Goal: Task Accomplishment & Management: Manage account settings

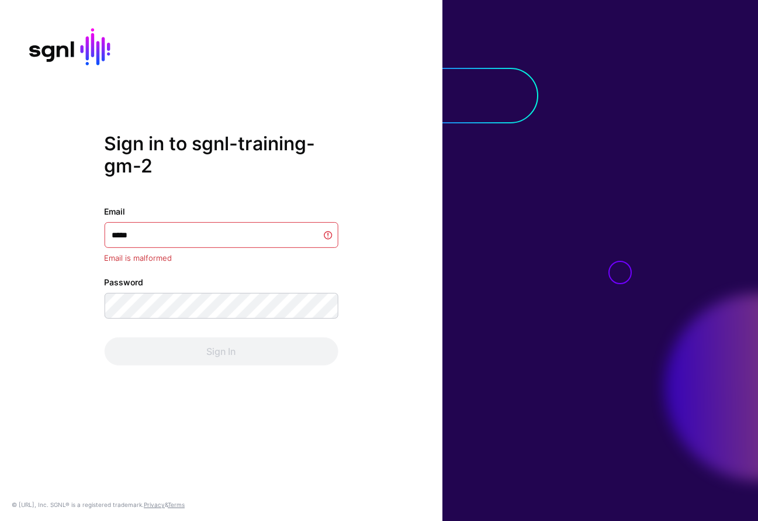
type input "******"
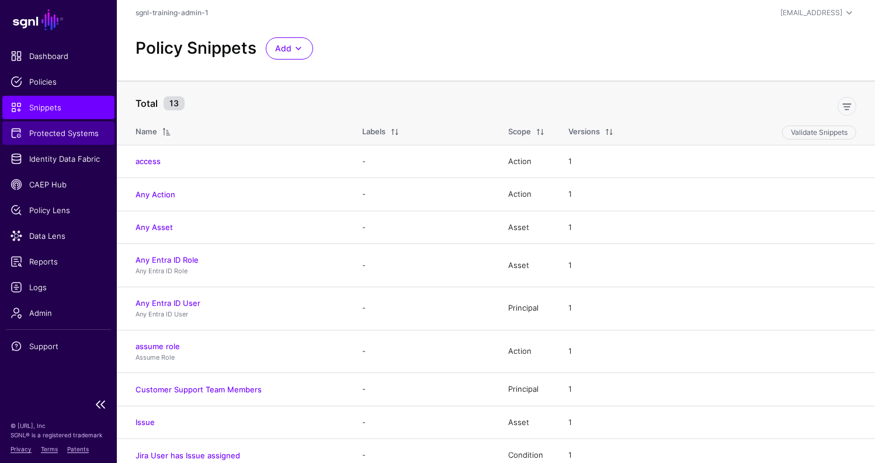
click at [66, 138] on span "Protected Systems" at bounding box center [59, 133] width 96 height 12
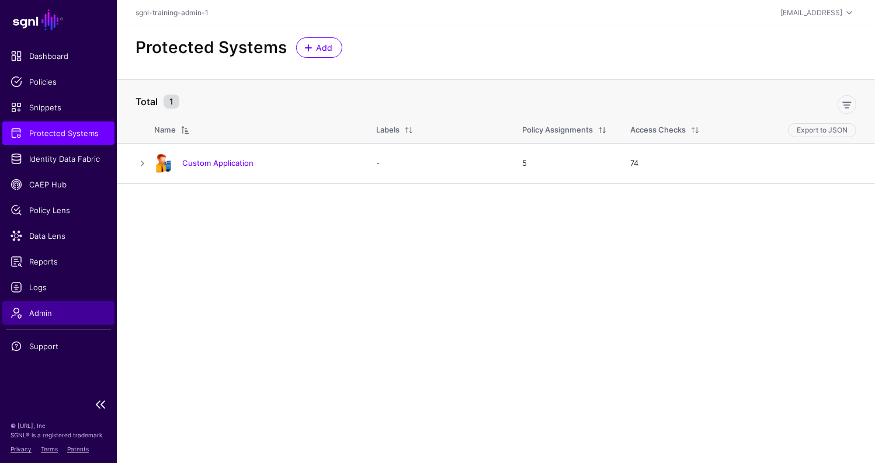
click at [55, 317] on span "Admin" at bounding box center [59, 313] width 96 height 12
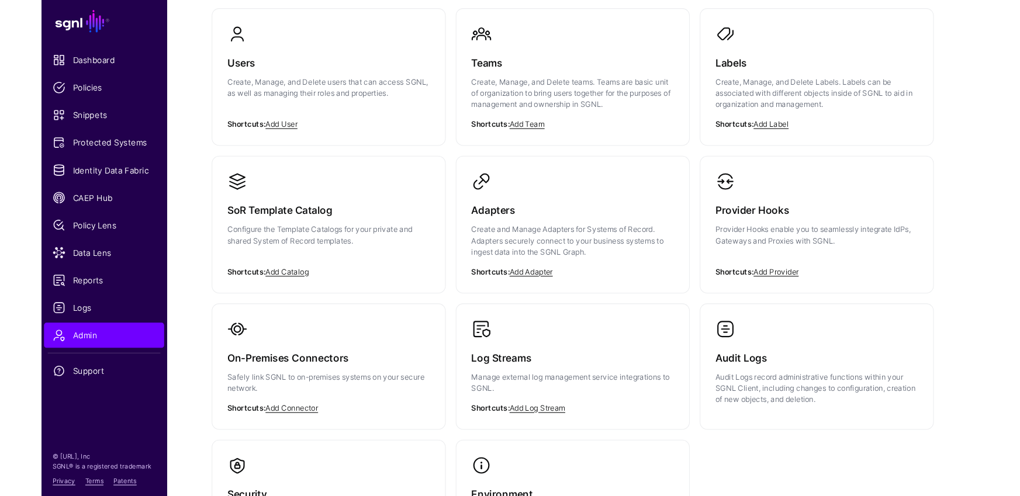
scroll to position [104, 0]
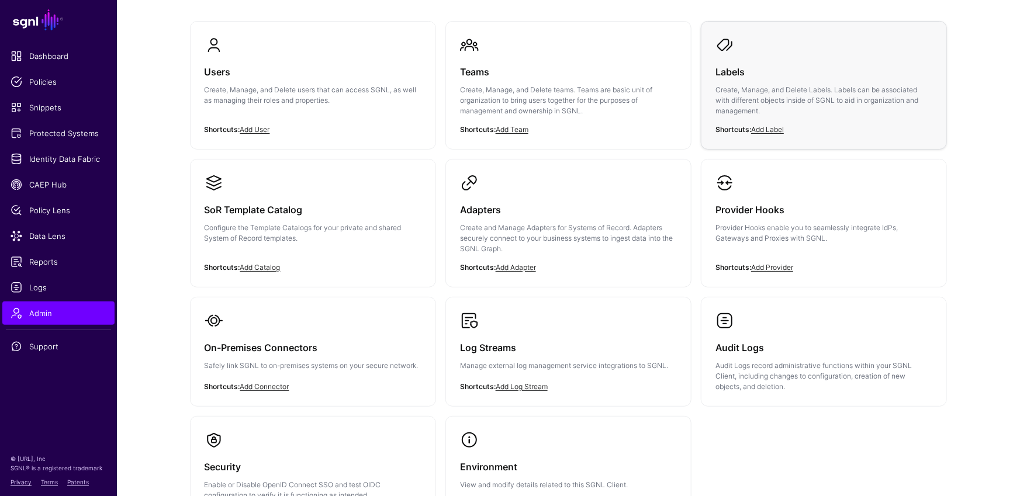
click at [771, 74] on h3 "Labels" at bounding box center [823, 72] width 217 height 16
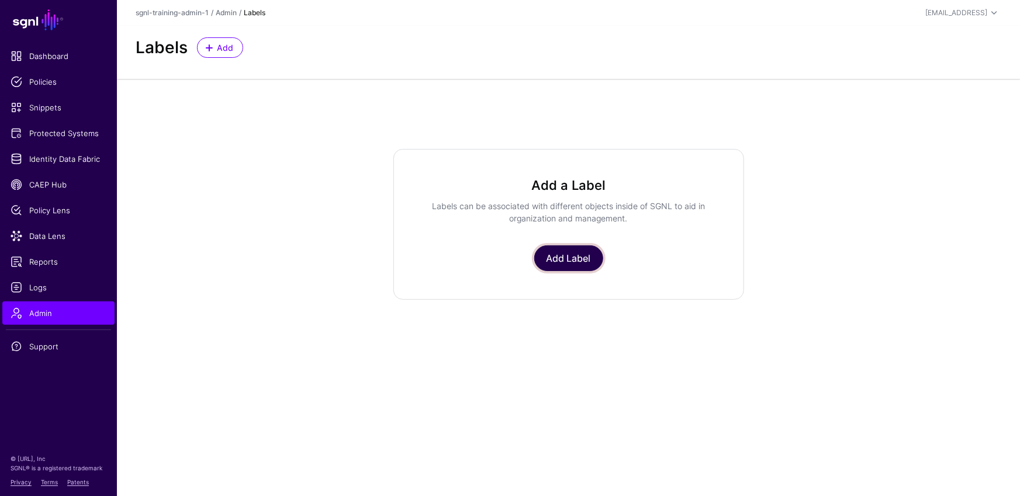
click at [564, 250] on link "Add Label" at bounding box center [568, 258] width 69 height 26
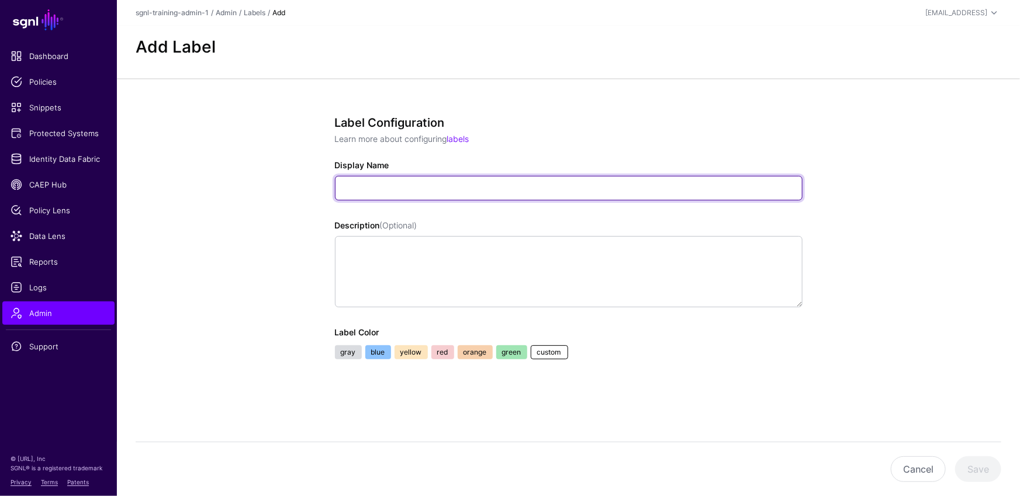
click at [452, 187] on input "Display Name" at bounding box center [568, 188] width 467 height 25
type input "******"
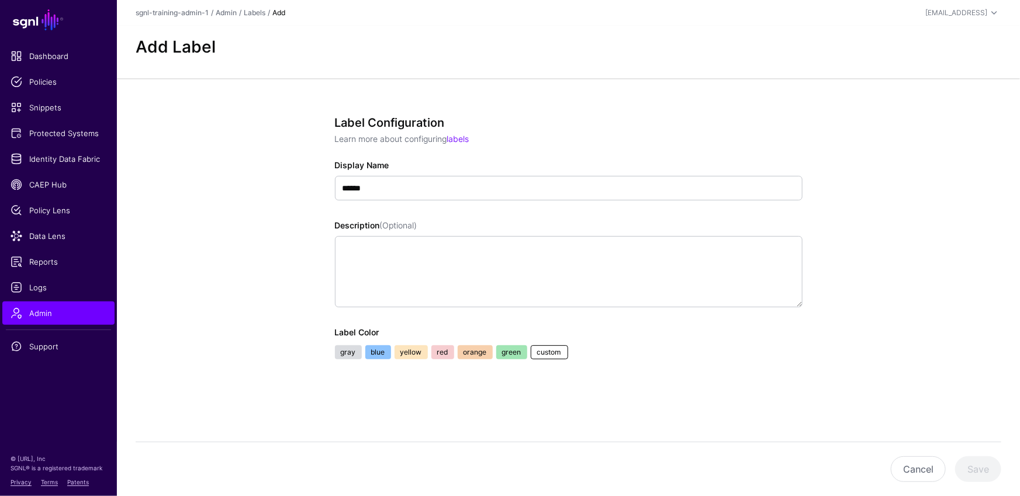
click at [382, 350] on link "blue" at bounding box center [378, 352] width 26 height 14
click at [875, 463] on button "Save" at bounding box center [978, 469] width 46 height 26
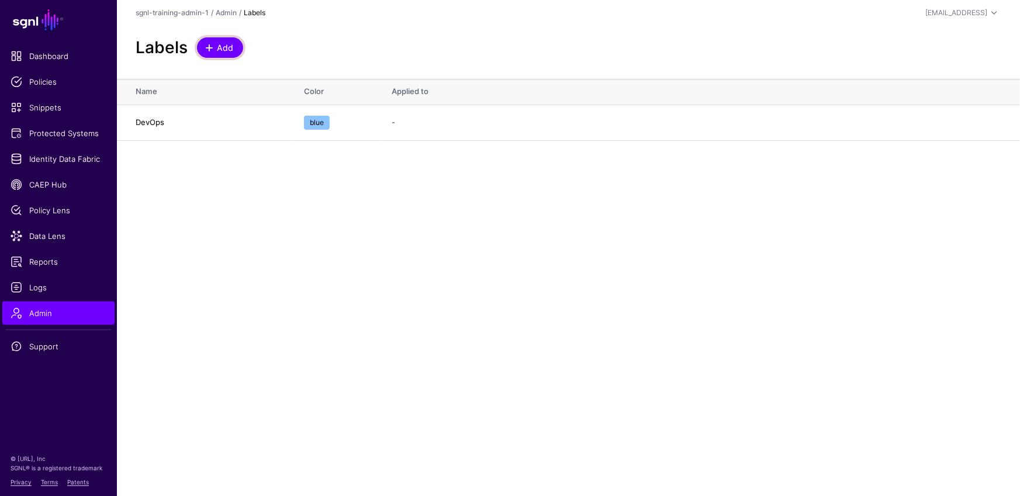
click at [209, 45] on span at bounding box center [209, 47] width 9 height 9
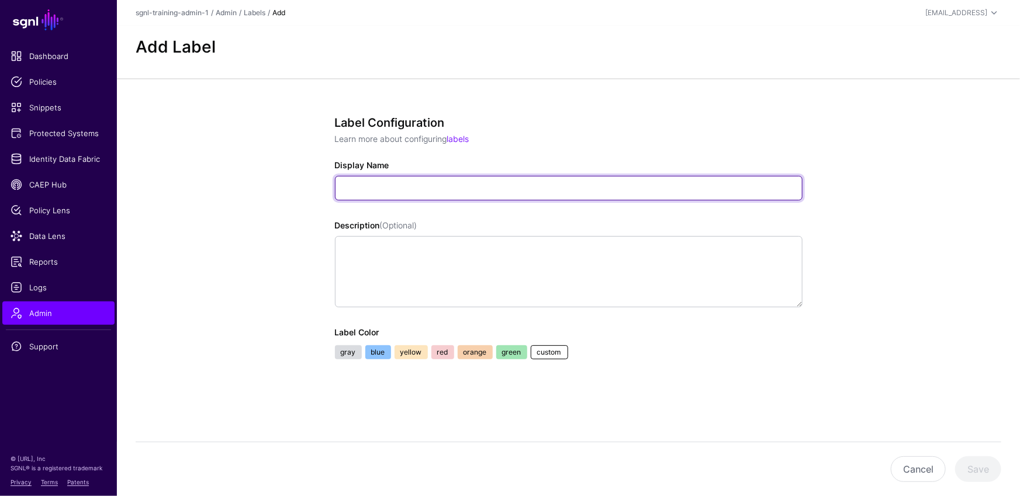
click at [410, 183] on input "Display Name" at bounding box center [568, 188] width 467 height 25
type input "*****"
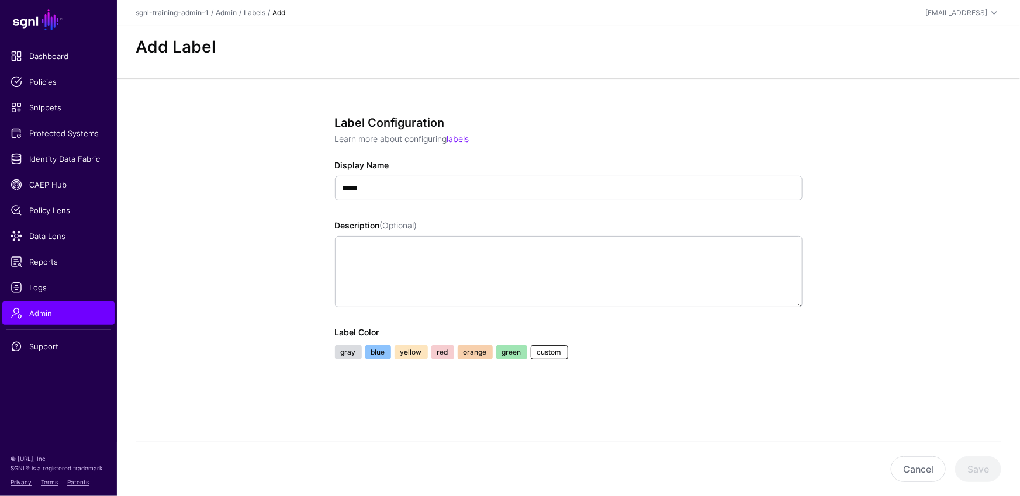
click at [446, 346] on link "red" at bounding box center [442, 352] width 23 height 14
click at [875, 463] on button "Save" at bounding box center [978, 469] width 46 height 26
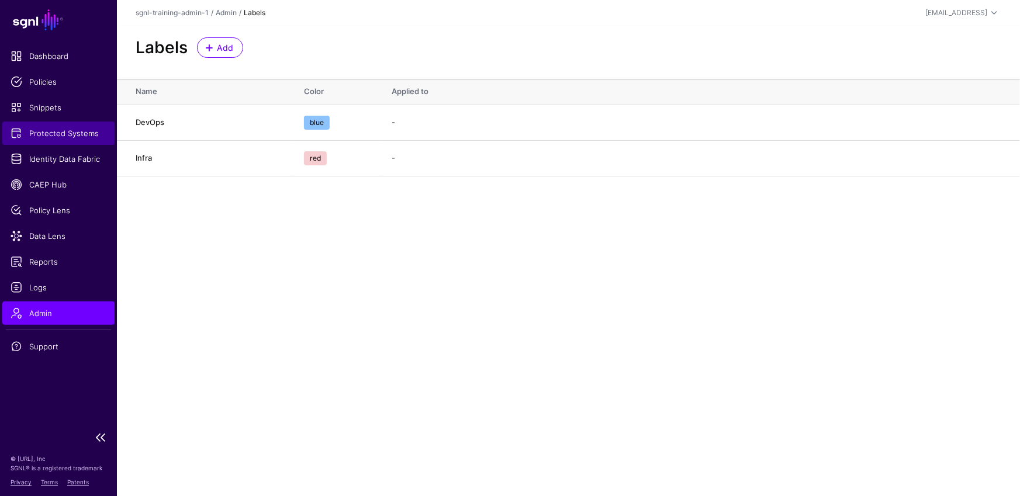
click at [80, 142] on link "Protected Systems" at bounding box center [58, 133] width 112 height 23
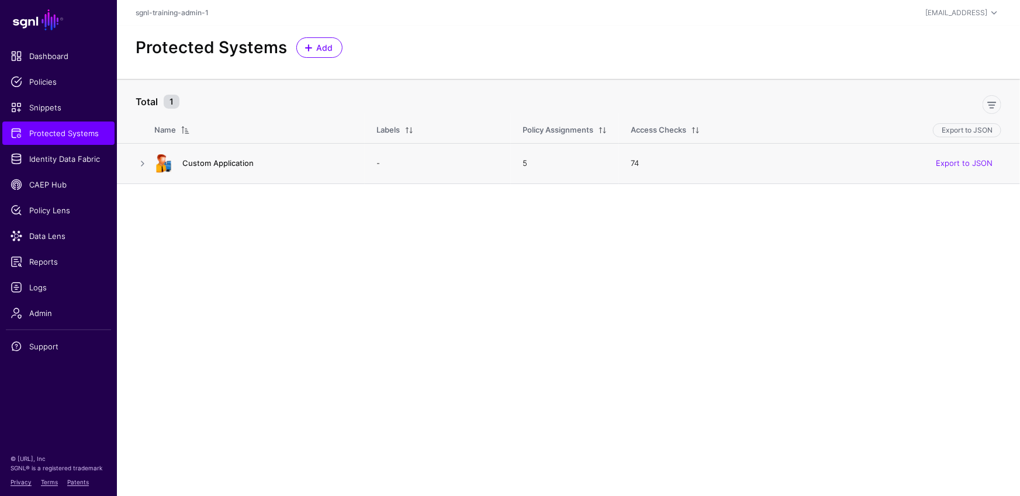
click at [219, 165] on link "Custom Application" at bounding box center [217, 162] width 71 height 9
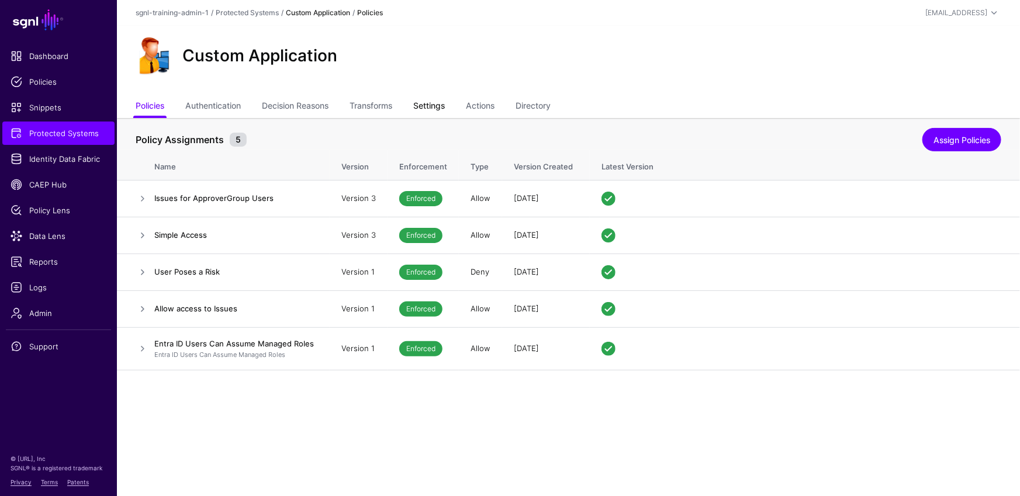
click at [428, 105] on link "Settings" at bounding box center [429, 107] width 32 height 22
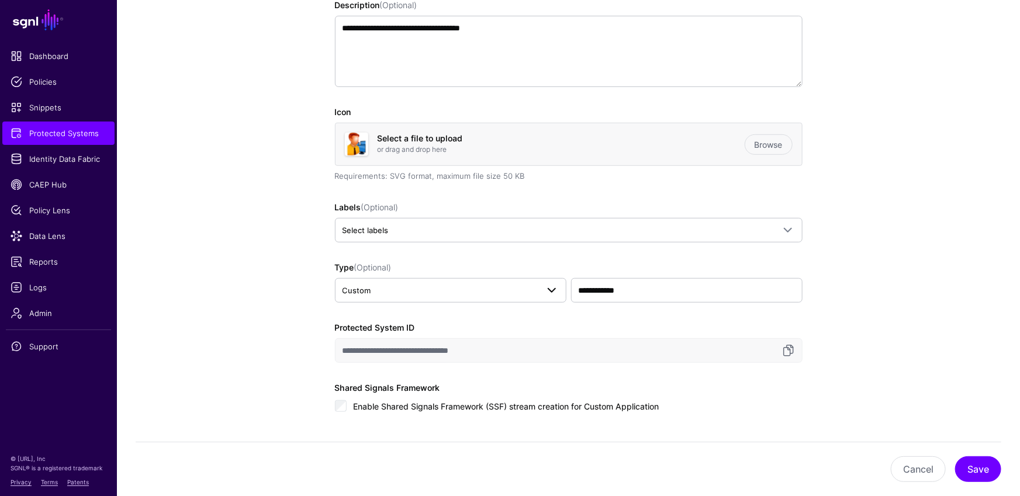
scroll to position [239, 0]
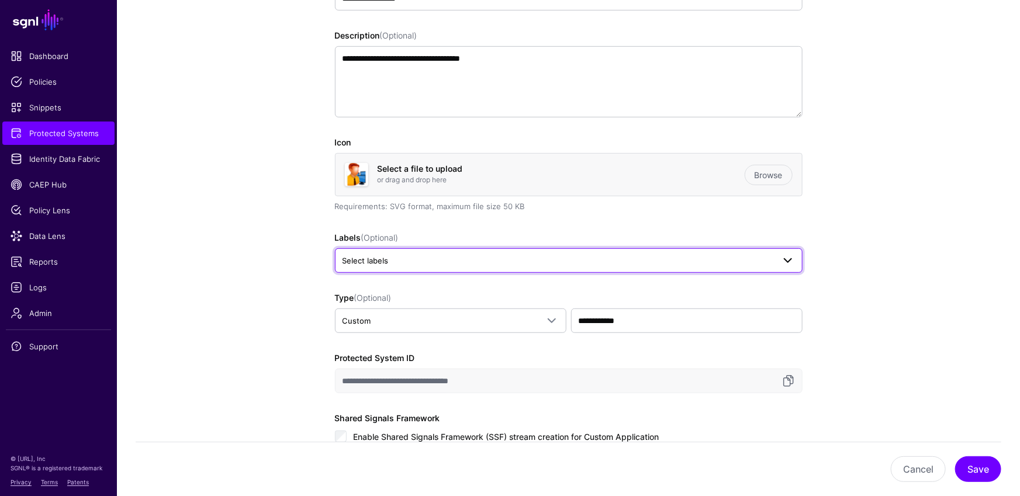
click at [405, 254] on span "Select labels" at bounding box center [557, 260] width 431 height 13
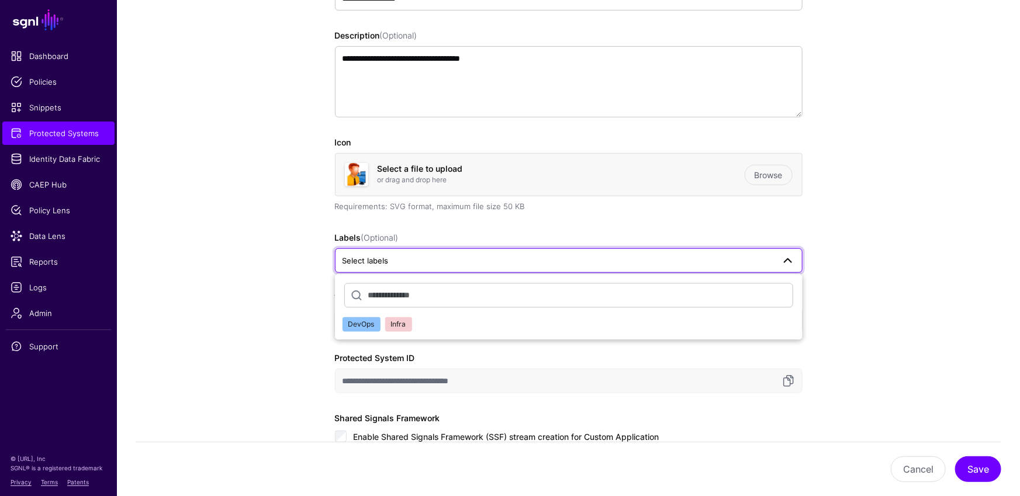
click at [355, 321] on span "DevOps" at bounding box center [361, 324] width 26 height 9
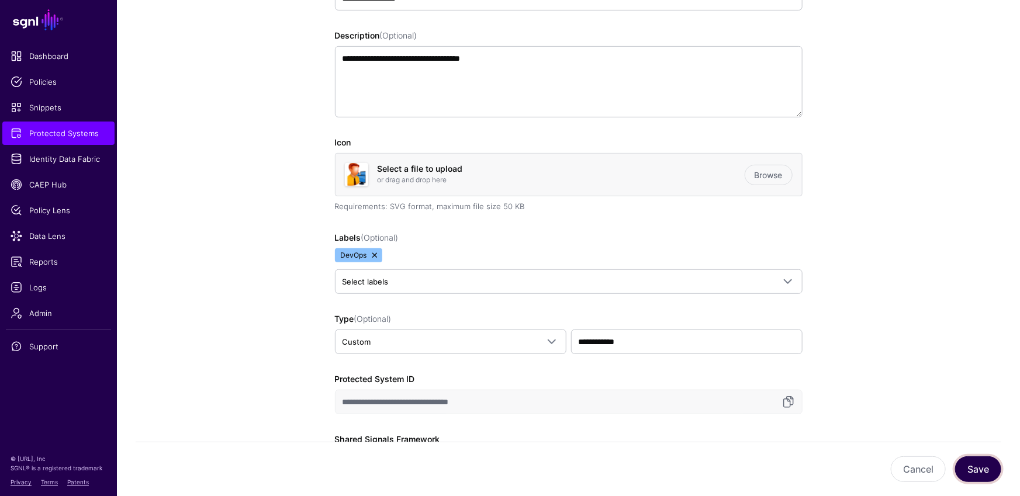
click at [875, 463] on button "Save" at bounding box center [978, 469] width 46 height 26
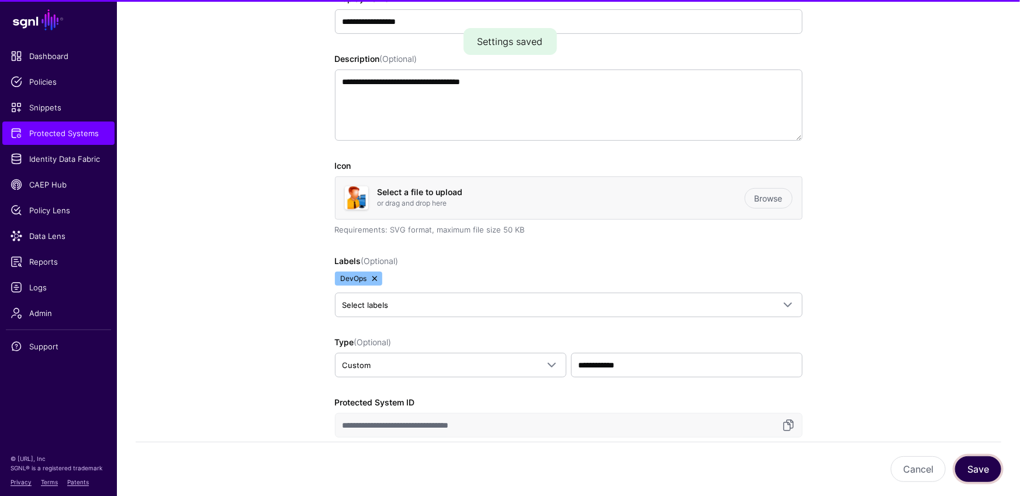
scroll to position [262, 0]
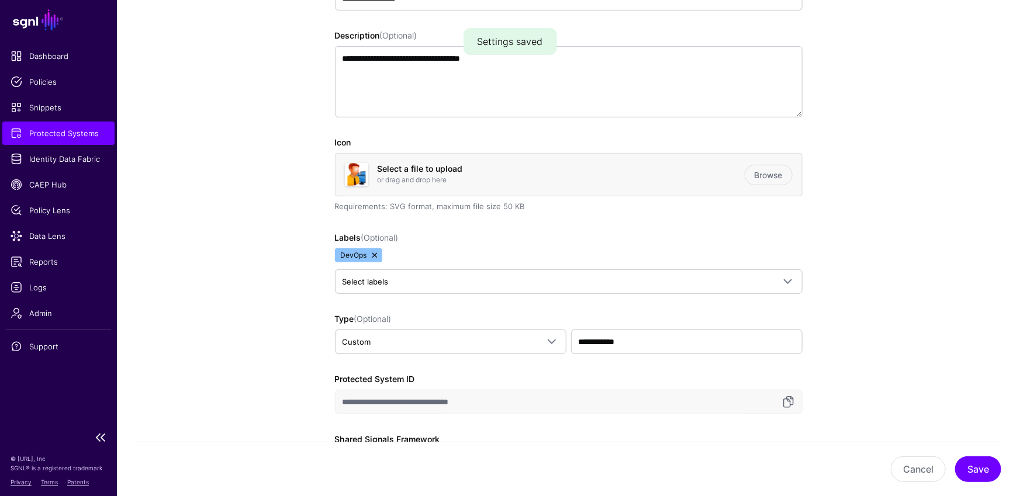
click at [78, 124] on link "Protected Systems" at bounding box center [58, 133] width 112 height 23
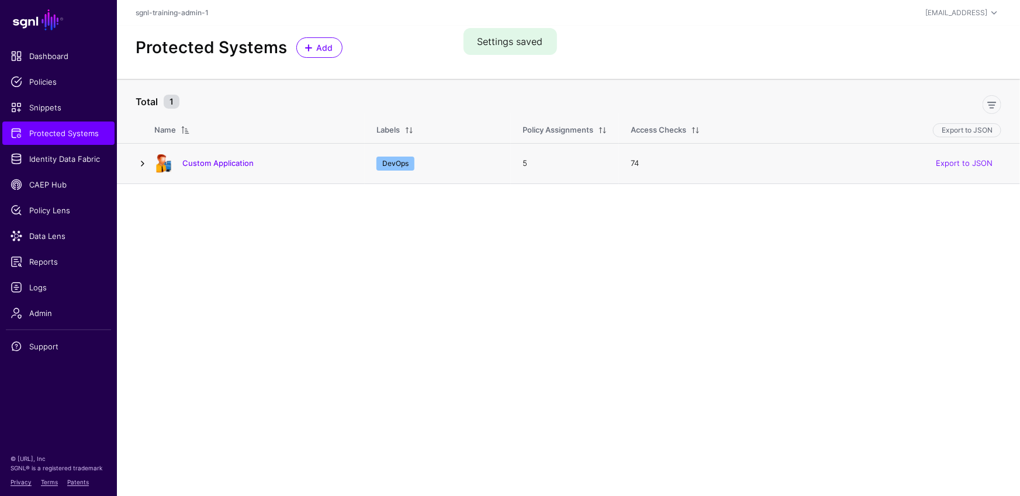
click at [140, 160] on link at bounding box center [143, 164] width 14 height 14
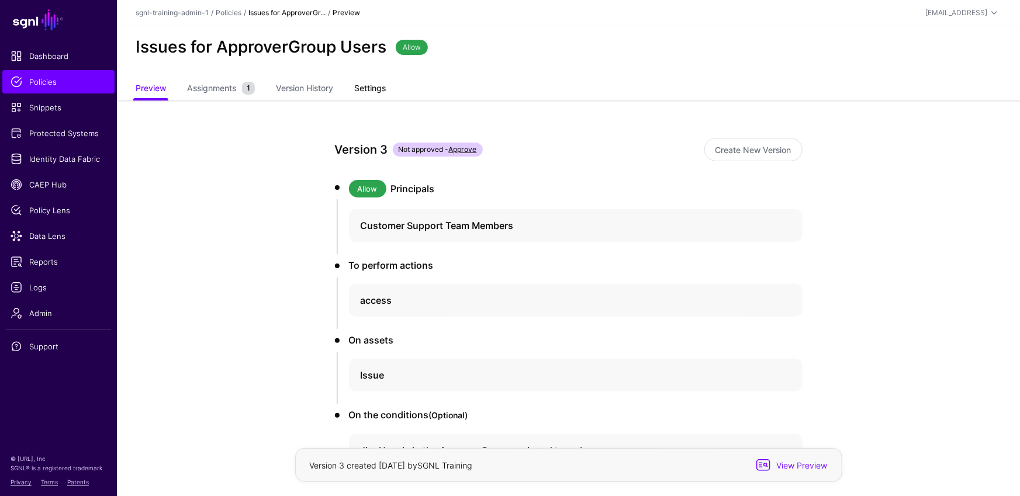
click at [372, 89] on link "Settings" at bounding box center [370, 89] width 32 height 22
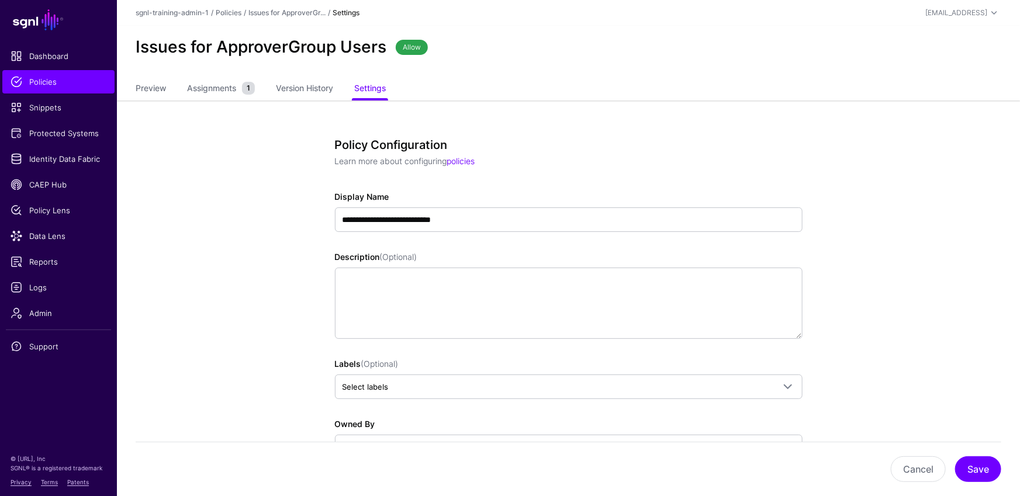
scroll to position [264, 0]
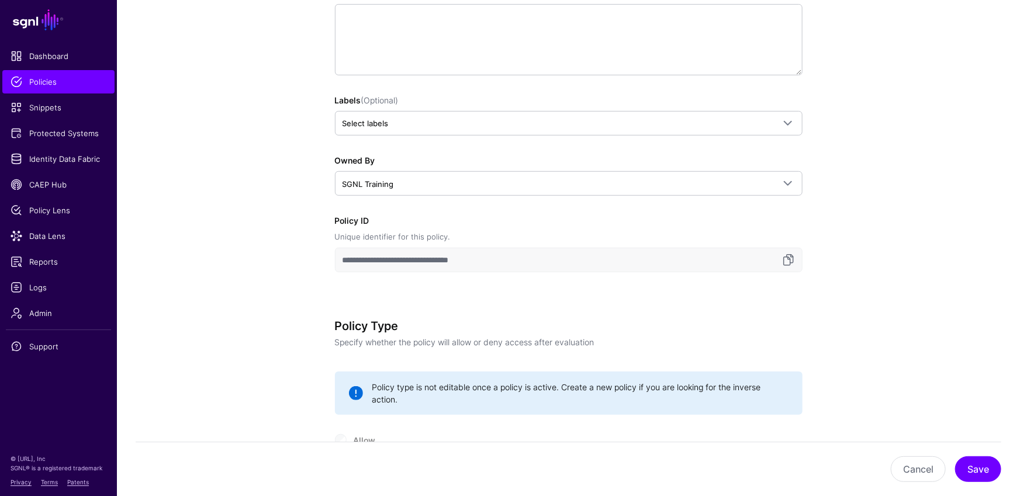
click at [466, 169] on div "Owned By SGNL Training SGNL Student SGNL Training" at bounding box center [568, 174] width 467 height 41
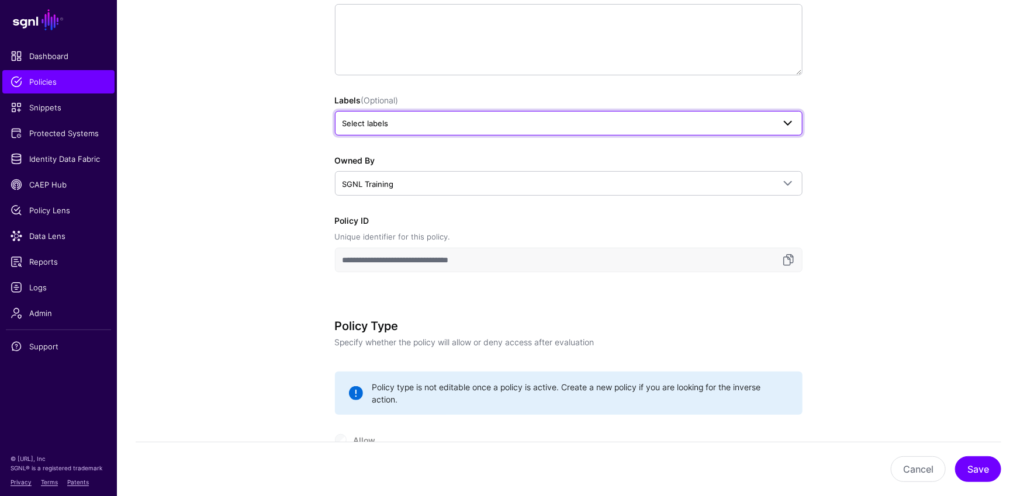
click at [462, 116] on span "Select labels" at bounding box center [568, 123] width 452 height 14
click at [366, 186] on span "DevOps" at bounding box center [361, 187] width 26 height 9
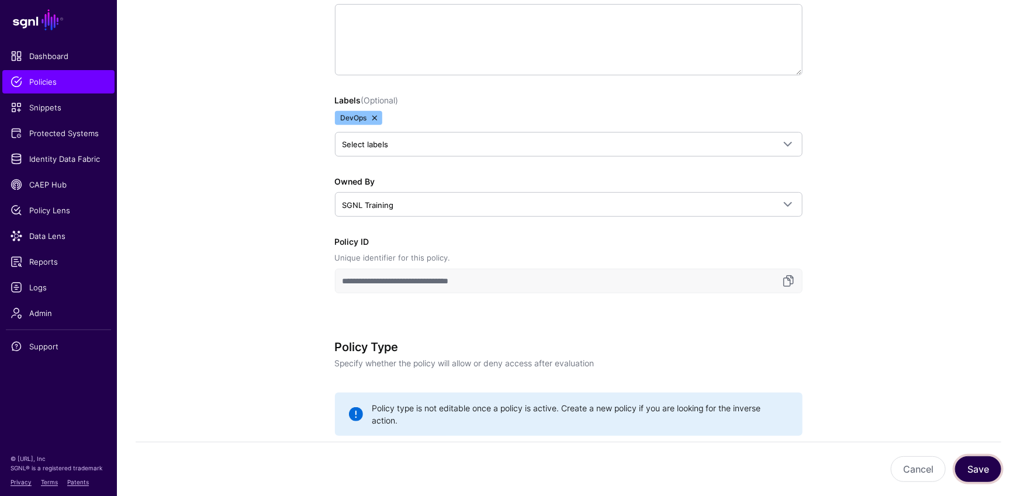
click at [973, 467] on button "Save" at bounding box center [978, 469] width 46 height 26
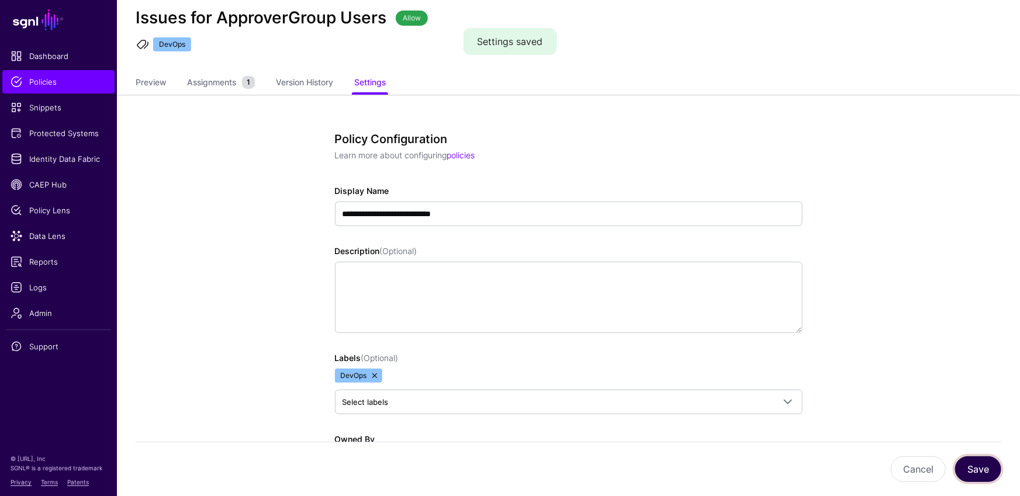
scroll to position [0, 0]
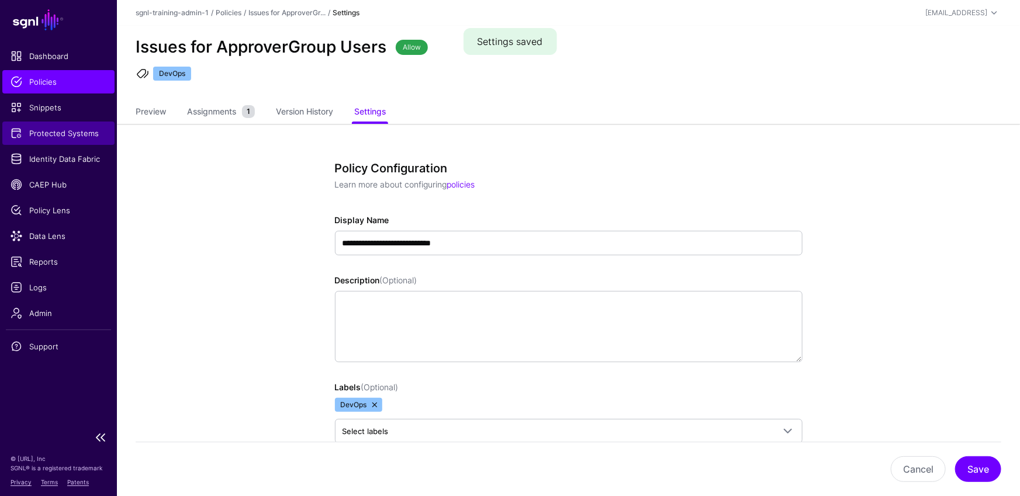
click at [81, 135] on span "Protected Systems" at bounding box center [59, 133] width 96 height 12
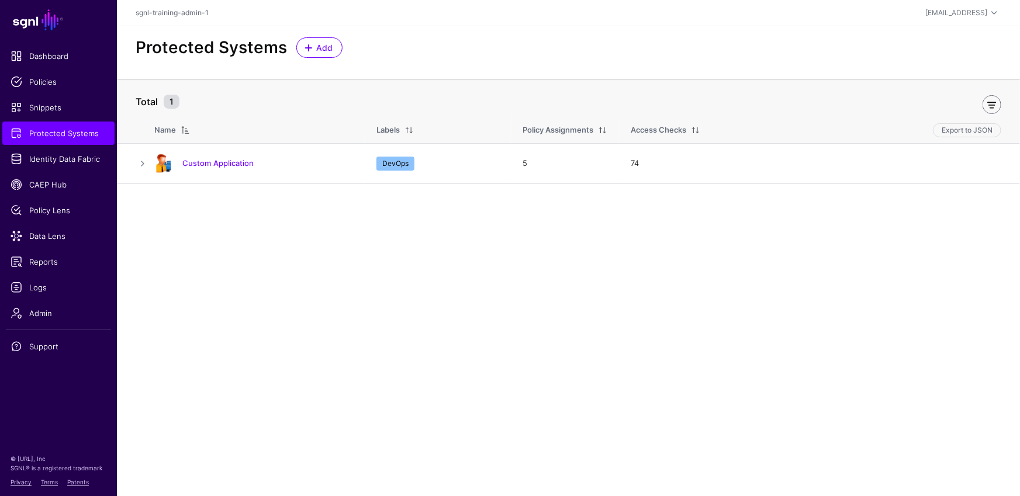
click at [993, 104] on link at bounding box center [991, 104] width 19 height 19
click at [993, 103] on link at bounding box center [991, 104] width 19 height 19
click at [206, 103] on span at bounding box center [213, 102] width 18 height 14
click at [144, 168] on button "DevOps" at bounding box center [162, 164] width 38 height 15
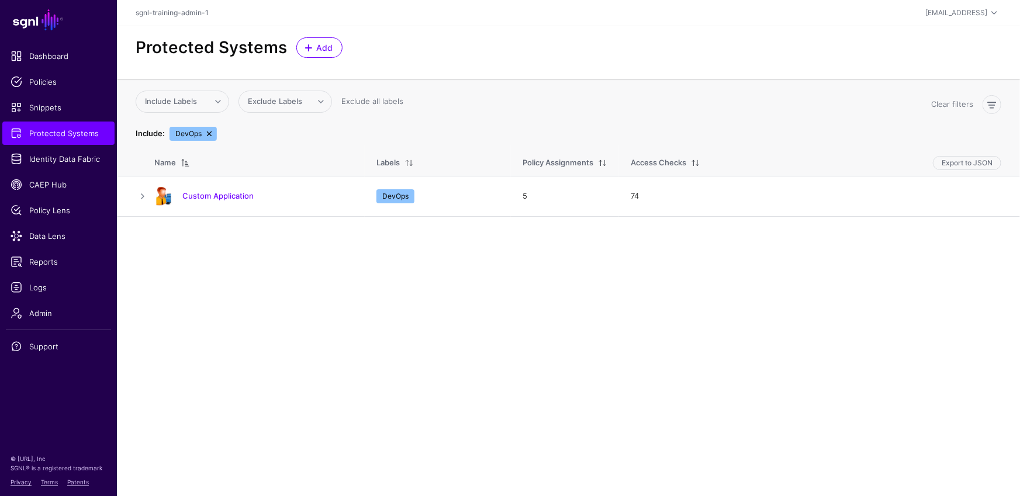
click at [203, 133] on span "DevOps" at bounding box center [192, 134] width 47 height 14
click at [206, 133] on link at bounding box center [209, 133] width 9 height 9
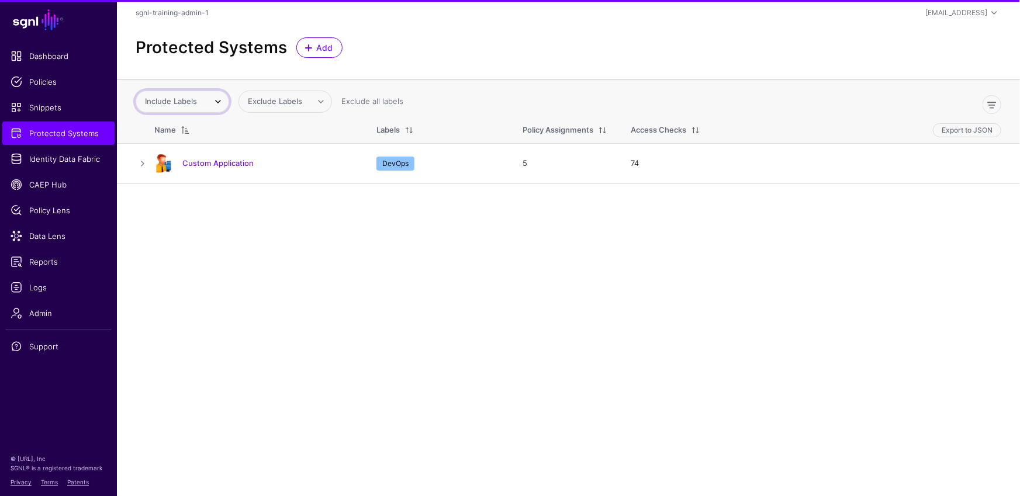
click at [206, 109] on link "Include Labels" at bounding box center [182, 102] width 93 height 22
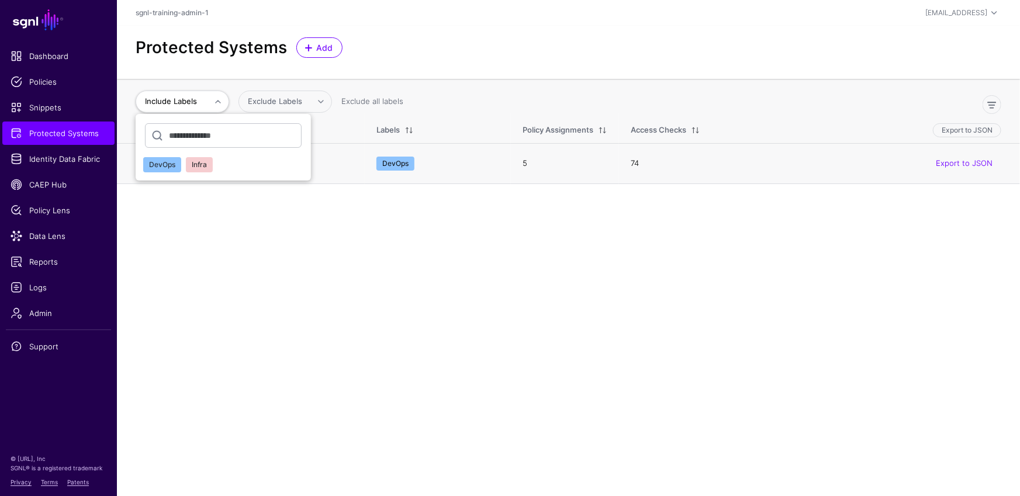
drag, startPoint x: 196, startPoint y: 166, endPoint x: 311, endPoint y: 189, distance: 117.5
click at [196, 166] on span "Infra" at bounding box center [199, 164] width 15 height 9
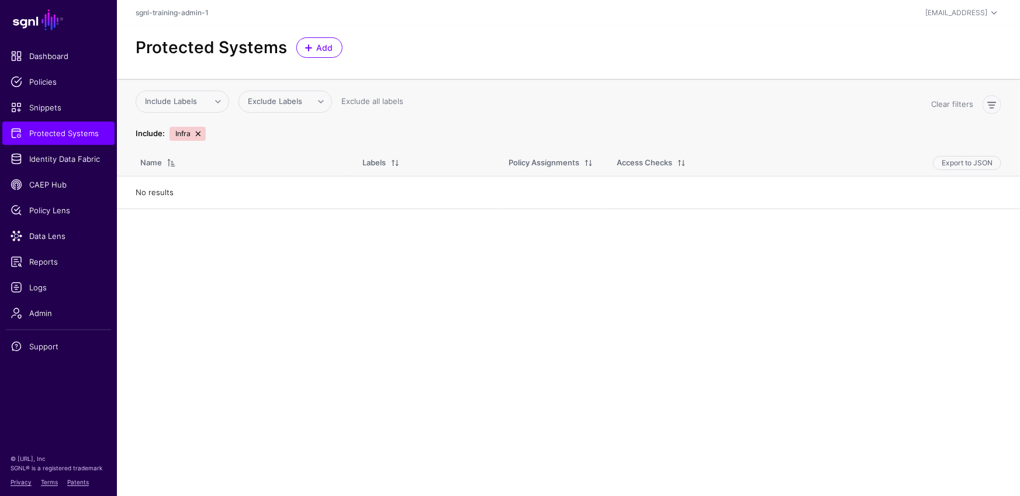
click at [198, 131] on link at bounding box center [197, 133] width 9 height 9
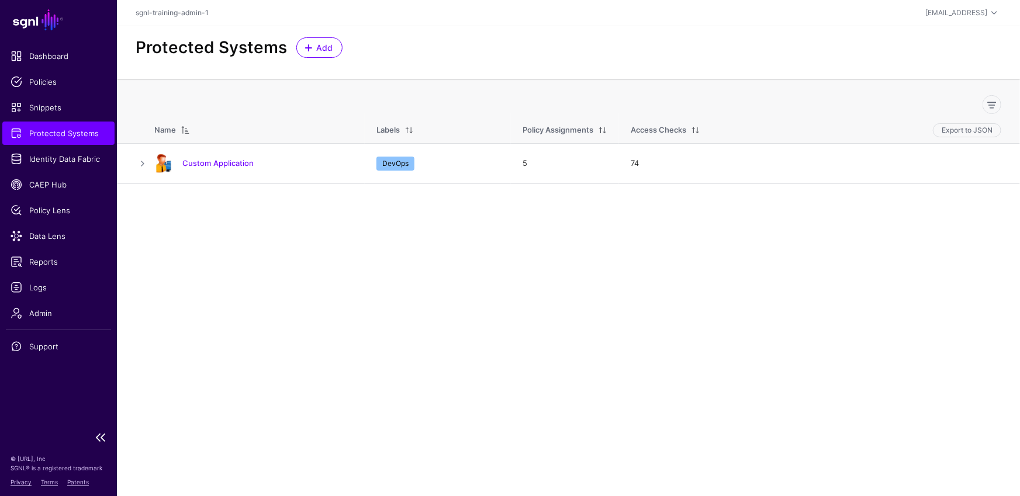
click at [75, 134] on span "Protected Systems" at bounding box center [59, 133] width 96 height 12
click at [61, 159] on span "Identity Data Fabric" at bounding box center [59, 159] width 96 height 12
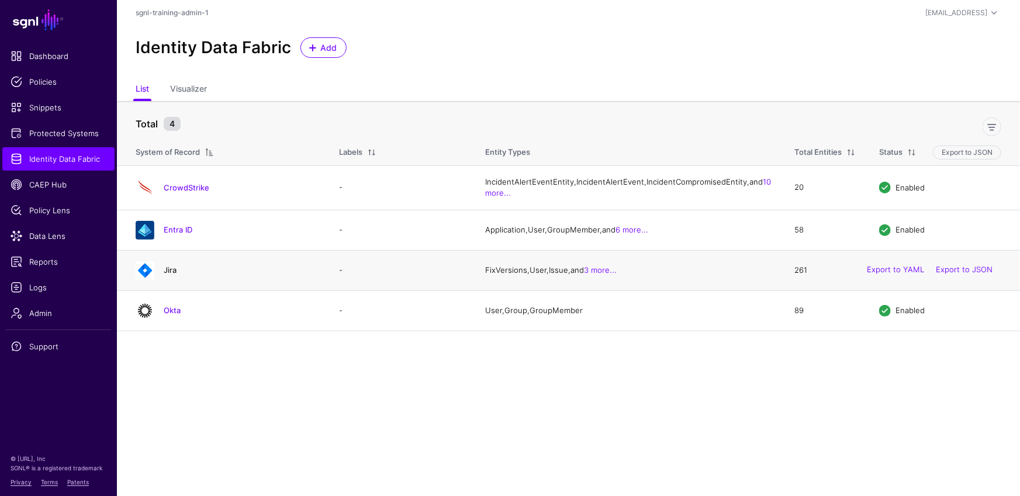
click at [169, 275] on link "Jira" at bounding box center [170, 269] width 13 height 9
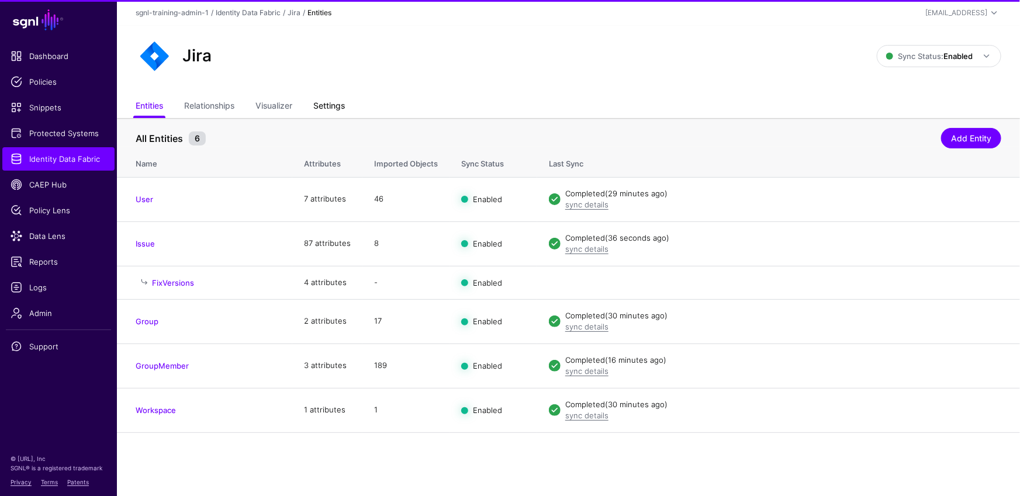
click at [326, 106] on link "Settings" at bounding box center [329, 107] width 32 height 22
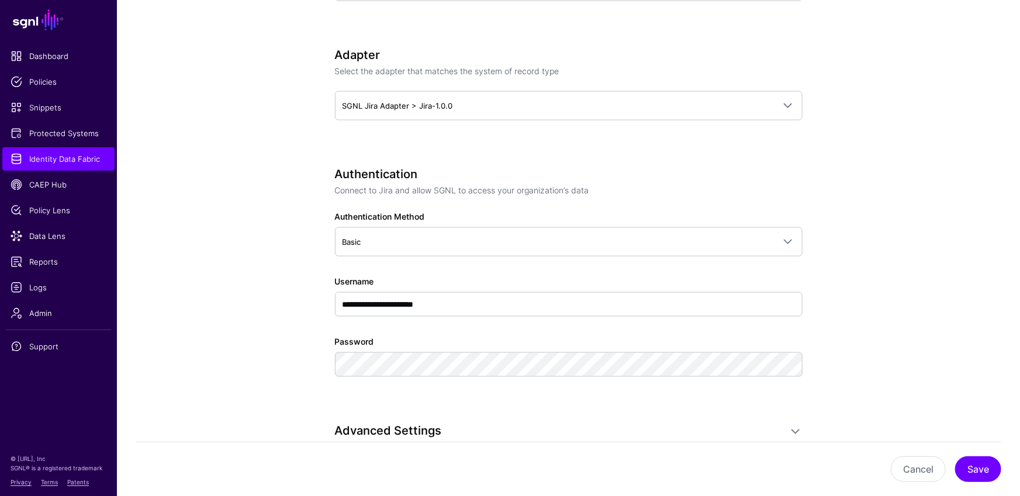
scroll to position [463, 0]
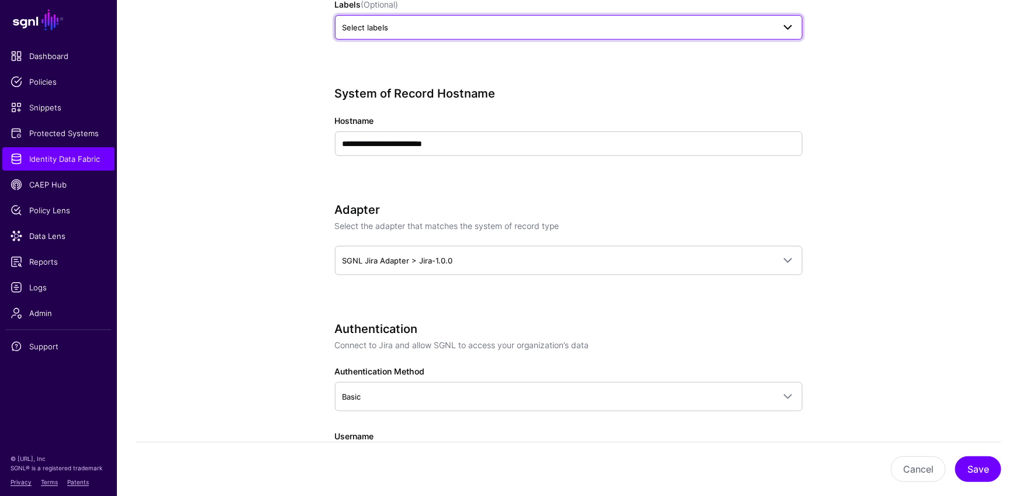
click at [466, 26] on span "Select labels" at bounding box center [557, 27] width 431 height 13
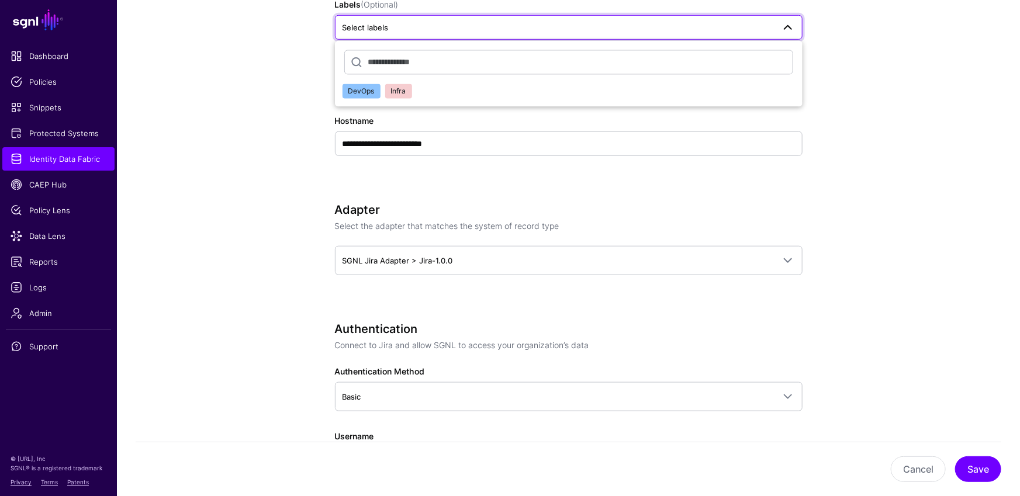
click at [358, 86] on span "DevOps" at bounding box center [361, 90] width 26 height 9
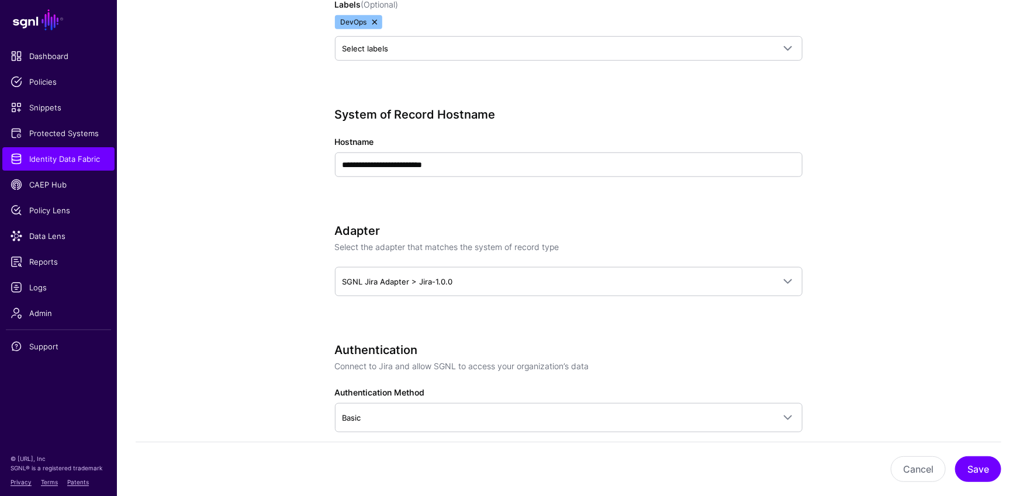
click at [972, 483] on div "Cancel Save" at bounding box center [568, 469] width 865 height 54
drag, startPoint x: 973, startPoint y: 467, endPoint x: 980, endPoint y: 460, distance: 9.9
click at [973, 467] on button "Save" at bounding box center [978, 469] width 46 height 26
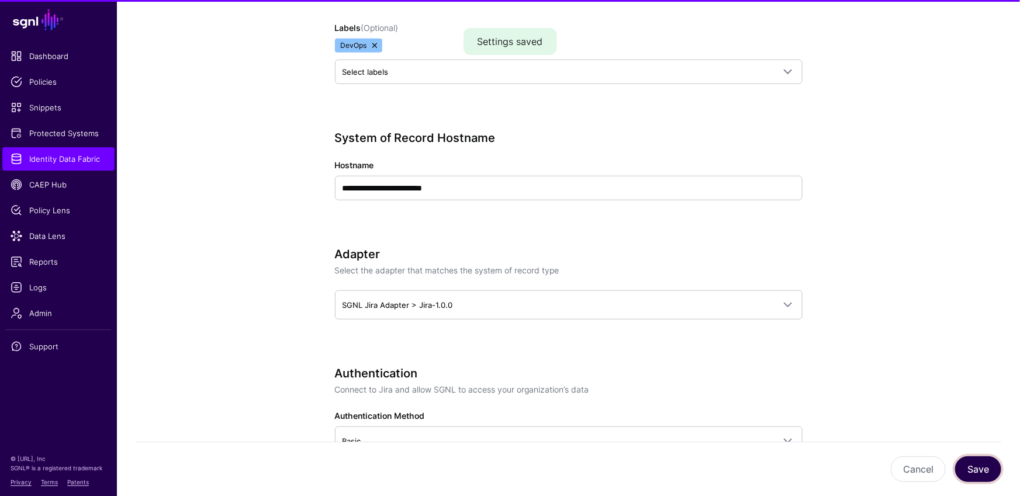
scroll to position [486, 0]
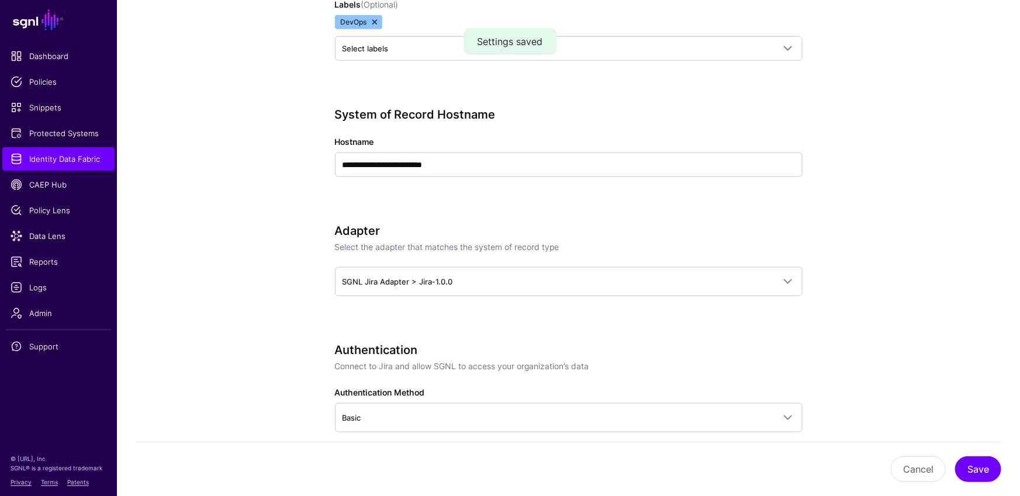
click at [167, 189] on app-datasources-details-form "**********" at bounding box center [568, 495] width 903 height 1680
click at [57, 309] on span "Admin" at bounding box center [59, 313] width 96 height 12
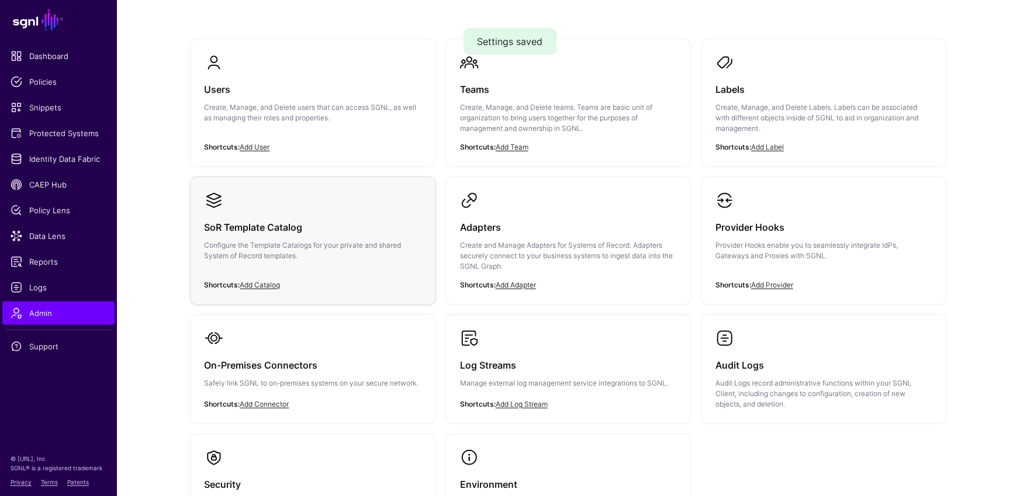
scroll to position [58, 0]
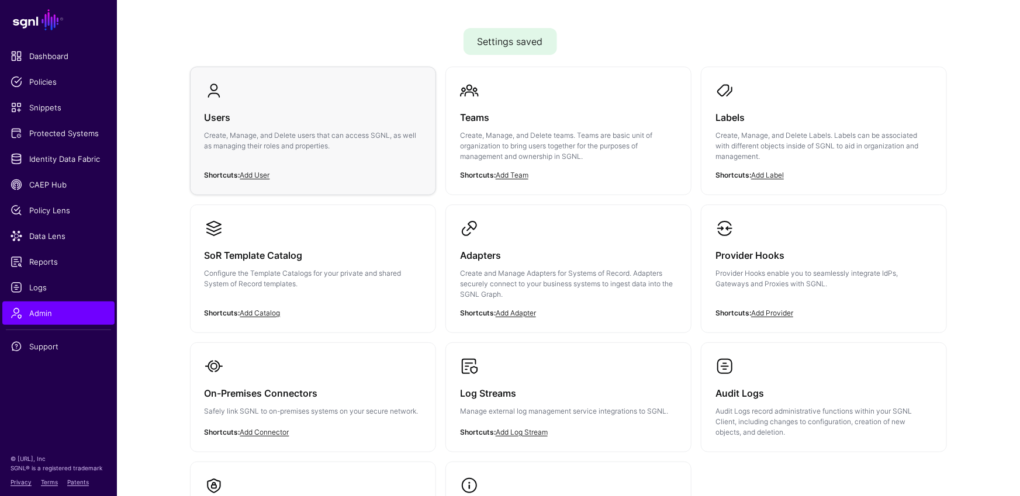
click at [301, 130] on p "Create, Manage, and Delete users that can access SGNL, as well as managing thei…" at bounding box center [313, 140] width 217 height 21
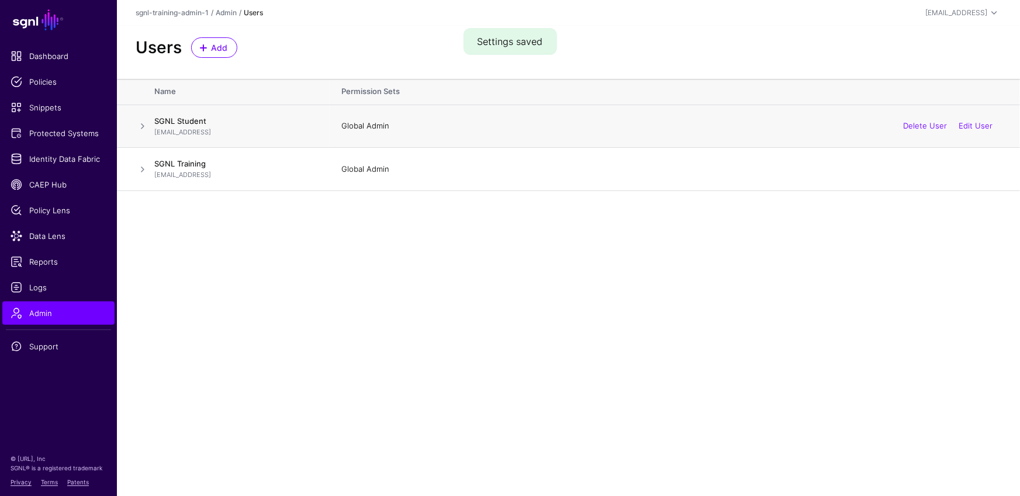
click at [143, 124] on span at bounding box center [143, 126] width 14 height 14
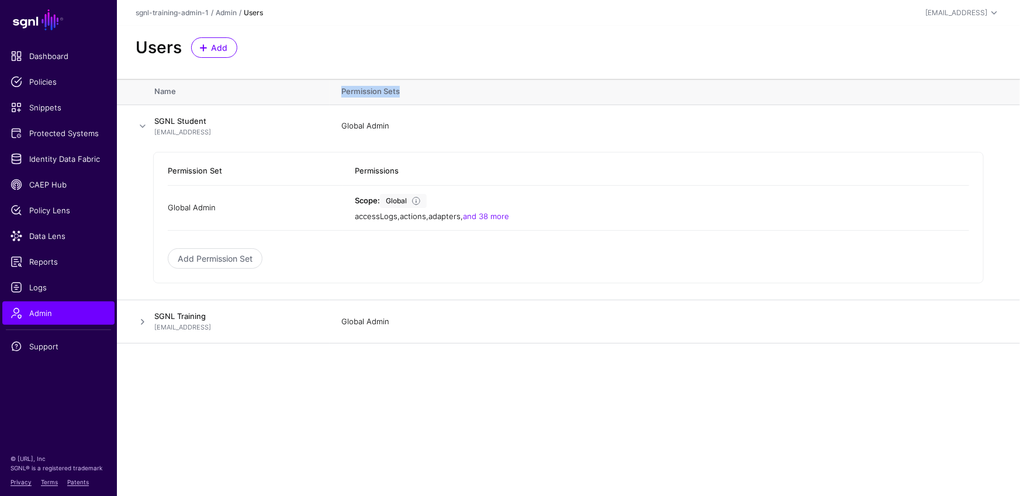
drag, startPoint x: 409, startPoint y: 93, endPoint x: 335, endPoint y: 94, distance: 73.6
click at [334, 95] on th "Permission Sets" at bounding box center [675, 92] width 690 height 26
click at [500, 217] on link "and 38 more" at bounding box center [486, 216] width 46 height 9
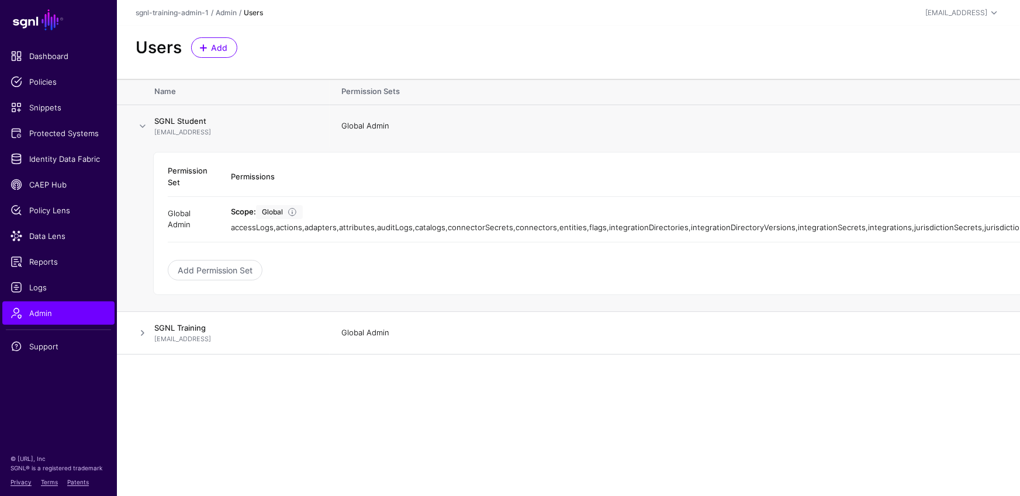
click at [231, 280] on link "Add Permission Set" at bounding box center [215, 270] width 95 height 20
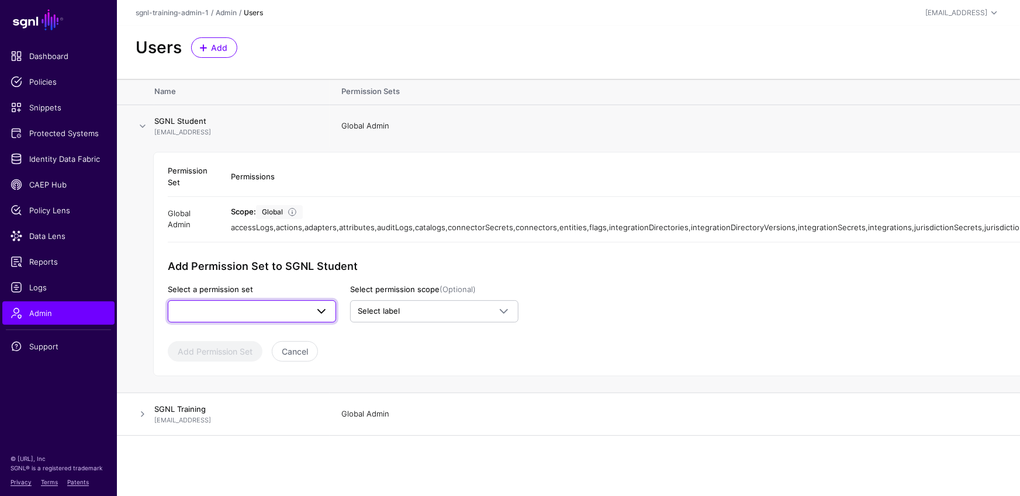
click at [264, 318] on span at bounding box center [251, 311] width 153 height 14
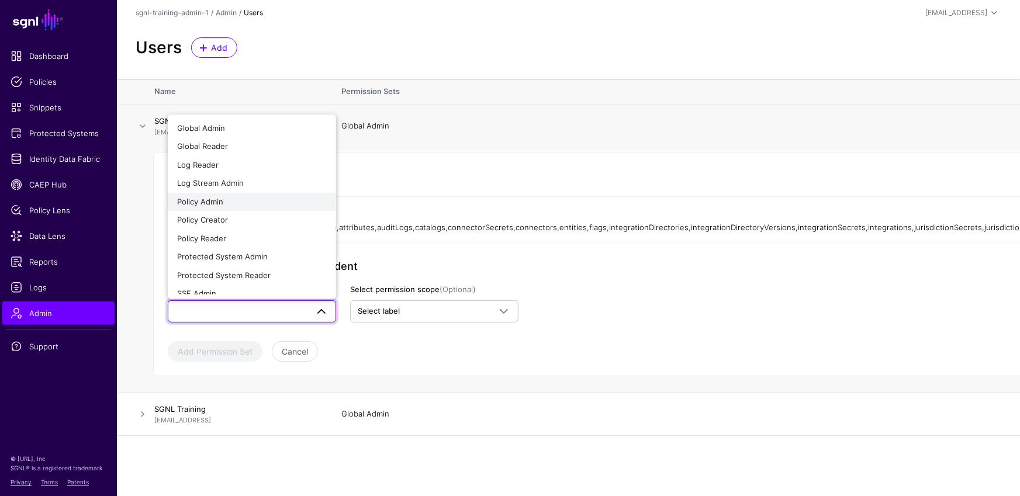
click at [252, 208] on div "Policy Admin" at bounding box center [252, 202] width 150 height 12
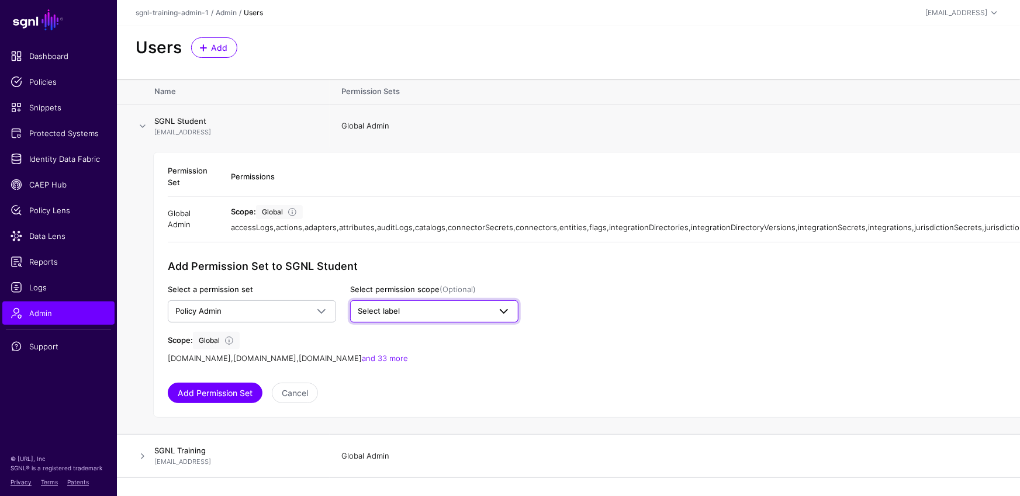
click at [436, 323] on link "Select label" at bounding box center [434, 311] width 168 height 22
click at [428, 273] on h2 "Add Permission Set to SGNL Student" at bounding box center [343, 266] width 351 height 13
click at [484, 317] on span "Select label" at bounding box center [424, 312] width 132 height 12
click at [432, 317] on span "Select label" at bounding box center [424, 312] width 132 height 12
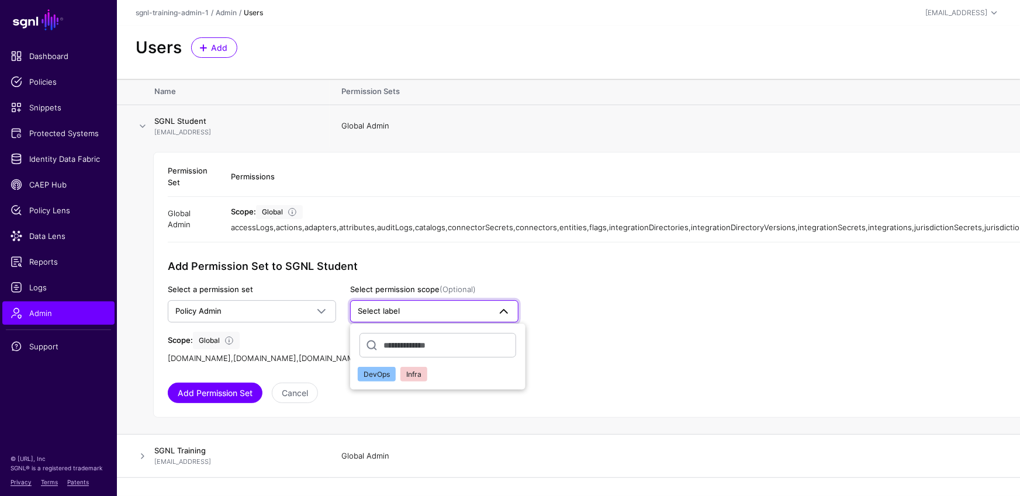
click at [374, 379] on span "DevOps" at bounding box center [376, 374] width 26 height 9
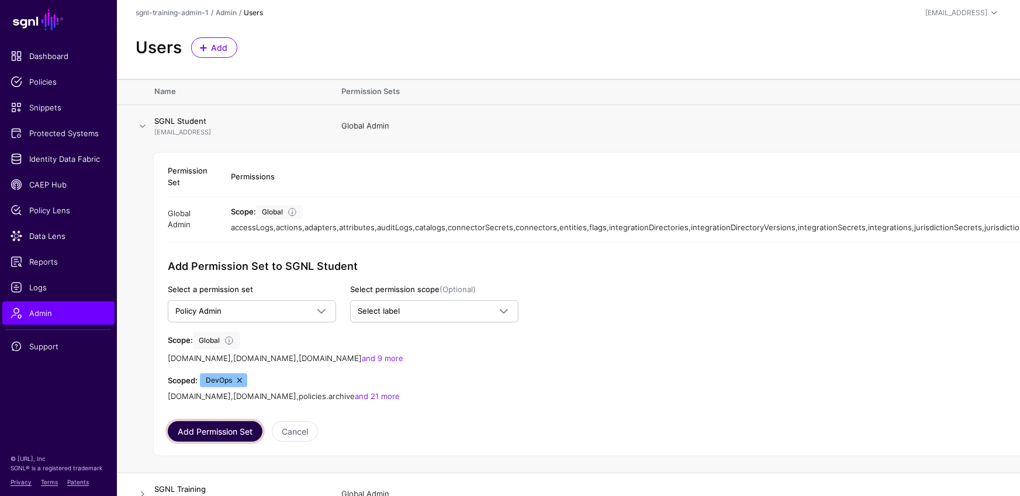
click at [226, 442] on button "Add Permission Set" at bounding box center [215, 431] width 95 height 20
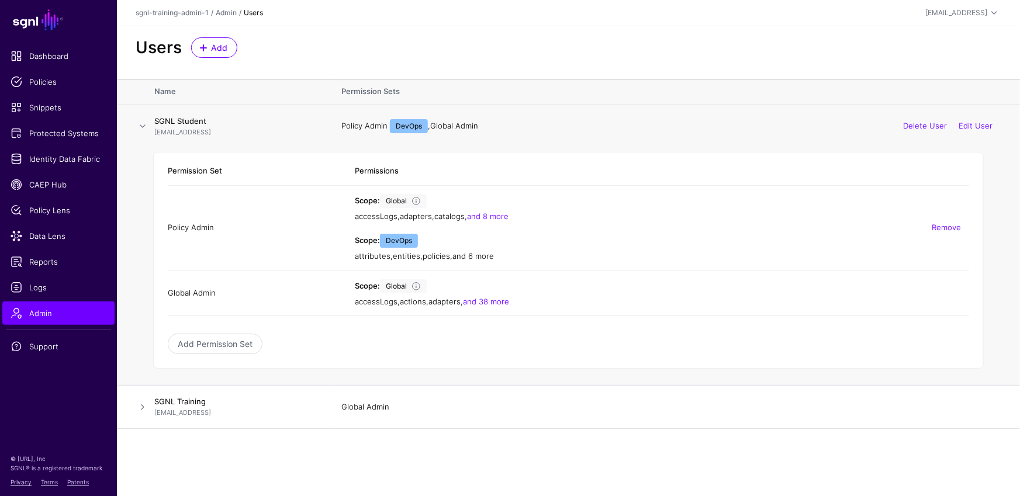
click at [488, 252] on link "and 6 more" at bounding box center [472, 255] width 41 height 9
click at [942, 227] on link "Remove" at bounding box center [945, 227] width 29 height 9
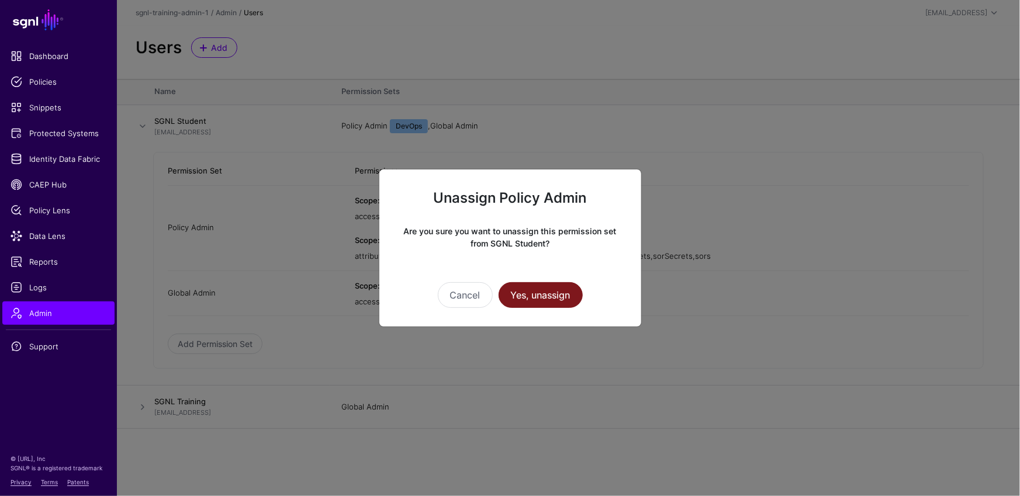
click at [557, 289] on button "Yes, unassign" at bounding box center [540, 295] width 84 height 26
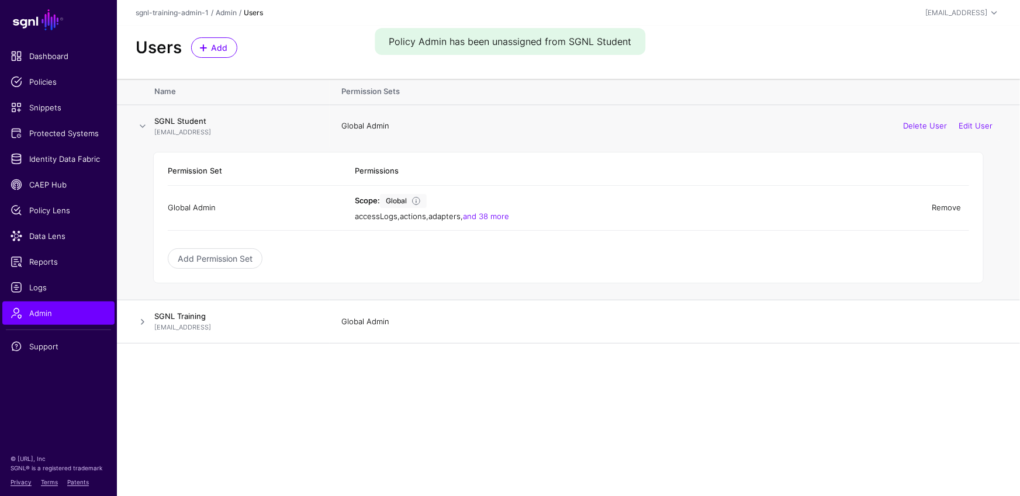
click at [954, 207] on link "Remove" at bounding box center [945, 207] width 29 height 9
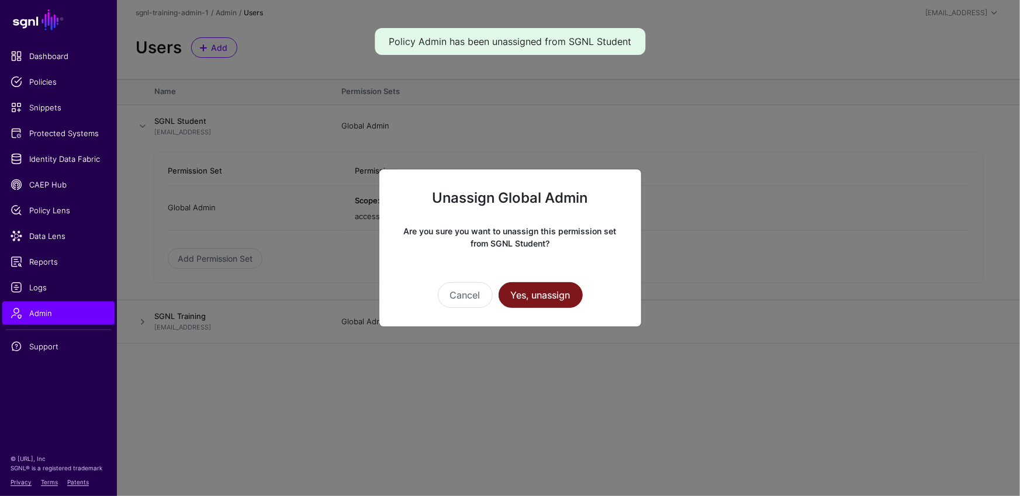
click at [543, 296] on button "Yes, unassign" at bounding box center [540, 295] width 84 height 26
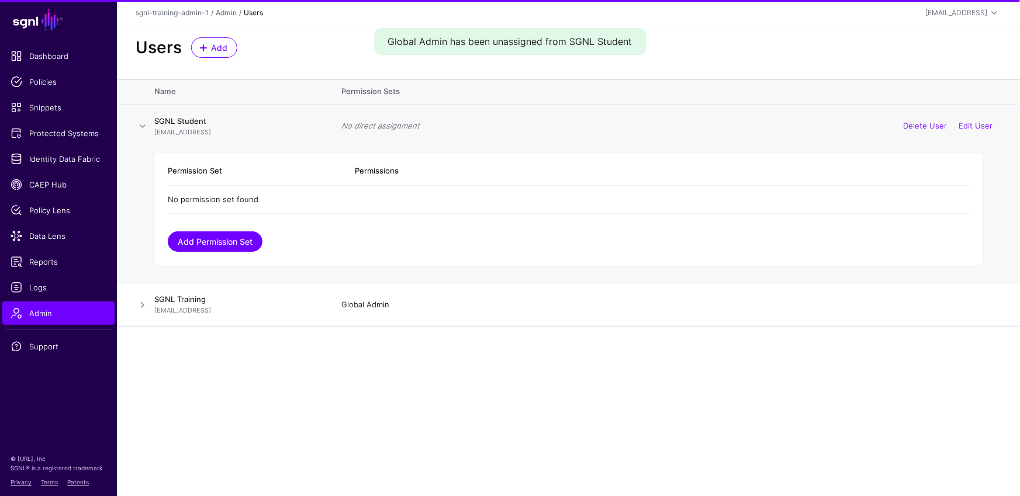
click at [255, 237] on link "Add Permission Set" at bounding box center [215, 241] width 95 height 20
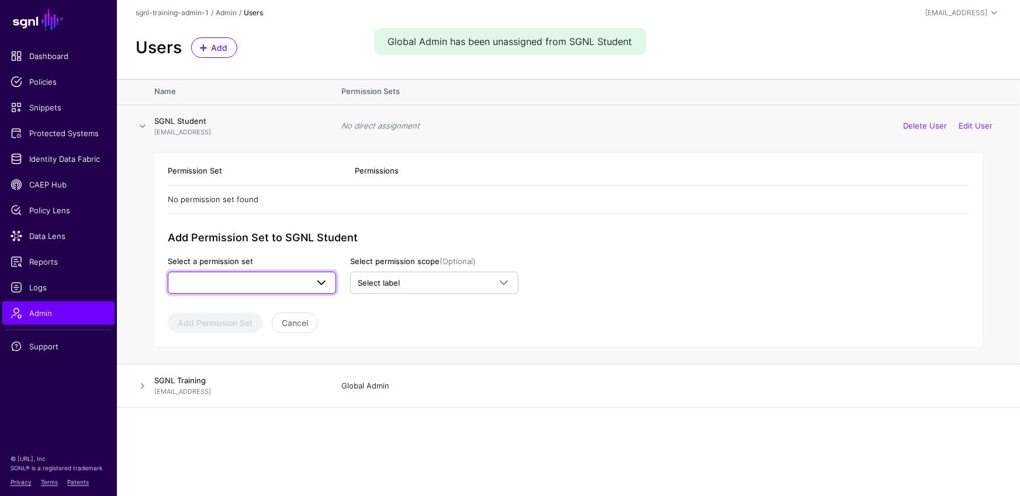
click at [293, 282] on span at bounding box center [251, 283] width 153 height 14
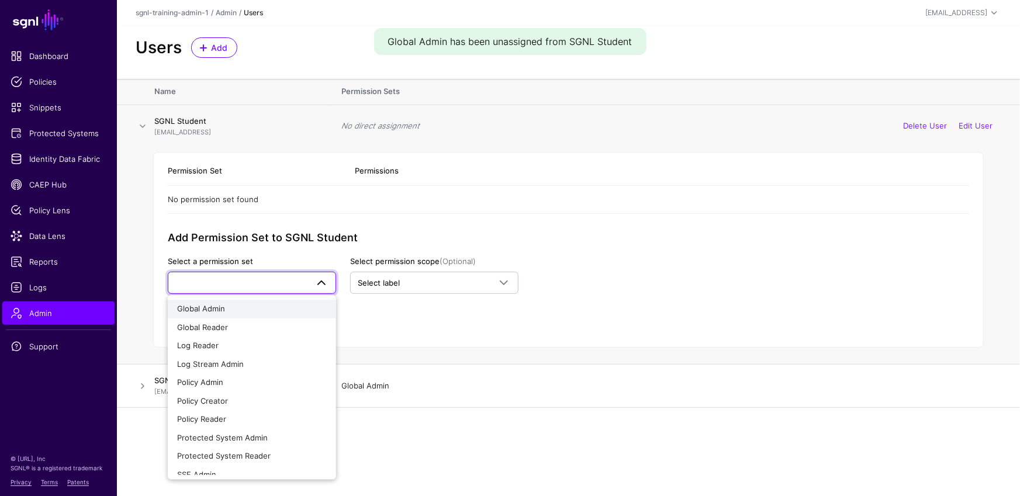
click at [254, 309] on div "Global Admin" at bounding box center [252, 309] width 150 height 12
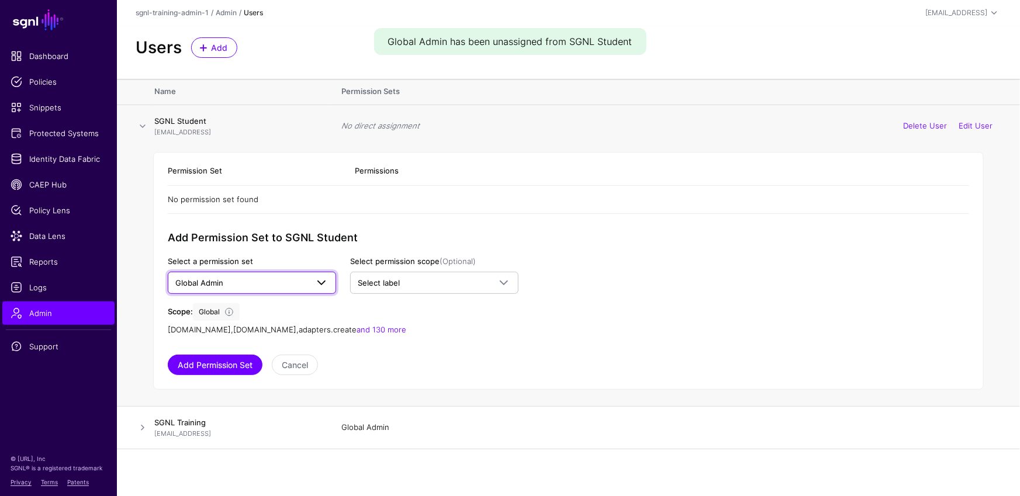
click at [254, 288] on span "Global Admin" at bounding box center [251, 283] width 153 height 14
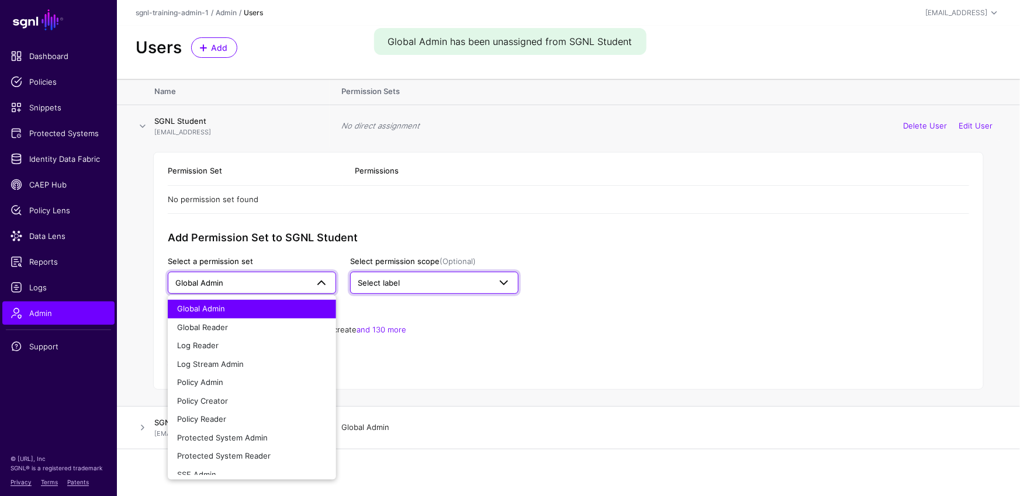
click at [374, 286] on span "Select label" at bounding box center [379, 282] width 42 height 9
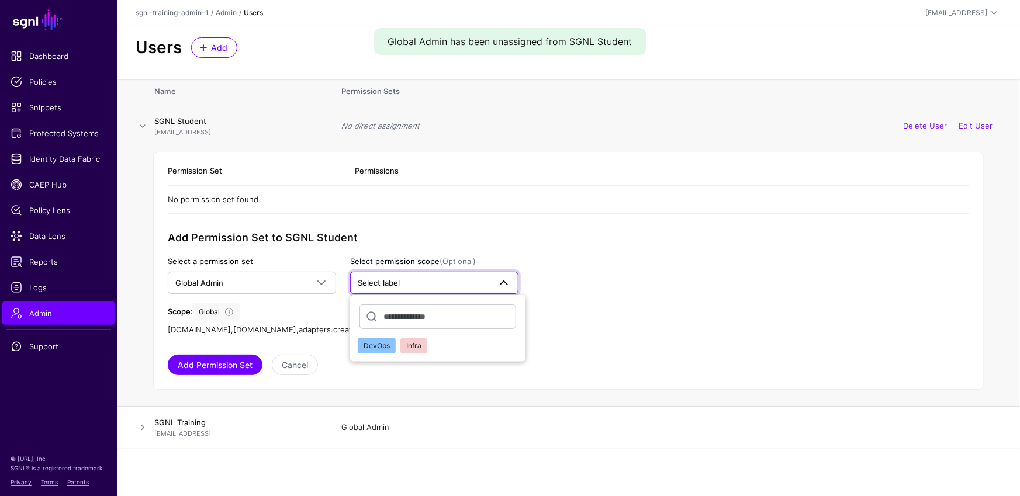
click at [375, 351] on div "DevOps" at bounding box center [376, 346] width 26 height 12
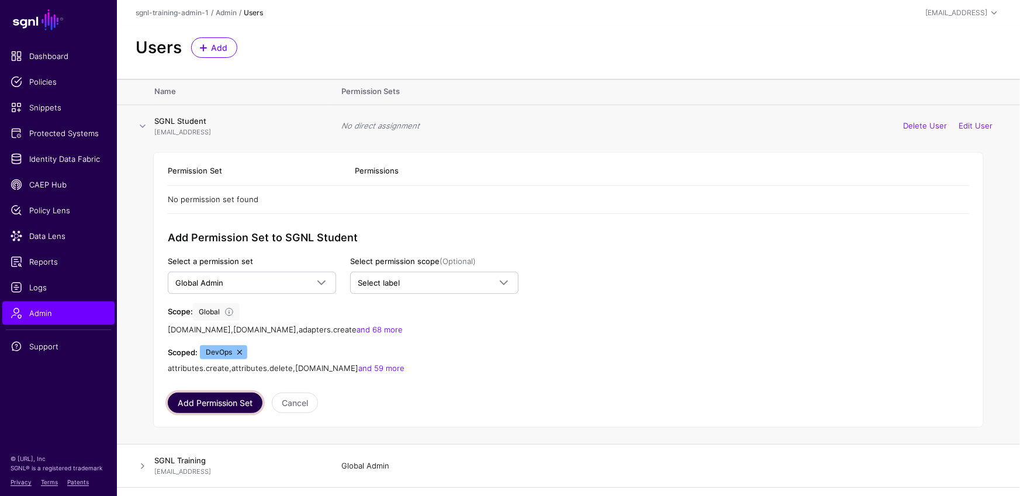
click at [223, 406] on button "Add Permission Set" at bounding box center [215, 403] width 95 height 20
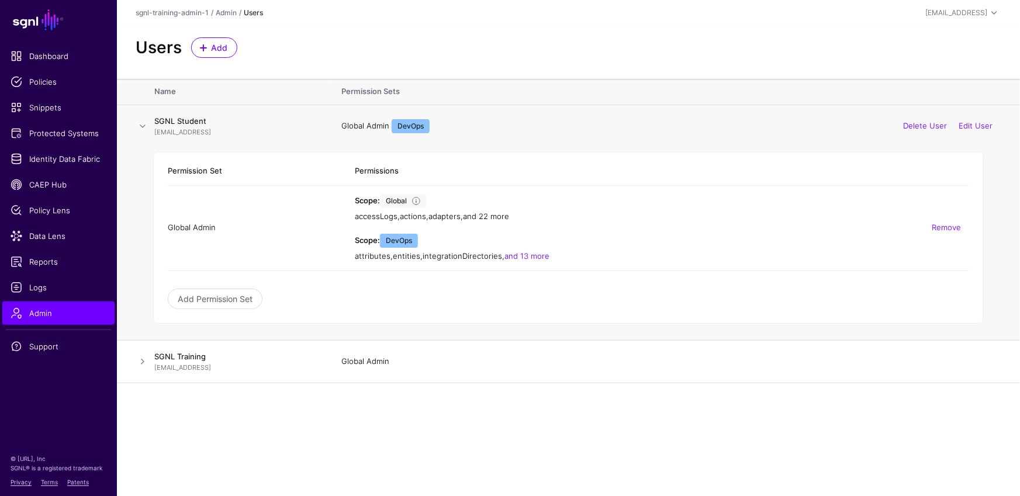
click at [508, 213] on link "and 22 more" at bounding box center [486, 216] width 46 height 9
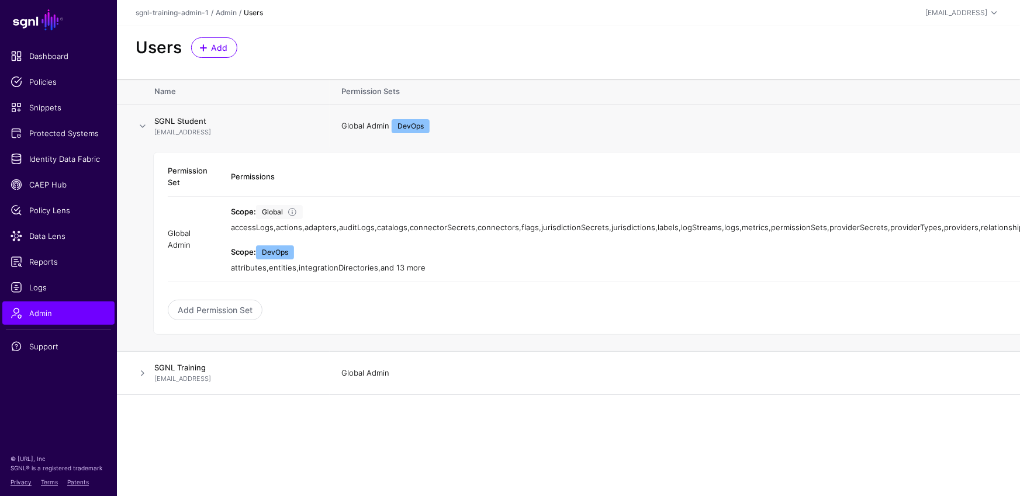
click at [425, 264] on link "and 13 more" at bounding box center [402, 267] width 45 height 9
click at [84, 314] on span "Admin" at bounding box center [59, 313] width 96 height 12
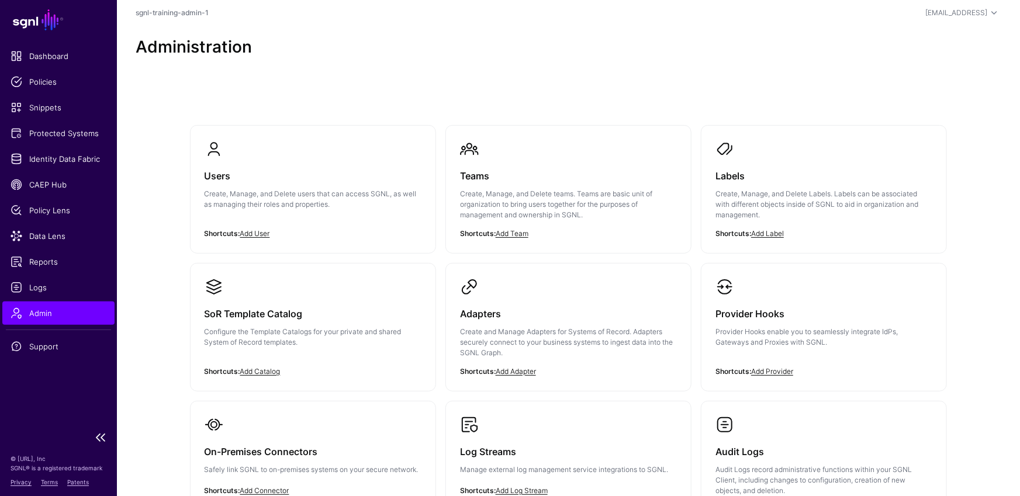
click at [84, 314] on span "Admin" at bounding box center [59, 313] width 96 height 12
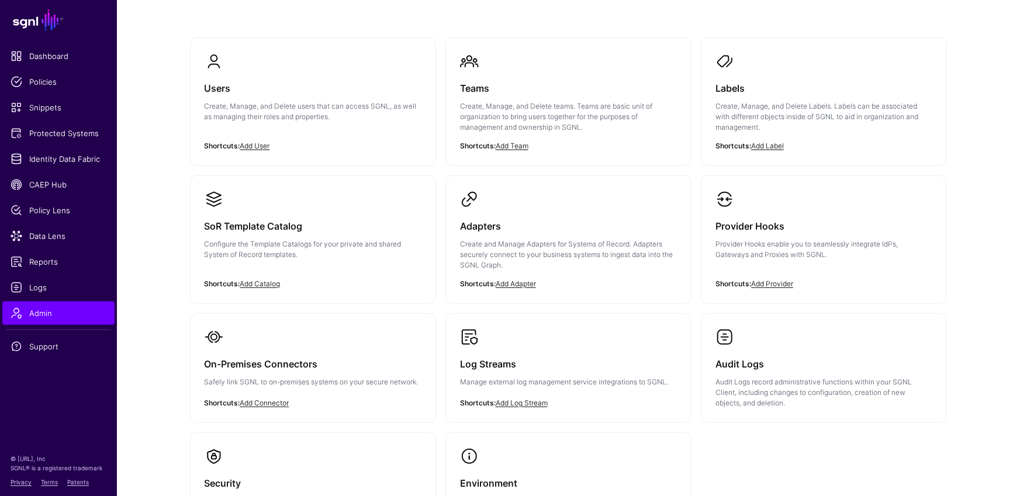
scroll to position [210, 0]
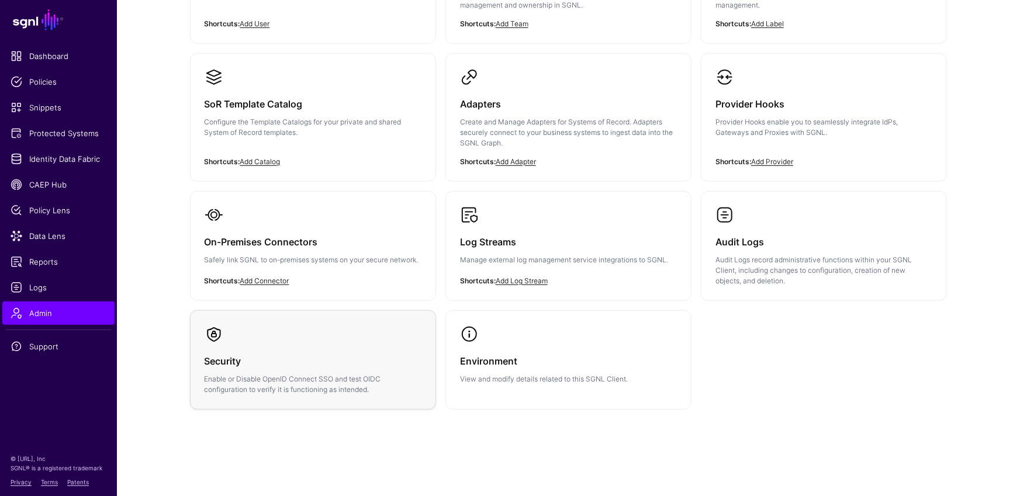
click at [318, 321] on link "Security Enable or Disable OpenID Connect SSO and test OIDC configuration to ve…" at bounding box center [312, 360] width 245 height 98
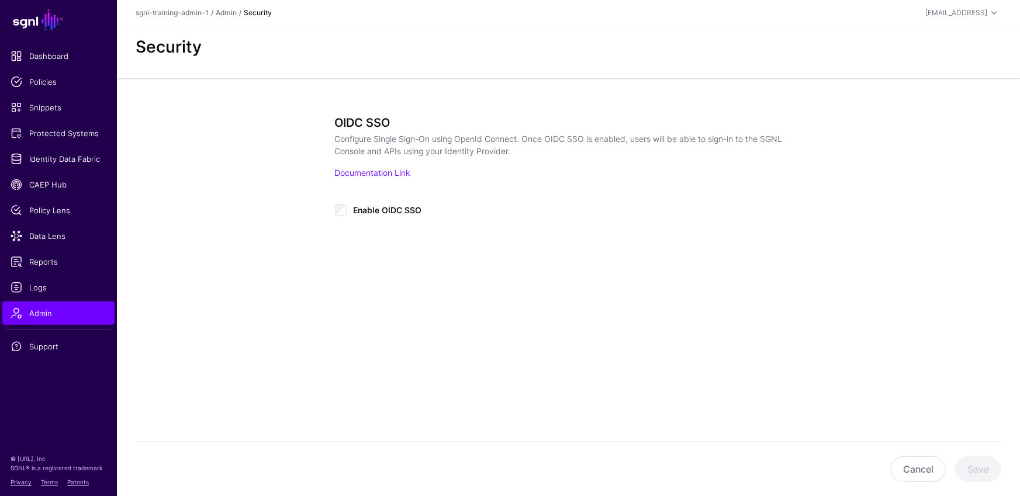
click at [333, 205] on div "**********" at bounding box center [568, 212] width 542 height 269
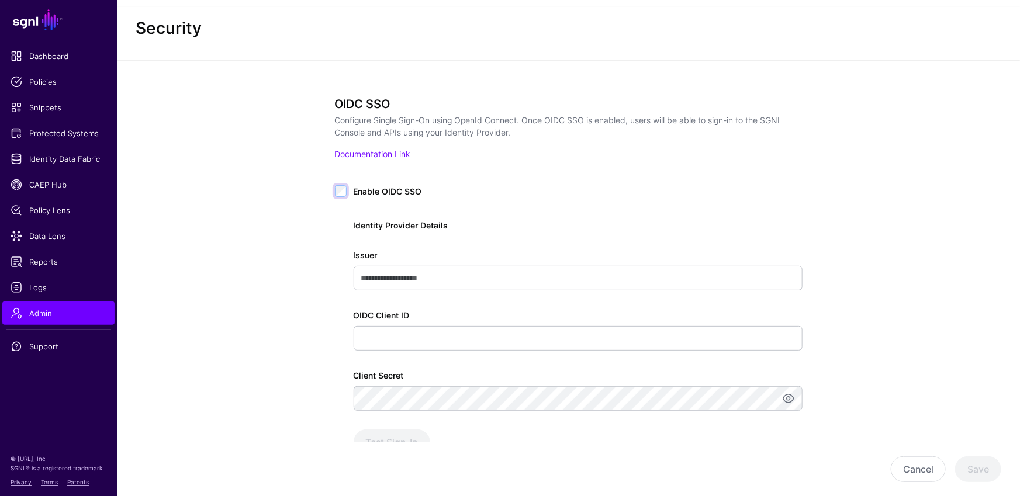
scroll to position [25, 0]
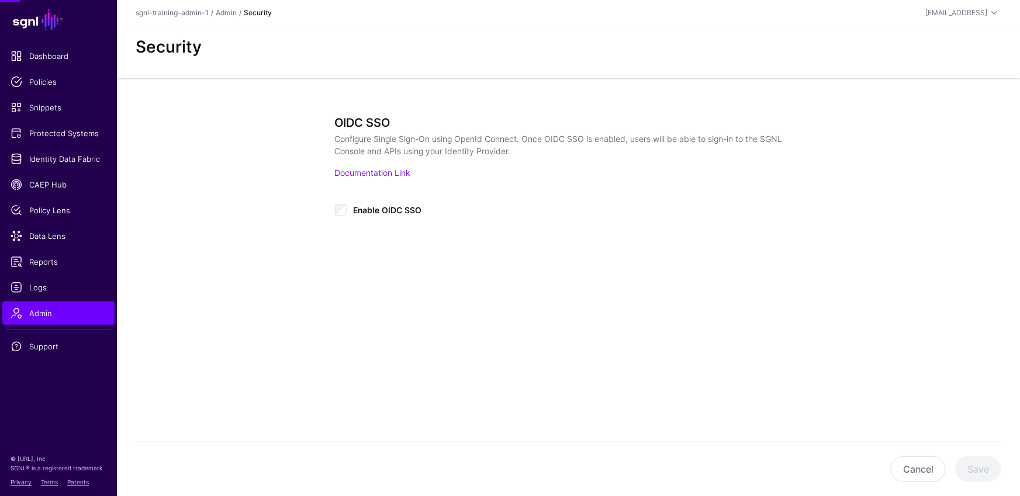
type input "**********"
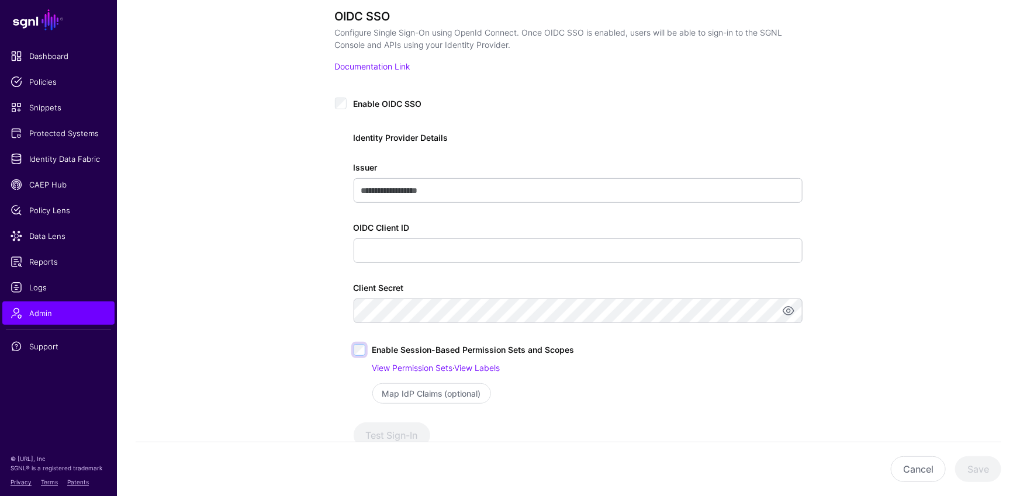
scroll to position [210, 0]
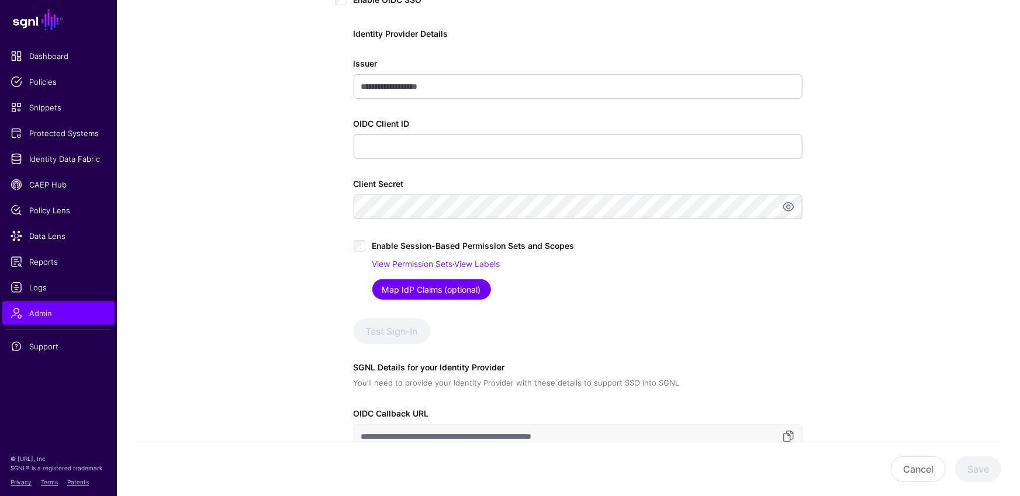
click at [483, 290] on link "Map IdP Claims (optional)" at bounding box center [431, 289] width 119 height 20
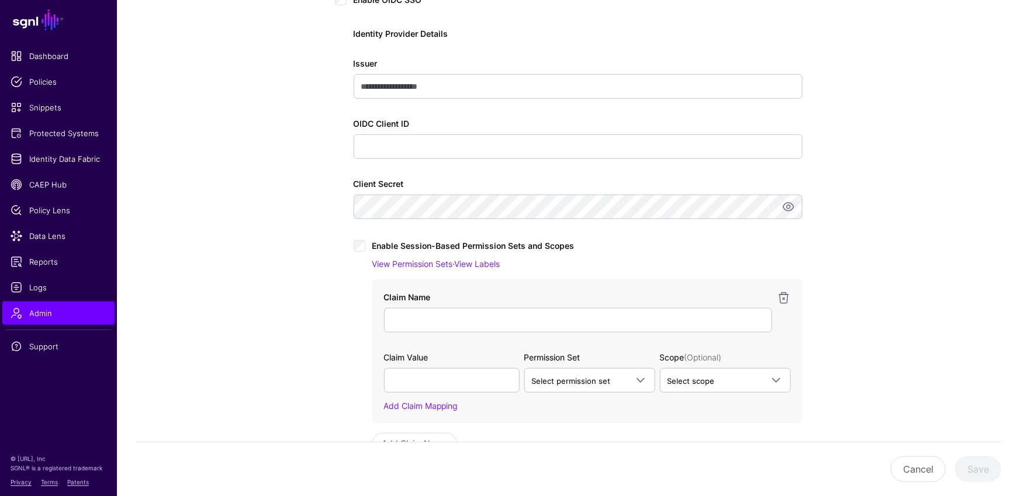
scroll to position [327, 0]
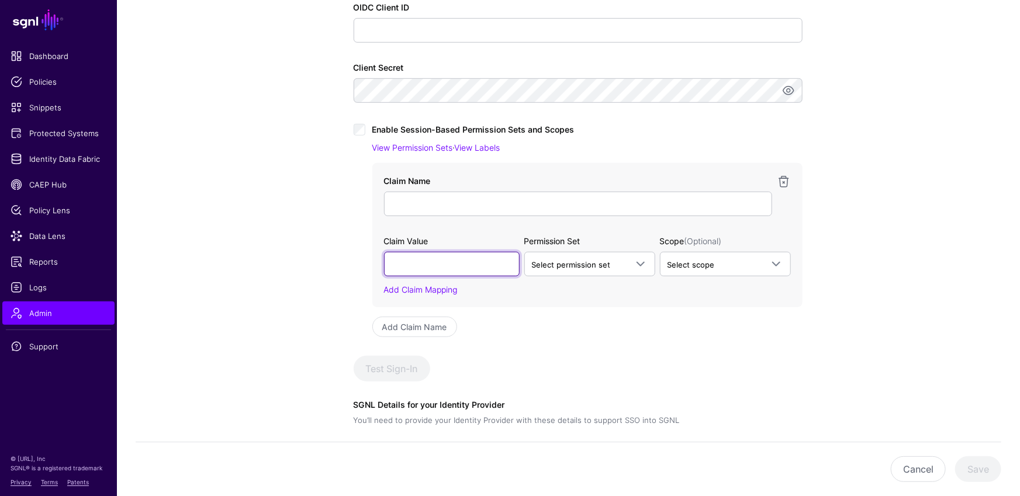
click at [491, 256] on input "text" at bounding box center [452, 264] width 136 height 25
click at [599, 269] on span "Select permission set" at bounding box center [590, 264] width 116 height 14
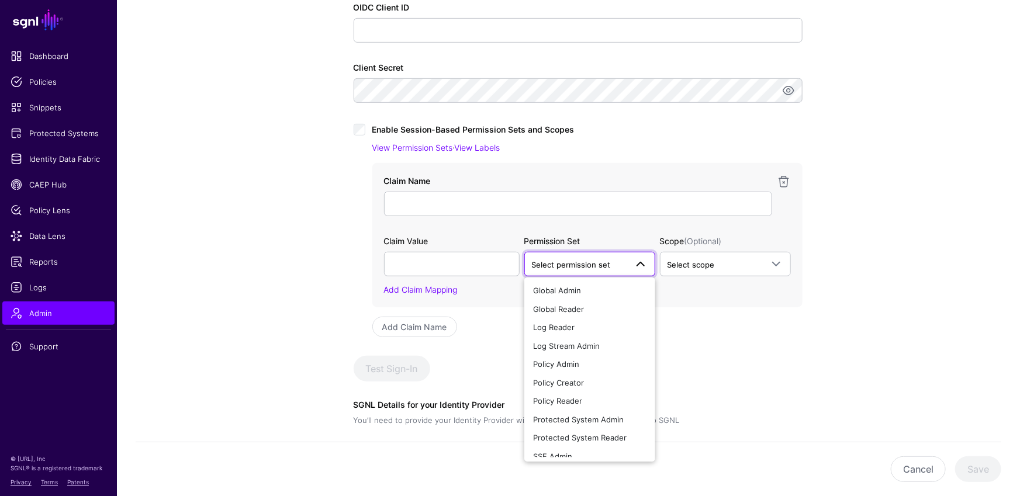
click at [712, 280] on div "Claim Value Permission Set Scope (Optional) Select permission set Global Admin …" at bounding box center [587, 265] width 407 height 61
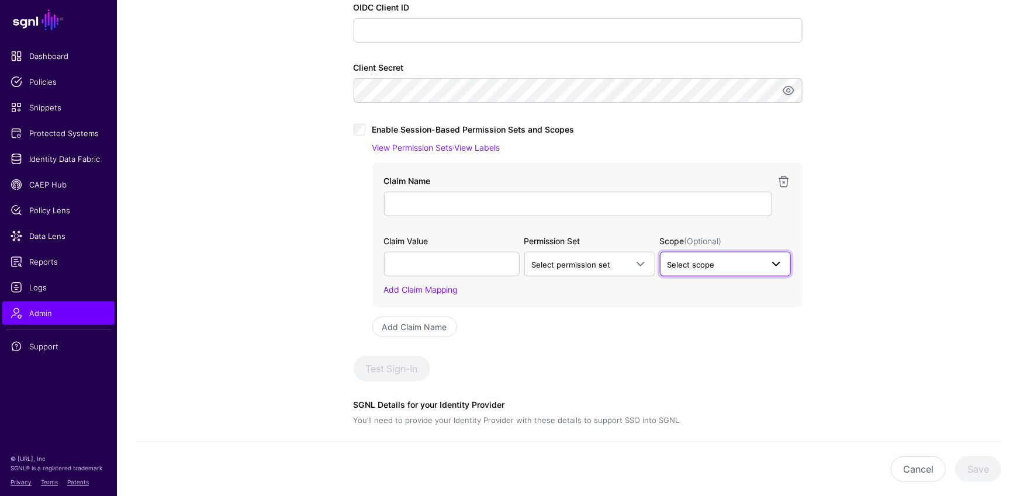
click at [718, 255] on link "Select scope" at bounding box center [725, 264] width 131 height 25
click at [720, 256] on link "Select scope" at bounding box center [725, 264] width 131 height 25
click at [736, 271] on span "Select scope" at bounding box center [725, 264] width 116 height 14
click at [733, 259] on span "Select scope" at bounding box center [714, 264] width 95 height 13
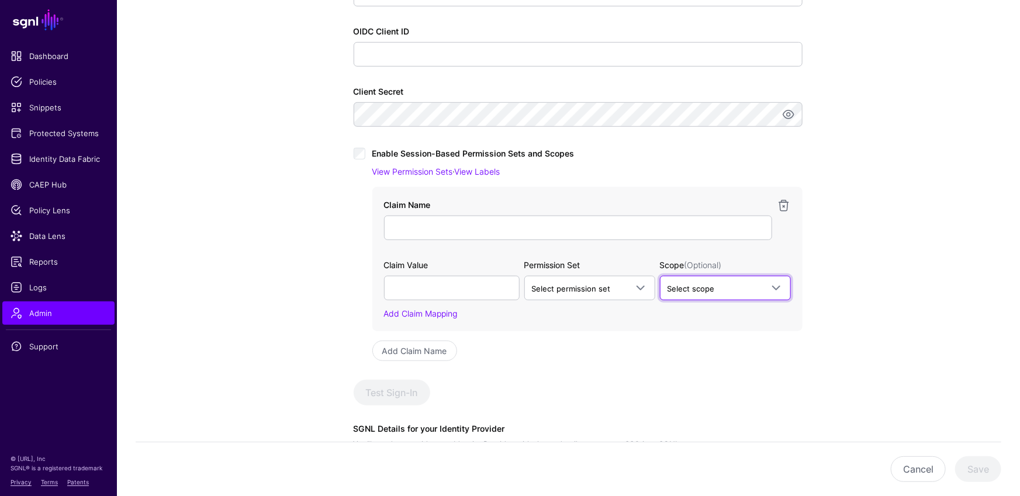
scroll to position [289, 0]
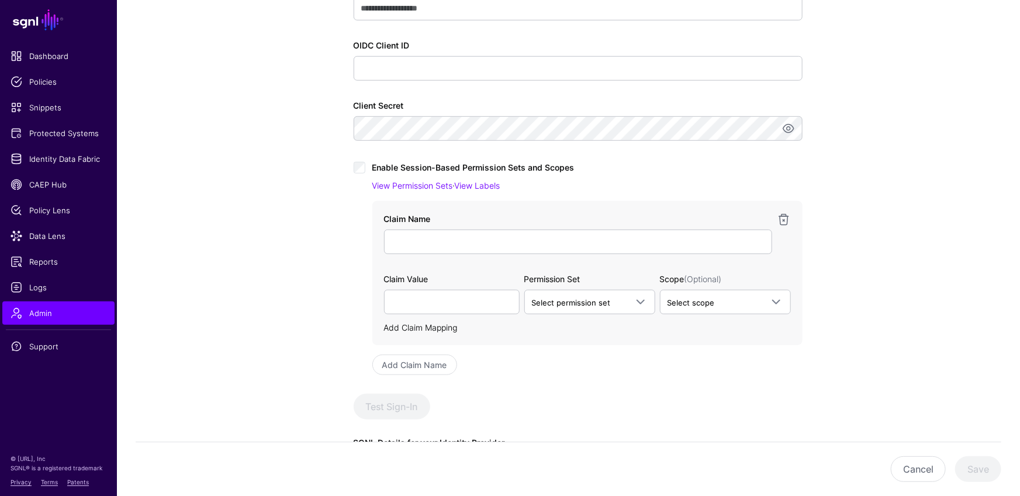
click at [448, 330] on link "Add Claim Mapping" at bounding box center [421, 328] width 74 height 10
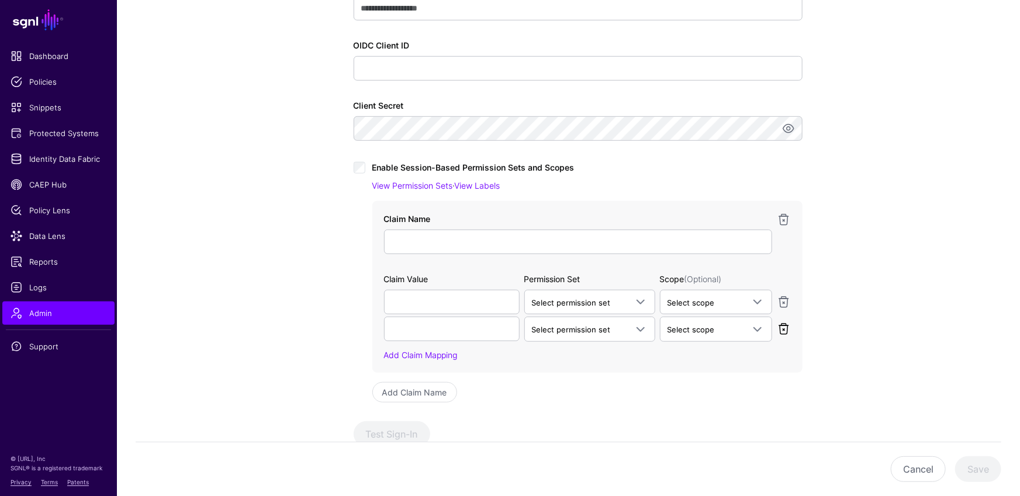
click at [785, 329] on link at bounding box center [784, 329] width 14 height 14
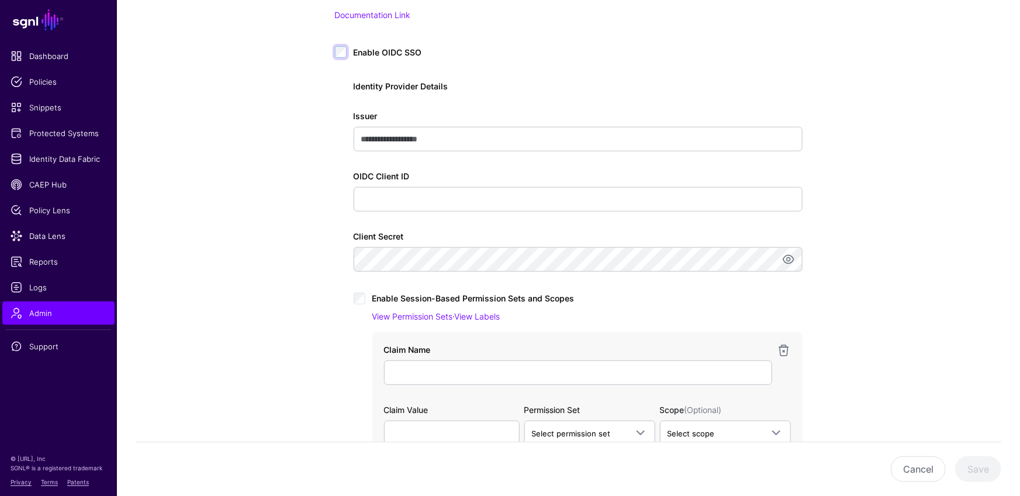
scroll to position [0, 0]
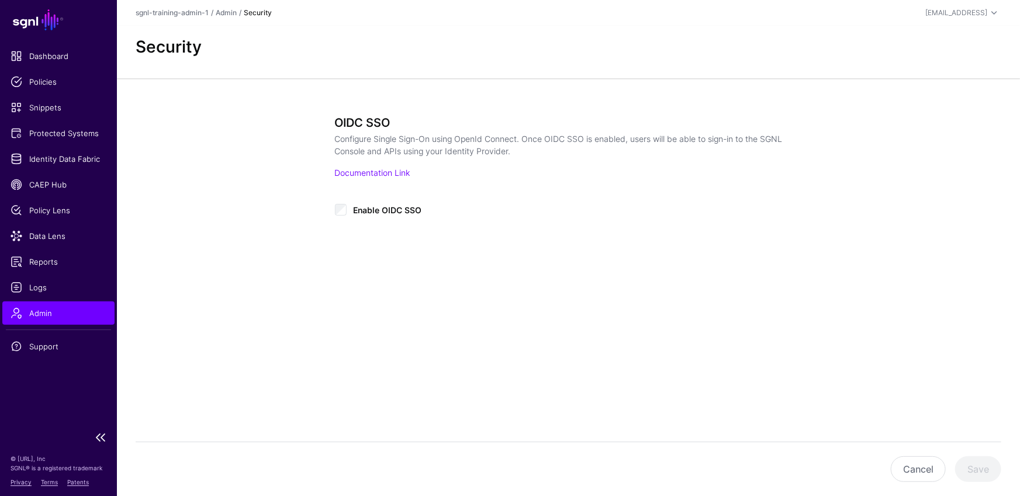
click at [67, 312] on span "Admin" at bounding box center [59, 313] width 96 height 12
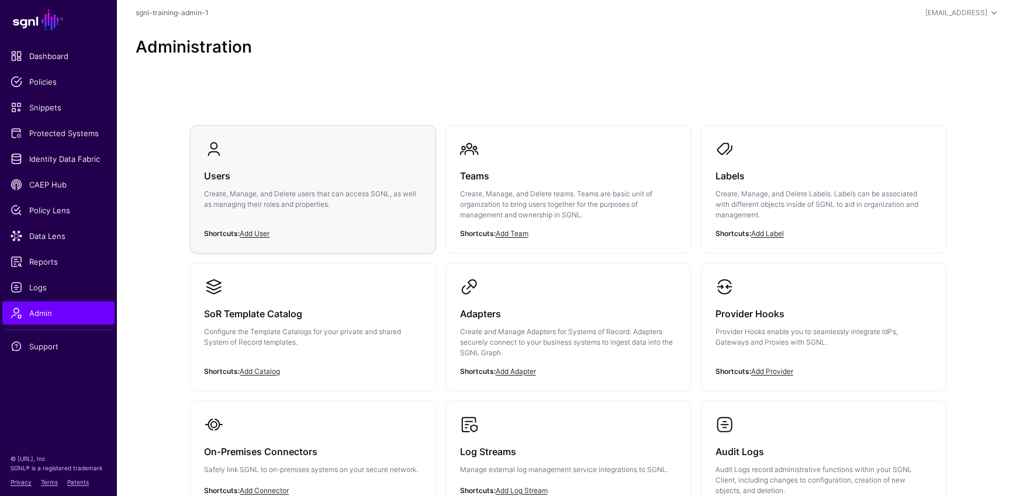
click at [335, 182] on h3 "Users" at bounding box center [313, 176] width 217 height 16
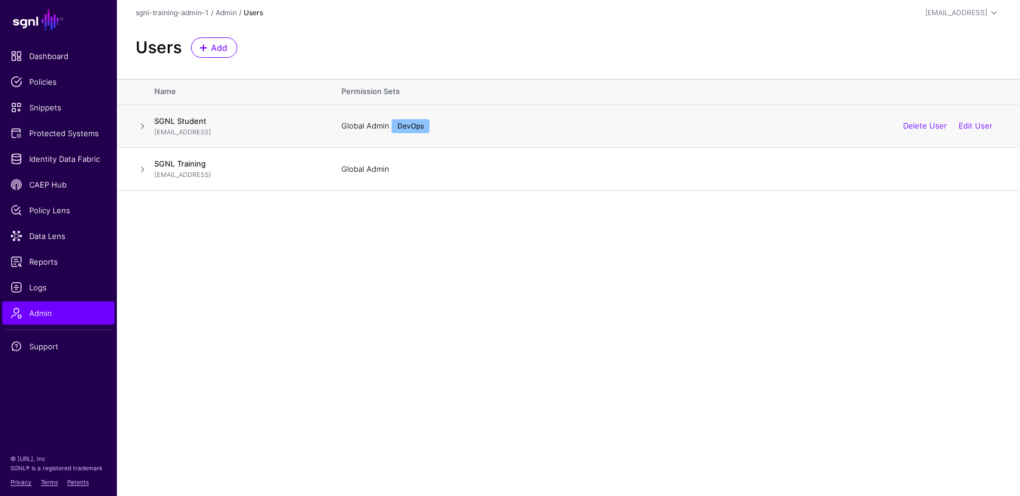
click at [138, 122] on span at bounding box center [143, 126] width 14 height 14
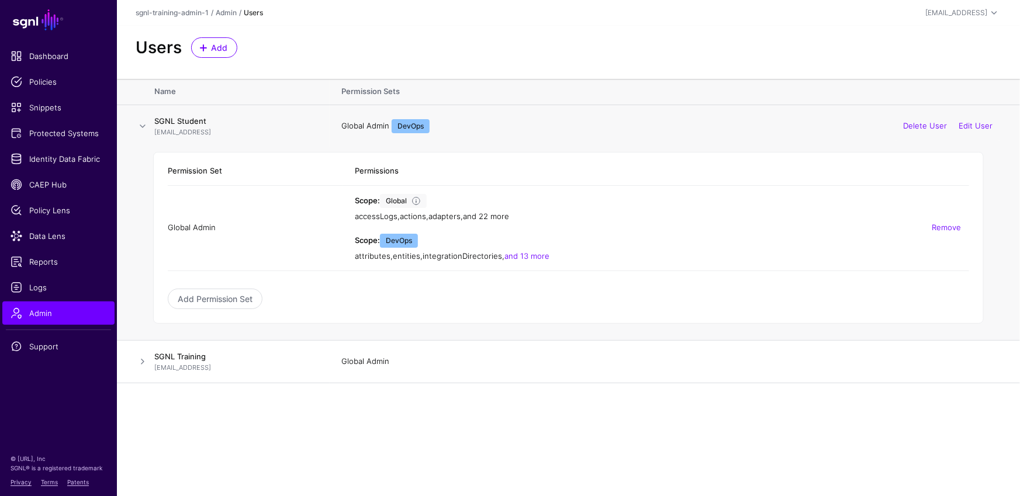
click at [507, 216] on link "and 22 more" at bounding box center [486, 216] width 46 height 9
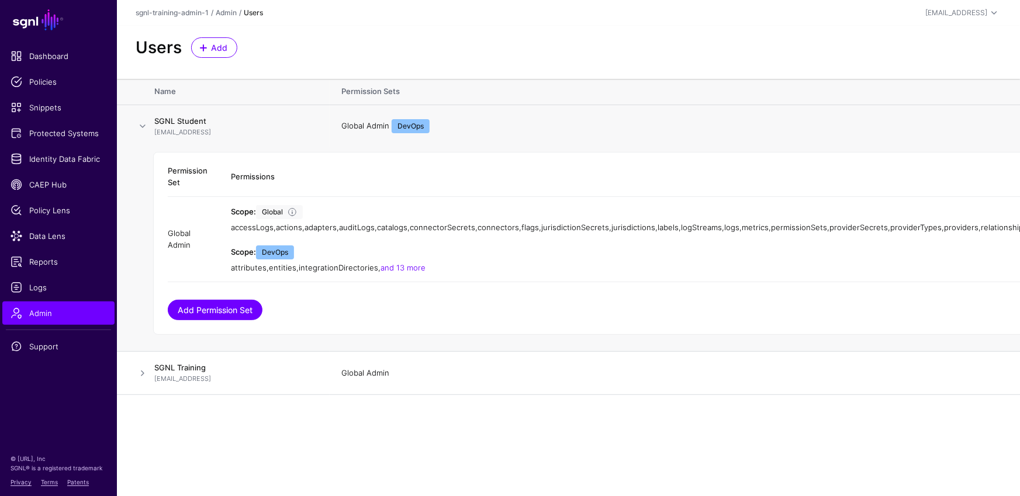
click at [238, 304] on link "Add Permission Set" at bounding box center [215, 310] width 95 height 20
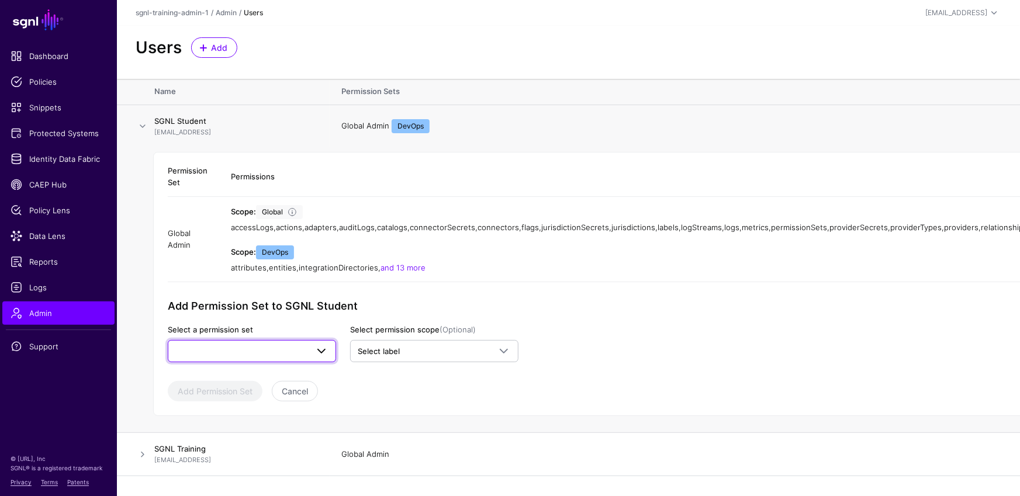
click at [294, 343] on link at bounding box center [252, 351] width 168 height 22
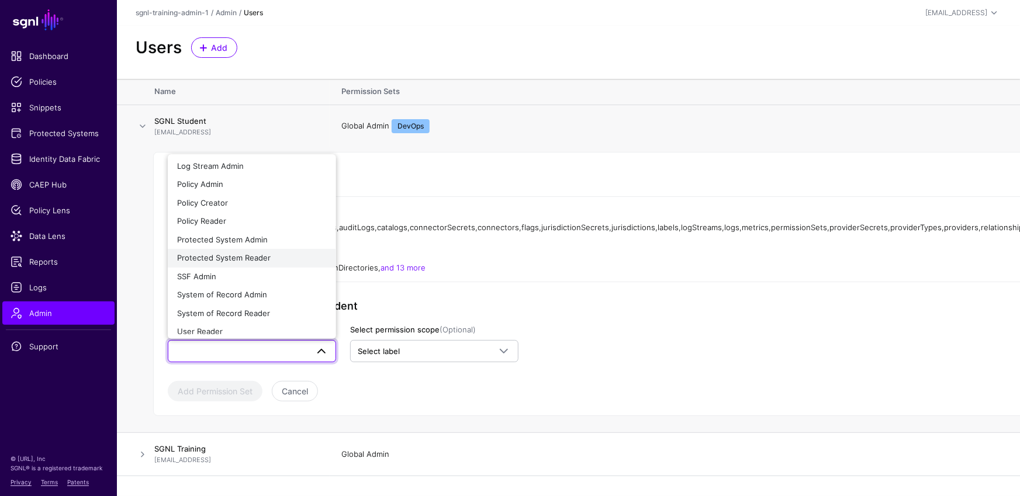
scroll to position [64, 0]
drag, startPoint x: 552, startPoint y: 261, endPoint x: 546, endPoint y: 265, distance: 7.5
click at [552, 261] on div "Scope: DevOps attributes , entities , integrationDirectories , and 13 more" at bounding box center [757, 259] width 1052 height 29
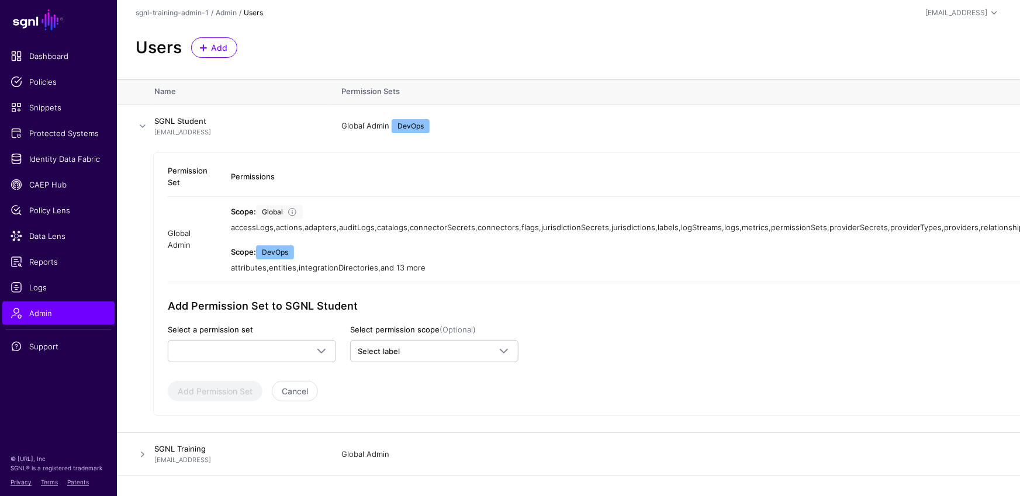
click at [425, 266] on link "and 13 more" at bounding box center [402, 267] width 45 height 9
click at [100, 316] on span "Admin" at bounding box center [59, 313] width 96 height 12
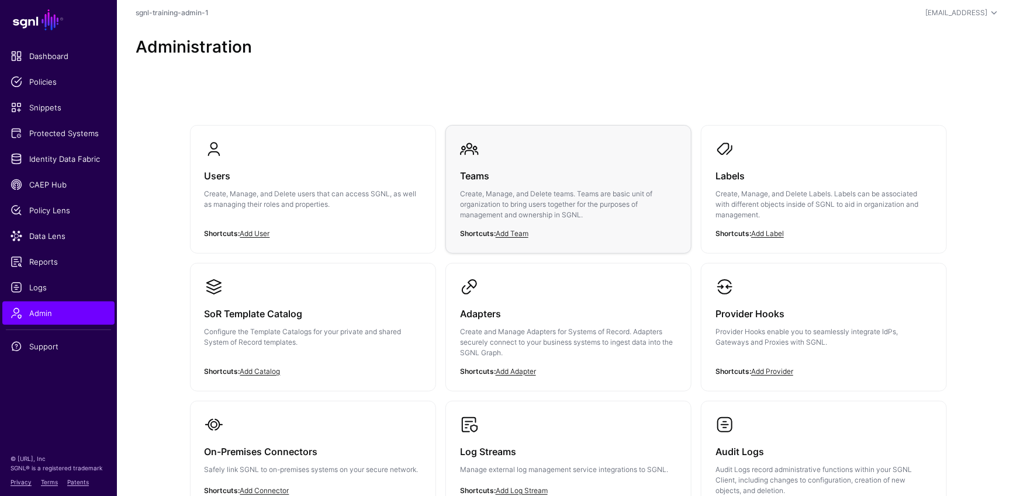
click at [564, 189] on p "Create, Manage, and Delete teams. Teams are basic unit of organization to bring…" at bounding box center [568, 205] width 217 height 32
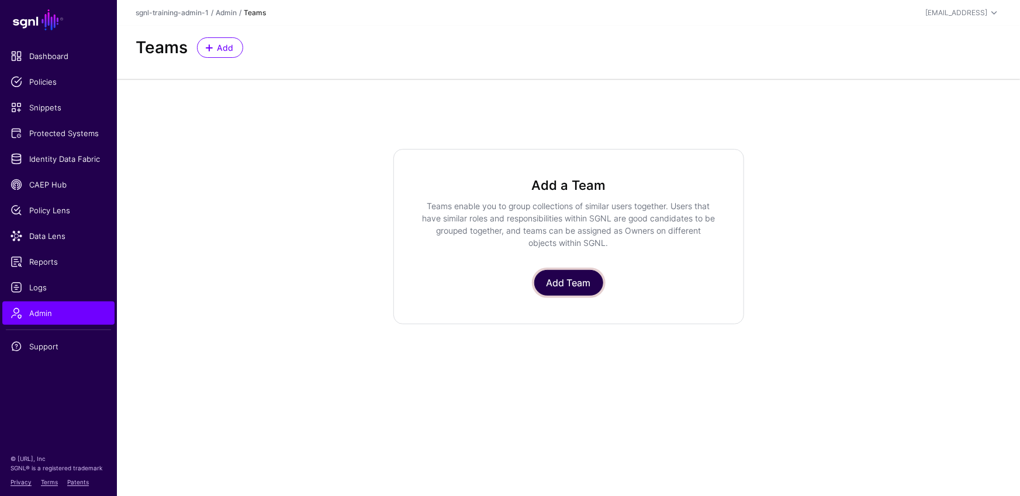
click at [588, 292] on link "Add Team" at bounding box center [568, 283] width 69 height 26
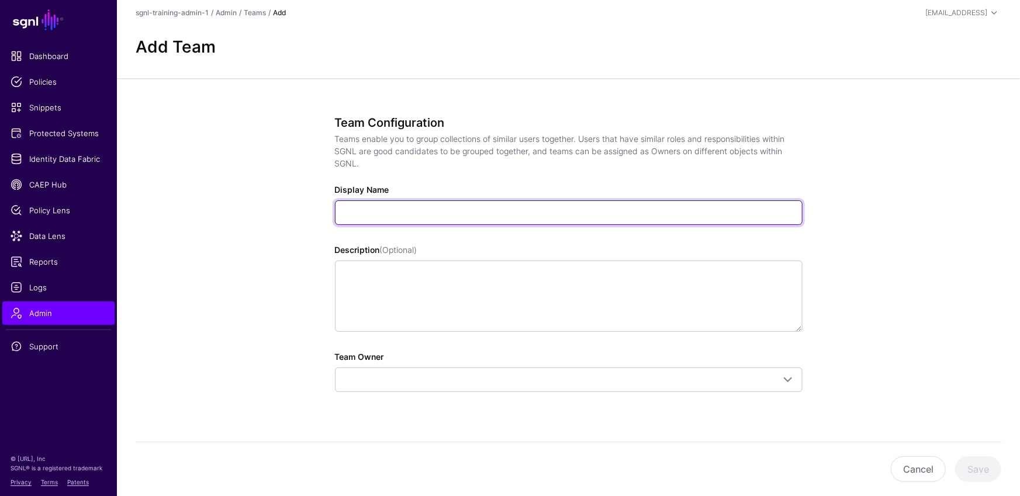
click at [424, 216] on input "Display Name" at bounding box center [568, 212] width 467 height 25
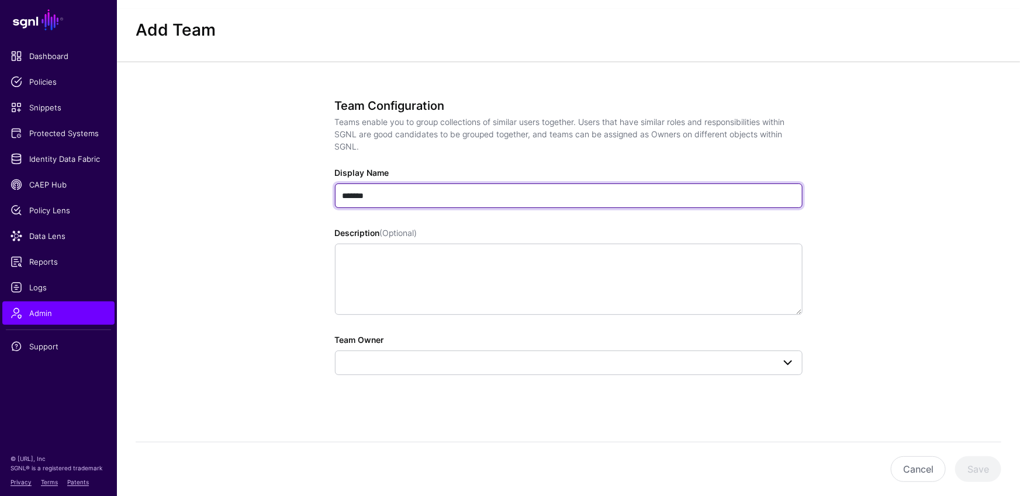
type input "*******"
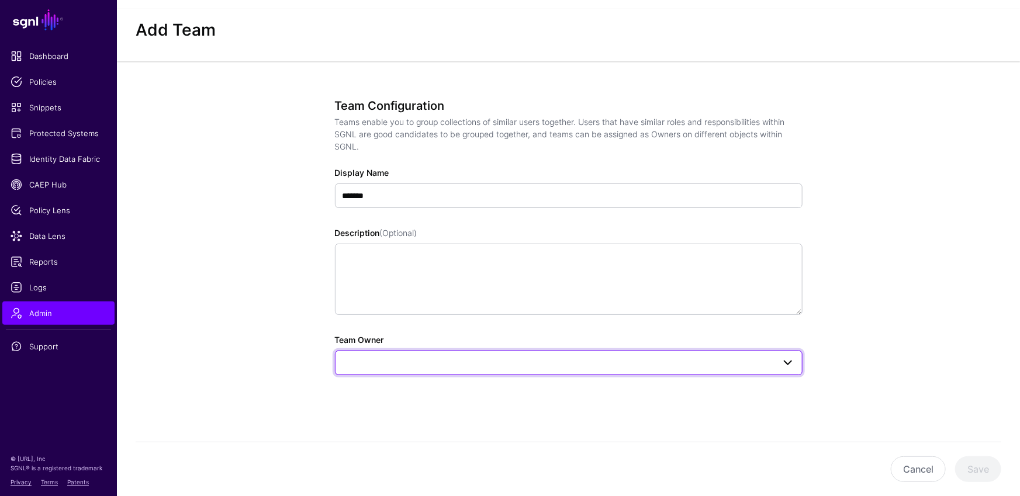
drag, startPoint x: 614, startPoint y: 360, endPoint x: 607, endPoint y: 353, distance: 9.9
click at [614, 360] on span at bounding box center [568, 363] width 452 height 14
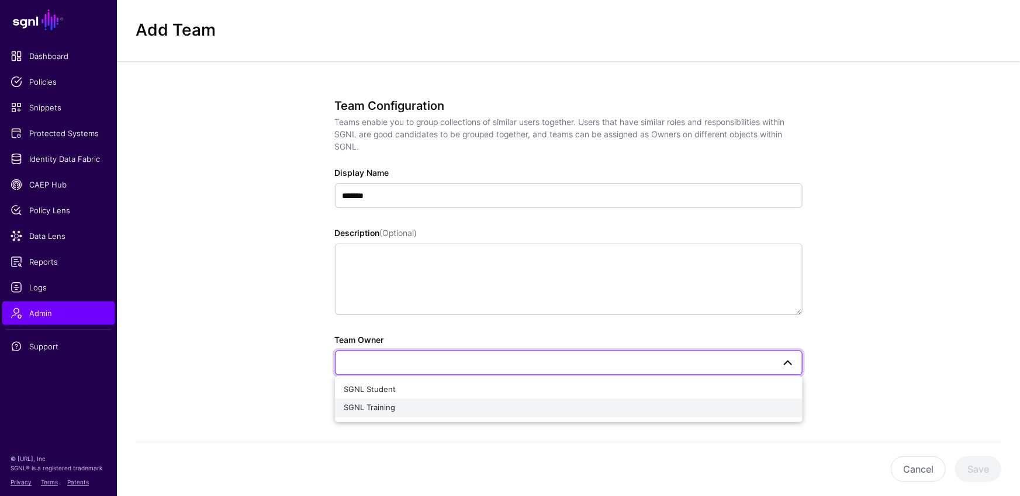
click at [404, 410] on div "SGNL Training" at bounding box center [568, 409] width 449 height 12
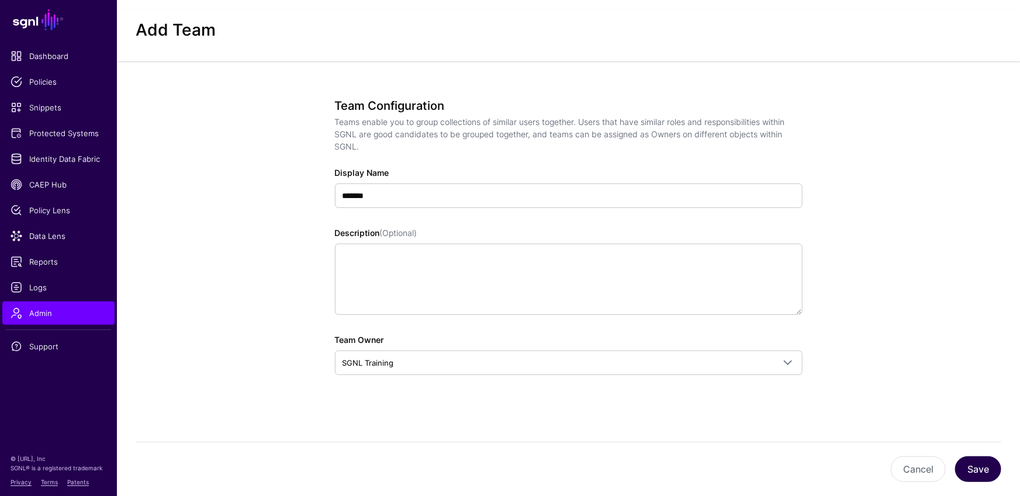
drag, startPoint x: 1007, startPoint y: 469, endPoint x: 993, endPoint y: 466, distance: 14.5
click at [1007, 469] on div "Cancel Save" at bounding box center [568, 469] width 903 height 54
click at [978, 466] on button "Save" at bounding box center [978, 469] width 46 height 26
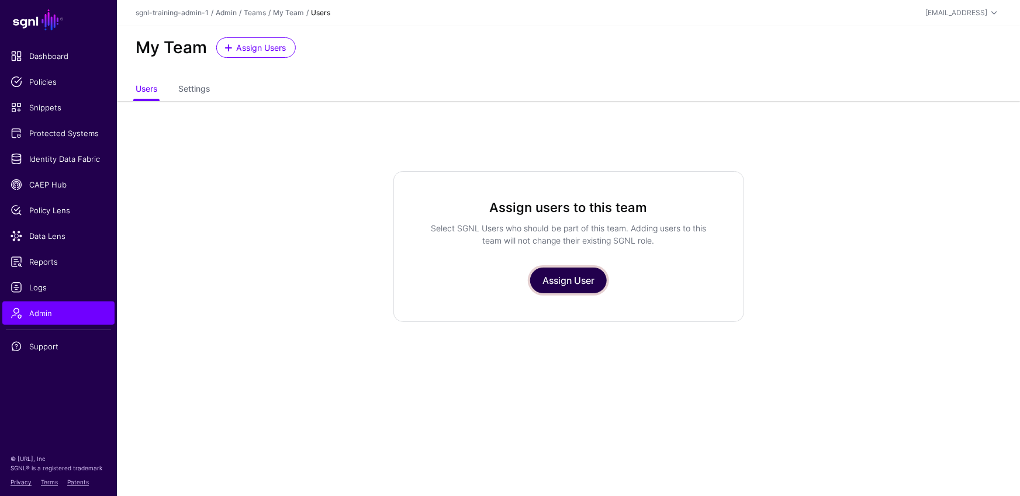
click at [574, 268] on link "Assign User" at bounding box center [568, 281] width 77 height 26
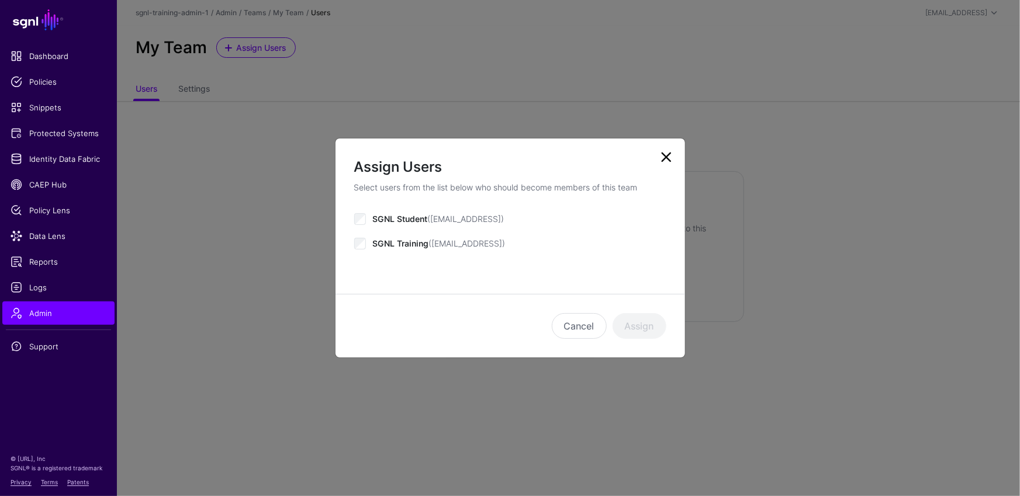
click at [389, 221] on span "SGNL Student (student@sgnl.ai)" at bounding box center [438, 219] width 131 height 10
click at [632, 329] on button "Assign" at bounding box center [639, 326] width 54 height 26
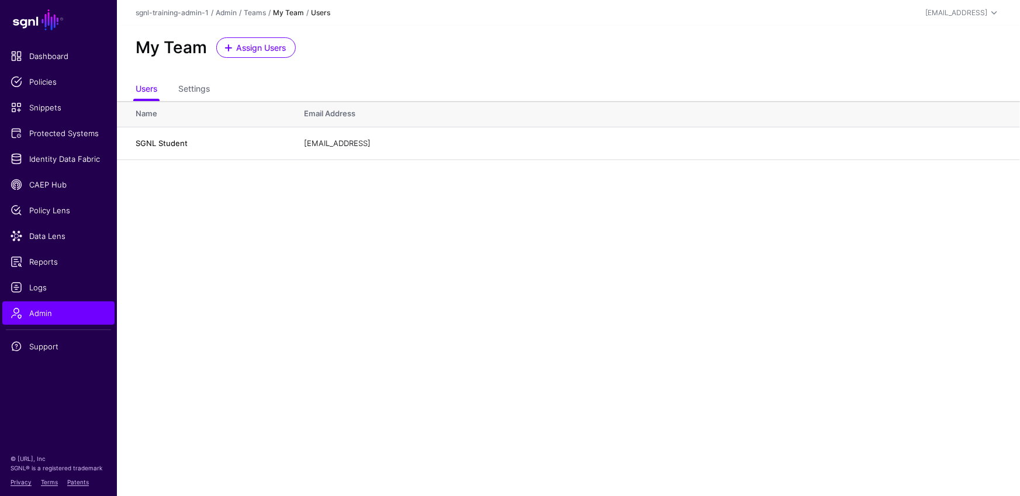
click at [286, 15] on link "My Team" at bounding box center [288, 12] width 31 height 9
click at [257, 15] on link "Teams" at bounding box center [255, 12] width 22 height 9
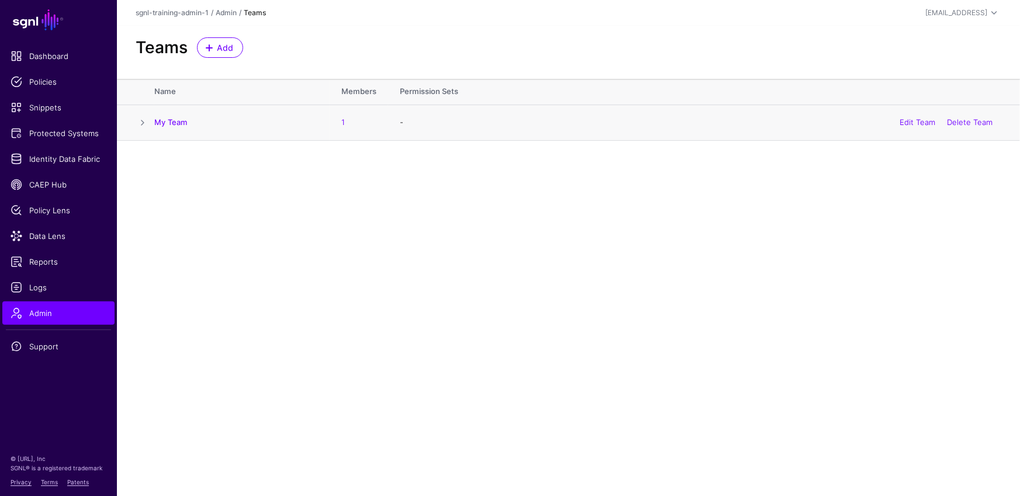
click at [139, 124] on span at bounding box center [143, 123] width 14 height 14
click at [213, 230] on link "Add Permission Set" at bounding box center [215, 234] width 95 height 20
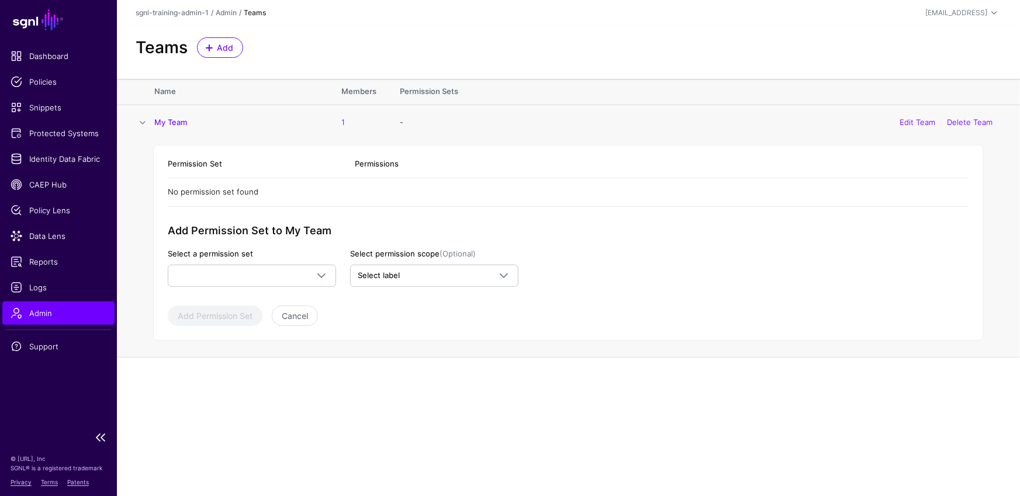
click at [86, 314] on span "Admin" at bounding box center [59, 313] width 96 height 12
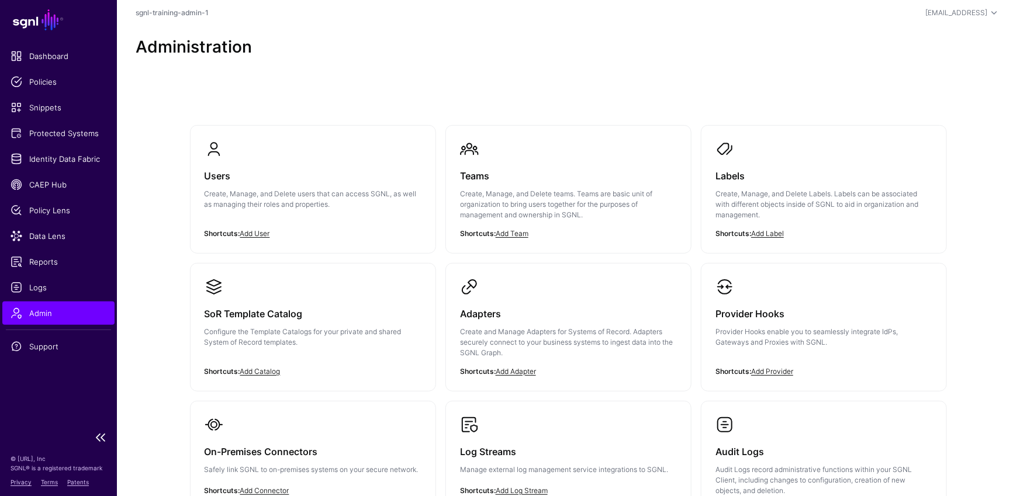
click at [86, 314] on span "Admin" at bounding box center [59, 313] width 96 height 12
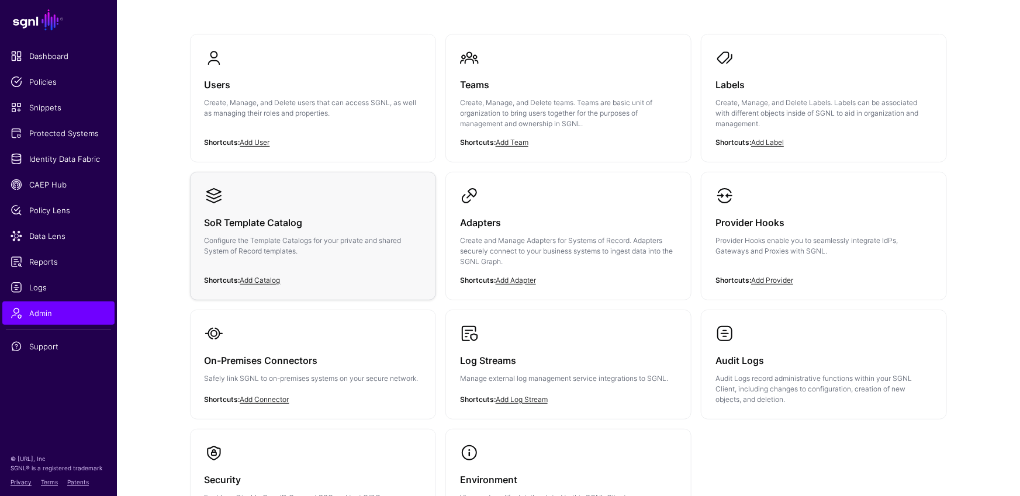
click at [364, 226] on h3 "SoR Template Catalog" at bounding box center [313, 222] width 217 height 16
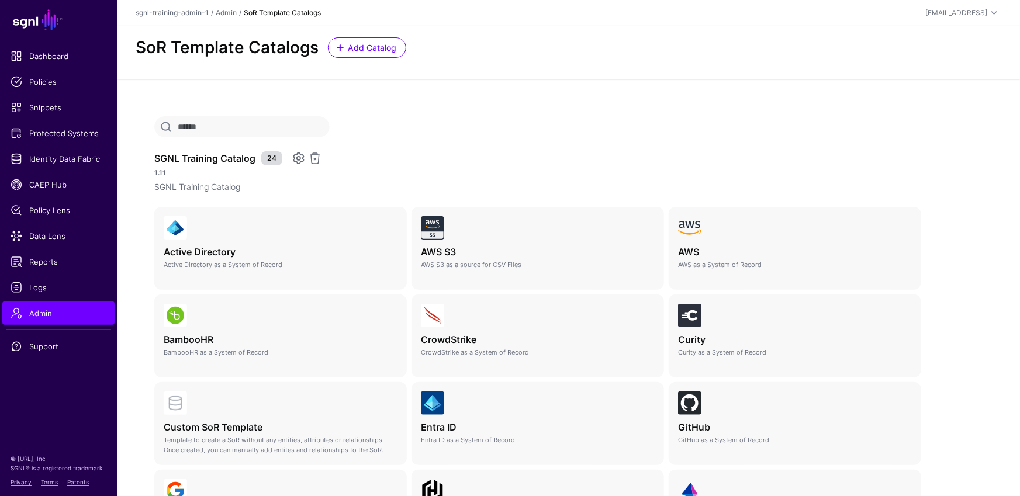
click at [297, 161] on link at bounding box center [299, 158] width 14 height 14
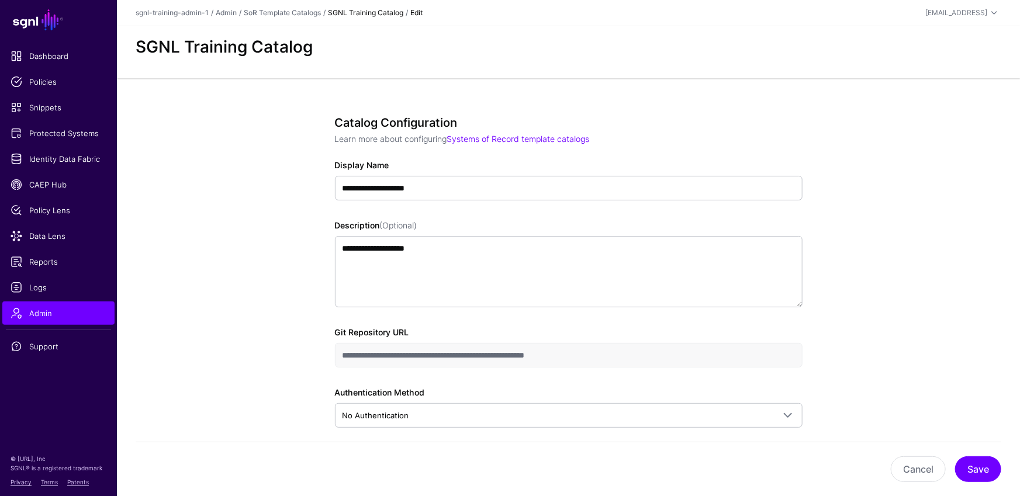
scroll to position [96, 0]
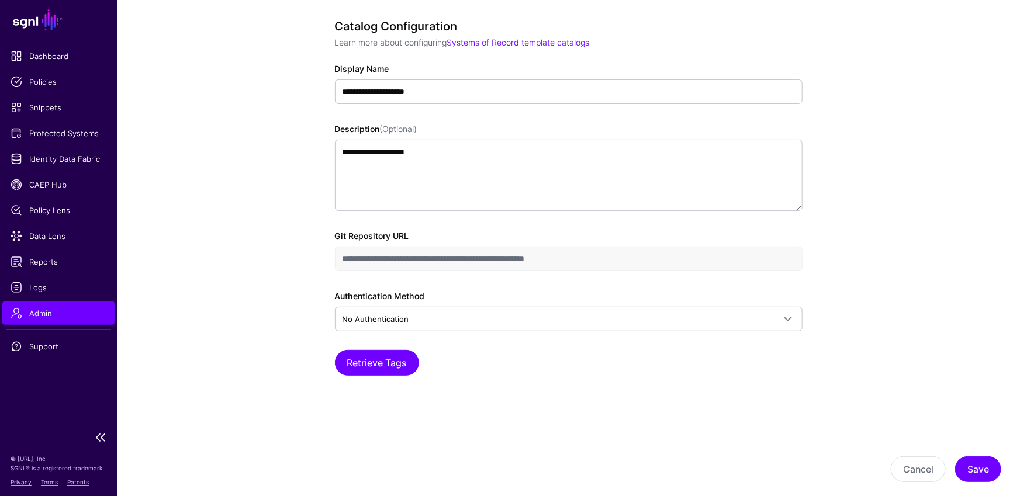
click at [48, 320] on link "Admin" at bounding box center [58, 313] width 112 height 23
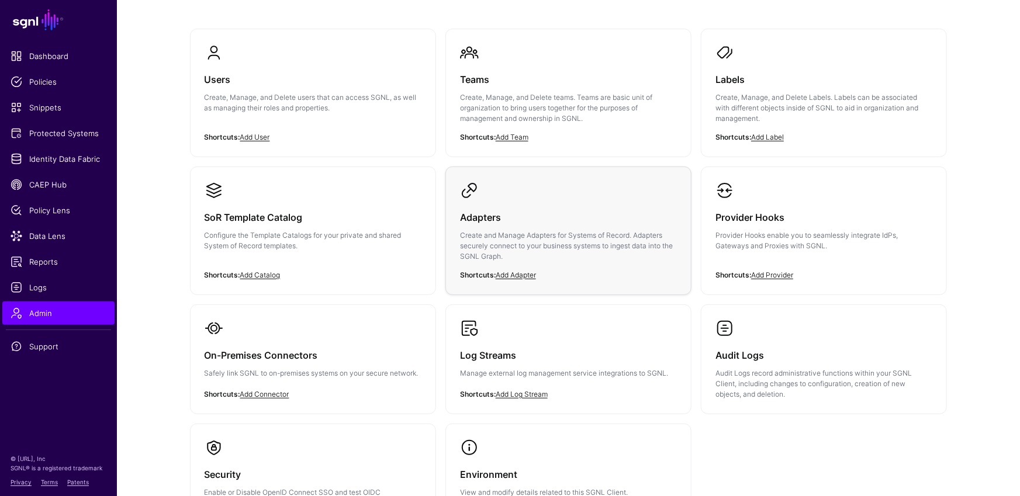
click at [550, 223] on h3 "Adapters" at bounding box center [568, 217] width 217 height 16
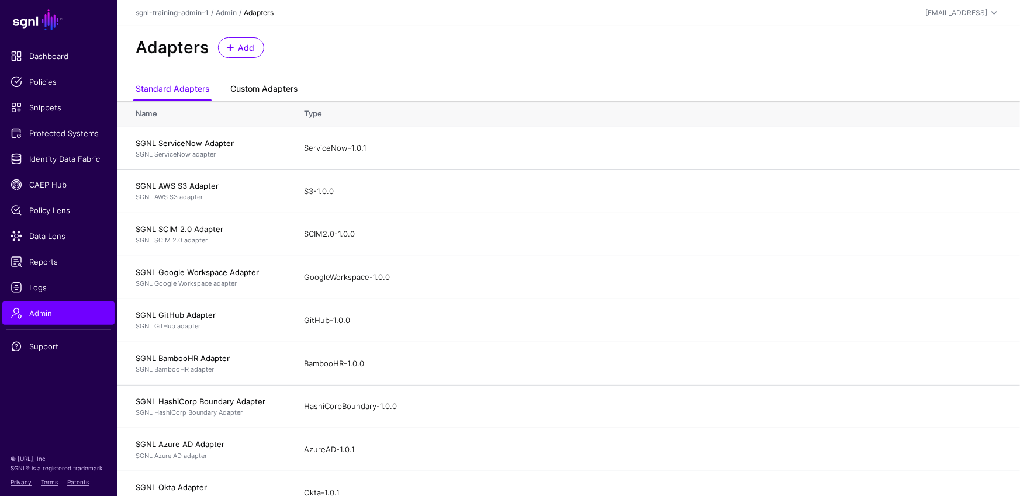
click at [286, 85] on link "Custom Adapters" at bounding box center [263, 90] width 67 height 22
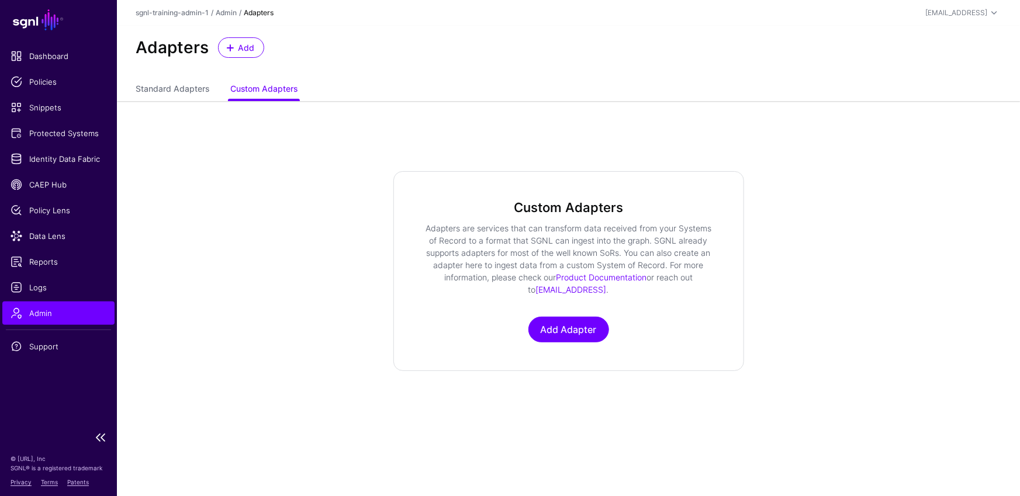
click at [53, 312] on span "Admin" at bounding box center [59, 313] width 96 height 12
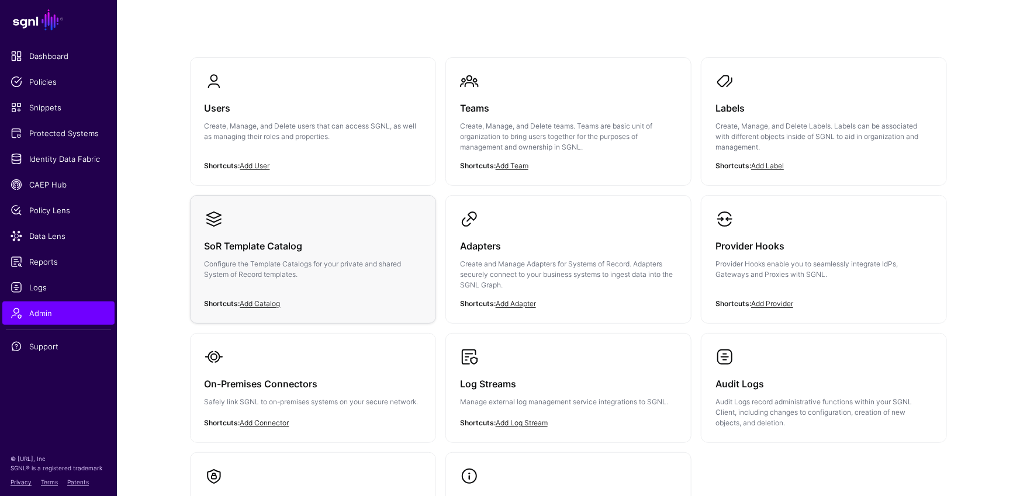
scroll to position [183, 0]
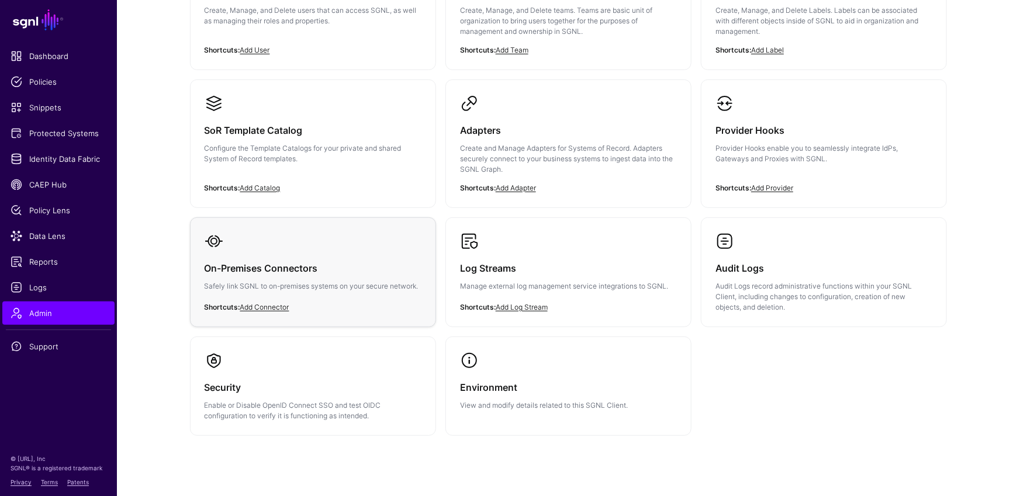
click at [347, 266] on h3 "On-Premises Connectors" at bounding box center [313, 268] width 217 height 16
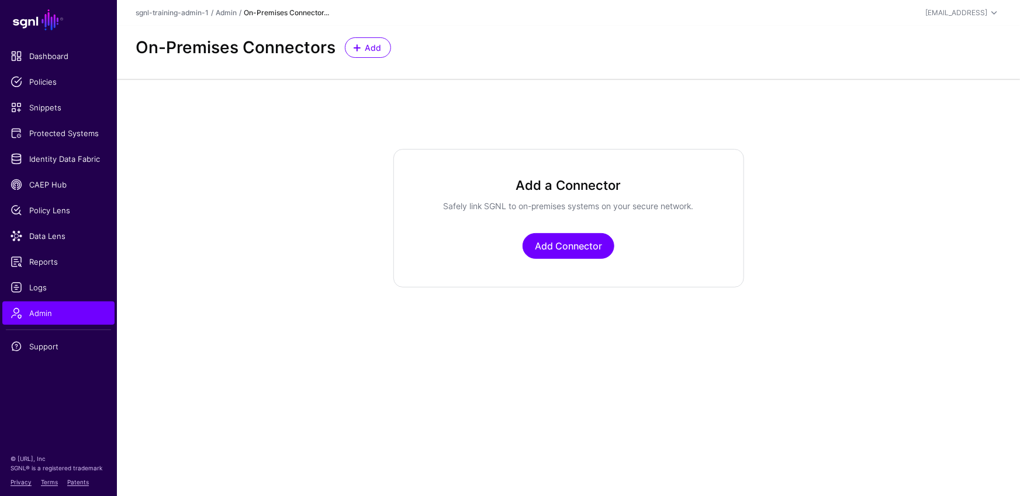
click at [564, 268] on div "Add a Connector Safely link SGNL to on-premises systems on your secure network.…" at bounding box center [568, 218] width 351 height 138
click at [564, 253] on link "Add Connector" at bounding box center [568, 246] width 92 height 26
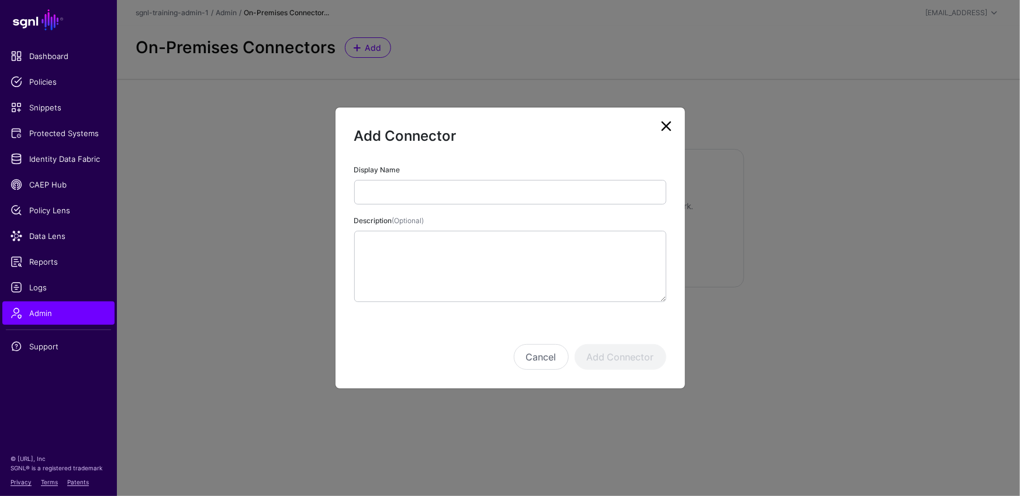
click at [670, 128] on link at bounding box center [666, 126] width 19 height 19
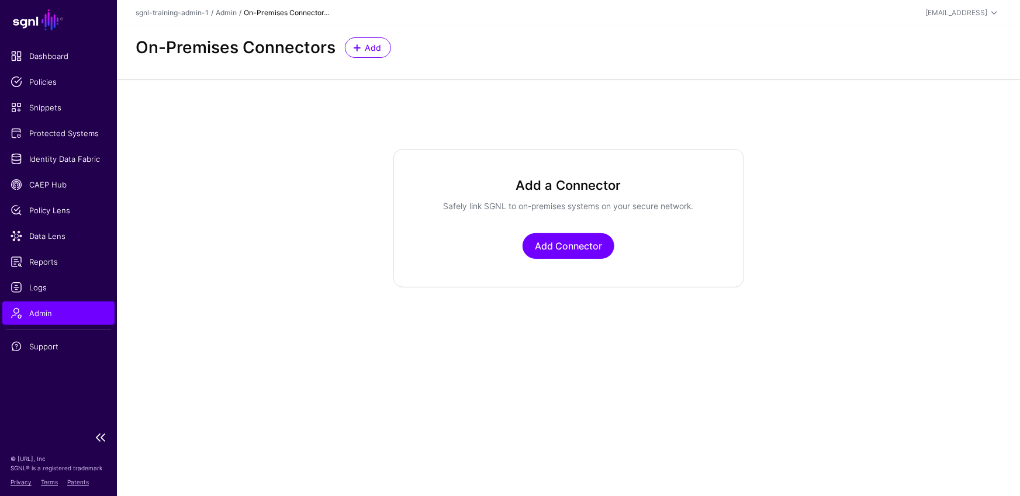
click at [73, 313] on span "Admin" at bounding box center [59, 313] width 96 height 12
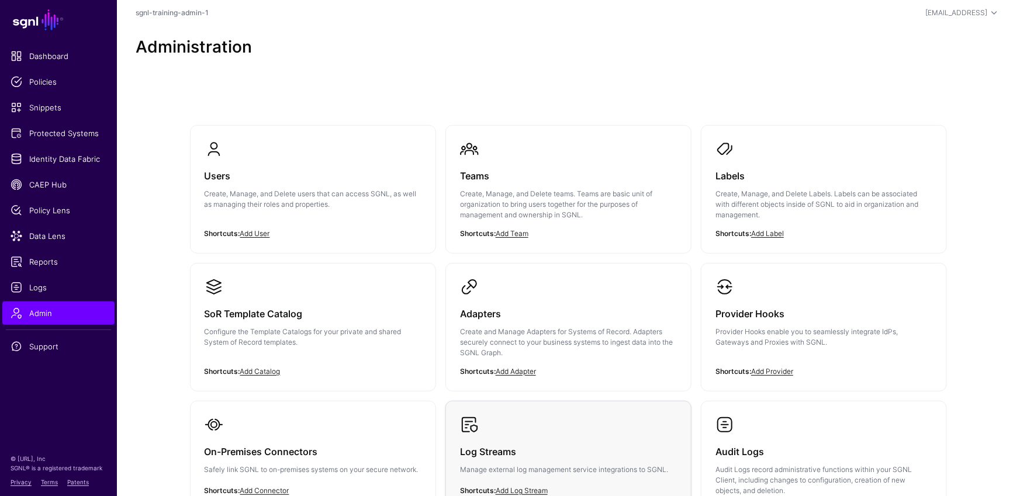
scroll to position [210, 0]
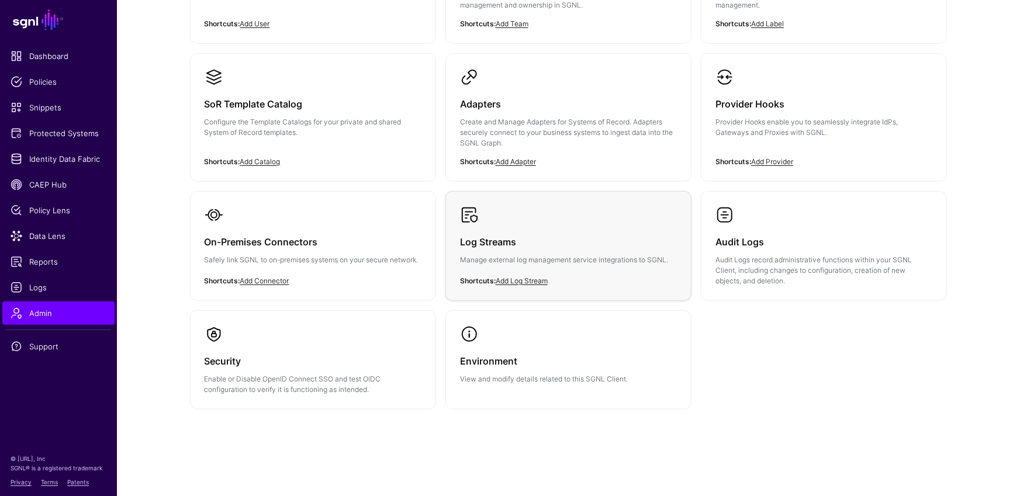
click at [525, 240] on h3 "Log Streams" at bounding box center [568, 242] width 217 height 16
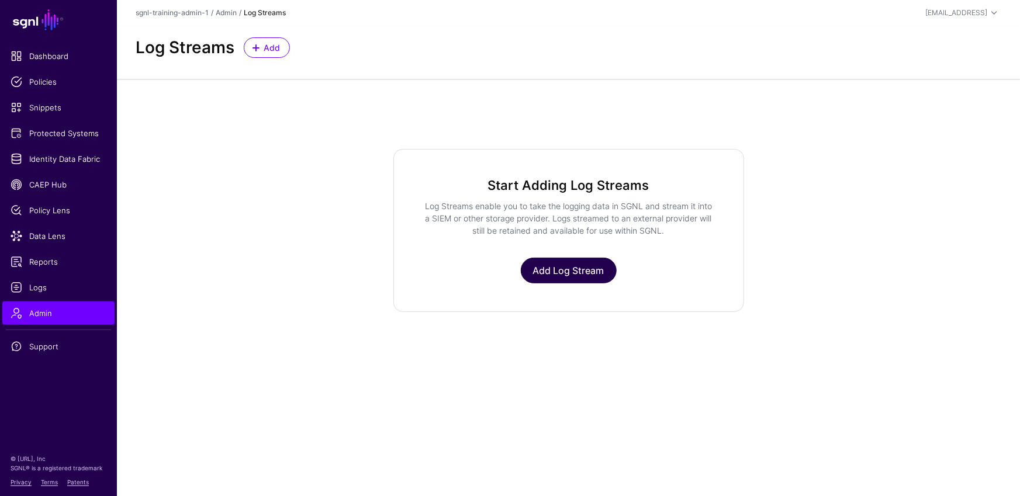
click at [560, 265] on link "Add Log Stream" at bounding box center [569, 271] width 96 height 26
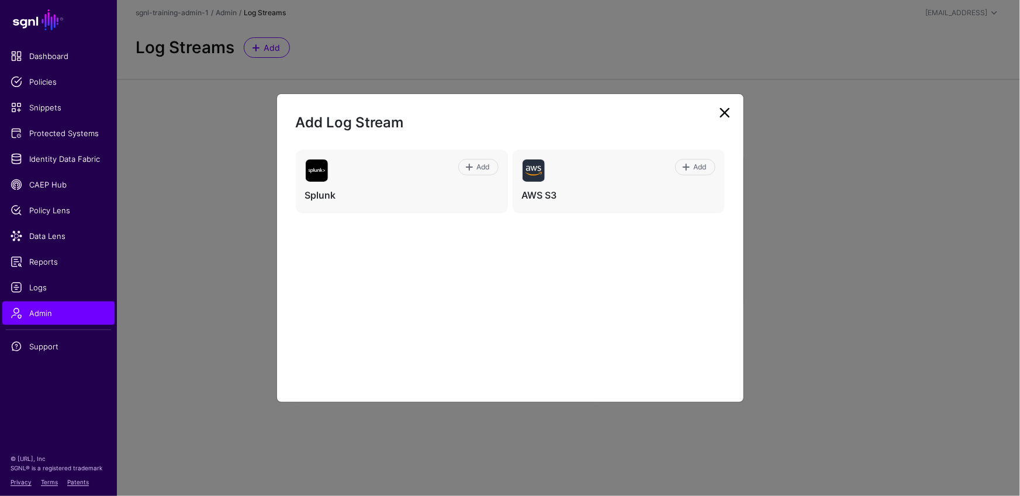
click at [726, 109] on link at bounding box center [724, 112] width 19 height 19
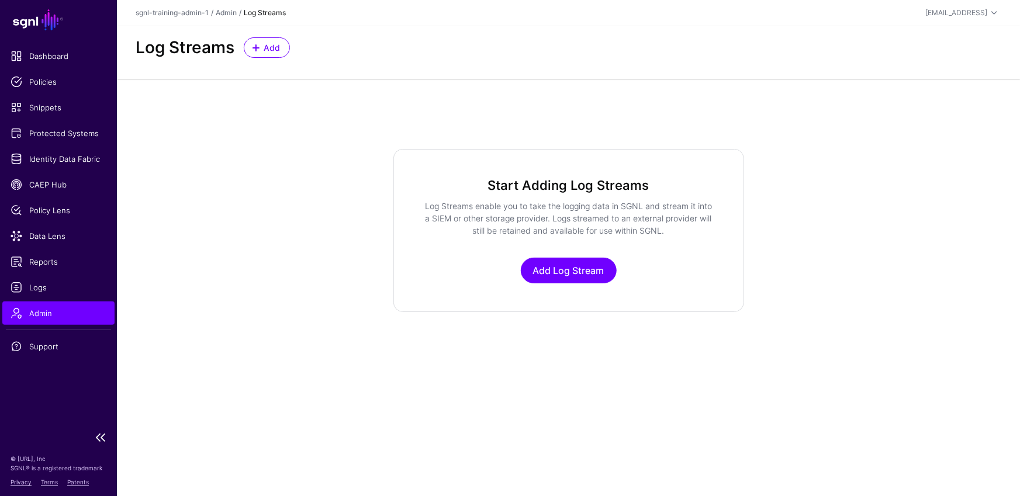
click at [43, 317] on span "Admin" at bounding box center [59, 313] width 96 height 12
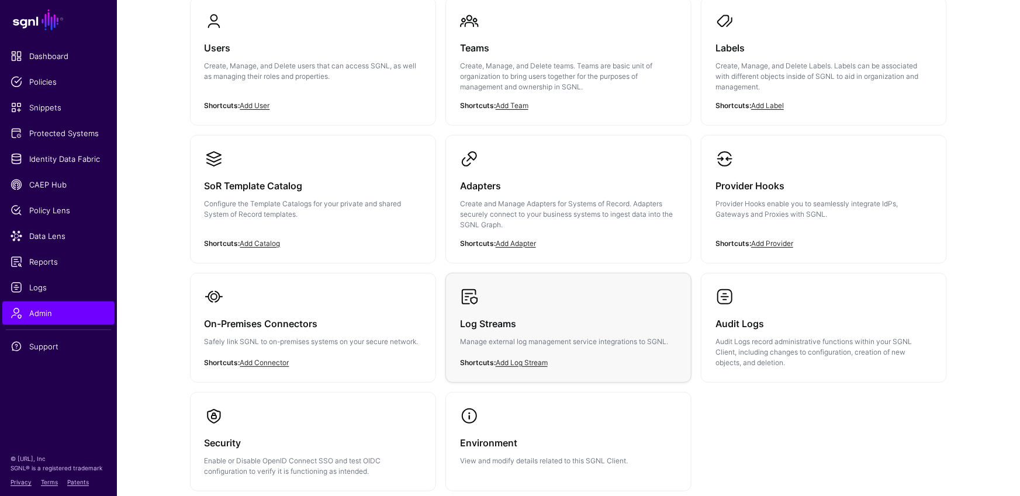
scroll to position [210, 0]
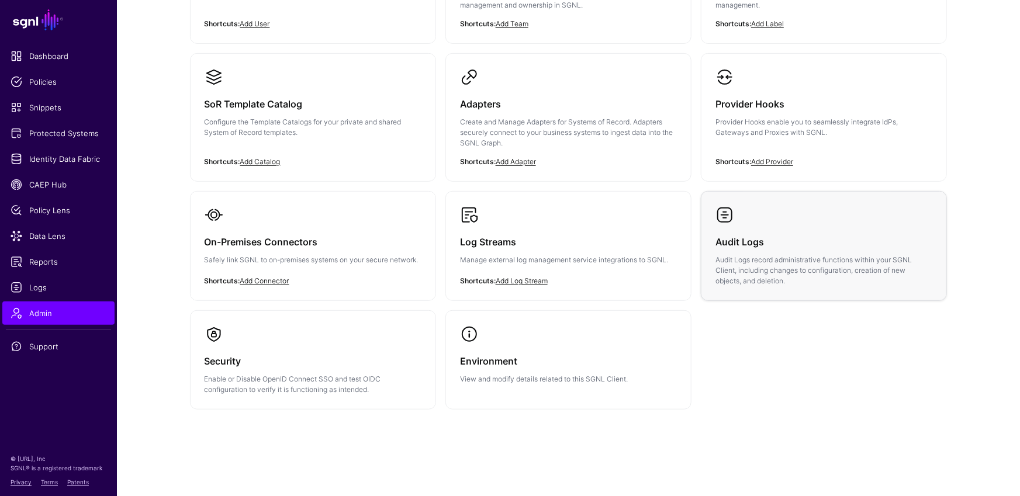
click at [762, 262] on p "Audit Logs record administrative functions within your SGNL Client, including c…" at bounding box center [823, 271] width 217 height 32
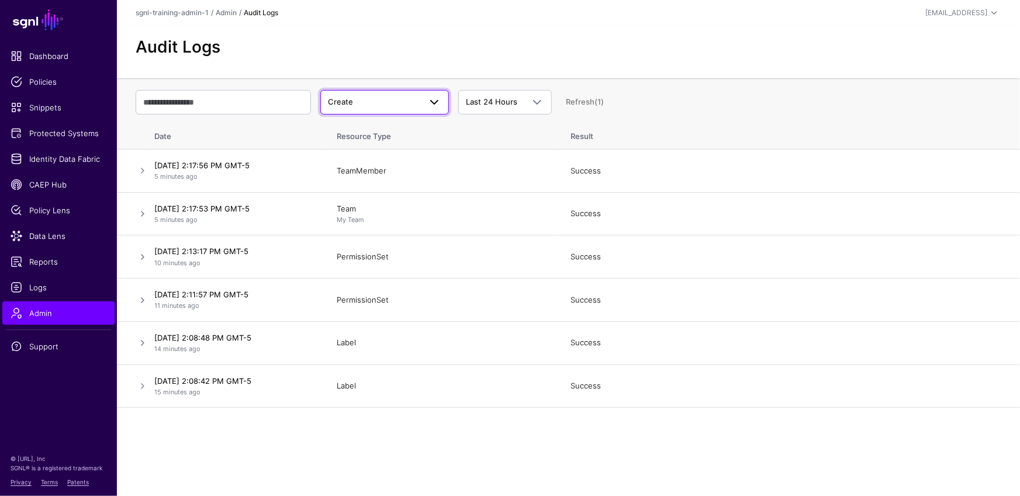
click at [417, 95] on span "Create" at bounding box center [384, 102] width 113 height 14
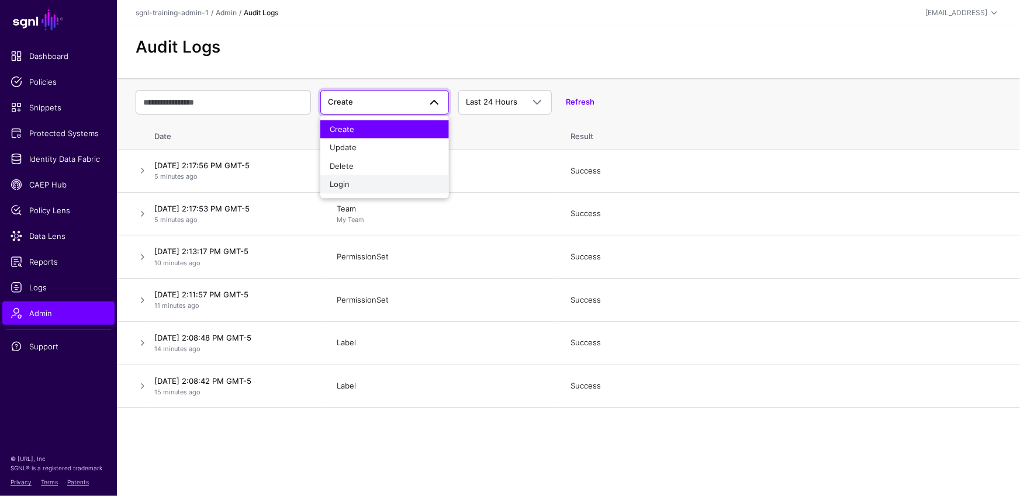
click at [364, 192] on button "Login" at bounding box center [384, 184] width 129 height 19
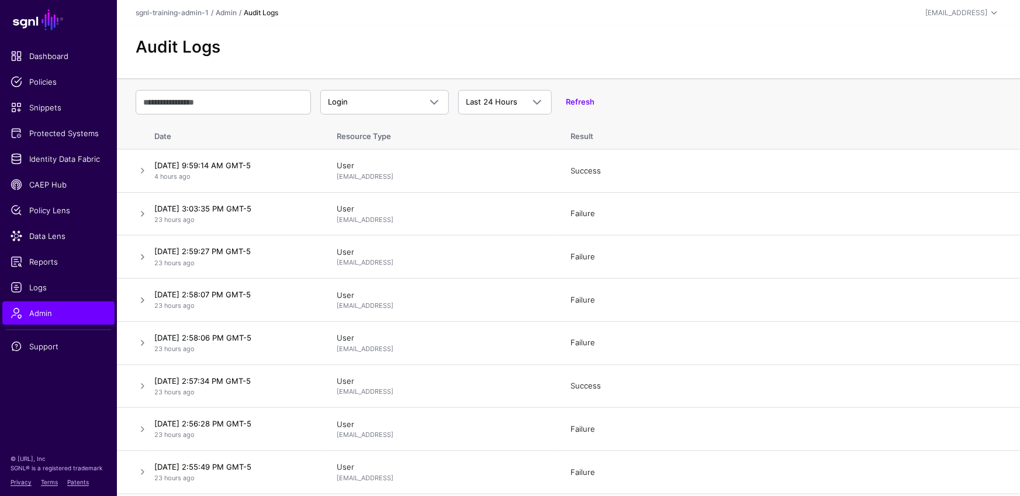
scroll to position [6, 0]
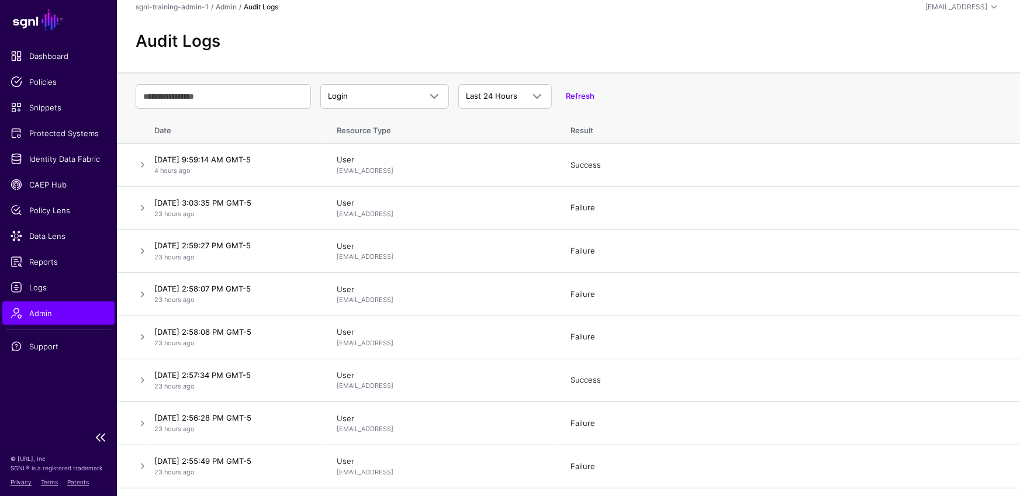
drag, startPoint x: 76, startPoint y: 310, endPoint x: 108, endPoint y: 300, distance: 33.6
click at [76, 309] on span "Admin" at bounding box center [59, 313] width 96 height 12
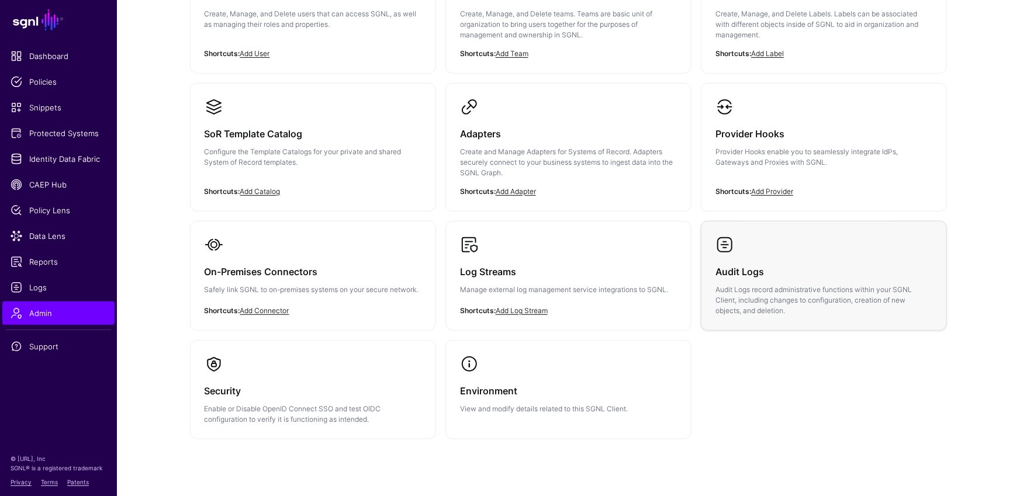
scroll to position [167, 0]
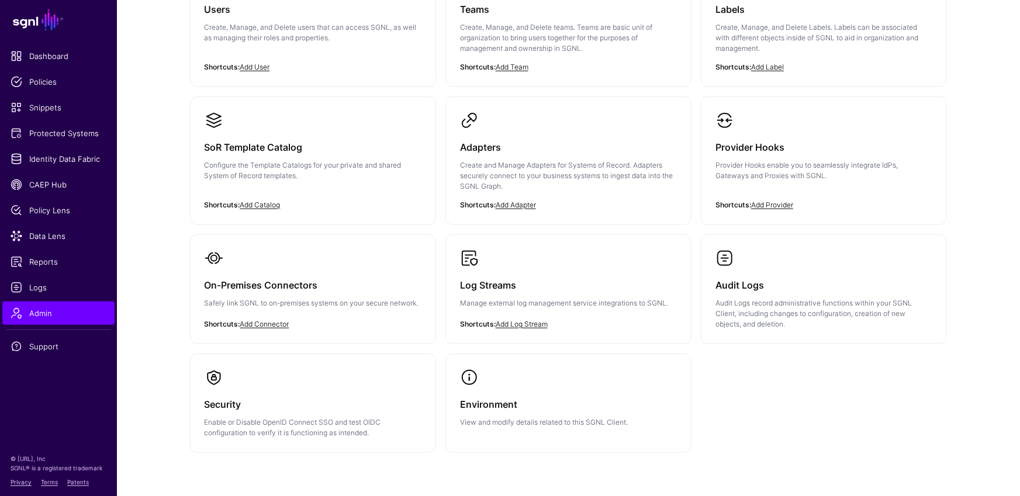
click at [812, 401] on div "Users Create, Manage, and Delete users that can access SGNL, as well as managin…" at bounding box center [568, 201] width 767 height 504
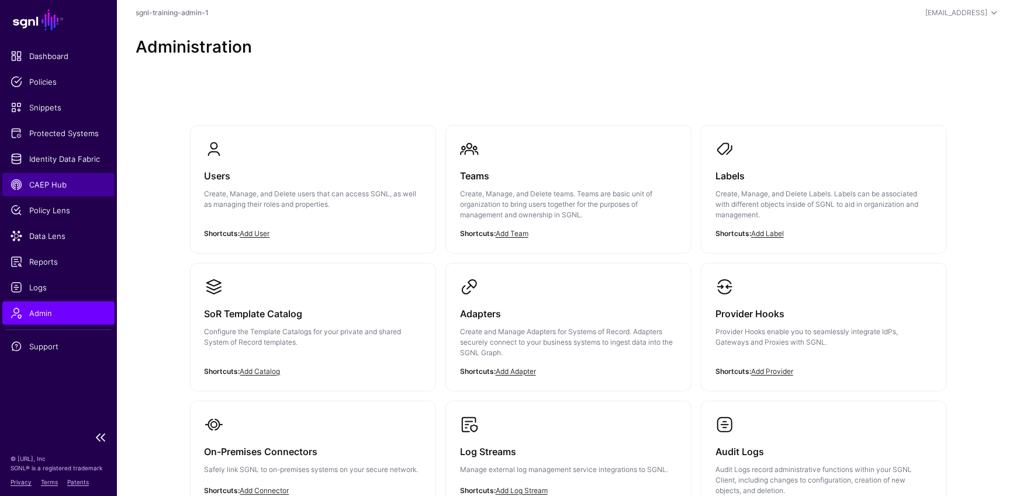
scroll to position [54, 0]
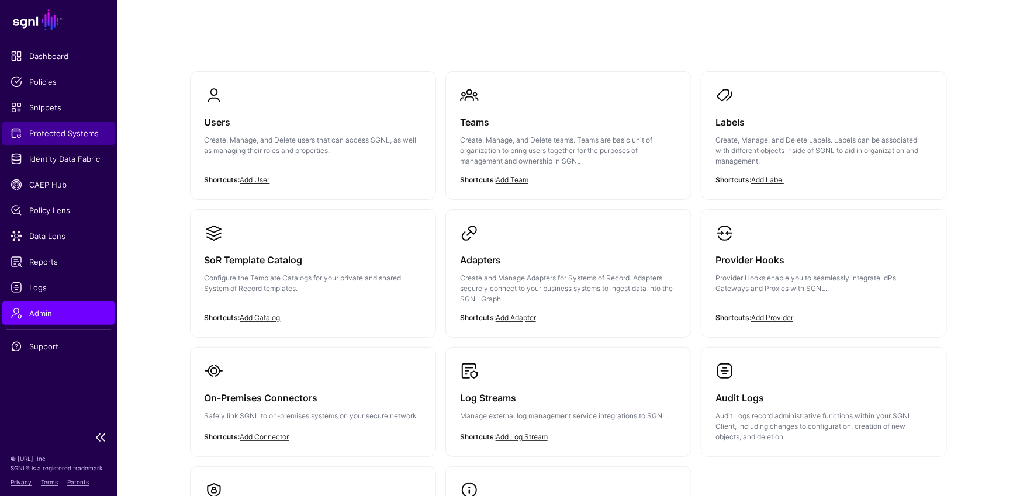
click at [68, 134] on span "Protected Systems" at bounding box center [59, 133] width 96 height 12
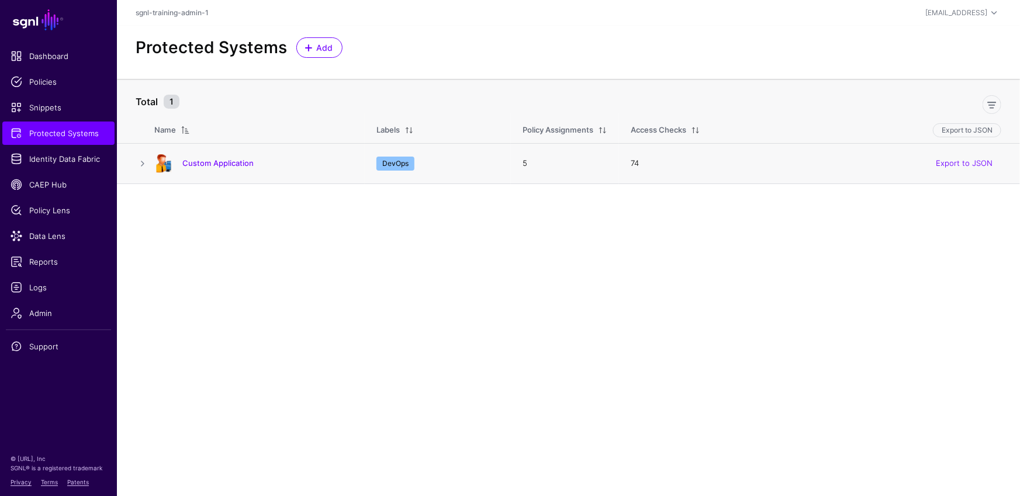
click at [203, 168] on h4 "Custom Application" at bounding box center [267, 163] width 171 height 11
click at [200, 166] on link "Custom Application" at bounding box center [217, 162] width 71 height 9
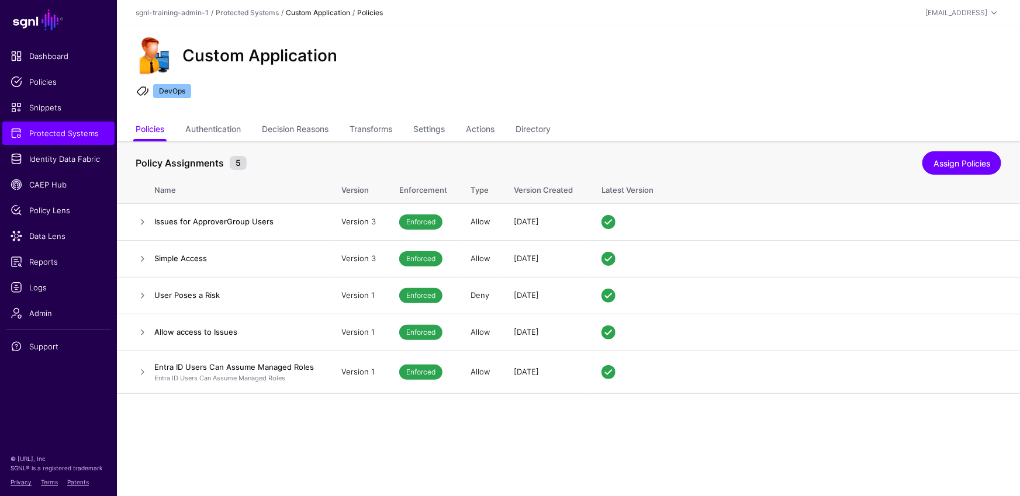
click at [286, 51] on h2 "Custom Application" at bounding box center [259, 56] width 155 height 20
click at [339, 51] on div "Custom Application" at bounding box center [260, 56] width 164 height 20
drag, startPoint x: 352, startPoint y: 53, endPoint x: 266, endPoint y: 96, distance: 95.6
click at [182, 54] on div "Custom Application" at bounding box center [568, 55] width 875 height 37
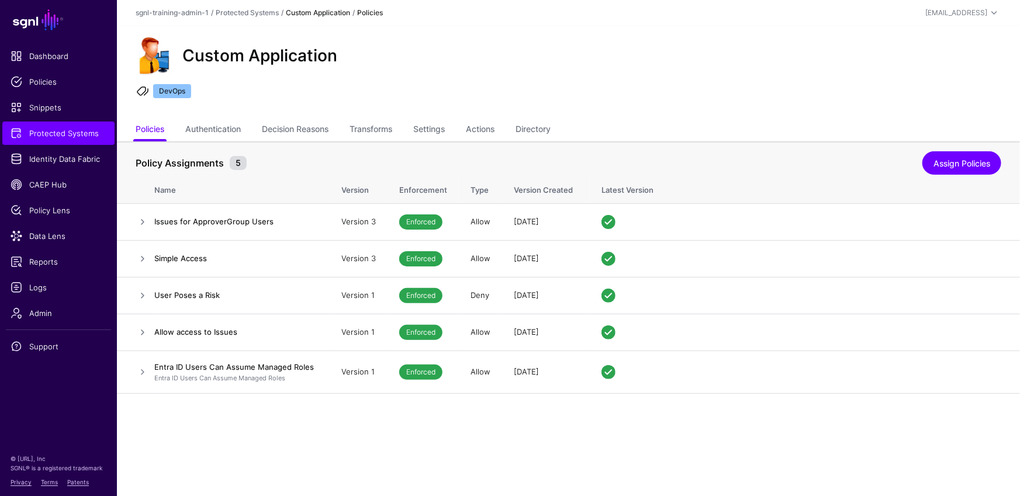
click at [428, 95] on ul "DevOps" at bounding box center [568, 93] width 869 height 18
drag, startPoint x: 373, startPoint y: 127, endPoint x: 413, endPoint y: 136, distance: 41.3
click at [373, 127] on link "Transforms" at bounding box center [370, 130] width 43 height 22
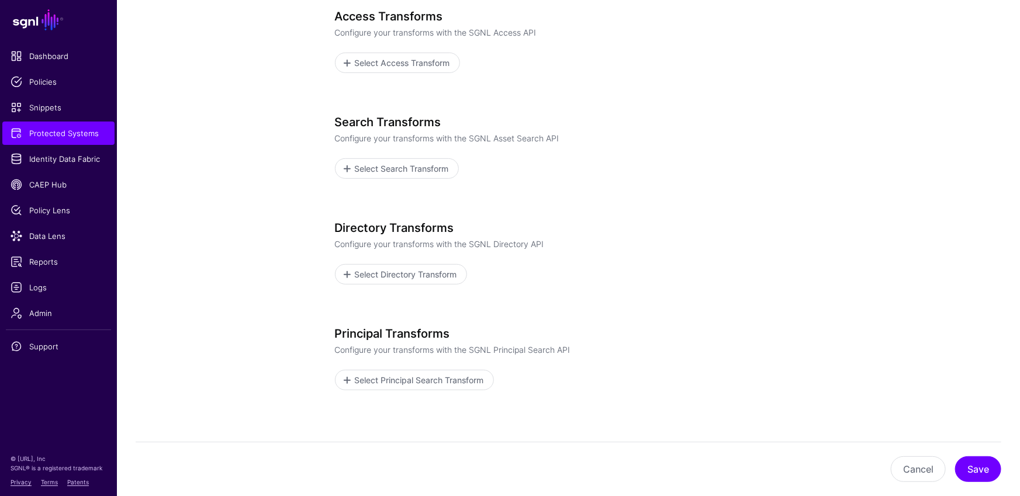
scroll to position [113, 0]
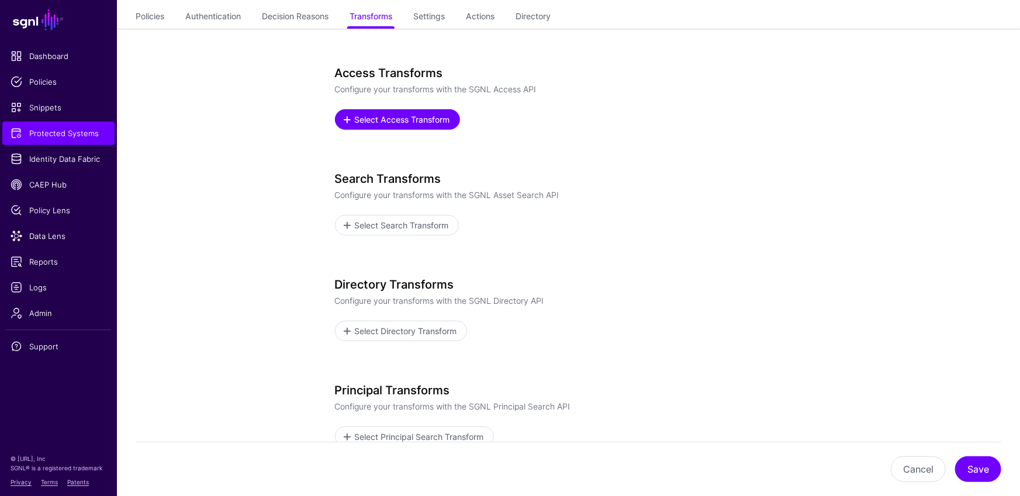
click at [428, 121] on span "Select Access Transform" at bounding box center [402, 119] width 98 height 12
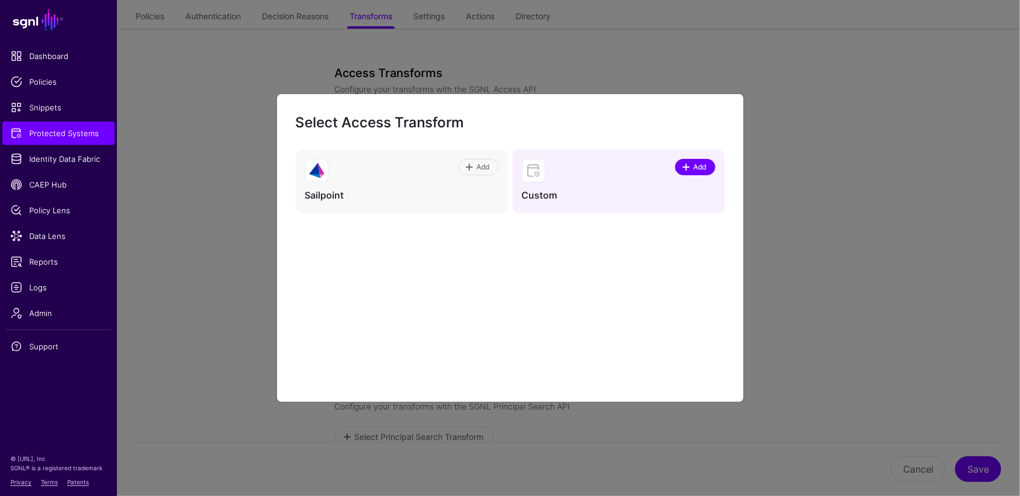
click at [692, 170] on span "Add" at bounding box center [700, 167] width 16 height 11
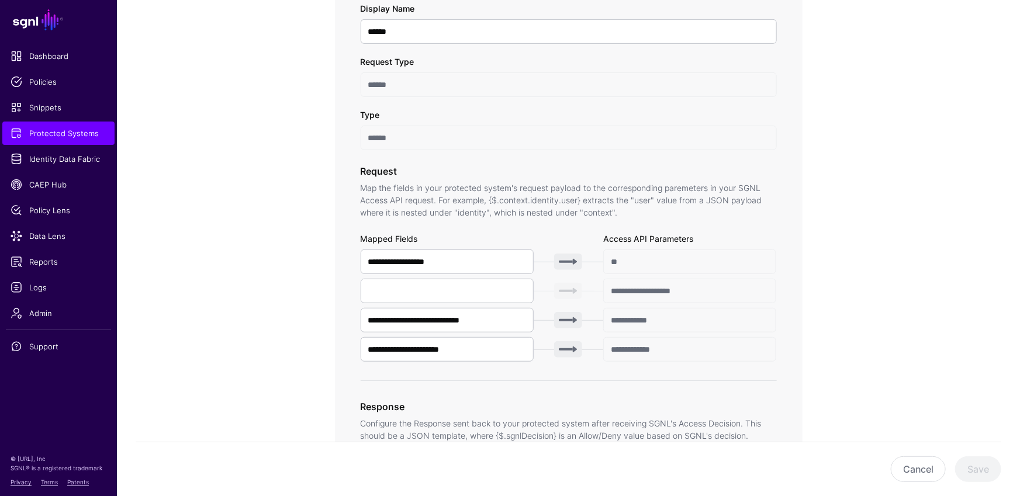
scroll to position [385, 0]
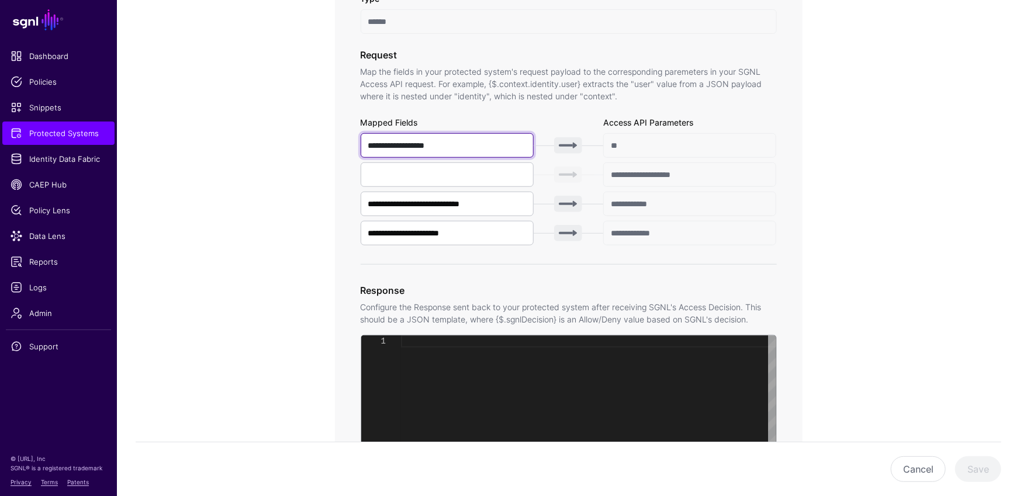
drag, startPoint x: 456, startPoint y: 148, endPoint x: 435, endPoint y: 186, distance: 43.9
click at [358, 144] on div "**********" at bounding box center [568, 260] width 467 height 846
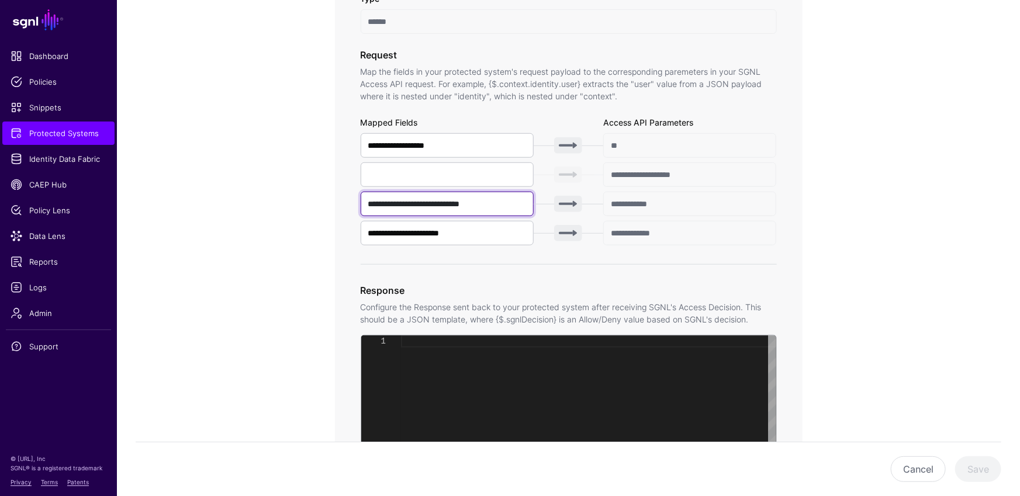
drag, startPoint x: 498, startPoint y: 202, endPoint x: 348, endPoint y: 199, distance: 150.2
click at [348, 199] on div "**********" at bounding box center [568, 260] width 467 height 846
drag, startPoint x: 493, startPoint y: 232, endPoint x: 338, endPoint y: 228, distance: 154.3
click at [338, 228] on div "**********" at bounding box center [568, 260] width 467 height 846
drag, startPoint x: 624, startPoint y: 146, endPoint x: 584, endPoint y: 143, distance: 39.9
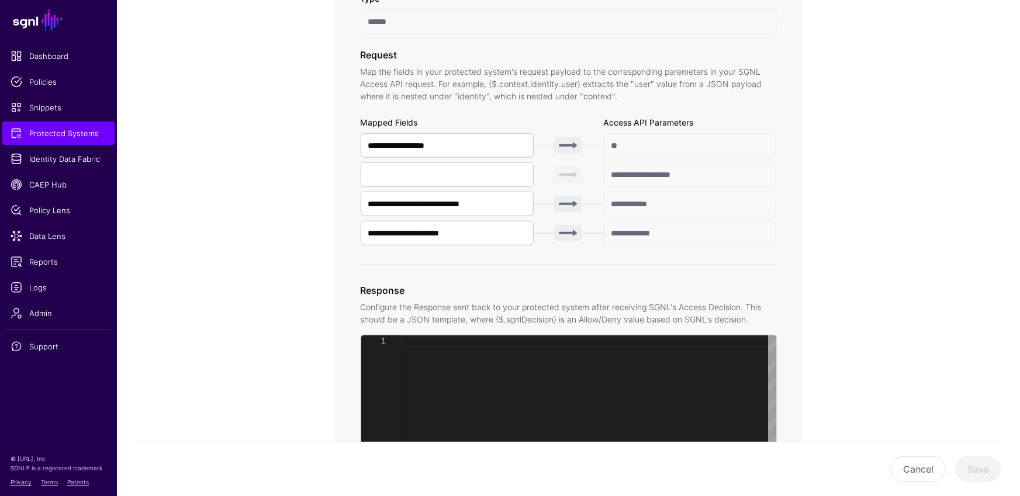
click at [584, 143] on div "**********" at bounding box center [569, 145] width 416 height 25
click at [470, 146] on input "**********" at bounding box center [448, 145] width 174 height 25
click at [468, 145] on input "**********" at bounding box center [448, 145] width 174 height 25
click at [680, 208] on input "**********" at bounding box center [690, 204] width 174 height 25
click at [643, 206] on input "**********" at bounding box center [690, 204] width 174 height 25
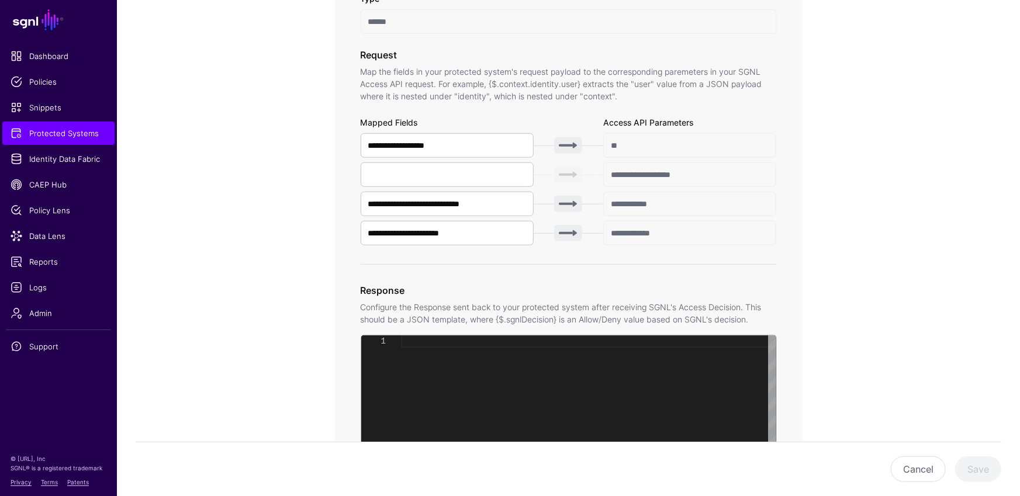
click at [665, 243] on input "**********" at bounding box center [690, 233] width 174 height 25
click at [660, 227] on input "**********" at bounding box center [690, 233] width 174 height 25
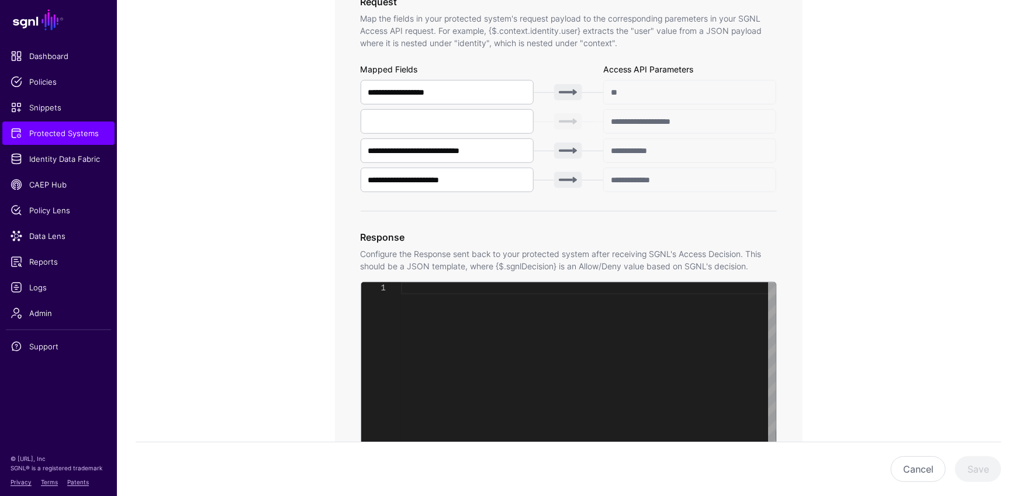
scroll to position [507, 0]
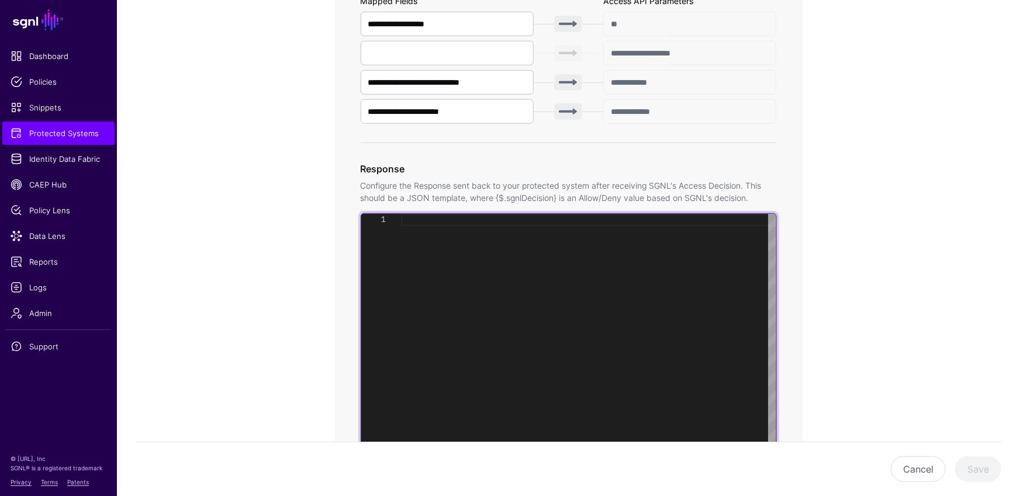
click at [533, 264] on div at bounding box center [588, 359] width 375 height 291
click at [533, 217] on div "{ . sgnlDecision . sgnlDecision }" at bounding box center [588, 359] width 375 height 291
drag, startPoint x: 553, startPoint y: 223, endPoint x: 383, endPoint y: 214, distance: 170.3
click at [401, 214] on div "{ . sgnlDecision . sgnlDecision }" at bounding box center [588, 359] width 375 height 291
click at [508, 251] on div "{ . sgnlDecision . sgnlDecision }" at bounding box center [588, 359] width 375 height 291
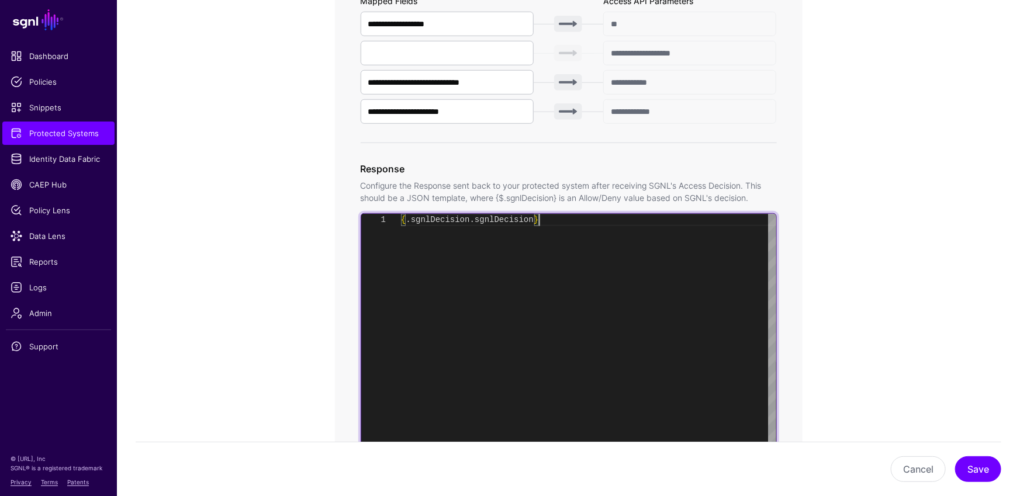
click at [575, 224] on div "{ . sgnlDecision . sgnlDecision }" at bounding box center [588, 359] width 375 height 291
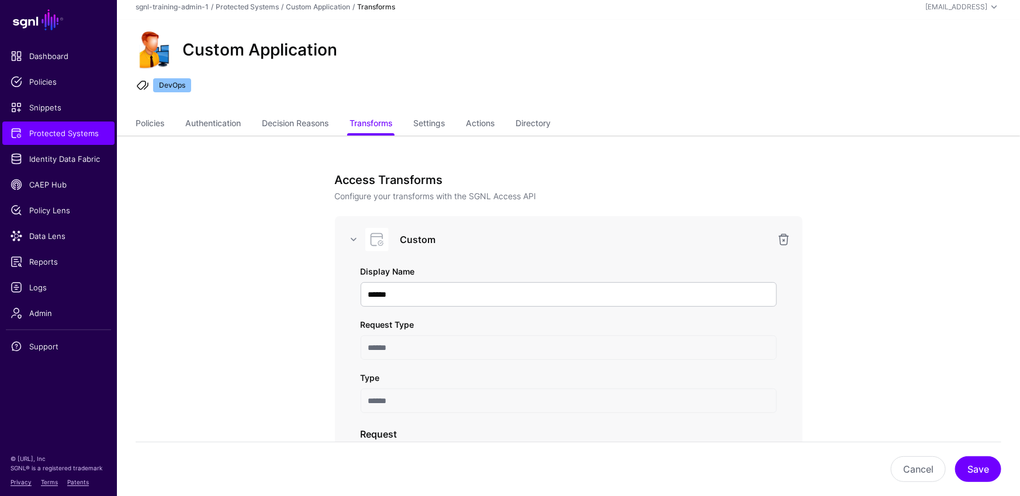
scroll to position [31, 0]
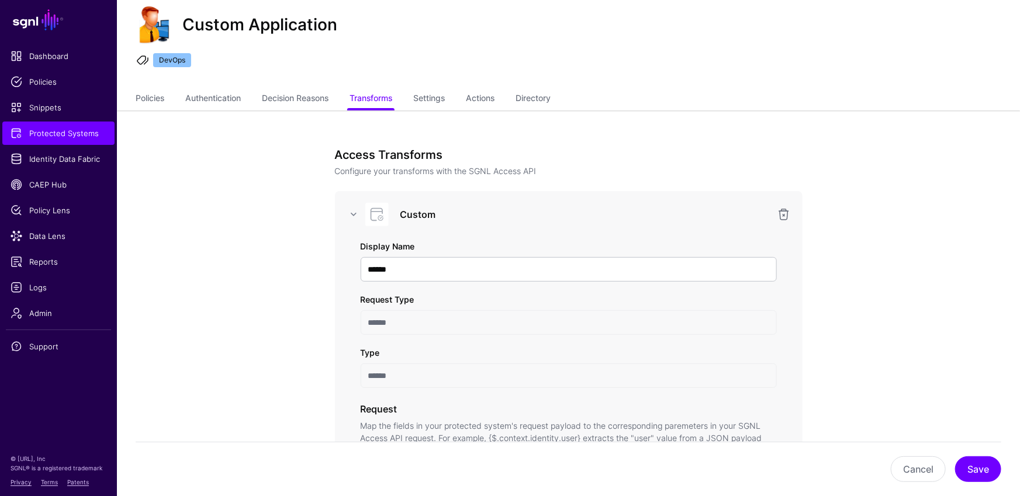
type textarea "**********"
click at [440, 94] on link "Settings" at bounding box center [429, 99] width 32 height 22
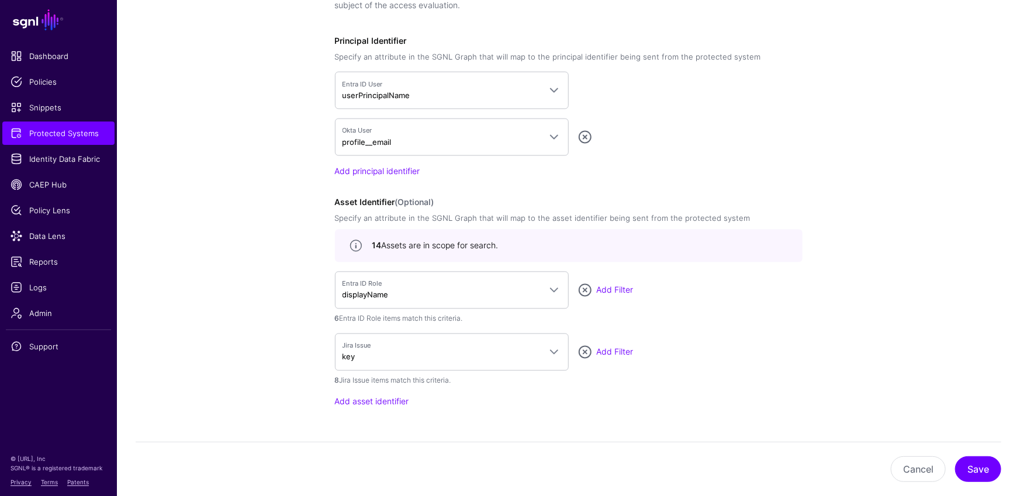
scroll to position [1124, 0]
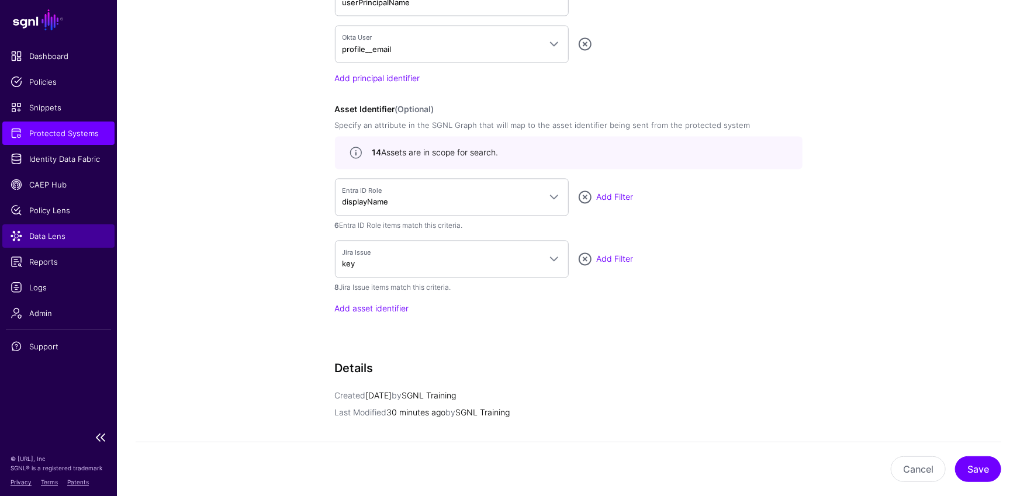
click at [62, 228] on link "Data Lens" at bounding box center [58, 235] width 112 height 23
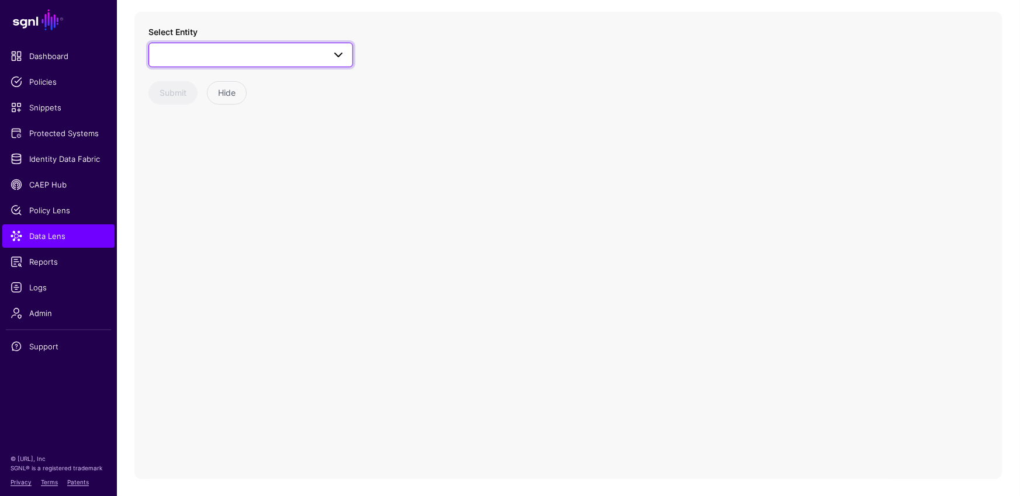
click at [320, 59] on span at bounding box center [250, 55] width 189 height 14
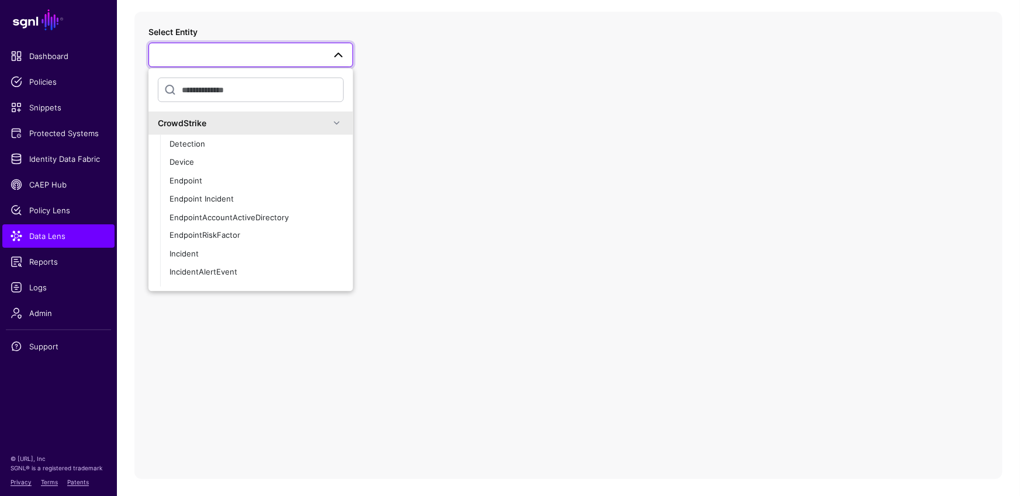
click at [330, 116] on span at bounding box center [337, 123] width 14 height 14
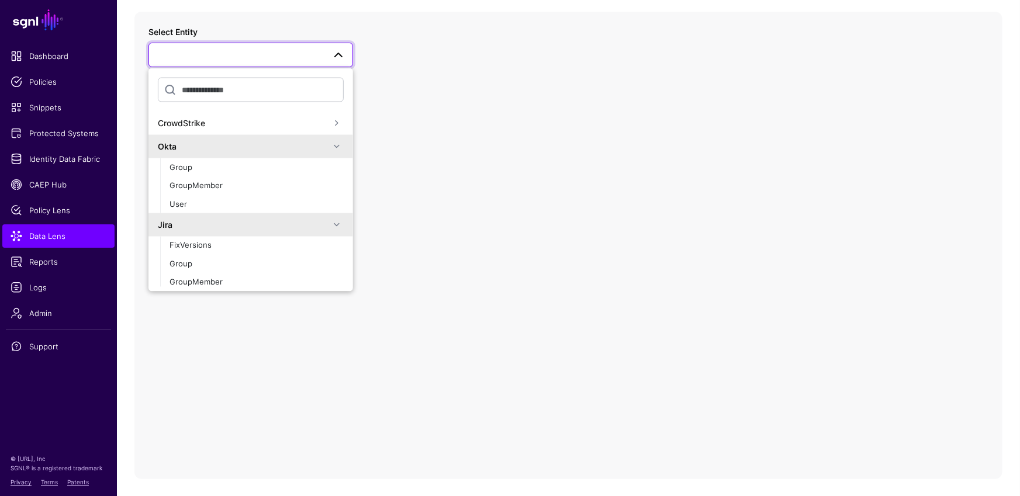
scroll to position [64, 0]
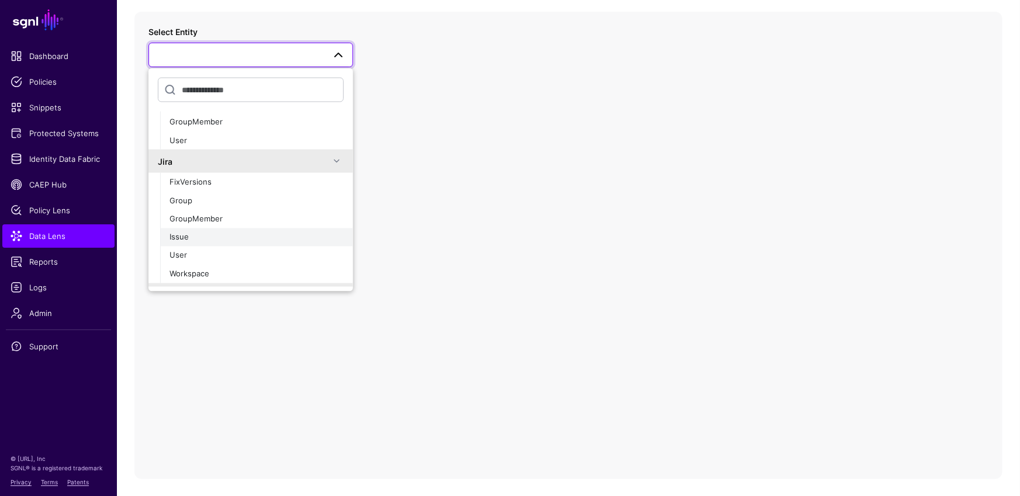
click at [228, 242] on button "Issue" at bounding box center [256, 237] width 193 height 19
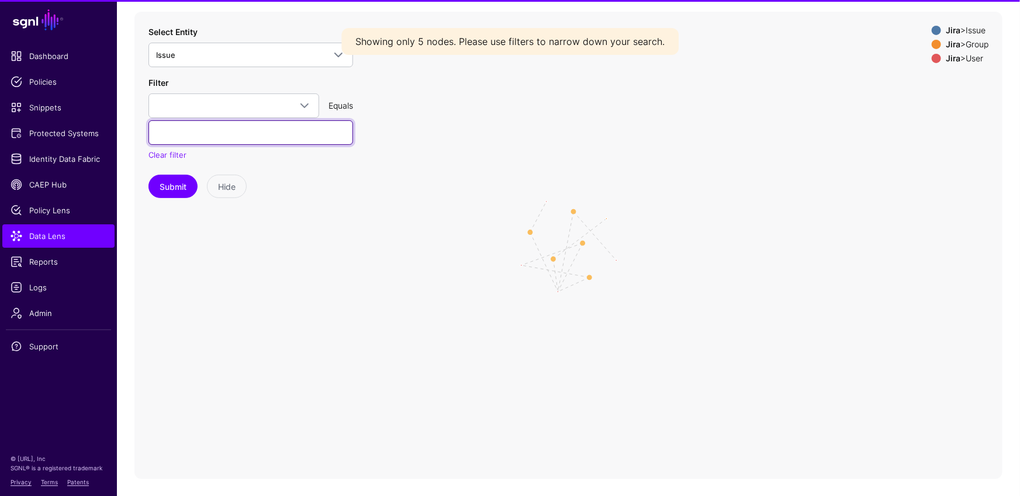
click at [275, 129] on input "text" at bounding box center [250, 132] width 205 height 25
click at [269, 106] on span at bounding box center [233, 106] width 155 height 14
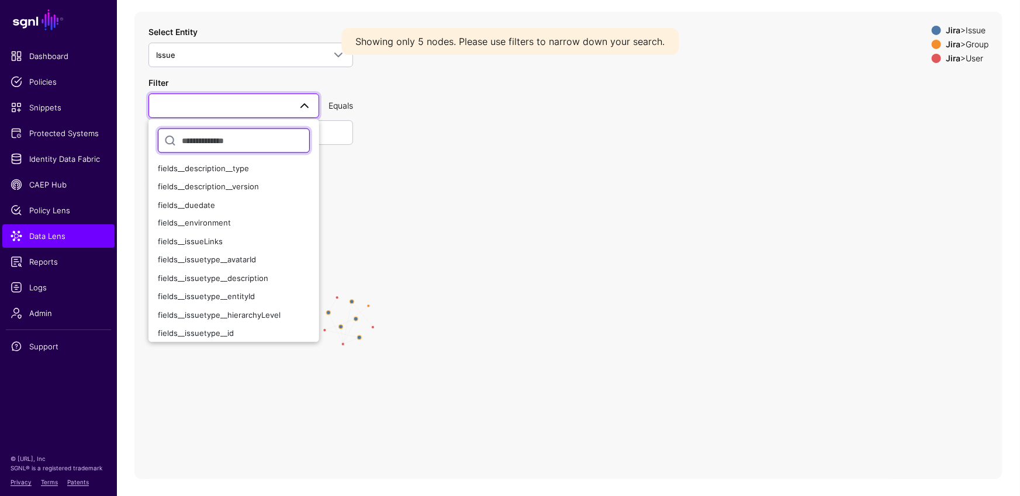
scroll to position [651, 0]
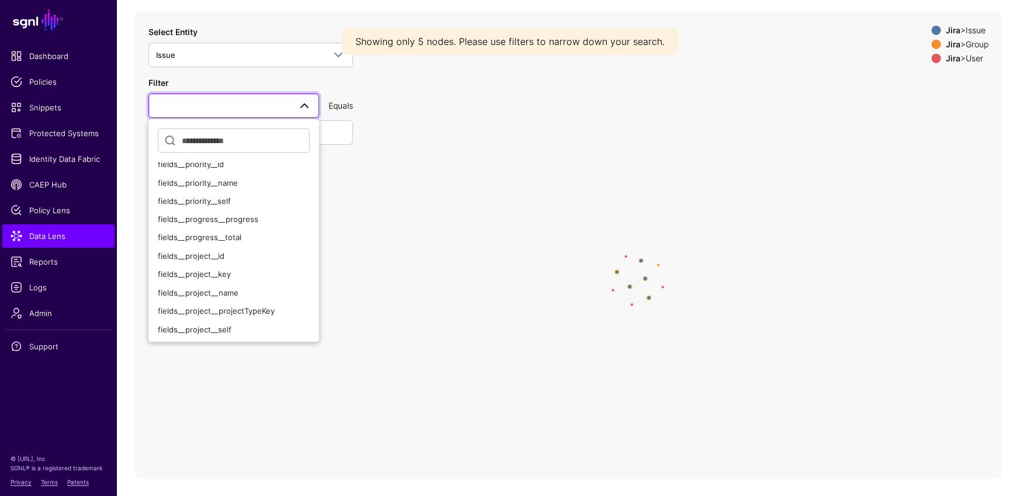
drag, startPoint x: 411, startPoint y: 275, endPoint x: 519, endPoint y: 241, distance: 112.9
click at [610, 235] on icon "CreatedBy ReportedBy CreatedBy / ReportedBy IssueApproverGroup CreatedBy Report…" at bounding box center [568, 245] width 868 height 467
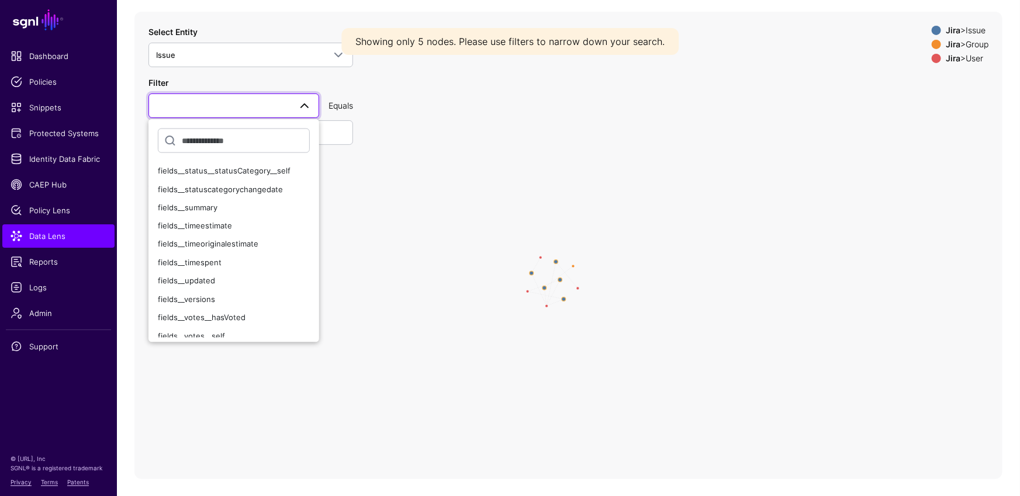
scroll to position [1425, 0]
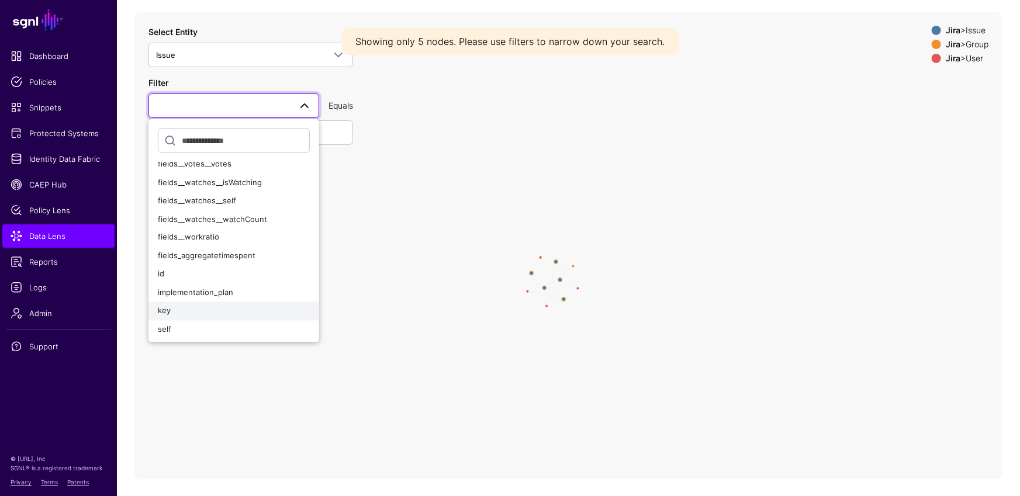
click at [217, 306] on div "key" at bounding box center [234, 312] width 152 height 12
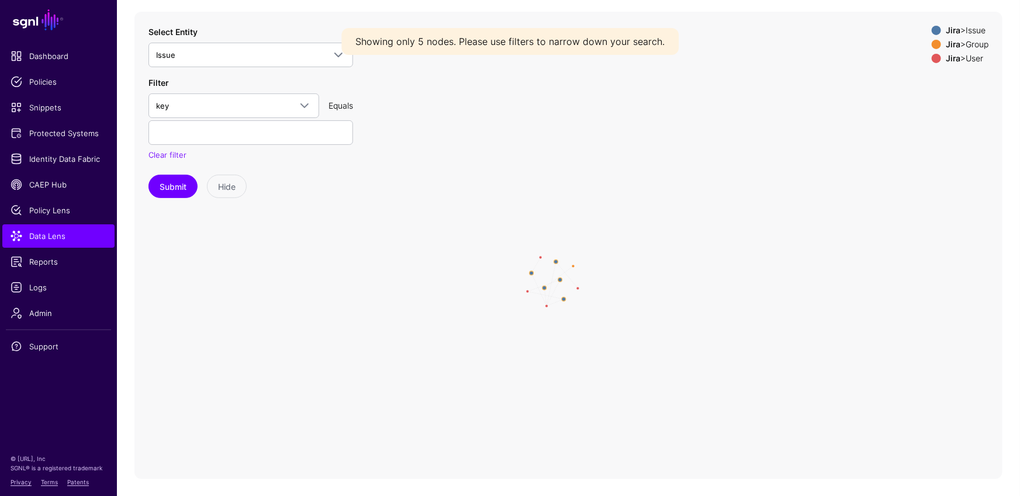
click at [226, 145] on div "Filter key fields__aggregateprogress__progress fields__aggregateprogress__total…" at bounding box center [250, 119] width 205 height 85
click at [225, 140] on input "text" at bounding box center [250, 132] width 205 height 25
type input "**********"
click at [171, 182] on button "Submit" at bounding box center [172, 186] width 49 height 23
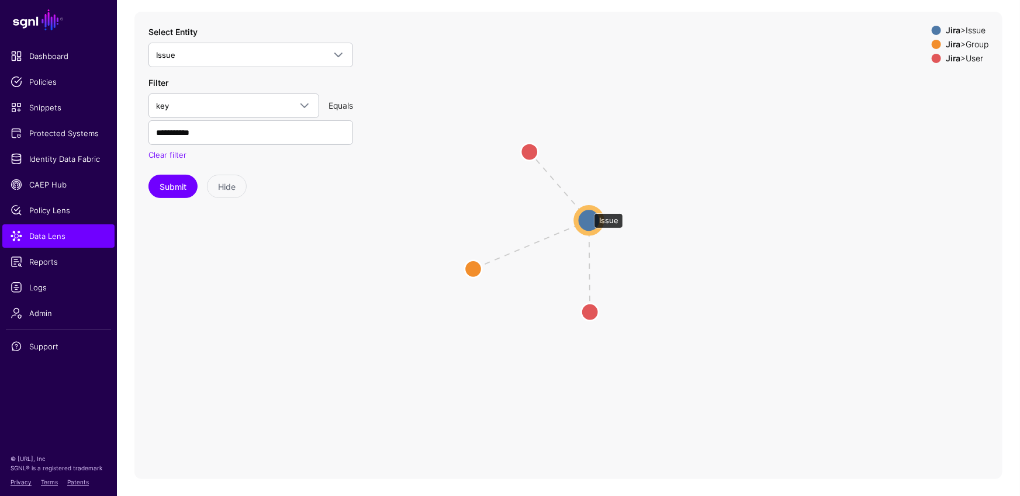
click at [588, 207] on circle at bounding box center [589, 220] width 26 height 26
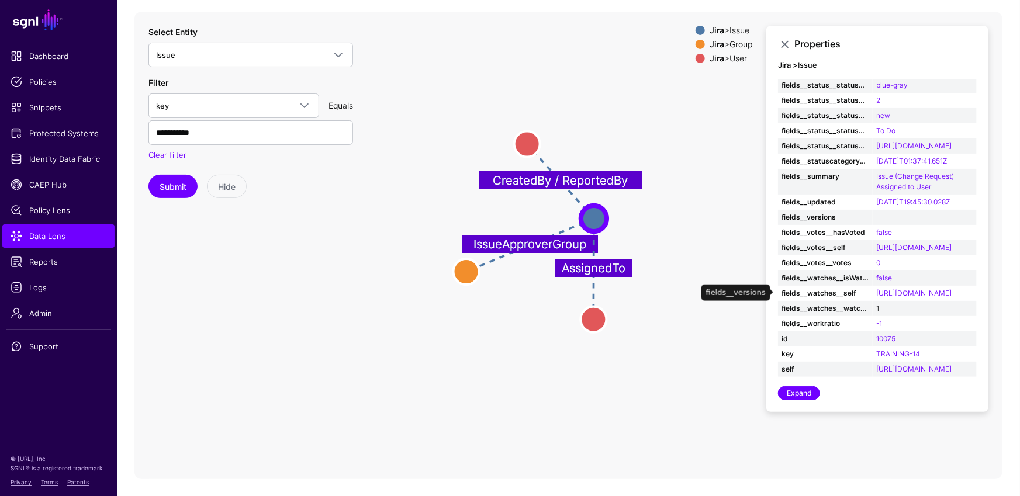
scroll to position [1170, 0]
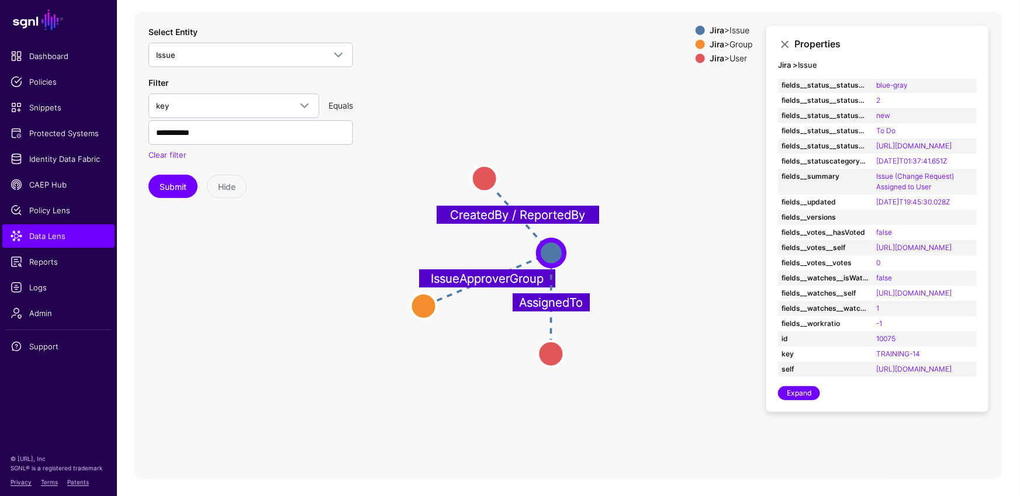
drag, startPoint x: 682, startPoint y: 322, endPoint x: 640, endPoint y: 356, distance: 54.4
click at [640, 356] on icon "IssueApproverGroup CreatedBy / ReportedBy AssignedTo User User User User Group …" at bounding box center [568, 245] width 868 height 467
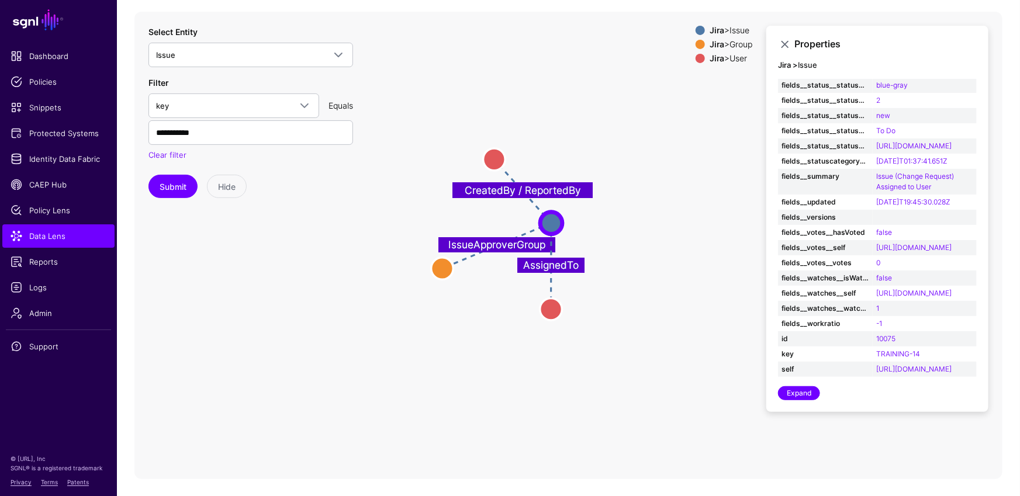
drag, startPoint x: 664, startPoint y: 292, endPoint x: 656, endPoint y: 261, distance: 32.2
click at [656, 261] on icon "IssueApproverGroup CreatedBy / ReportedBy AssignedTo User User User User Group …" at bounding box center [568, 245] width 868 height 467
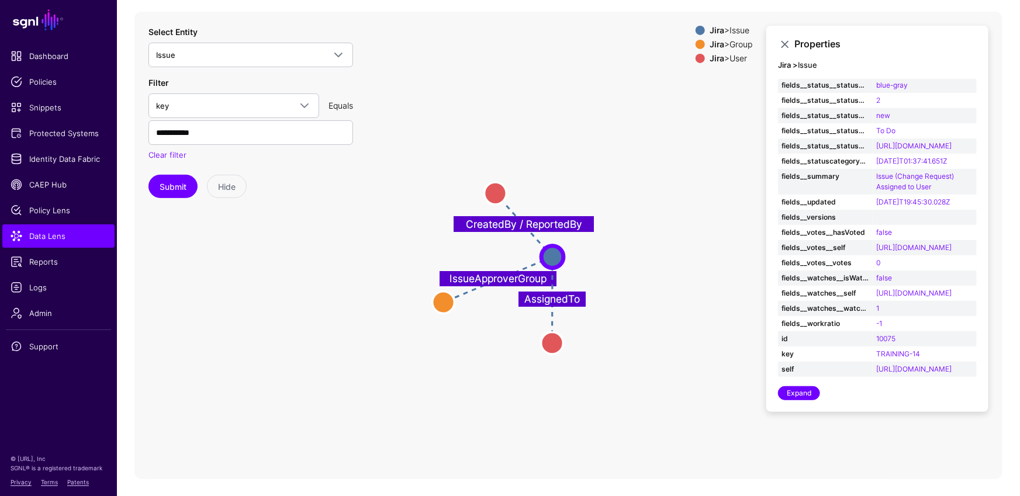
drag, startPoint x: 648, startPoint y: 313, endPoint x: 648, endPoint y: 323, distance: 9.9
click at [648, 323] on icon "IssueApproverGroup CreatedBy / ReportedBy AssignedTo User User User User Group …" at bounding box center [568, 245] width 868 height 467
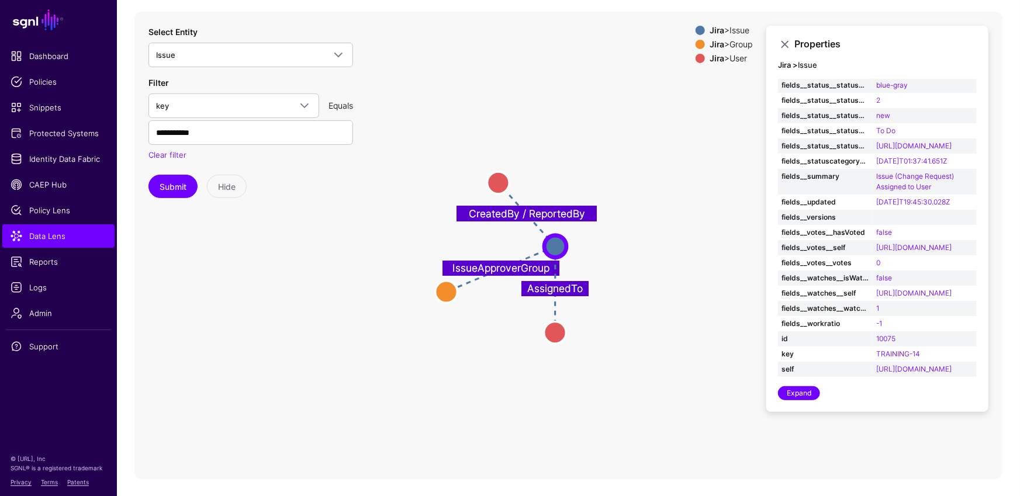
click at [645, 322] on icon "IssueApproverGroup CreatedBy / ReportedBy AssignedTo User User User User Group …" at bounding box center [568, 245] width 868 height 467
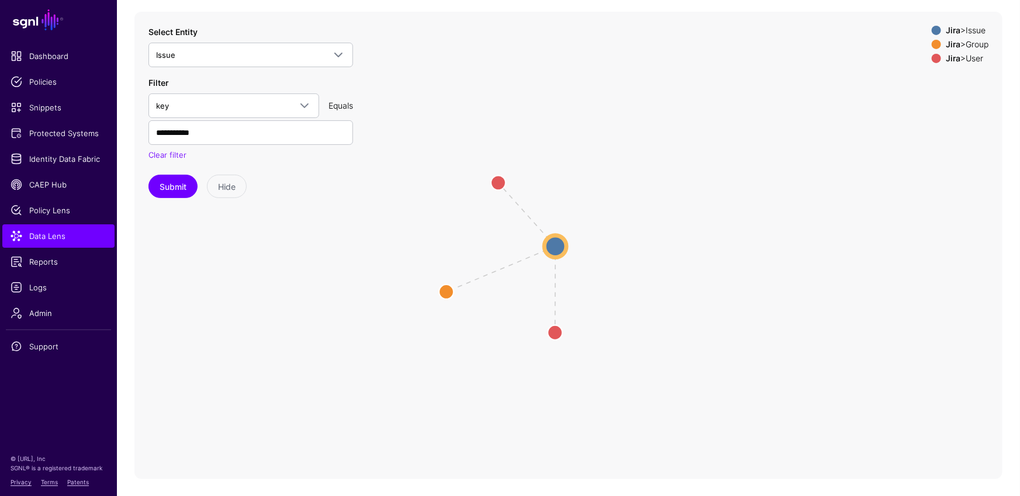
click at [645, 324] on icon "IssueApproverGroup CreatedBy / ReportedBy AssignedTo User User User User Group …" at bounding box center [568, 245] width 868 height 467
click at [553, 236] on circle at bounding box center [555, 246] width 22 height 22
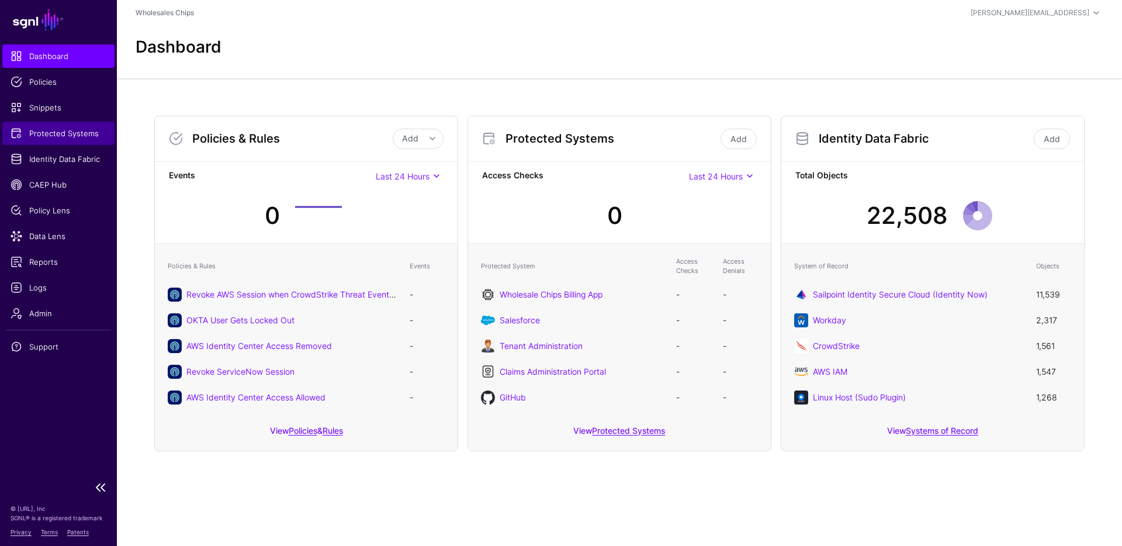
click at [54, 130] on span "Protected Systems" at bounding box center [59, 133] width 96 height 12
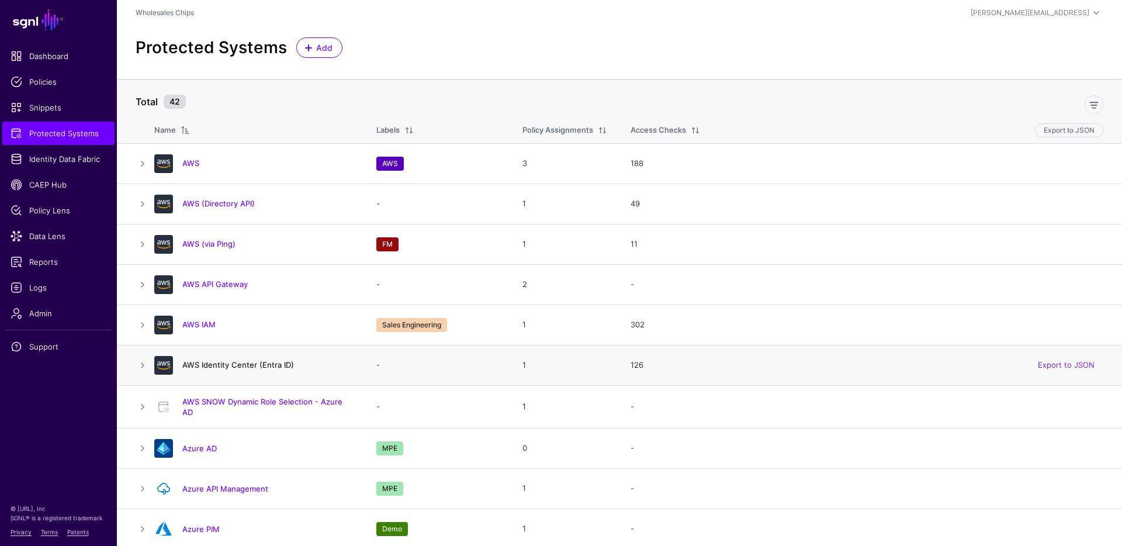
click at [263, 366] on link "AWS Identity Center (Entra ID)" at bounding box center [238, 364] width 112 height 9
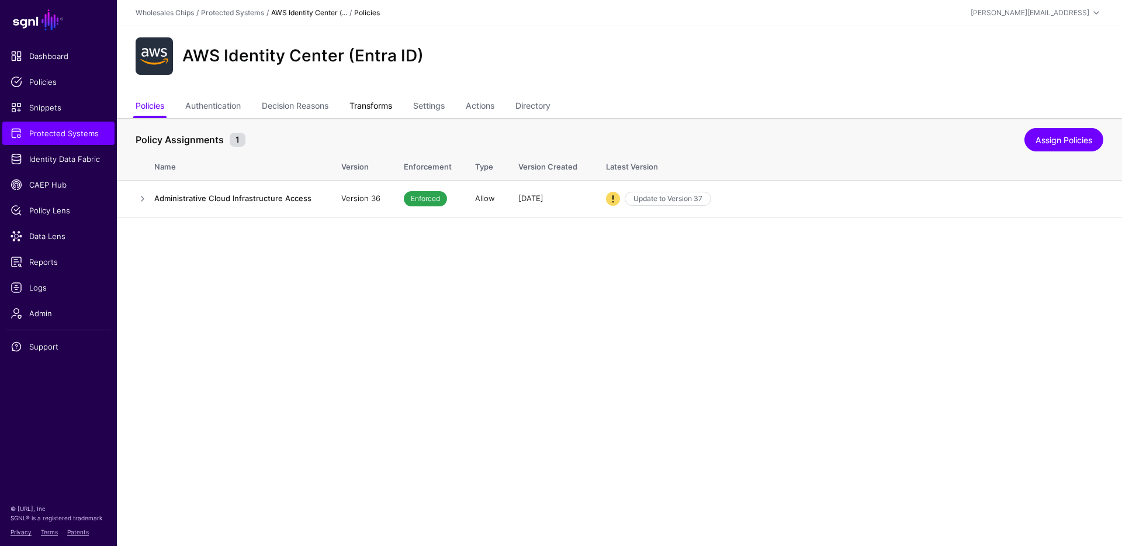
click at [391, 106] on link "Transforms" at bounding box center [370, 107] width 43 height 22
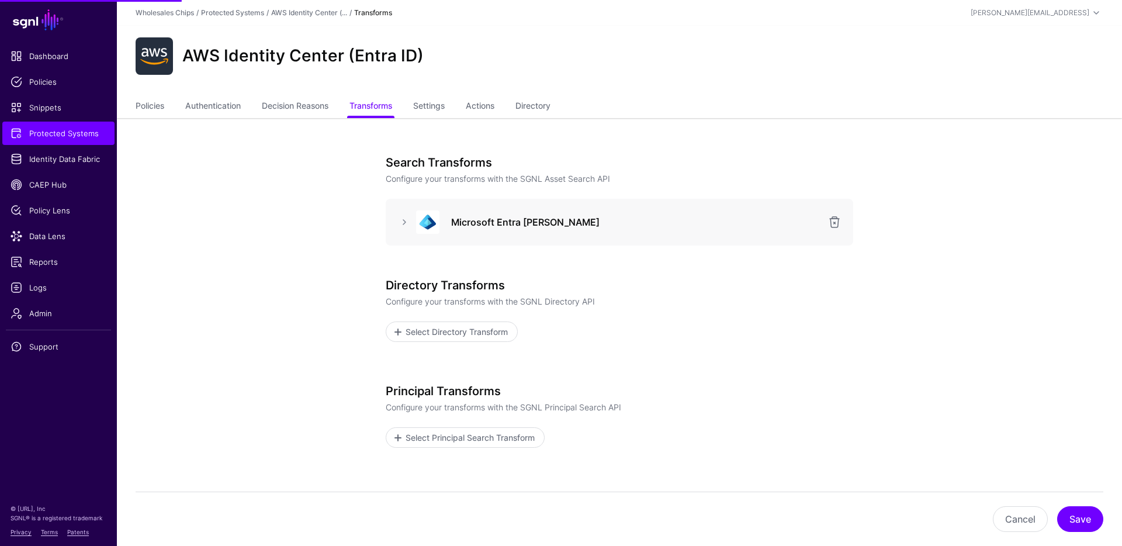
click at [400, 162] on h3 "Search Transforms" at bounding box center [619, 162] width 467 height 14
click at [399, 219] on link at bounding box center [404, 222] width 14 height 14
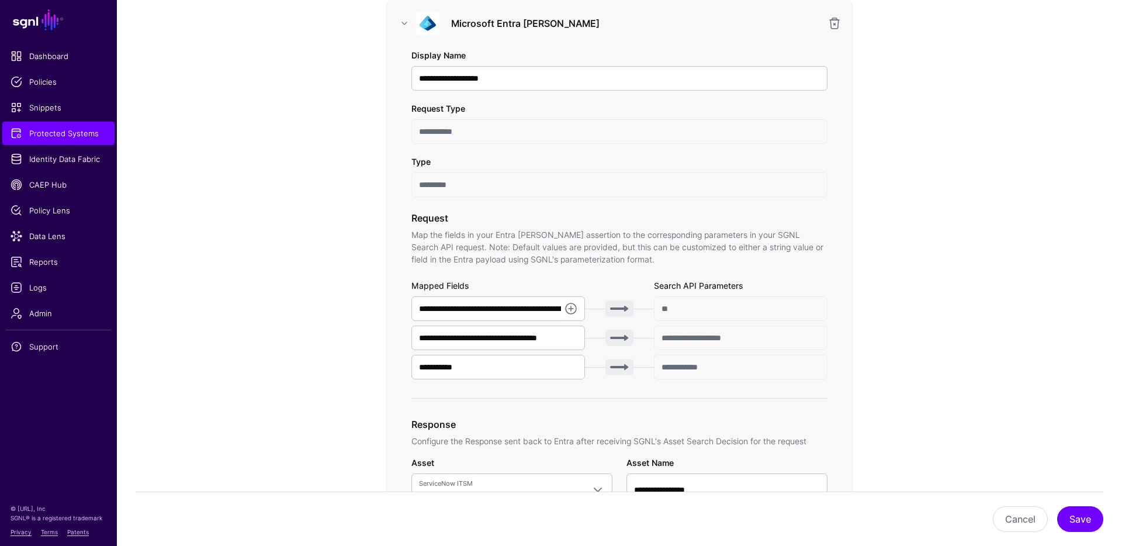
scroll to position [243, 0]
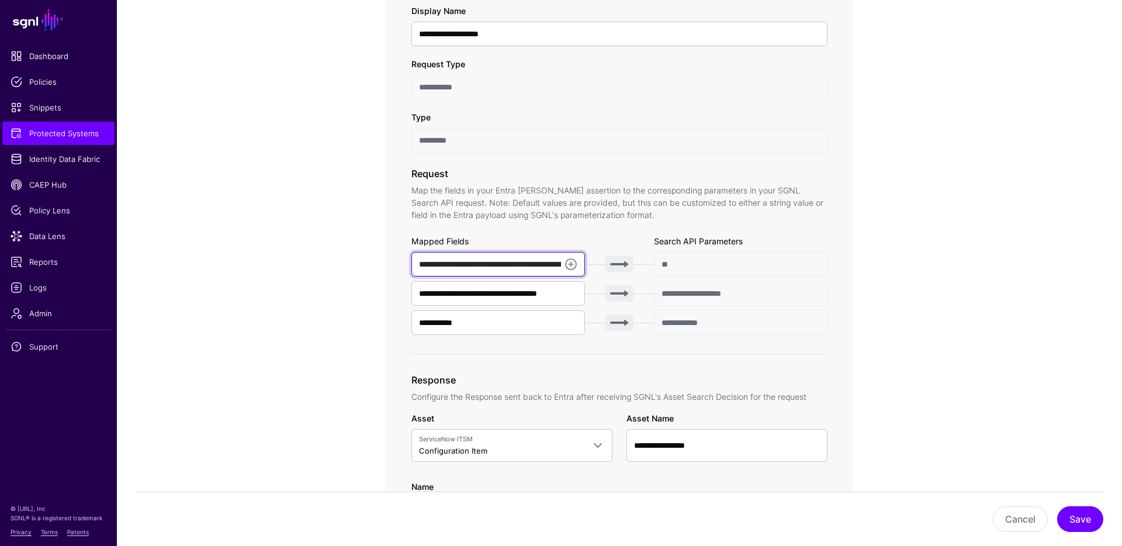
click at [470, 264] on input "**********" at bounding box center [498, 264] width 174 height 25
click at [470, 265] on input "**********" at bounding box center [498, 264] width 174 height 25
click at [496, 292] on input "**********" at bounding box center [498, 293] width 174 height 25
click at [538, 259] on input "**********" at bounding box center [498, 264] width 174 height 25
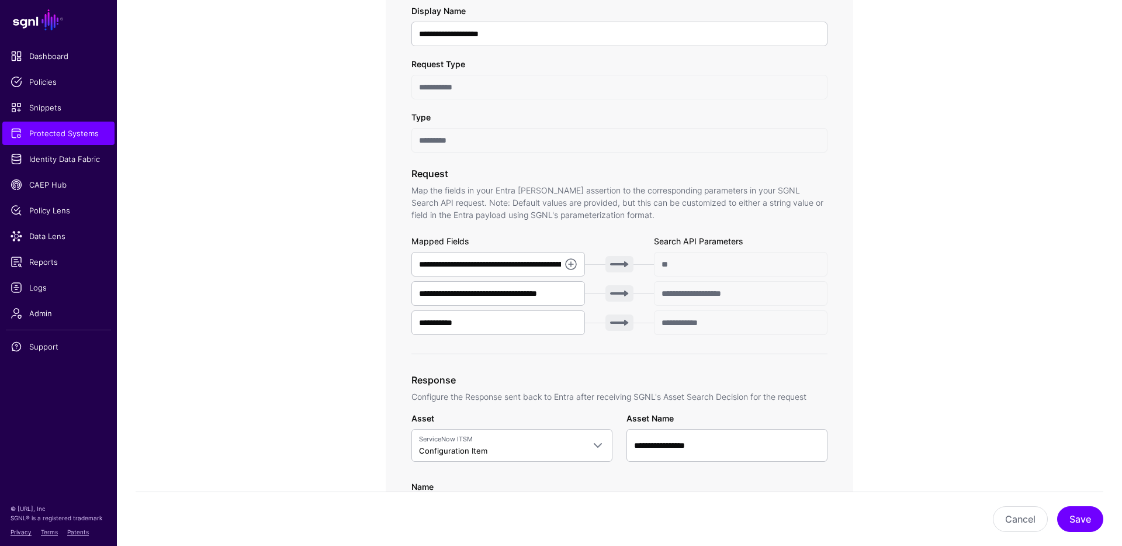
drag, startPoint x: 672, startPoint y: 259, endPoint x: 673, endPoint y: 269, distance: 10.6
click at [662, 261] on input "**" at bounding box center [741, 264] width 174 height 25
drag, startPoint x: 755, startPoint y: 298, endPoint x: 641, endPoint y: 292, distance: 114.1
click at [637, 291] on div "**********" at bounding box center [619, 293] width 416 height 25
drag, startPoint x: 726, startPoint y: 325, endPoint x: 656, endPoint y: 328, distance: 70.2
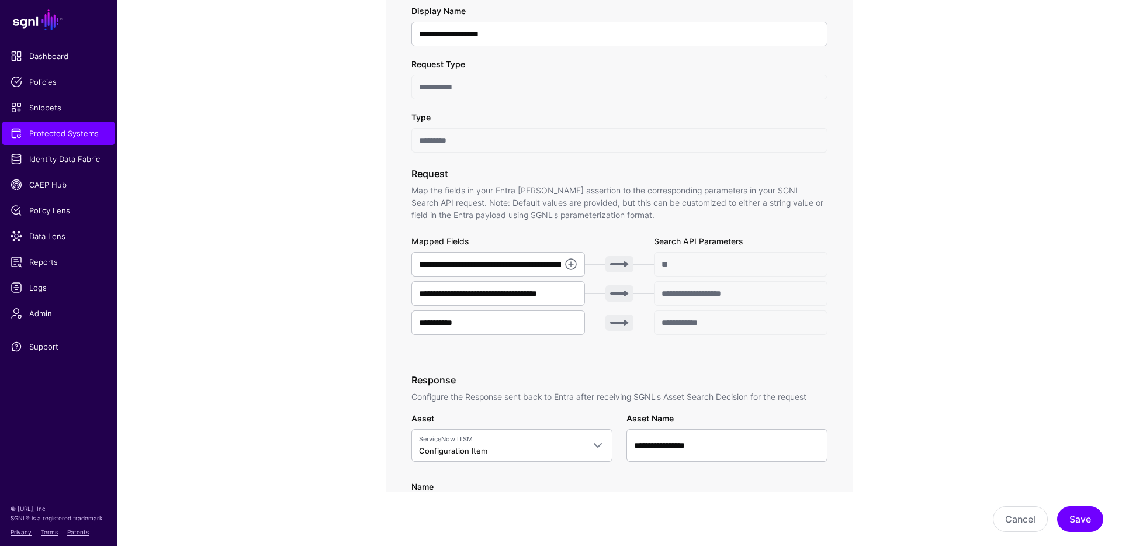
click at [656, 328] on input "**********" at bounding box center [741, 322] width 174 height 25
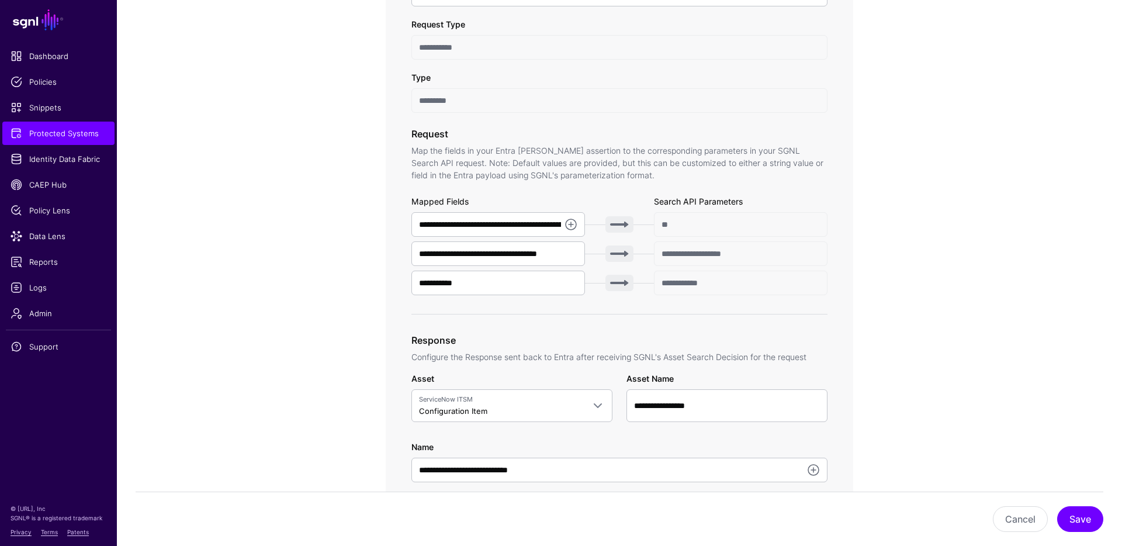
scroll to position [410, 0]
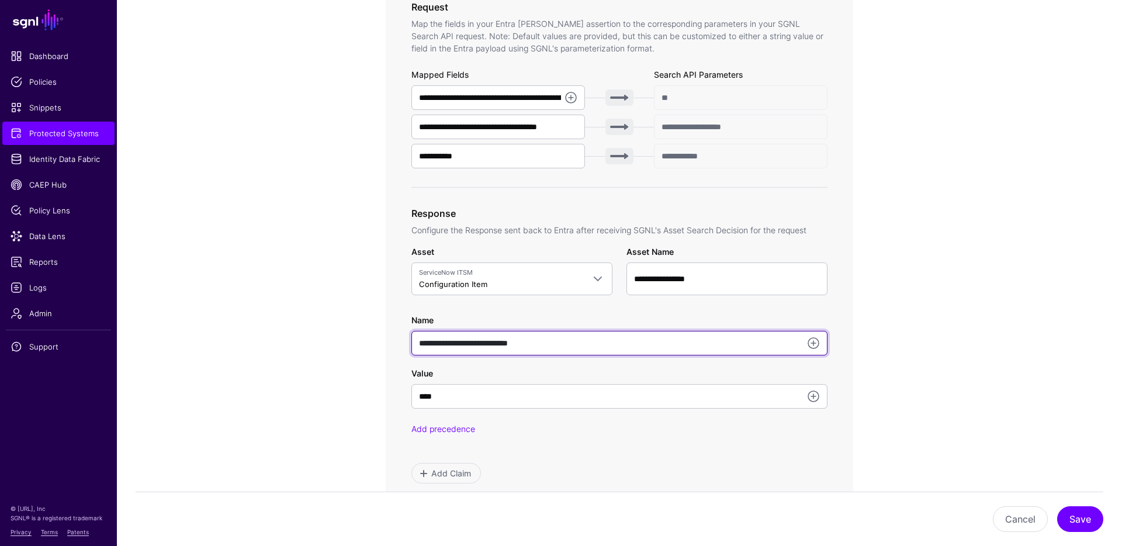
drag, startPoint x: 560, startPoint y: 344, endPoint x: 410, endPoint y: 339, distance: 150.2
click at [410, 339] on div "**********" at bounding box center [619, 149] width 467 height 720
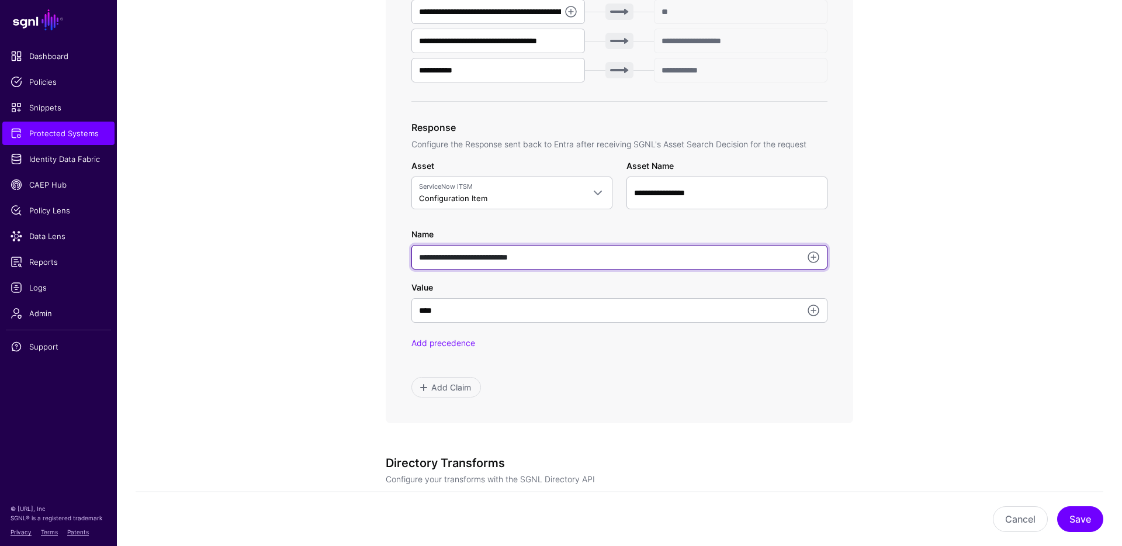
click at [592, 253] on input "**********" at bounding box center [619, 257] width 416 height 25
click at [525, 258] on input "**********" at bounding box center [619, 257] width 416 height 25
click at [354, 320] on div "**********" at bounding box center [619, 211] width 542 height 1176
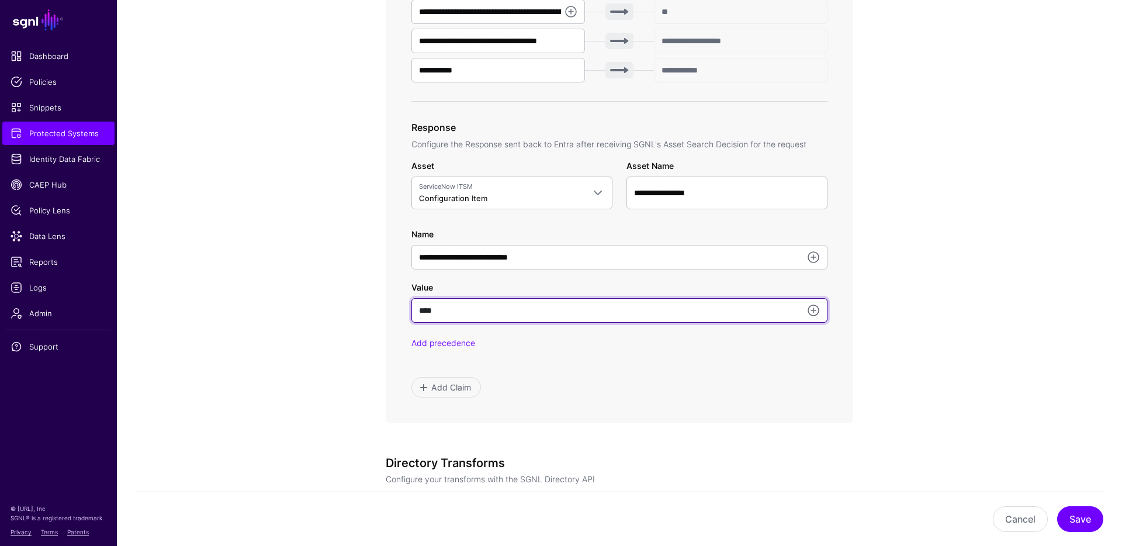
click at [437, 311] on input "****" at bounding box center [619, 310] width 416 height 25
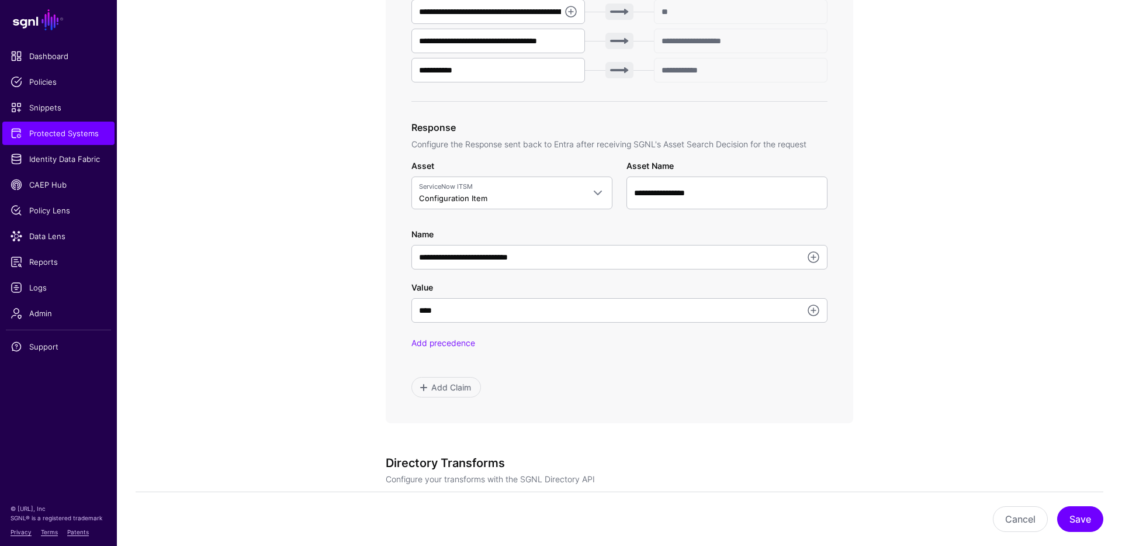
click at [386, 291] on div "**********" at bounding box center [619, 63] width 467 height 720
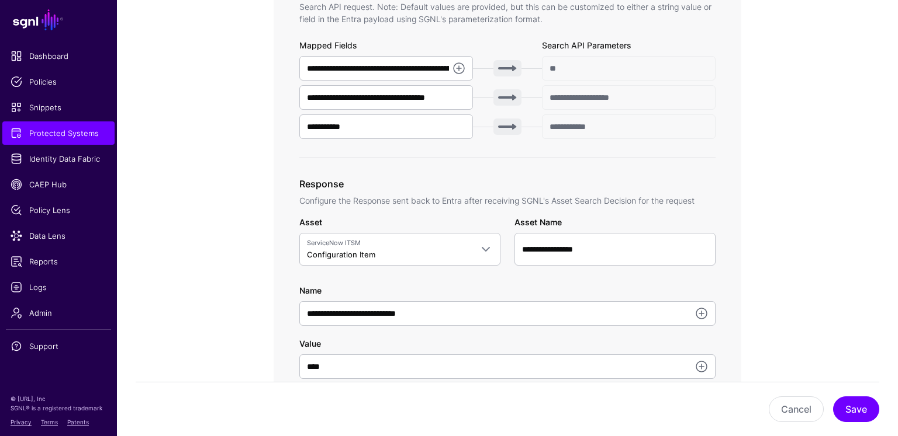
scroll to position [469, 0]
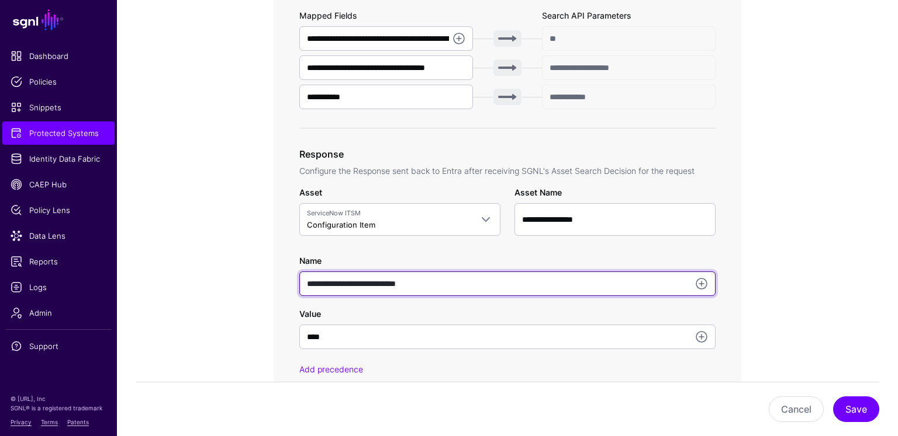
drag, startPoint x: 431, startPoint y: 283, endPoint x: 299, endPoint y: 280, distance: 132.1
click at [299, 280] on input "**********" at bounding box center [507, 284] width 416 height 25
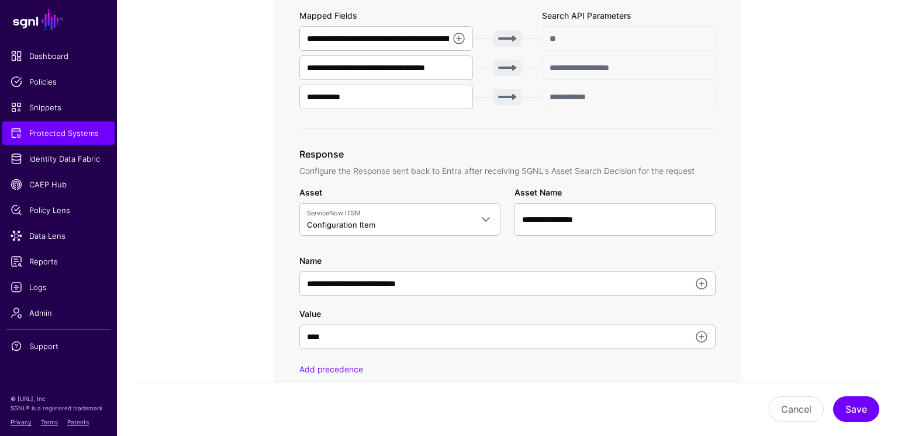
click at [485, 367] on div "Add precedence" at bounding box center [507, 369] width 416 height 12
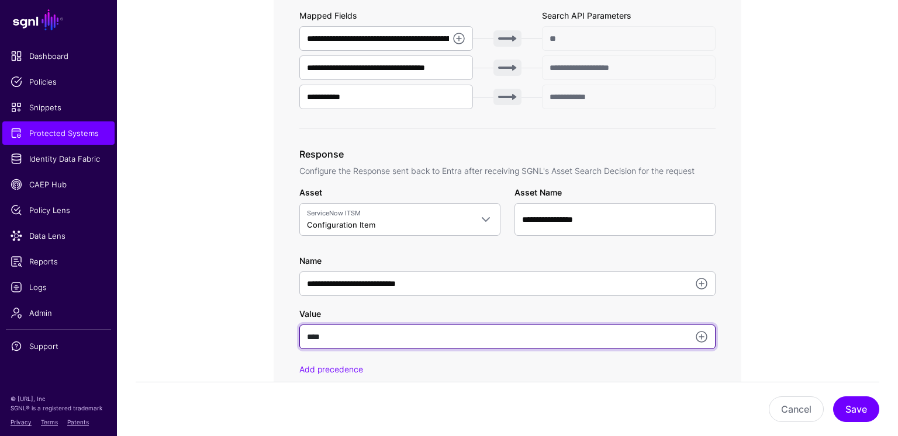
click at [330, 336] on input "****" at bounding box center [507, 337] width 416 height 25
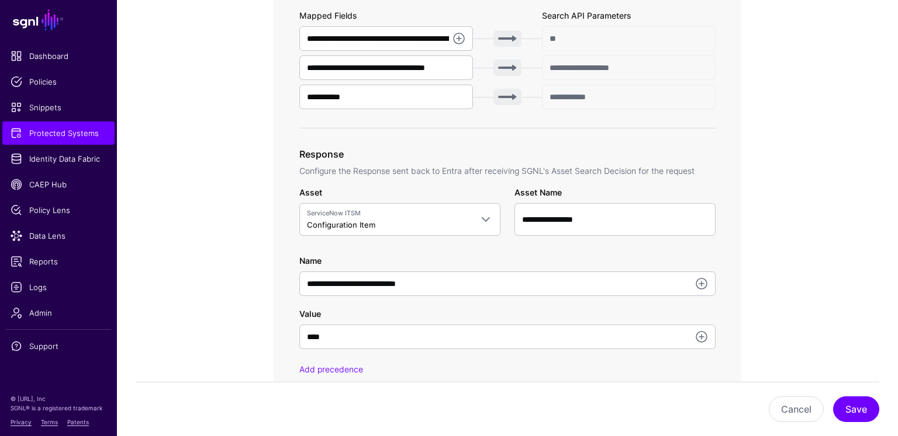
click at [718, 277] on div "**********" at bounding box center [506, 90] width 467 height 720
click at [46, 290] on span "Logs" at bounding box center [59, 288] width 96 height 12
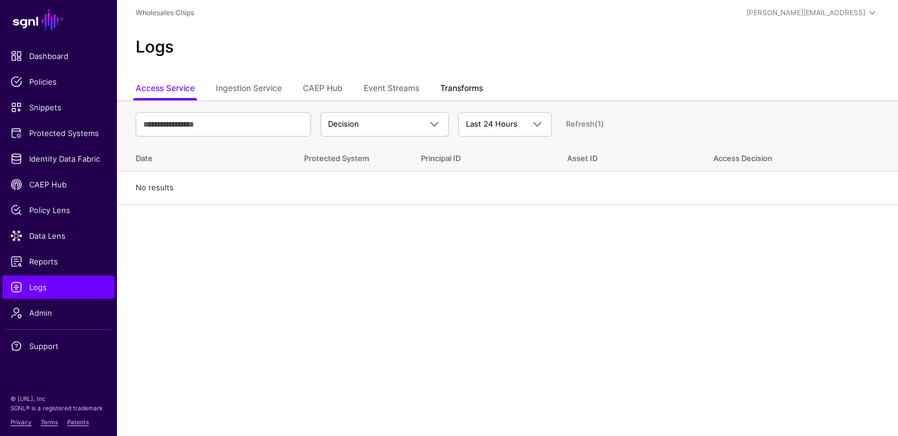
click at [473, 85] on link "Transforms" at bounding box center [461, 89] width 43 height 22
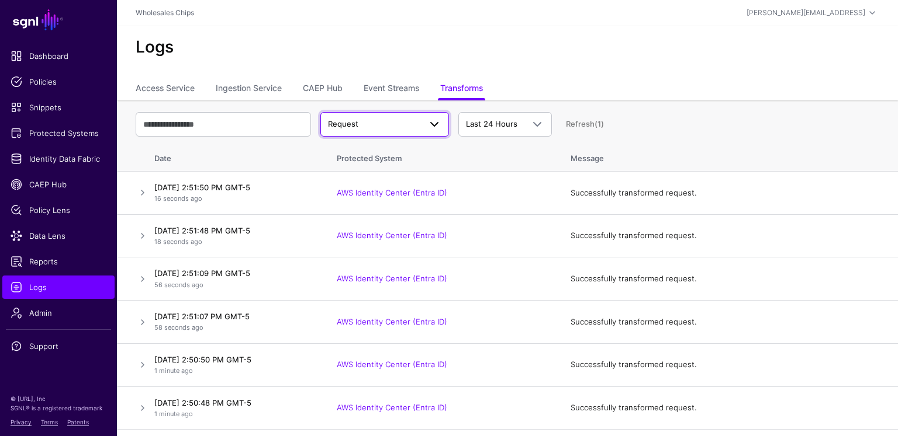
click at [379, 127] on span "Request" at bounding box center [374, 125] width 92 height 12
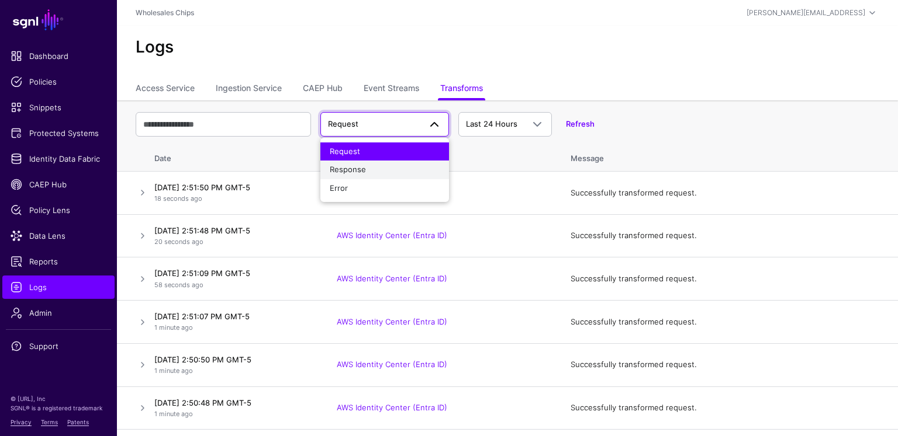
click at [369, 164] on div "Response" at bounding box center [385, 170] width 110 height 12
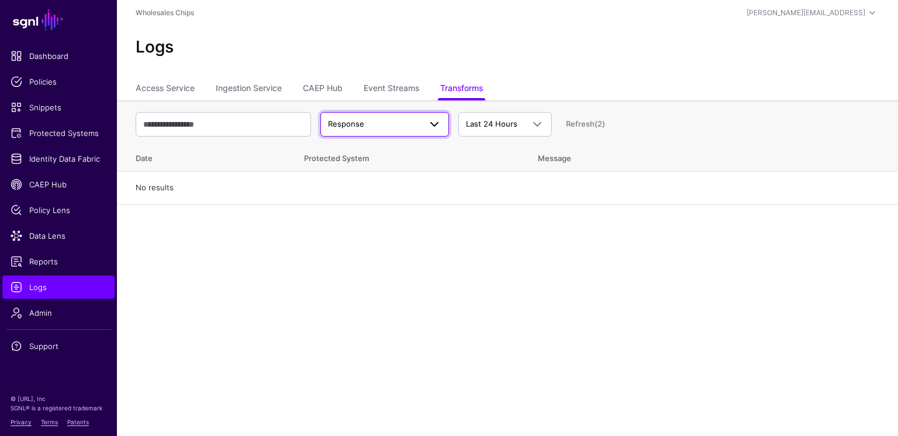
click at [393, 121] on span "Response" at bounding box center [374, 125] width 92 height 12
click at [385, 149] on div "Request" at bounding box center [385, 152] width 110 height 12
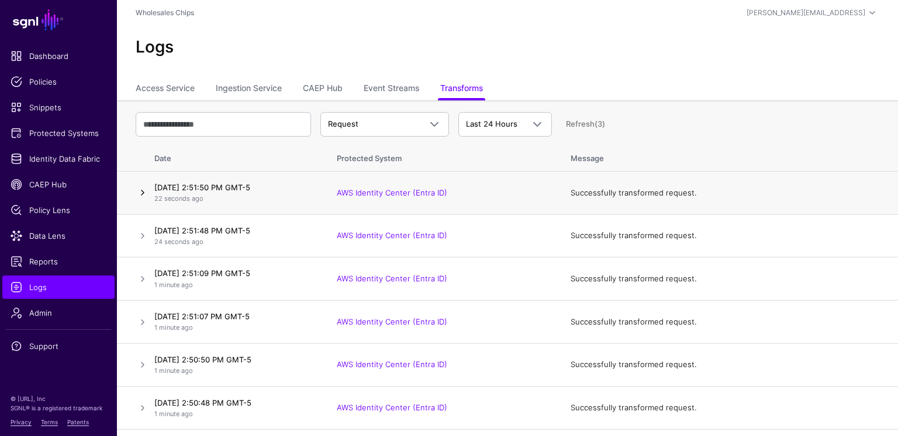
click at [140, 189] on link at bounding box center [143, 193] width 14 height 14
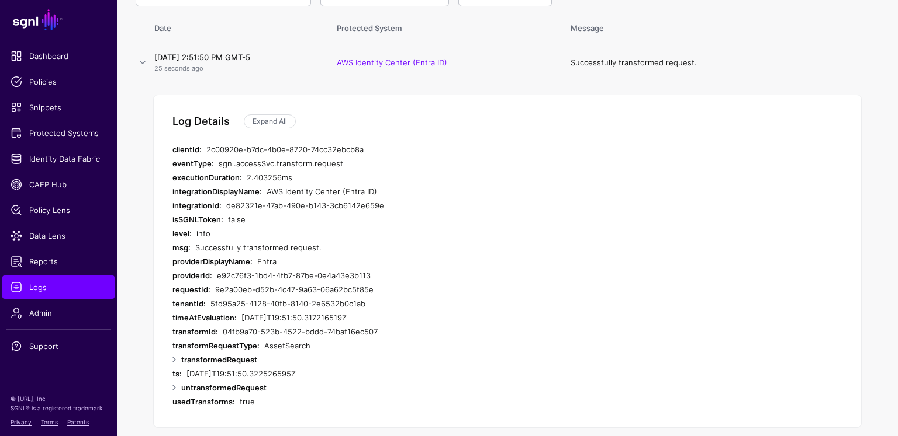
scroll to position [217, 0]
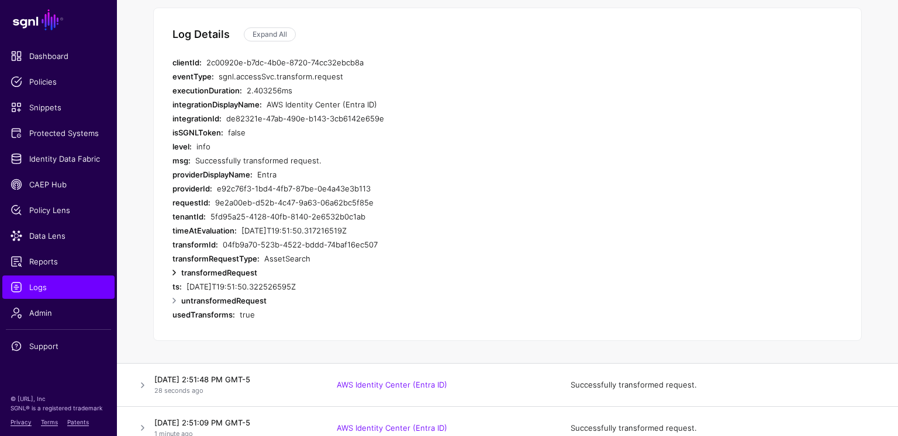
click at [178, 271] on link at bounding box center [174, 273] width 14 height 14
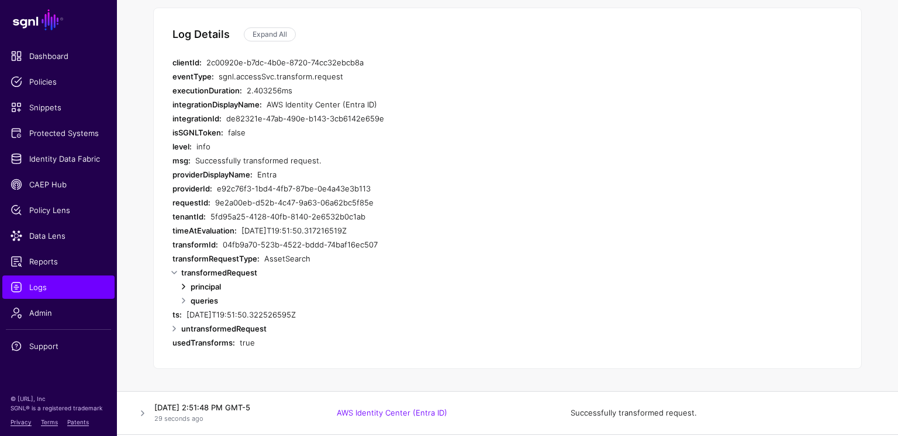
click at [182, 283] on link at bounding box center [183, 287] width 14 height 14
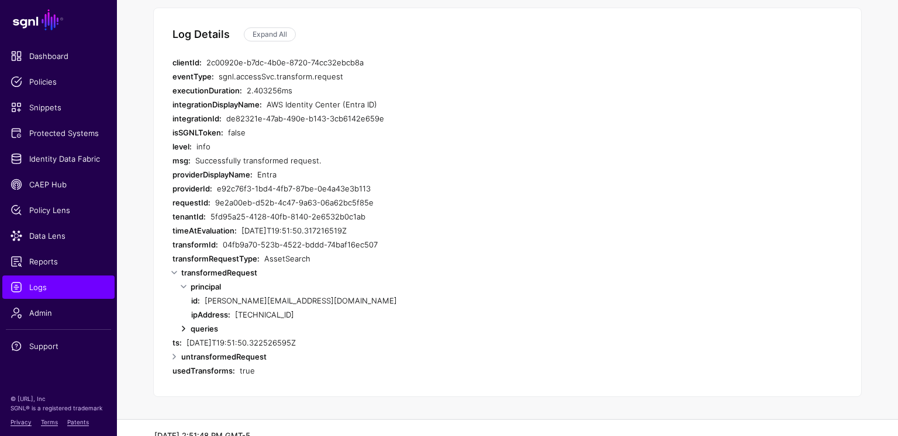
click at [186, 328] on link at bounding box center [183, 329] width 14 height 14
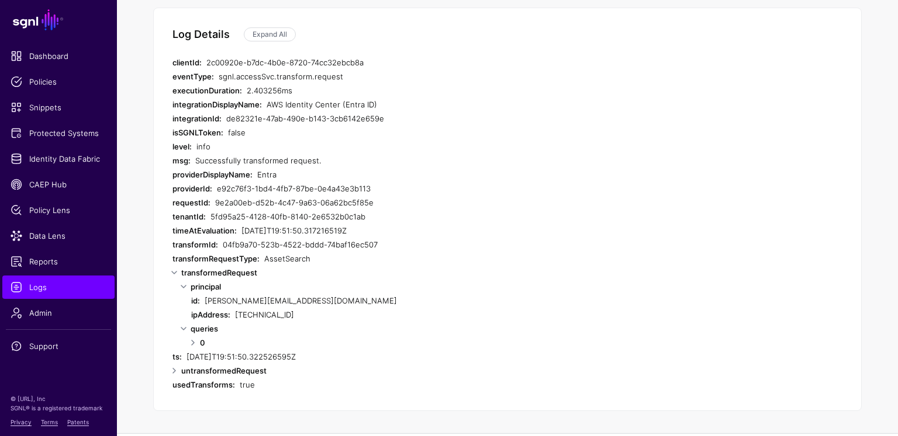
scroll to position [365, 0]
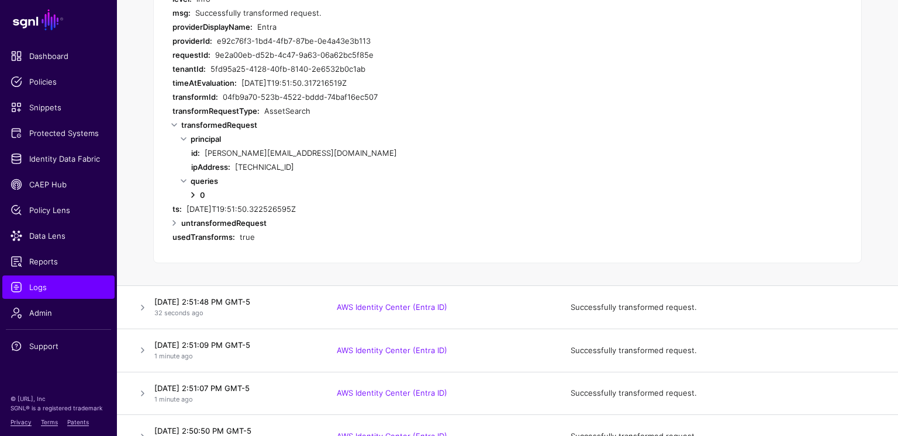
click at [196, 196] on link at bounding box center [193, 195] width 14 height 14
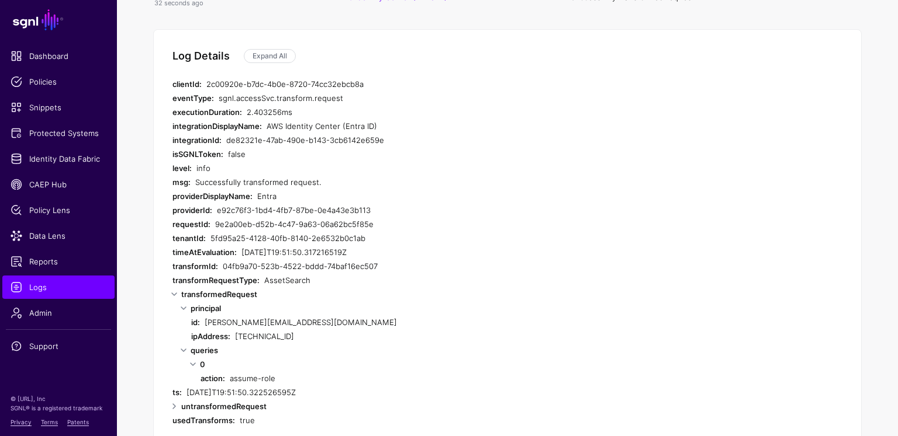
scroll to position [0, 0]
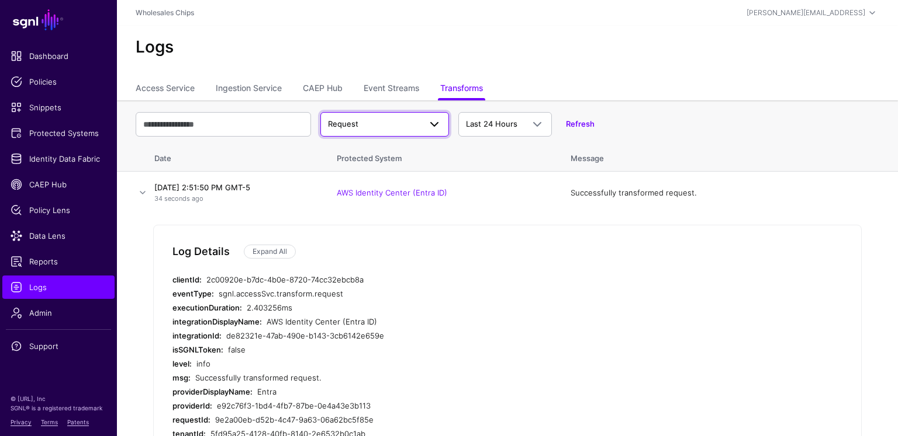
click at [410, 117] on span "Request" at bounding box center [384, 124] width 113 height 14
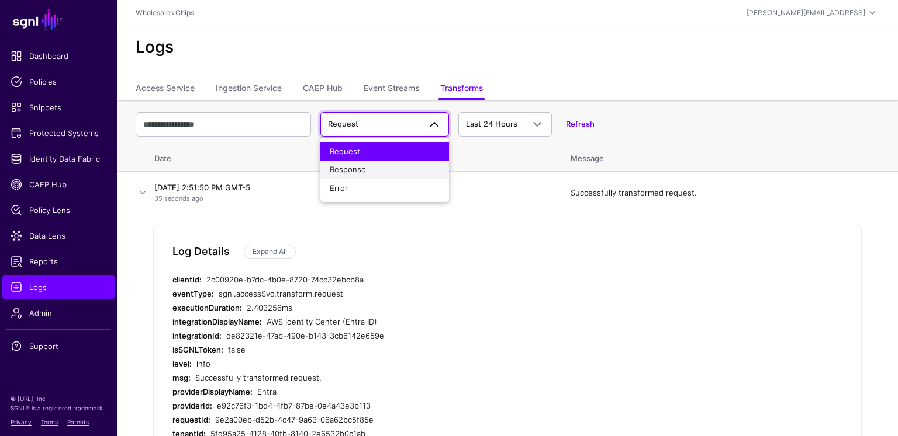
click at [363, 169] on span "Response" at bounding box center [348, 169] width 36 height 9
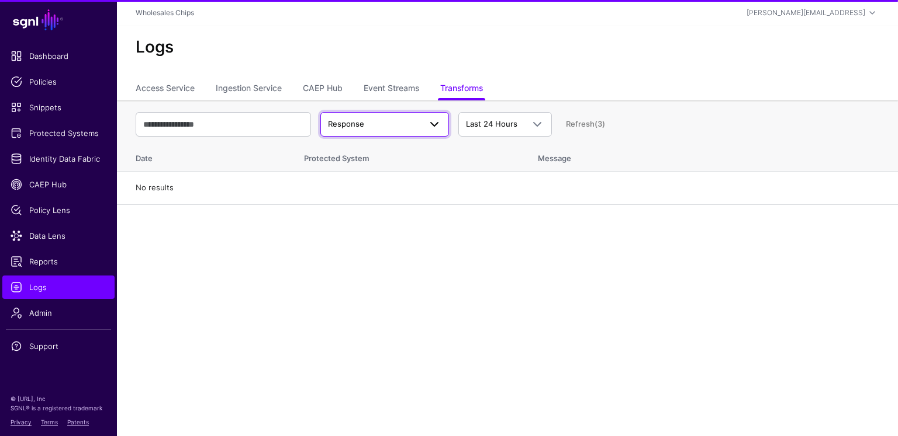
click at [373, 121] on span "Response" at bounding box center [374, 125] width 92 height 12
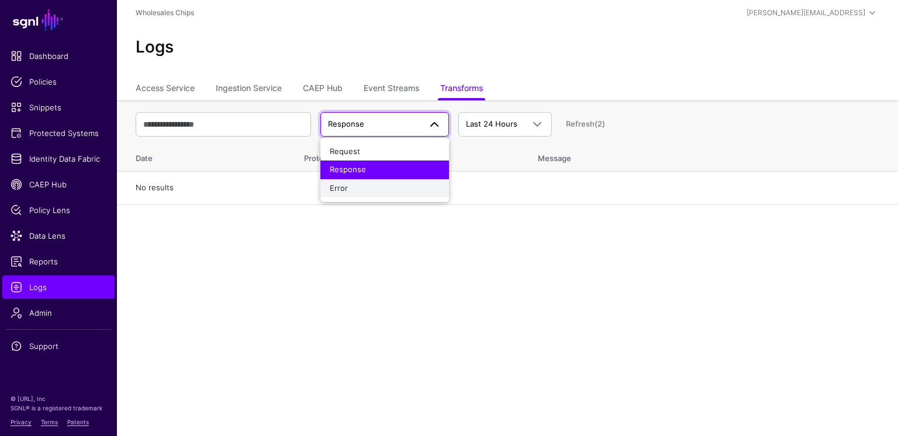
click at [365, 181] on button "Error" at bounding box center [384, 188] width 129 height 19
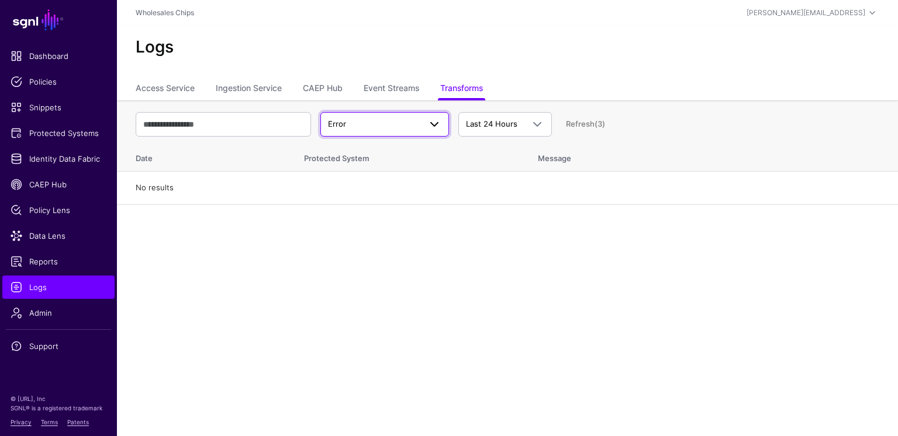
click at [437, 115] on link "Error" at bounding box center [384, 124] width 129 height 25
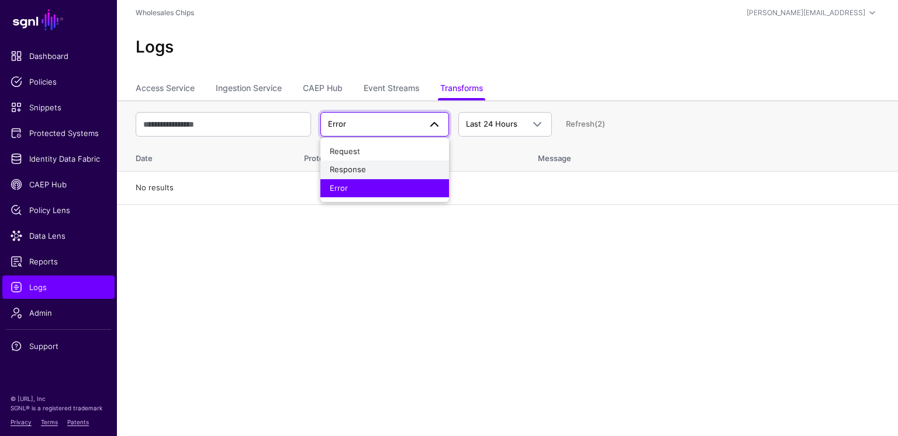
click at [393, 161] on button "Response" at bounding box center [384, 170] width 129 height 19
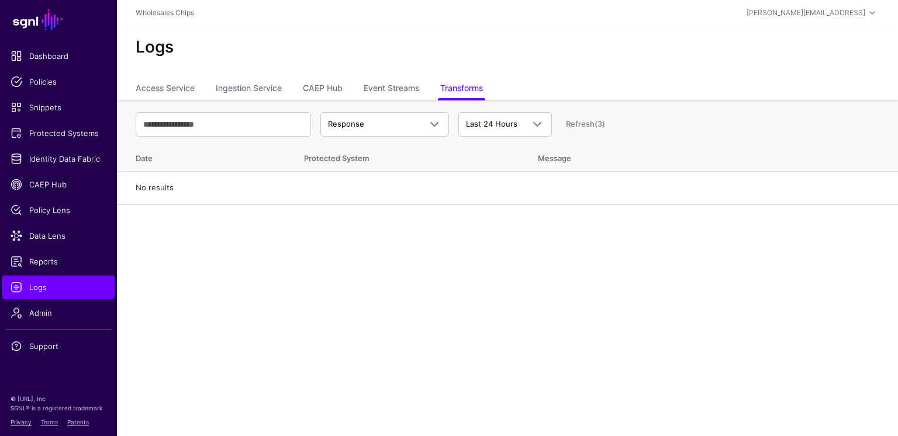
click at [268, 210] on main "SGNL Dashboard Policies Snippets Protected Systems Identity Data Fabric CAEP Hu…" at bounding box center [449, 218] width 898 height 436
click at [72, 138] on span "Protected Systems" at bounding box center [59, 133] width 96 height 12
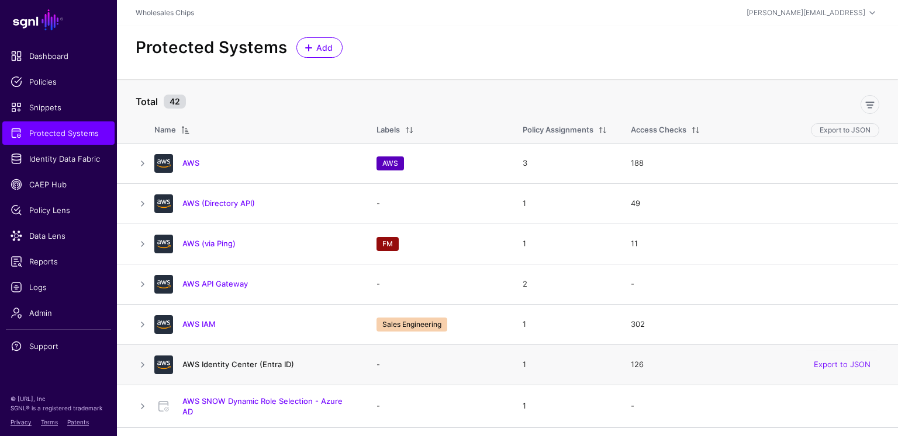
click at [251, 366] on link "AWS Identity Center (Entra ID)" at bounding box center [238, 364] width 112 height 9
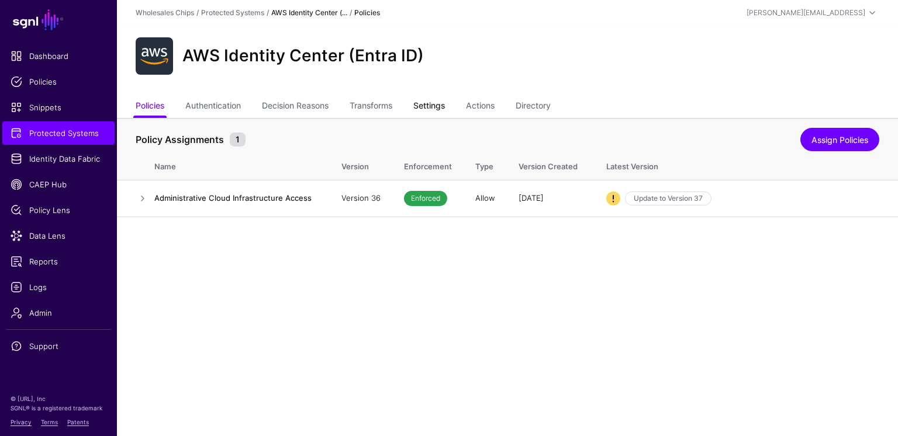
click at [445, 102] on link "Settings" at bounding box center [429, 107] width 32 height 22
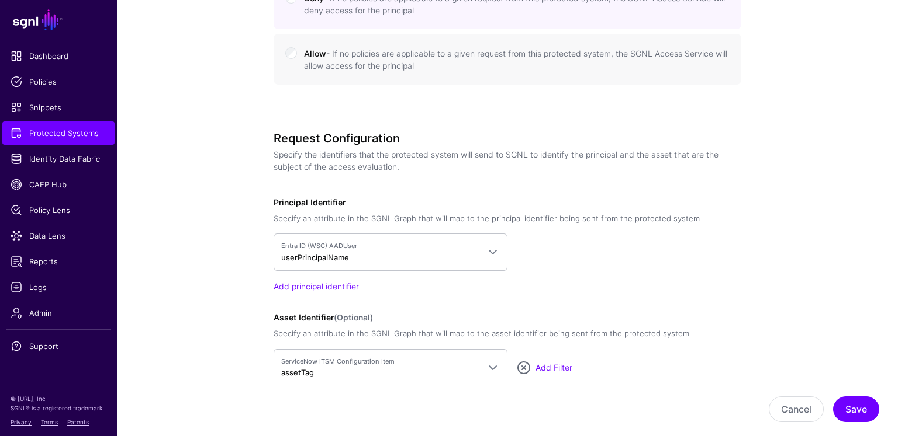
scroll to position [959, 0]
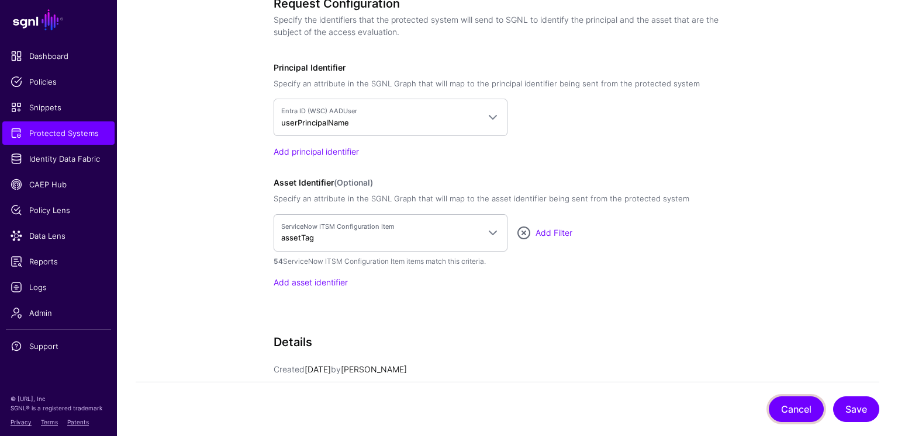
drag, startPoint x: 799, startPoint y: 411, endPoint x: 784, endPoint y: 303, distance: 109.7
click at [799, 411] on button "Cancel" at bounding box center [795, 410] width 55 height 26
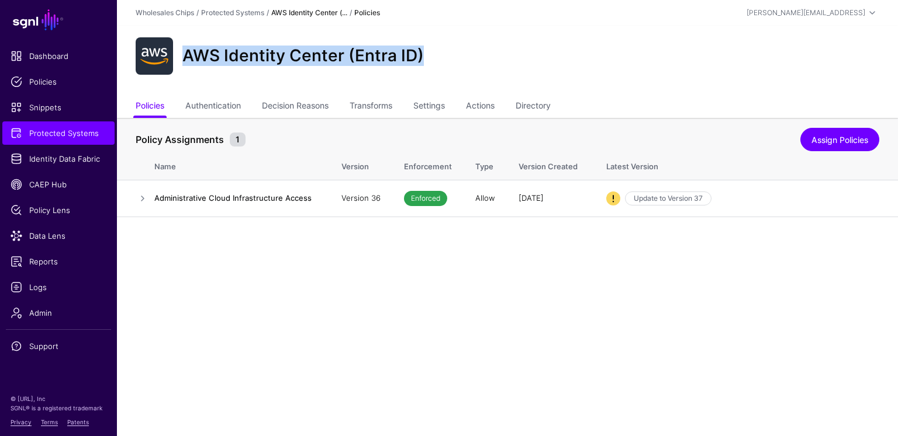
drag, startPoint x: 423, startPoint y: 57, endPoint x: 189, endPoint y: 57, distance: 234.3
click at [186, 57] on div "AWS Identity Center (Entra ID)" at bounding box center [303, 56] width 251 height 20
click at [188, 57] on h2 "AWS Identity Center (Entra ID)" at bounding box center [302, 56] width 241 height 20
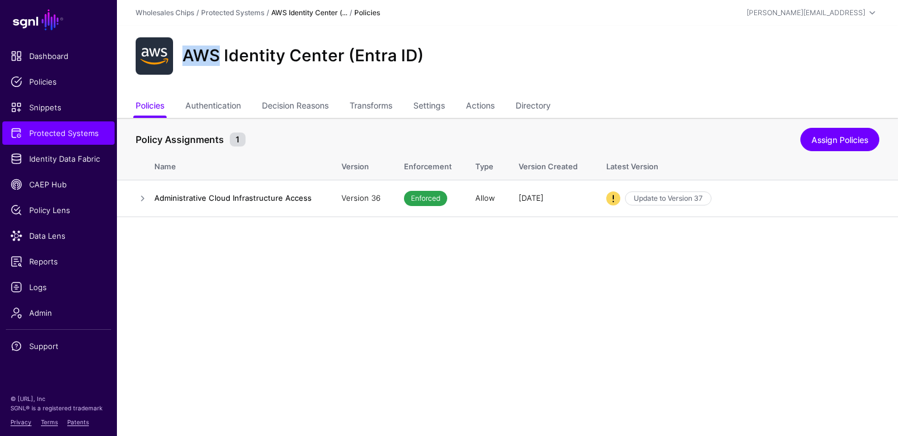
click at [188, 57] on h2 "AWS Identity Center (Entra ID)" at bounding box center [302, 56] width 241 height 20
click at [386, 106] on link "Transforms" at bounding box center [370, 107] width 43 height 22
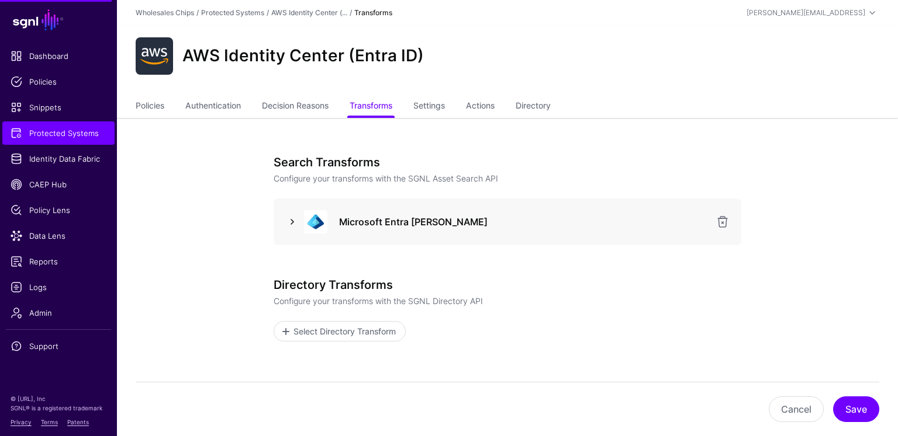
click at [293, 221] on link at bounding box center [292, 222] width 14 height 14
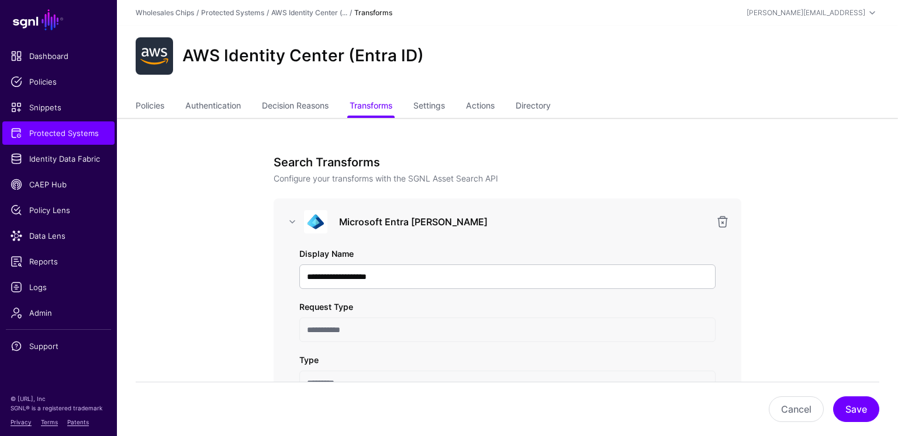
click at [313, 51] on h2 "AWS Identity Center (Entra ID)" at bounding box center [302, 56] width 241 height 20
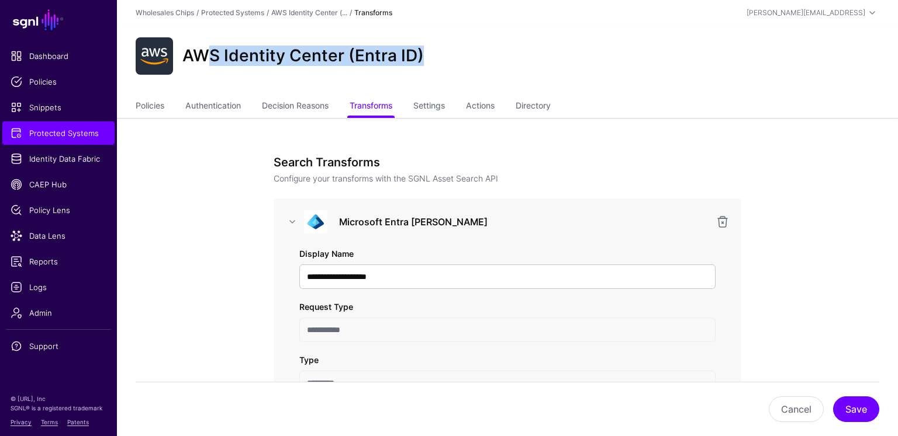
drag, startPoint x: 393, startPoint y: 50, endPoint x: 240, endPoint y: 53, distance: 153.1
click at [208, 53] on div "AWS Identity Center (Entra ID)" at bounding box center [507, 55] width 753 height 37
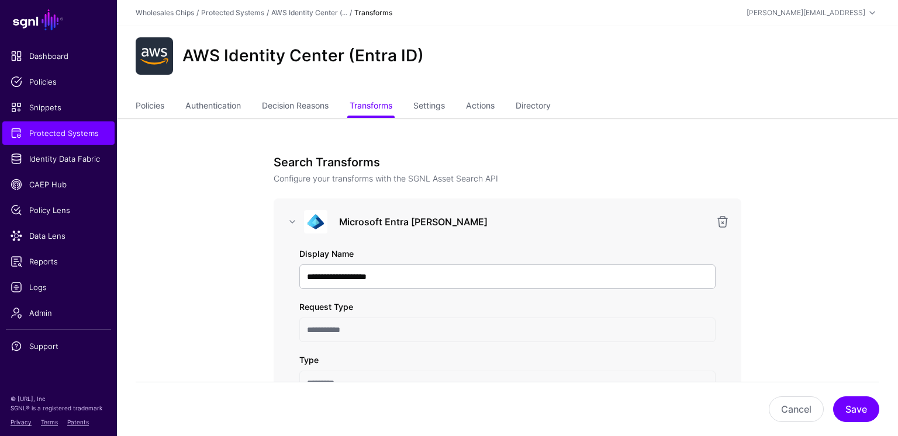
click at [382, 66] on div "AWS Identity Center (Entra ID)" at bounding box center [507, 55] width 753 height 37
click at [387, 55] on h2 "AWS Identity Center (Entra ID)" at bounding box center [302, 56] width 241 height 20
drag, startPoint x: 413, startPoint y: 56, endPoint x: 352, endPoint y: 48, distance: 61.8
click at [352, 48] on h2 "AWS Identity Center (Entra ID)" at bounding box center [302, 56] width 241 height 20
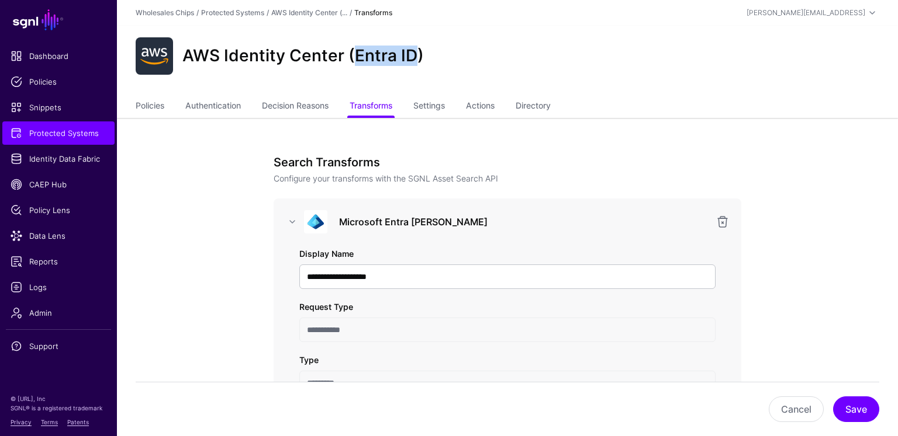
scroll to position [12, 0]
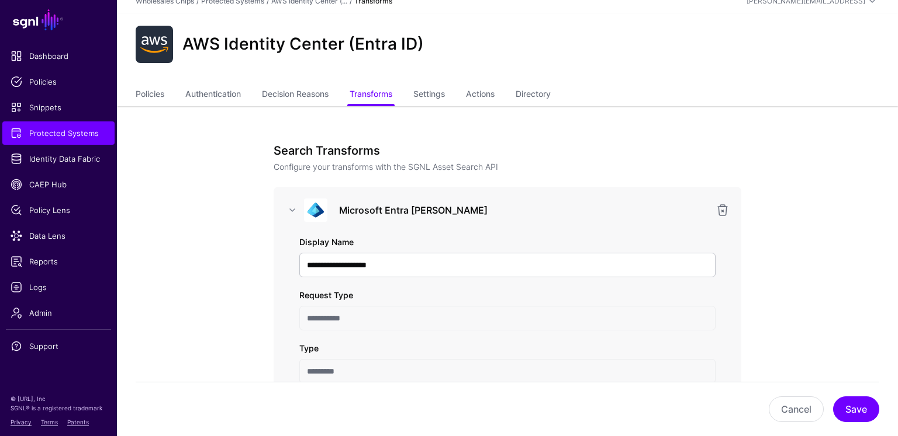
click at [665, 167] on p "Configure your transforms with the SGNL Asset Search API" at bounding box center [506, 167] width 467 height 12
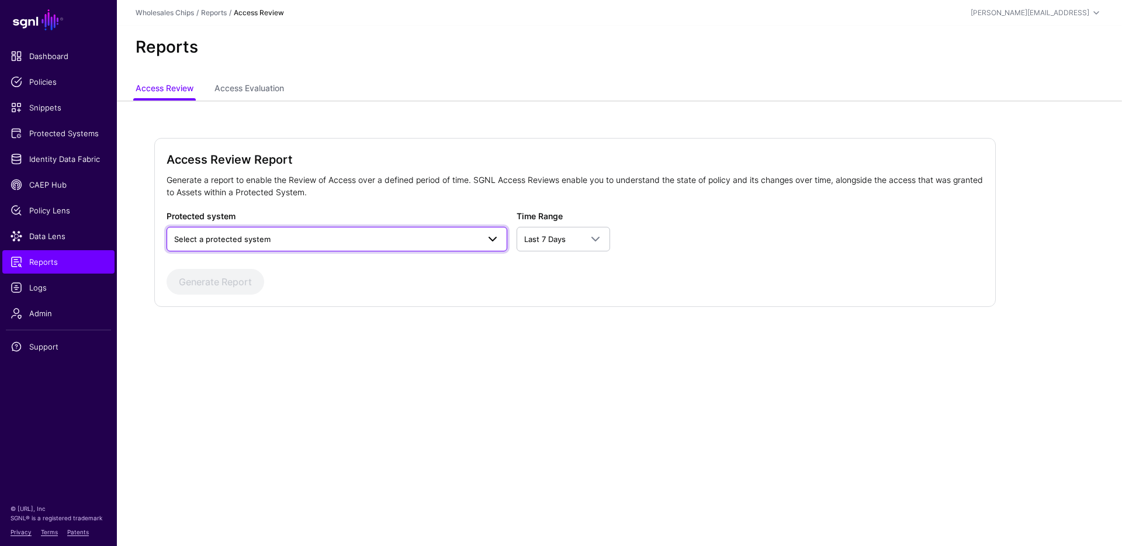
click at [367, 239] on span "Select a protected system" at bounding box center [326, 239] width 304 height 13
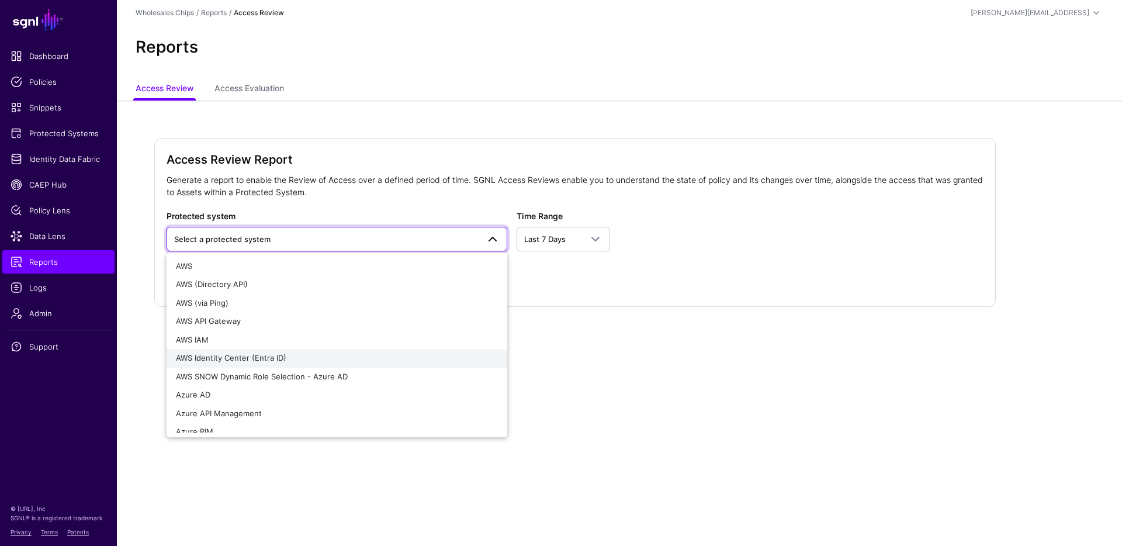
click at [333, 356] on div "AWS Identity Center (Entra ID)" at bounding box center [337, 358] width 322 height 12
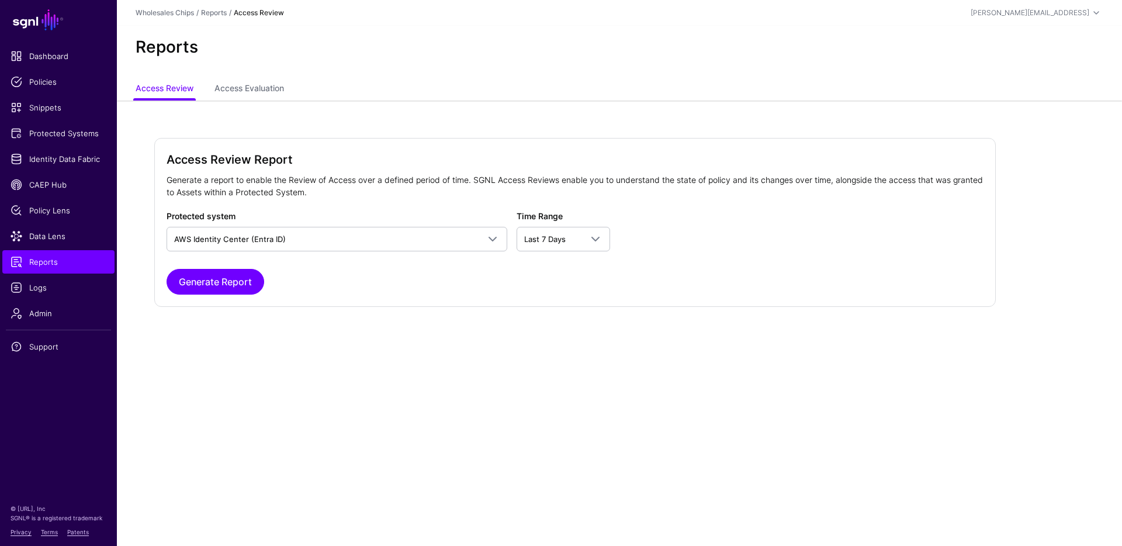
click at [262, 107] on div "Access Review Report Generate a report to enable the Review of Access over a de…" at bounding box center [619, 240] width 1005 height 279
click at [259, 86] on link "Access Evaluation" at bounding box center [249, 89] width 70 height 22
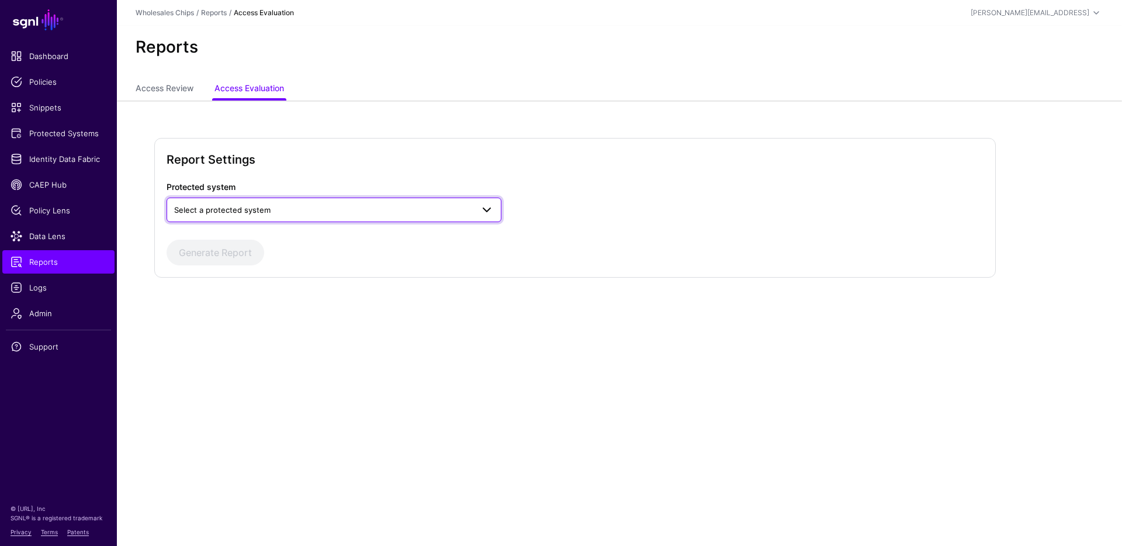
click at [314, 202] on link "Select a protected system" at bounding box center [334, 210] width 335 height 25
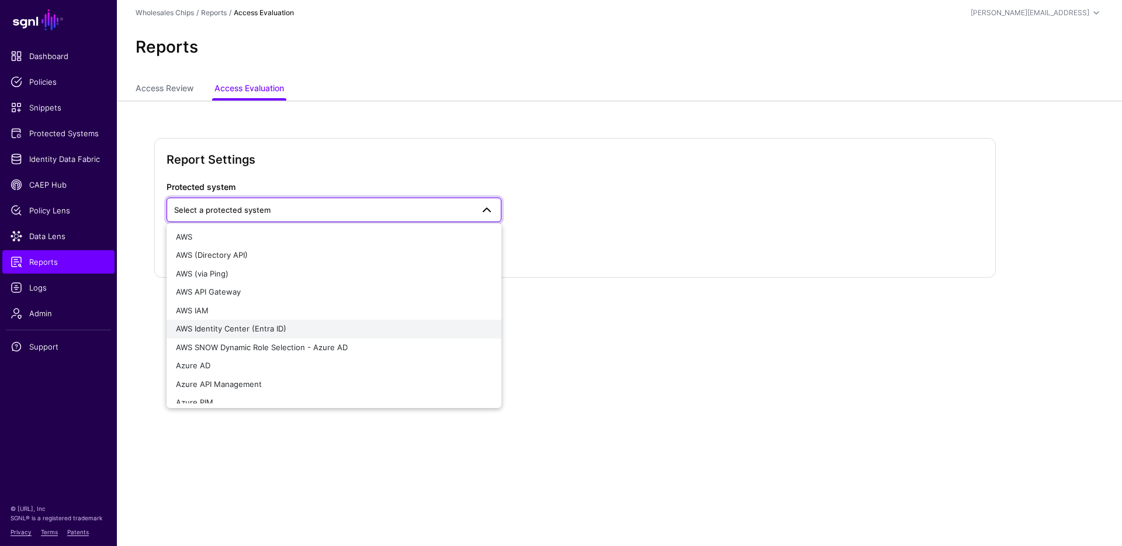
click at [279, 326] on span "AWS Identity Center (Entra ID)" at bounding box center [231, 328] width 110 height 9
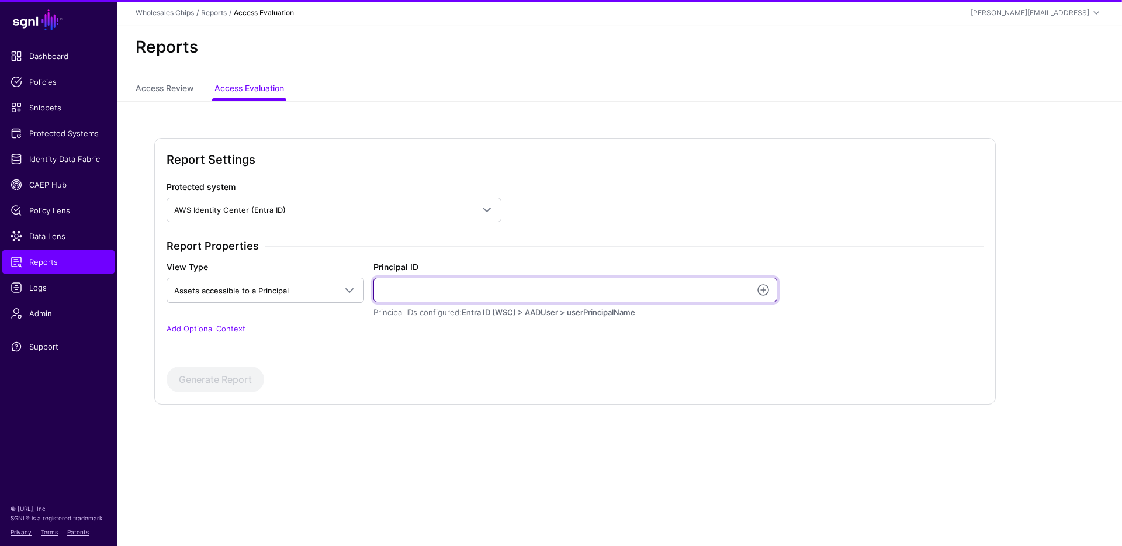
click at [498, 293] on input "Principal ID" at bounding box center [575, 290] width 404 height 25
type input "**********"
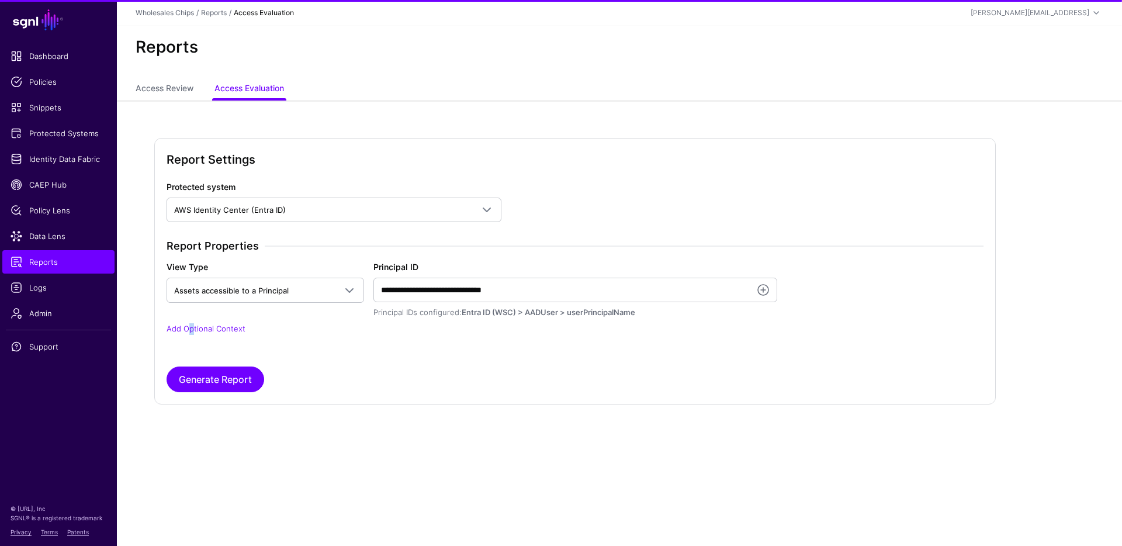
click at [191, 334] on p "Add Optional Context" at bounding box center [575, 329] width 817 height 12
click at [200, 328] on link "Add Optional Context" at bounding box center [206, 328] width 79 height 9
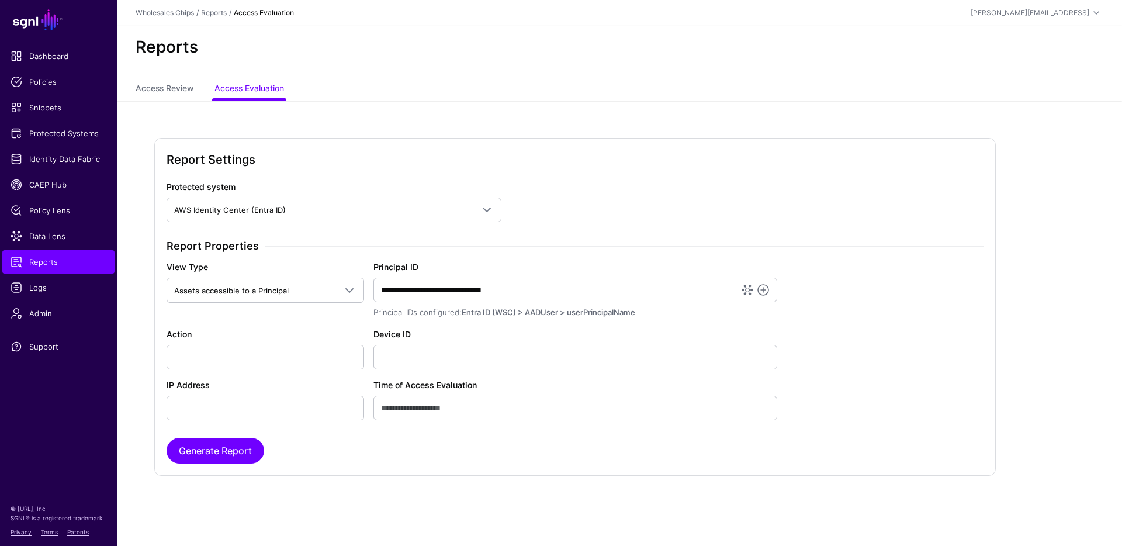
click at [230, 342] on div "Action" at bounding box center [265, 348] width 207 height 41
click at [240, 361] on input "Action" at bounding box center [266, 357] width 198 height 25
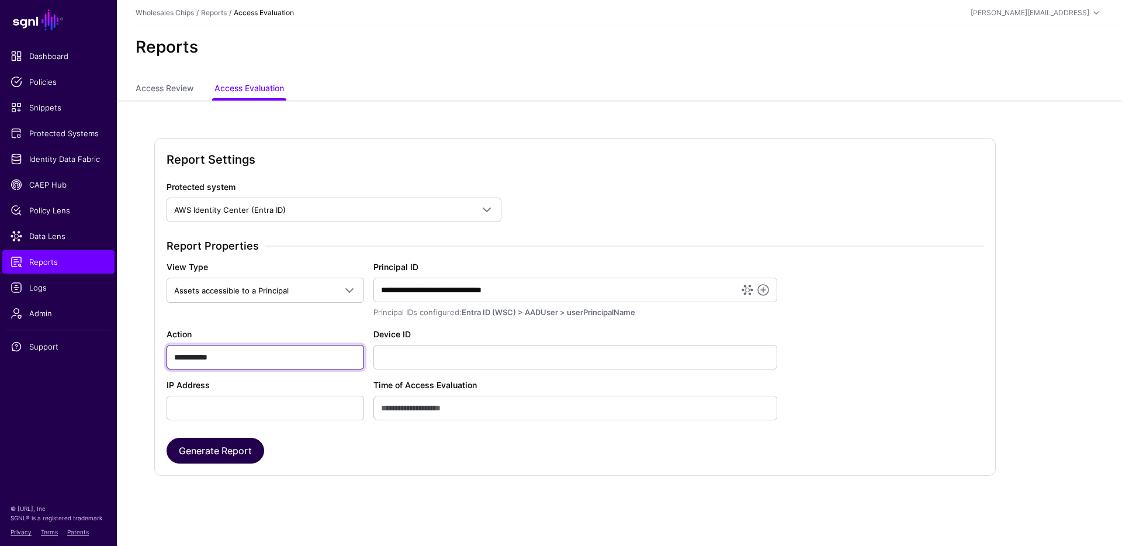
type input "**********"
click at [216, 445] on button "Generate Report" at bounding box center [216, 451] width 98 height 26
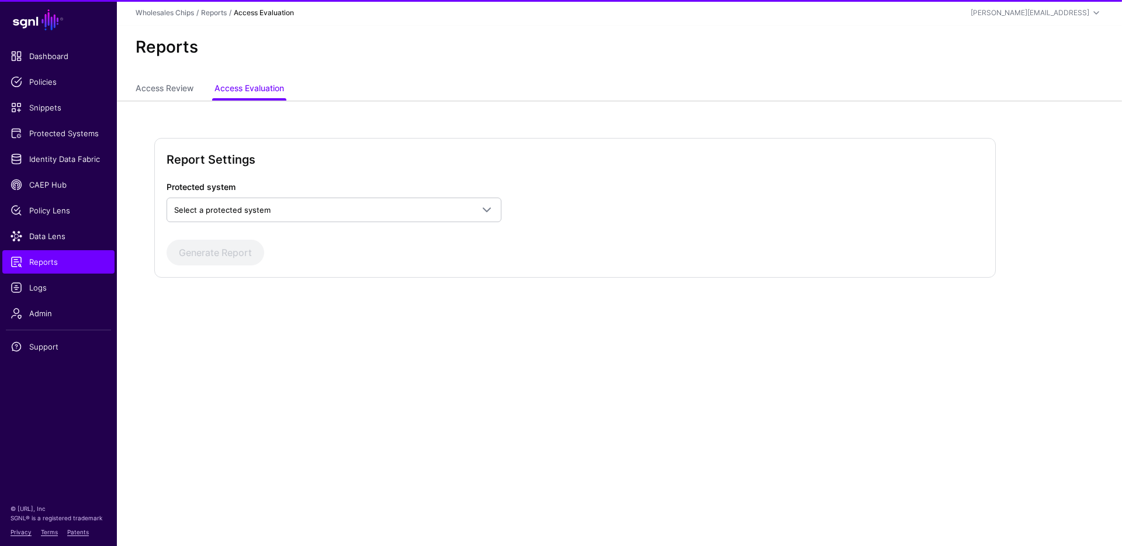
click at [289, 185] on div "Protected system Select a protected system AWS AWS (Directory API) AWS (via Pin…" at bounding box center [334, 201] width 344 height 41
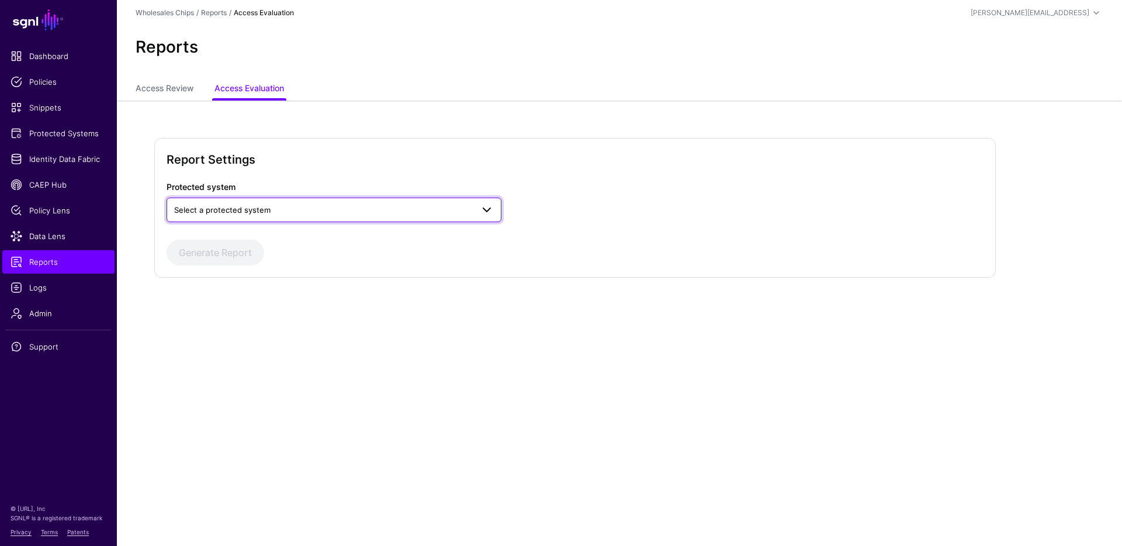
click at [291, 211] on span "Select a protected system" at bounding box center [323, 209] width 299 height 13
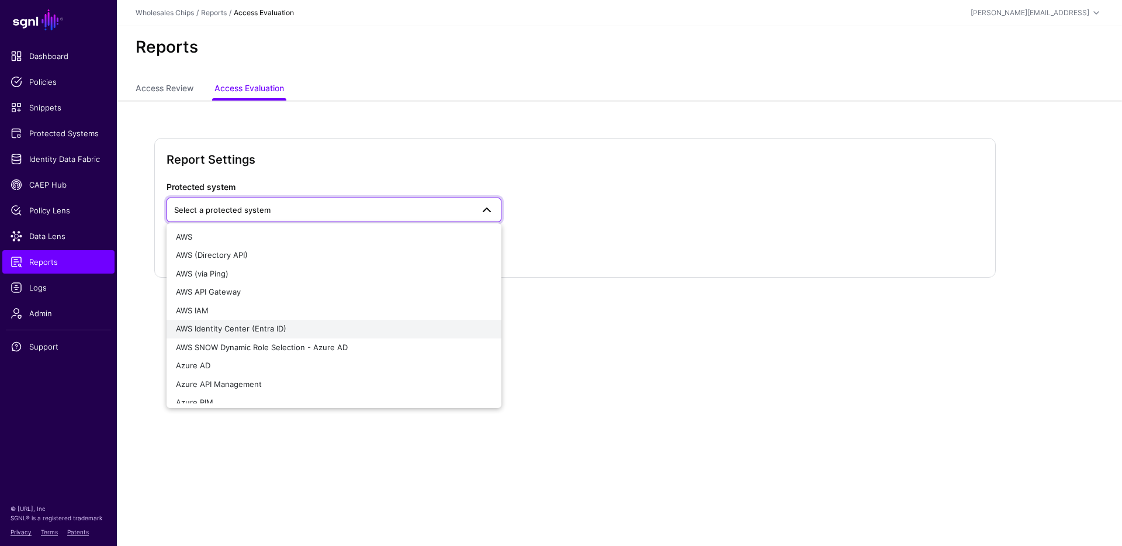
click at [294, 324] on div "AWS Identity Center (Entra ID)" at bounding box center [334, 329] width 316 height 12
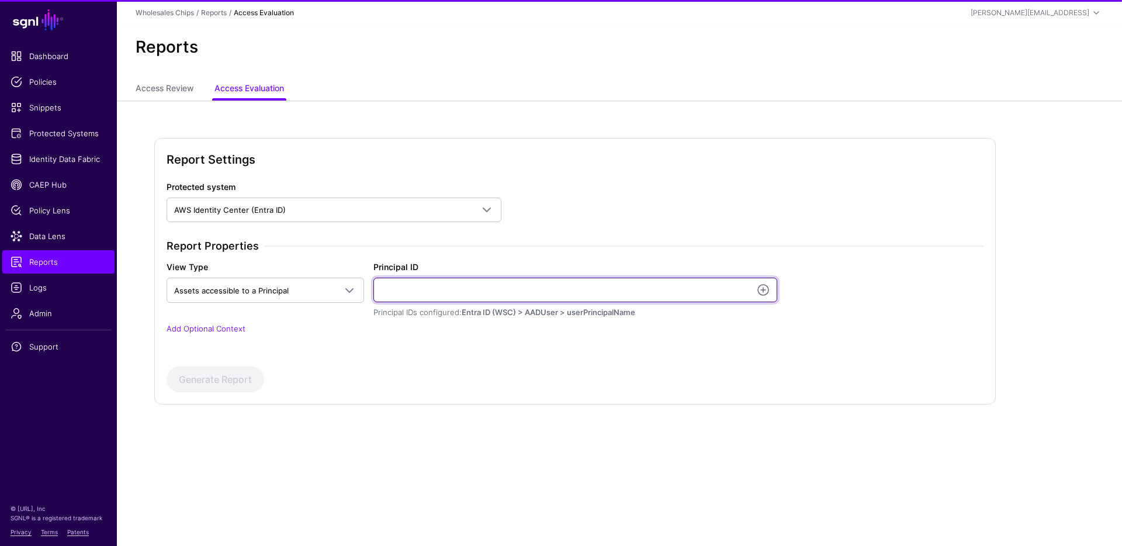
click at [556, 280] on input "Principal ID" at bounding box center [575, 290] width 404 height 25
type input "**********"
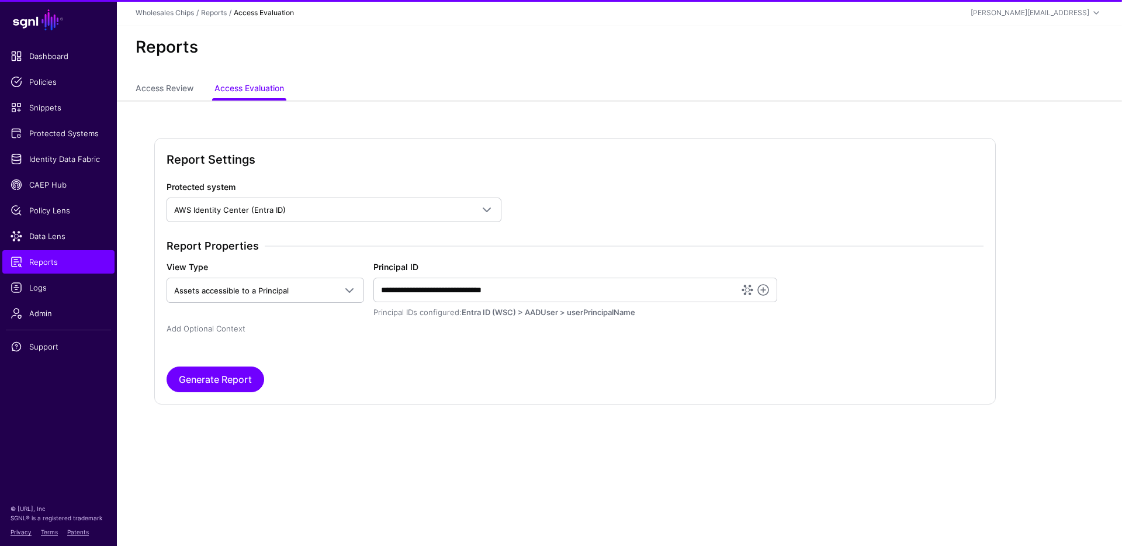
click at [226, 324] on link "Add Optional Context" at bounding box center [206, 328] width 79 height 9
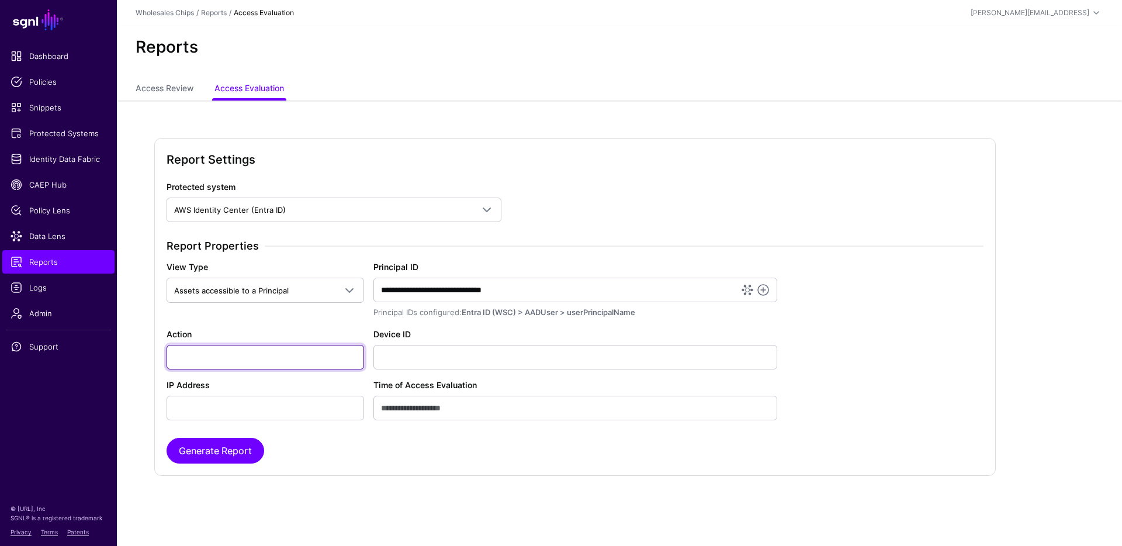
click at [247, 353] on input "Action" at bounding box center [266, 357] width 198 height 25
type input "**********"
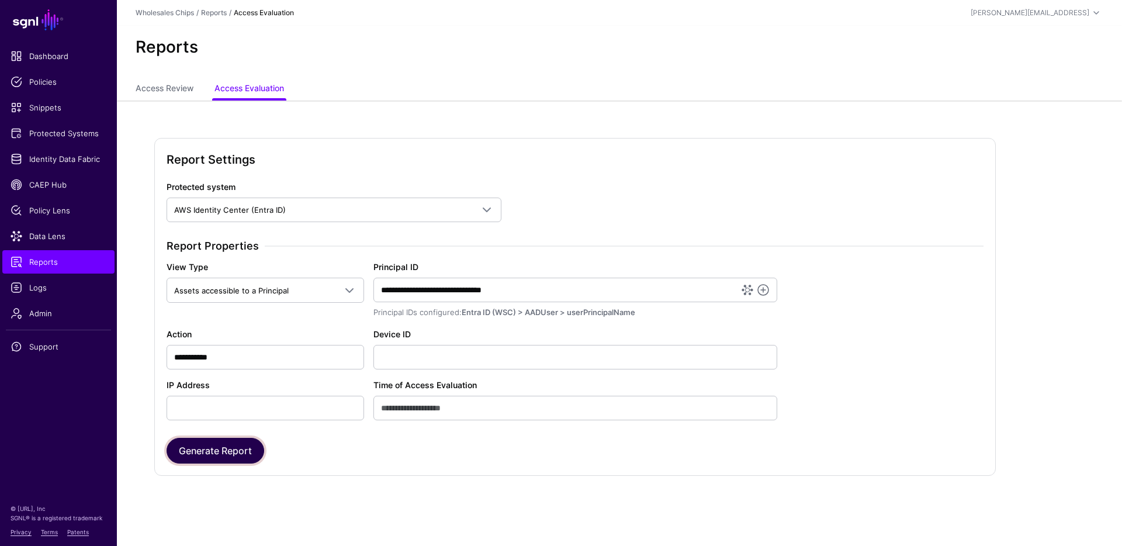
click at [196, 446] on button "Generate Report" at bounding box center [216, 451] width 98 height 26
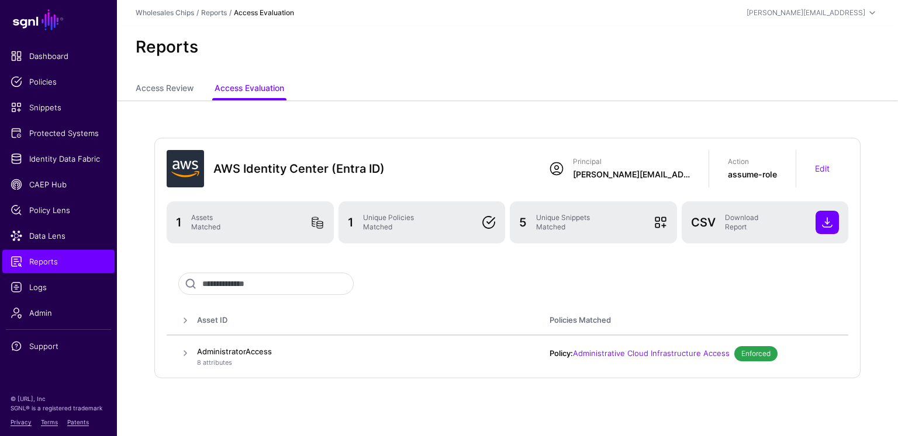
scroll to position [14, 0]
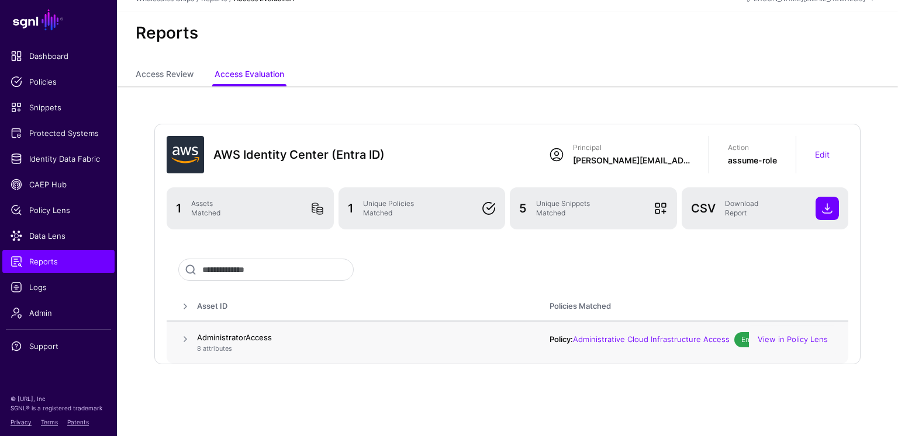
click at [177, 341] on td at bounding box center [182, 342] width 30 height 43
click at [185, 338] on span at bounding box center [185, 339] width 14 height 14
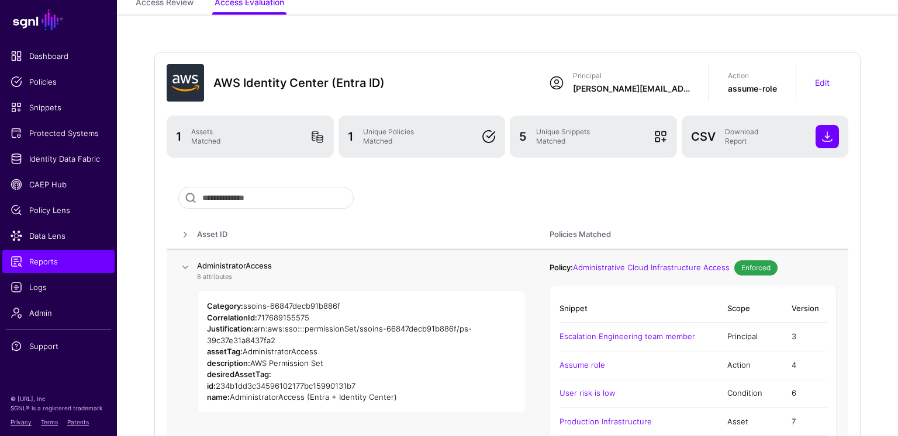
scroll to position [154, 0]
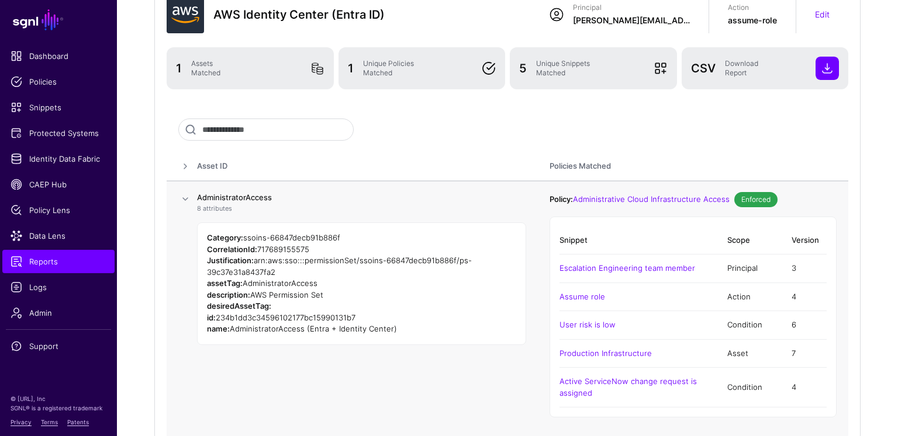
drag, startPoint x: 321, startPoint y: 283, endPoint x: 244, endPoint y: 282, distance: 77.7
click at [244, 282] on div "assetTag: AdministratorAccess" at bounding box center [361, 284] width 309 height 12
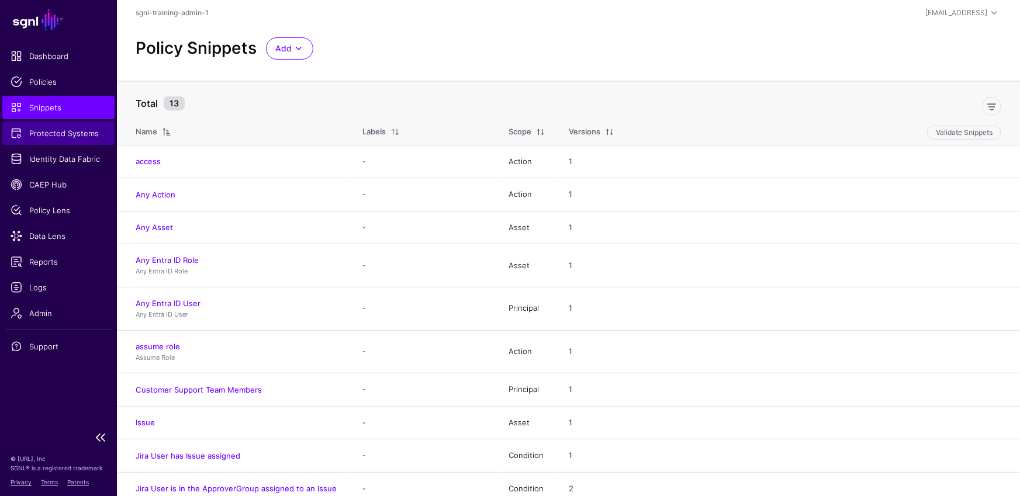
click at [65, 135] on span "Protected Systems" at bounding box center [59, 133] width 96 height 12
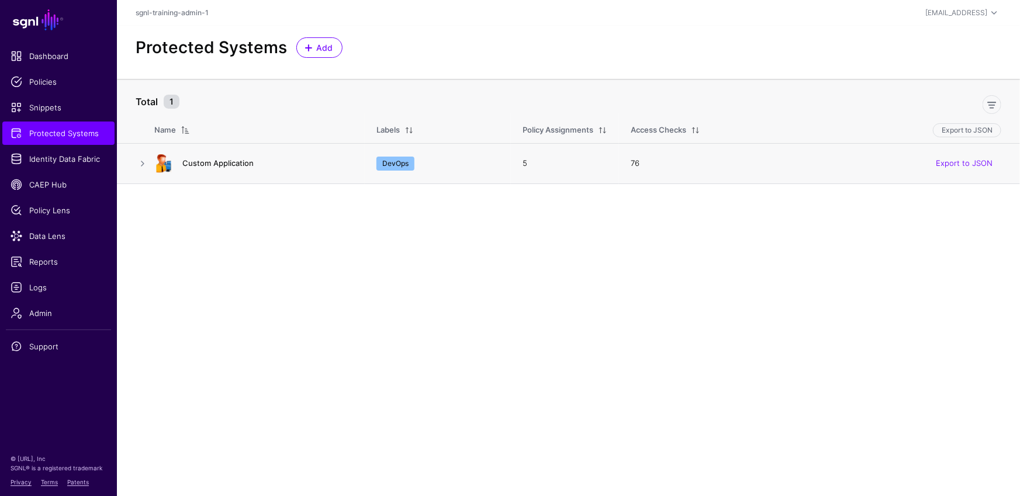
click at [231, 167] on link "Custom Application" at bounding box center [217, 162] width 71 height 9
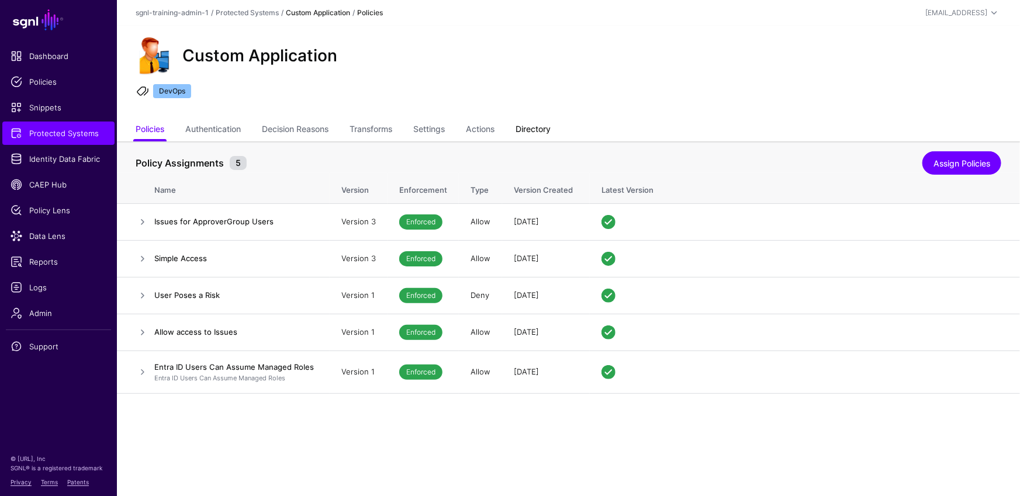
click at [545, 130] on link "Directory" at bounding box center [532, 130] width 35 height 22
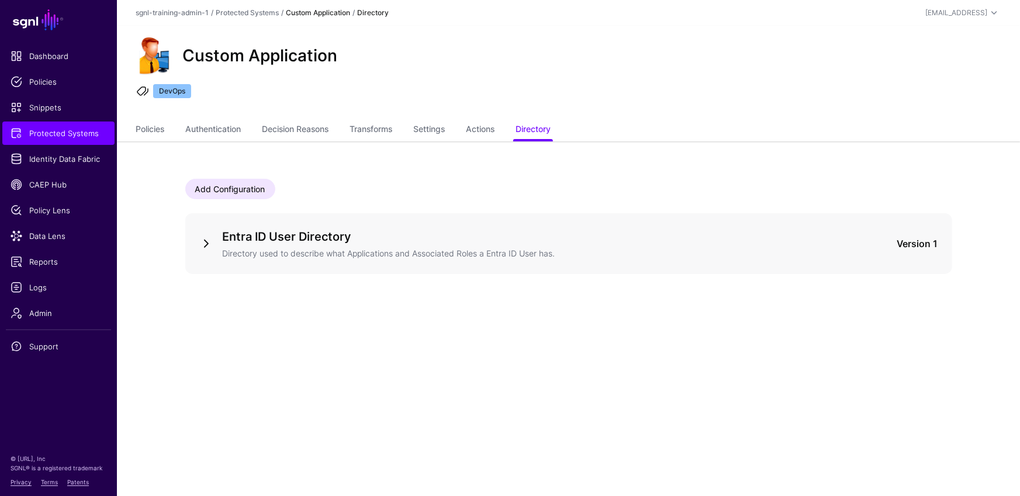
click at [204, 240] on link at bounding box center [206, 244] width 14 height 14
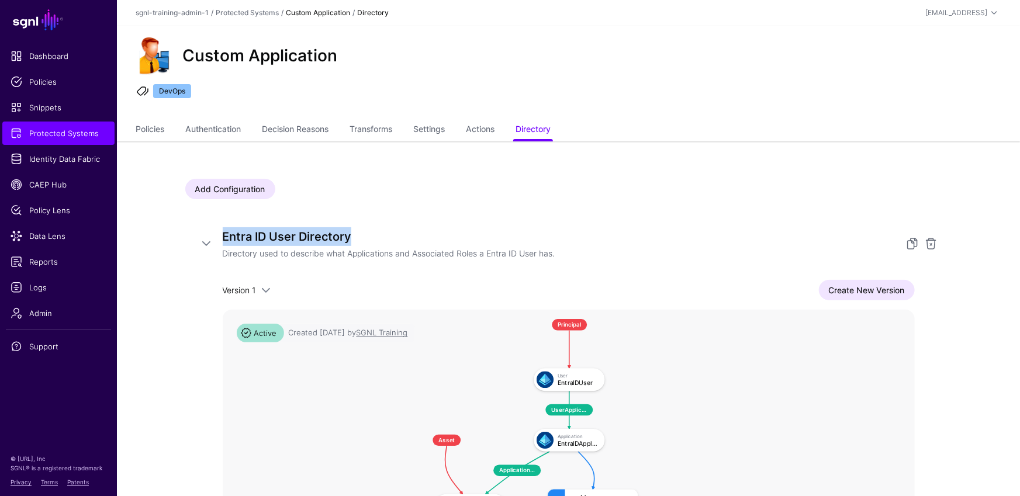
drag, startPoint x: 713, startPoint y: 228, endPoint x: 720, endPoint y: 181, distance: 48.4
click at [720, 170] on div "Add Configuration Entra ID User Directory Directory used to describe what Appli…" at bounding box center [568, 436] width 841 height 590
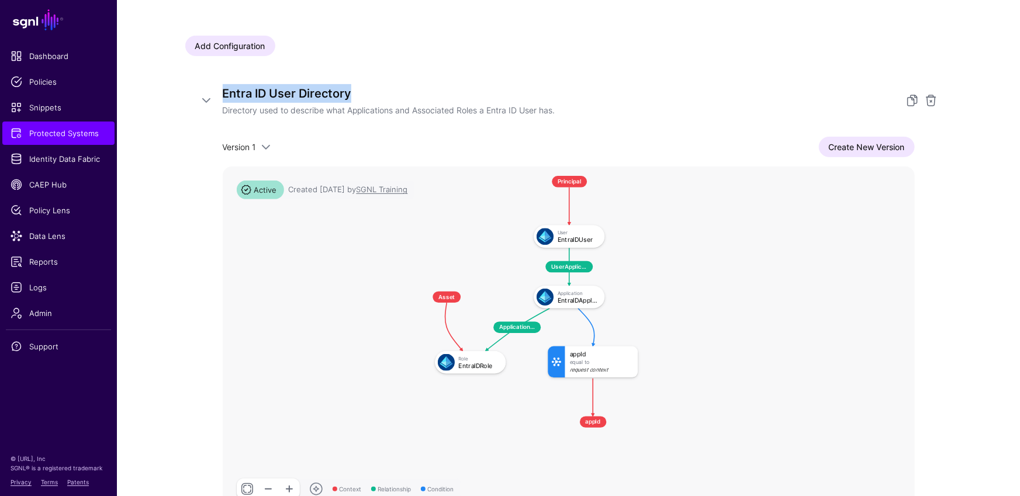
scroll to position [198, 0]
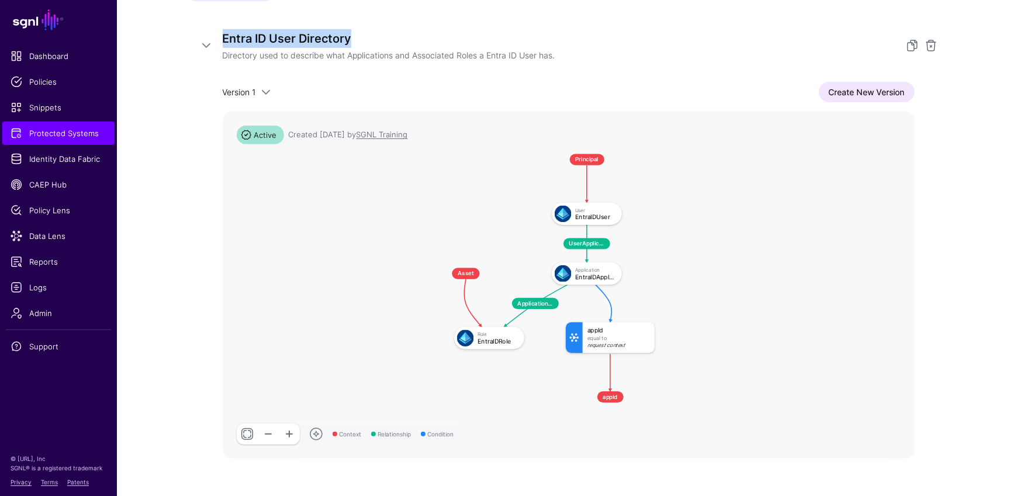
drag, startPoint x: 849, startPoint y: 250, endPoint x: 865, endPoint y: 274, distance: 29.2
click at [853, 280] on rect at bounding box center [422, 144] width 55347 height 27767
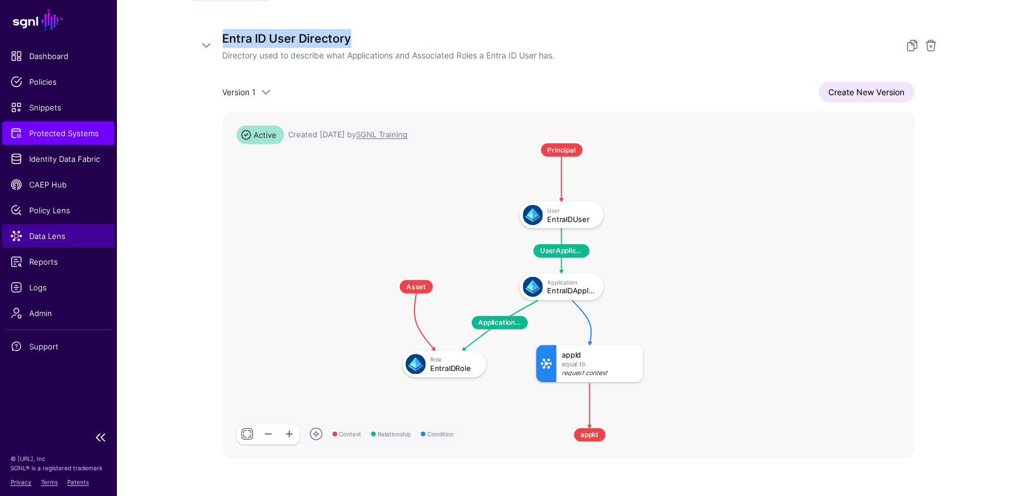
click at [57, 231] on span "Data Lens" at bounding box center [59, 236] width 96 height 12
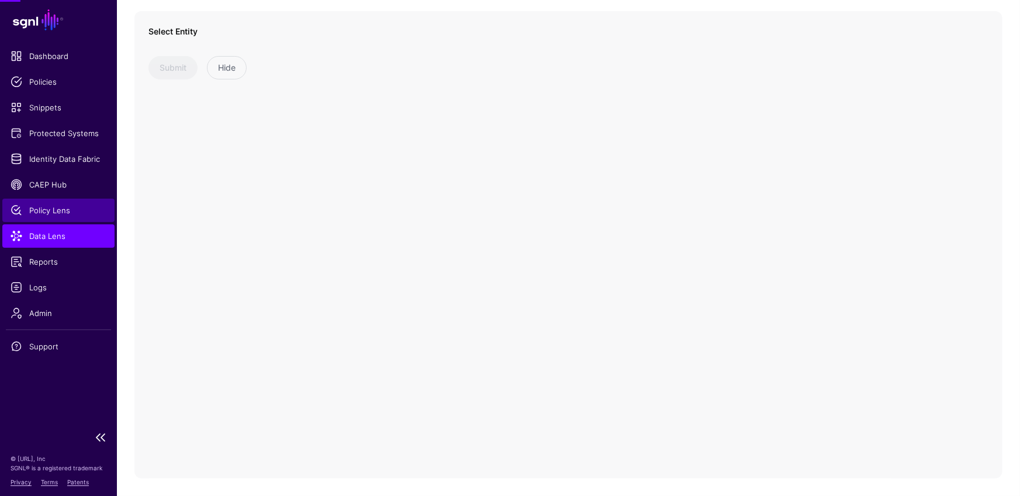
scroll to position [84, 0]
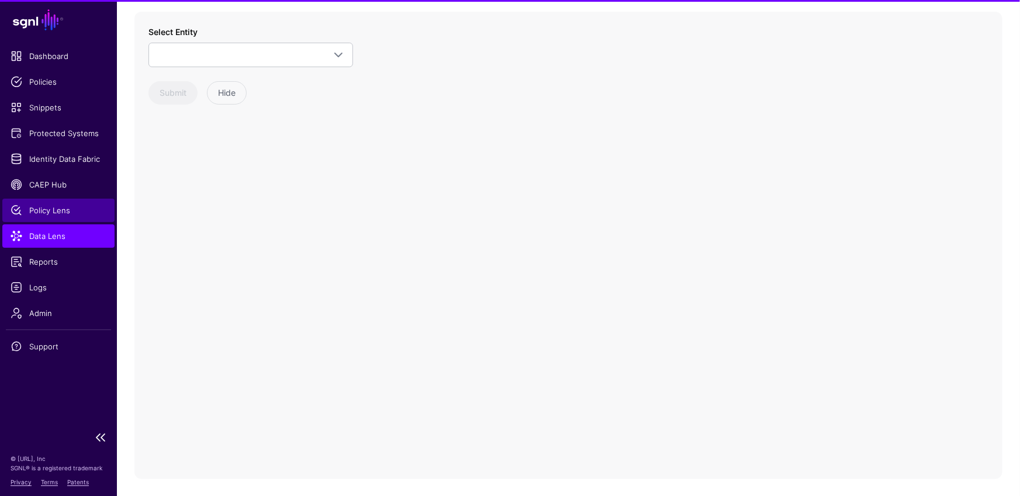
click at [72, 212] on span "Policy Lens" at bounding box center [59, 211] width 96 height 12
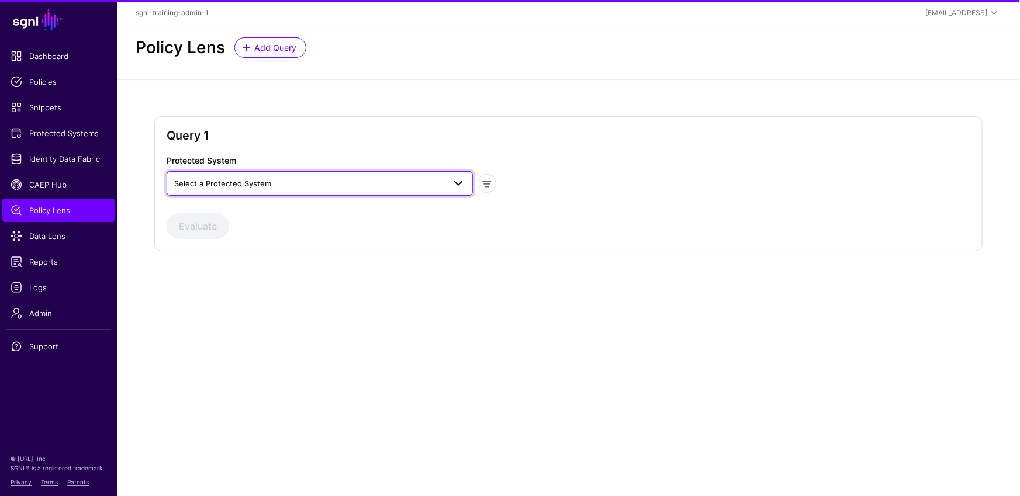
click at [290, 182] on span "Select a Protected System" at bounding box center [309, 183] width 270 height 13
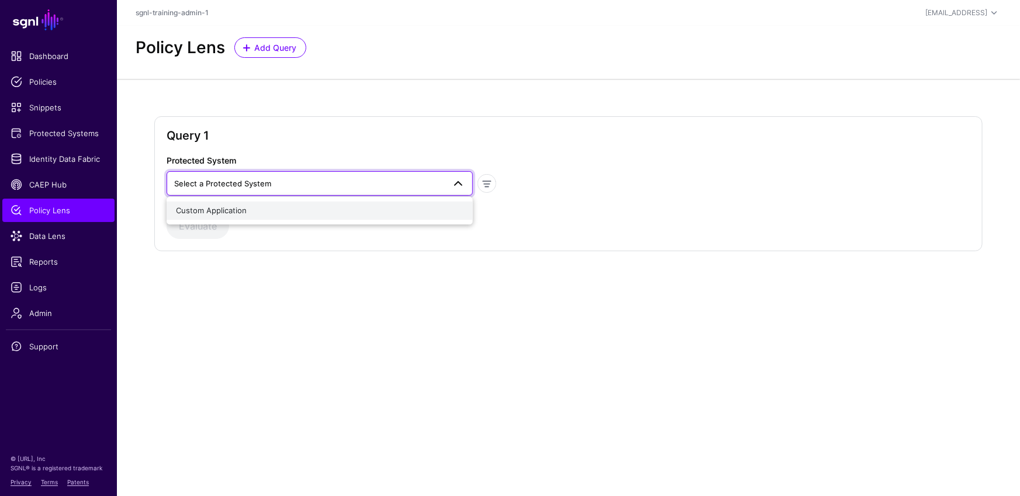
click at [269, 214] on div "Custom Application" at bounding box center [319, 211] width 287 height 12
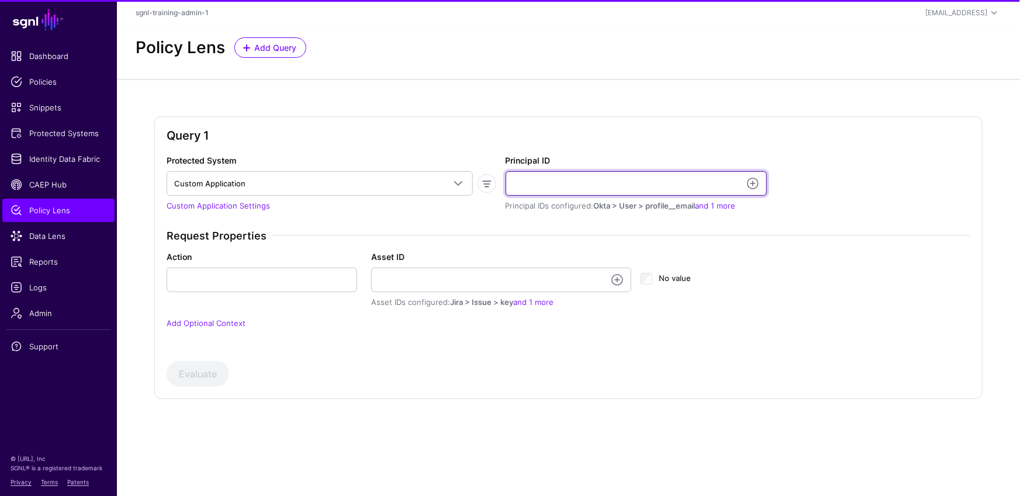
click at [571, 185] on input "Principal ID" at bounding box center [636, 183] width 262 height 25
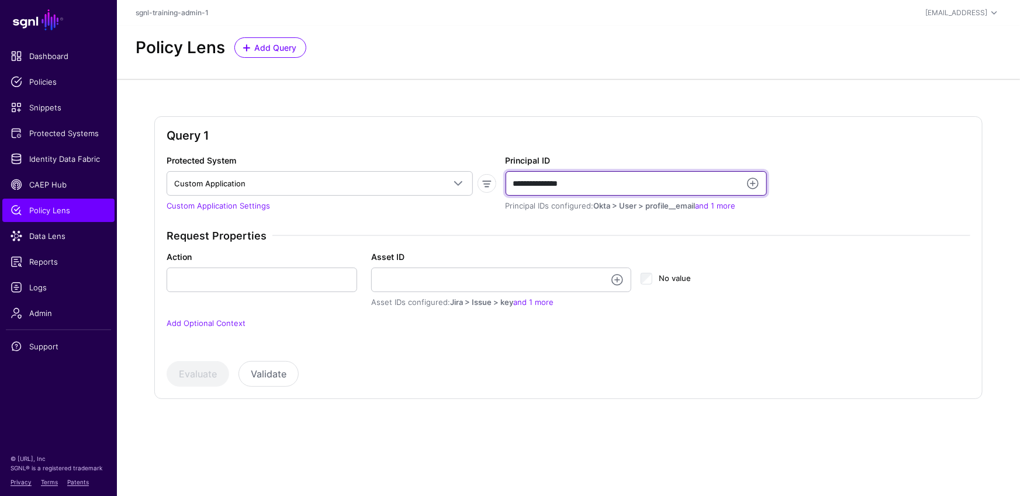
type input "**********"
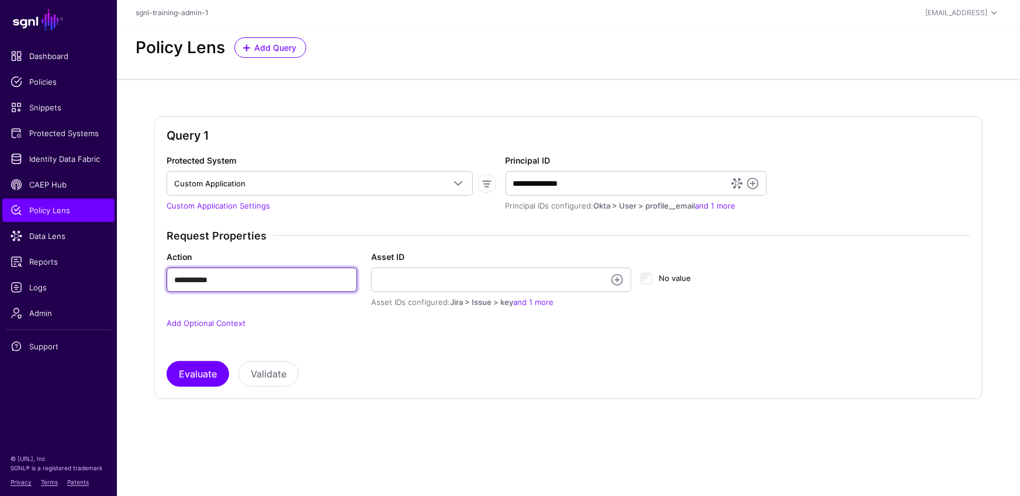
type input "**********"
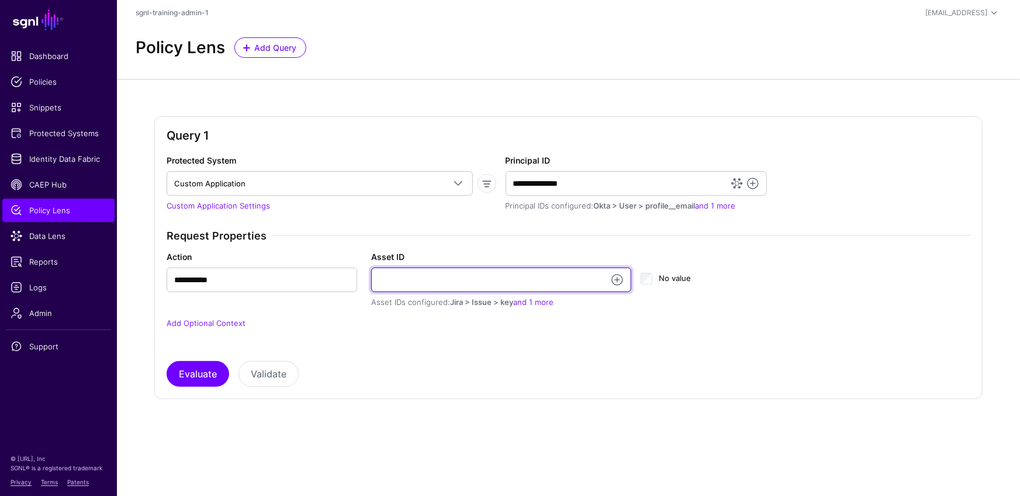
paste input "**********"
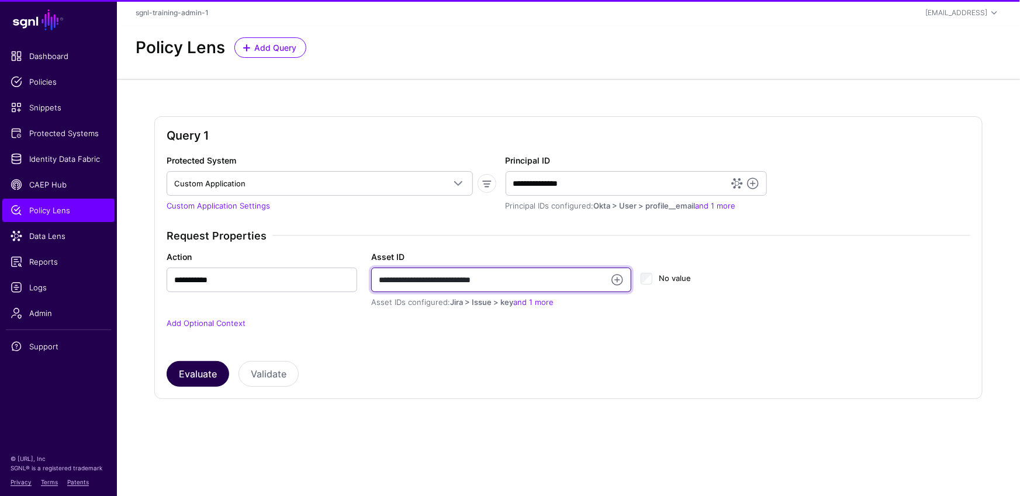
type input "**********"
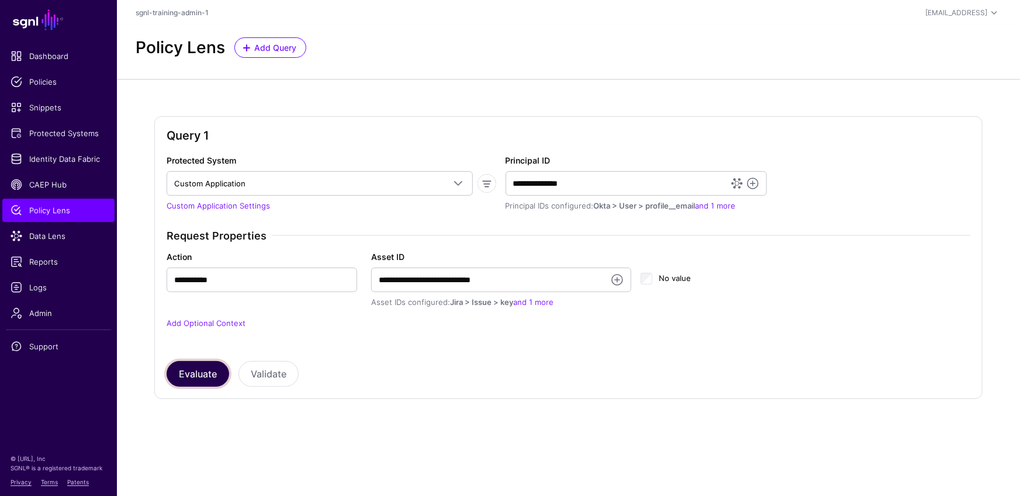
click at [214, 378] on button "Evaluate" at bounding box center [198, 374] width 63 height 26
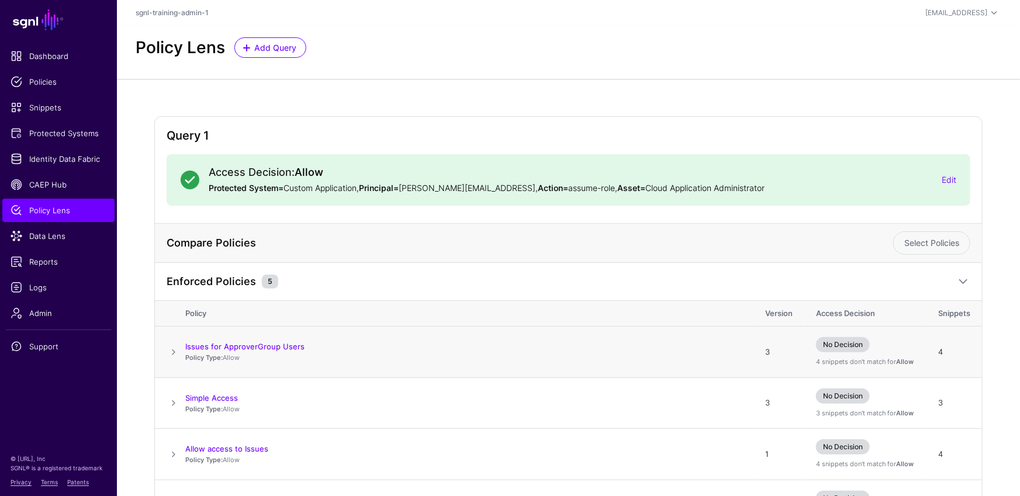
scroll to position [133, 0]
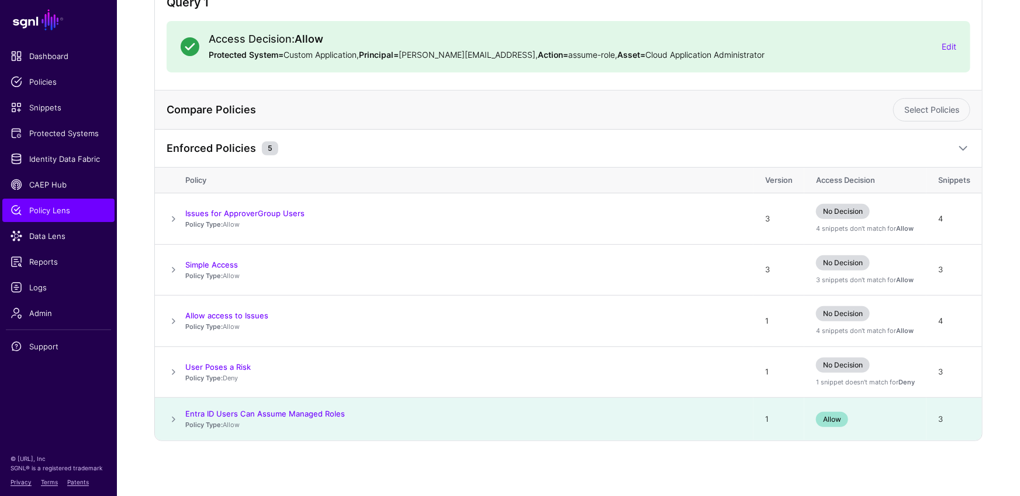
click at [172, 418] on span at bounding box center [174, 420] width 14 height 14
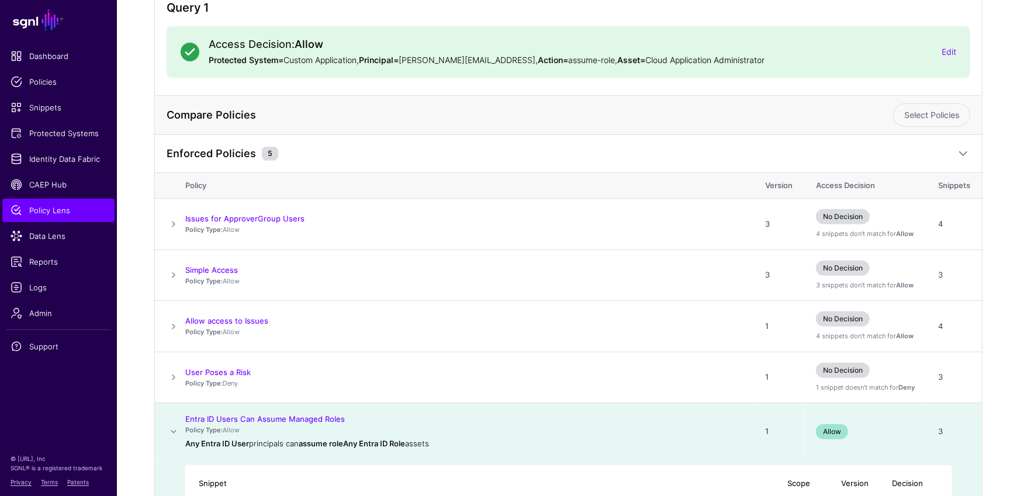
scroll to position [304, 0]
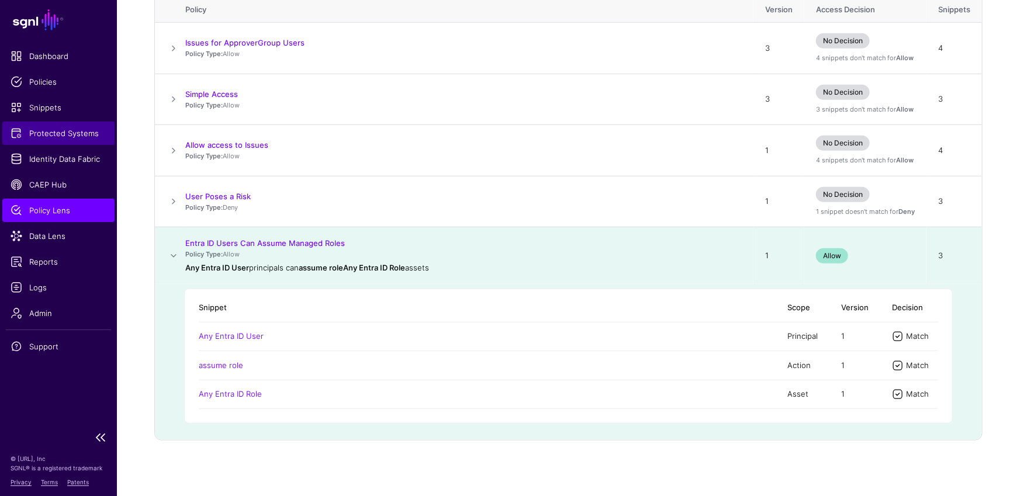
click at [48, 133] on span "Protected Systems" at bounding box center [59, 133] width 96 height 12
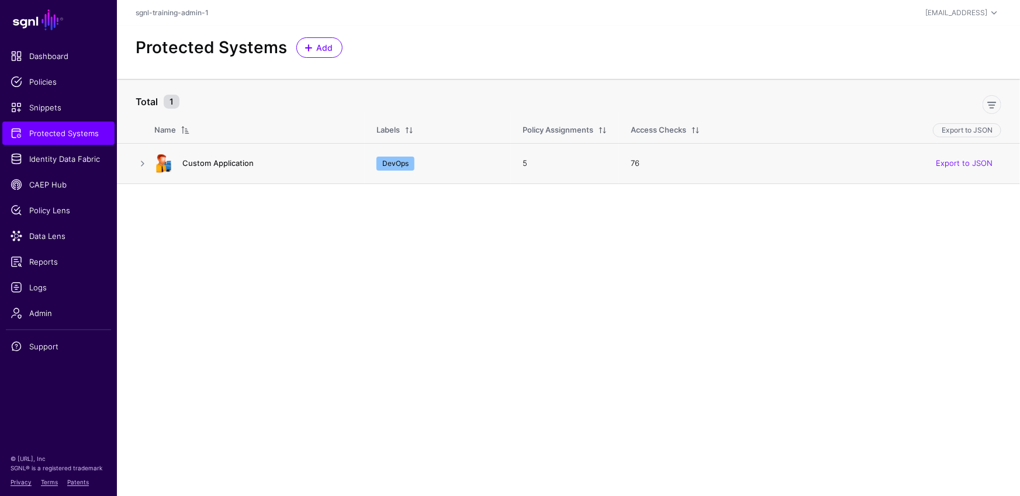
click at [193, 166] on link "Custom Application" at bounding box center [217, 162] width 71 height 9
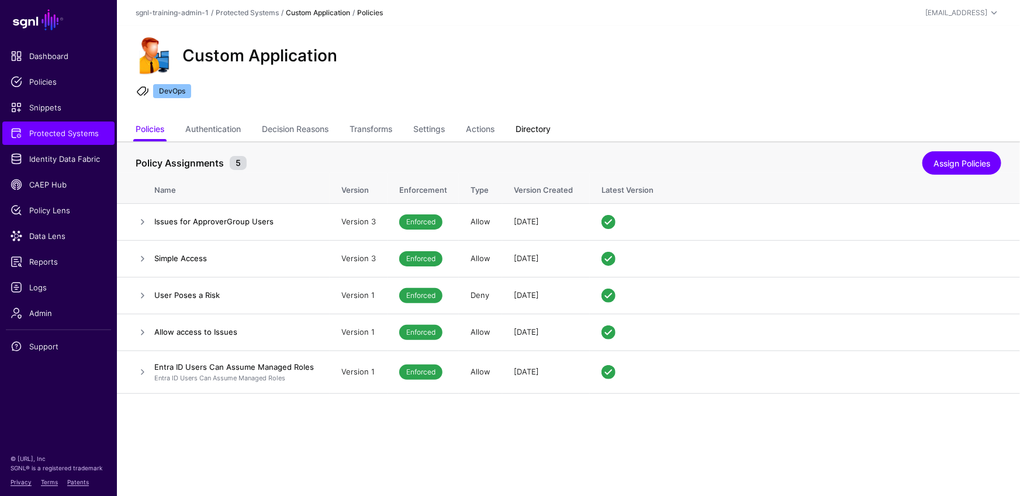
click at [542, 128] on link "Directory" at bounding box center [532, 130] width 35 height 22
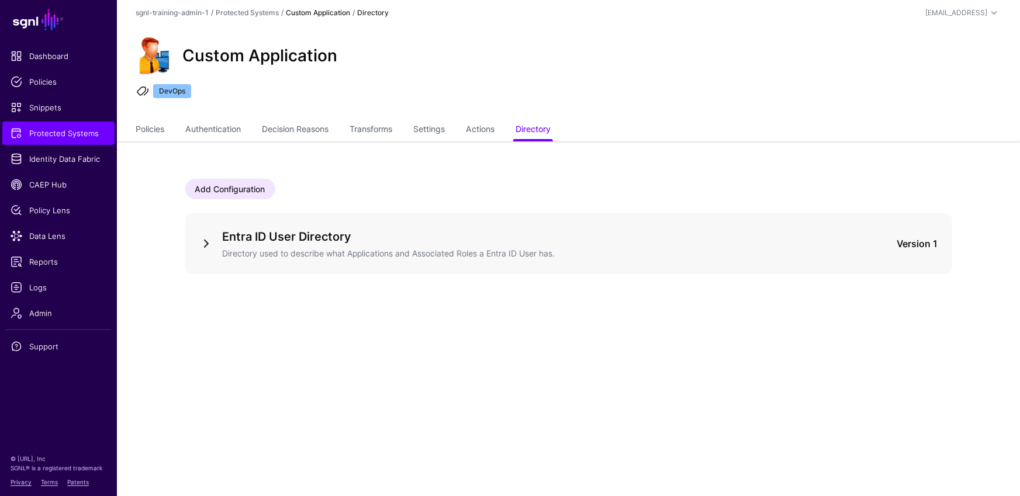
click at [203, 237] on link at bounding box center [206, 244] width 14 height 14
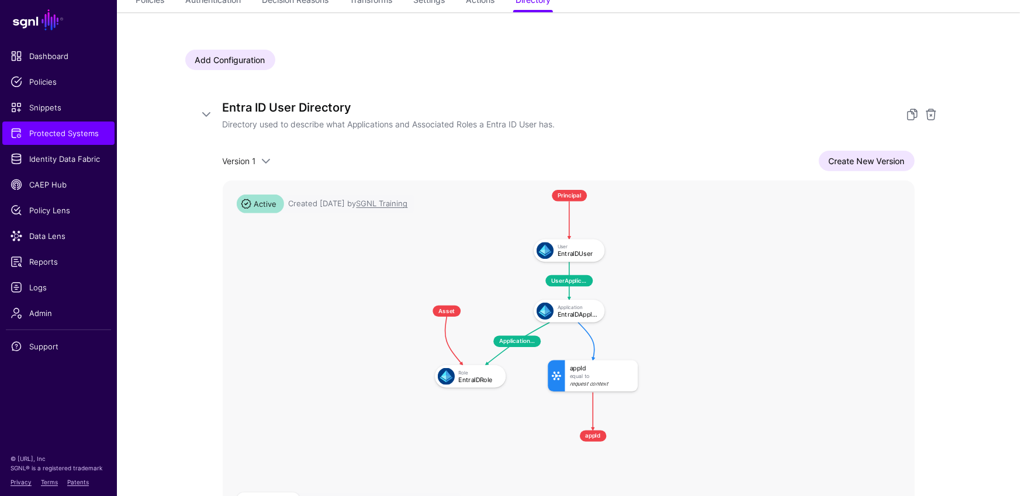
scroll to position [184, 0]
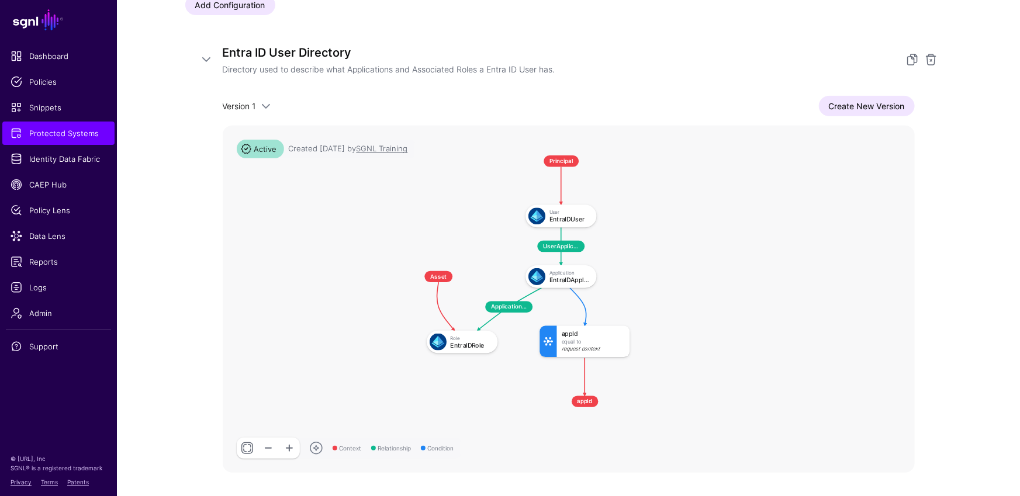
drag, startPoint x: 636, startPoint y: 266, endPoint x: 624, endPoint y: 278, distance: 16.5
click at [623, 277] on rect at bounding box center [394, 146] width 56039 height 28114
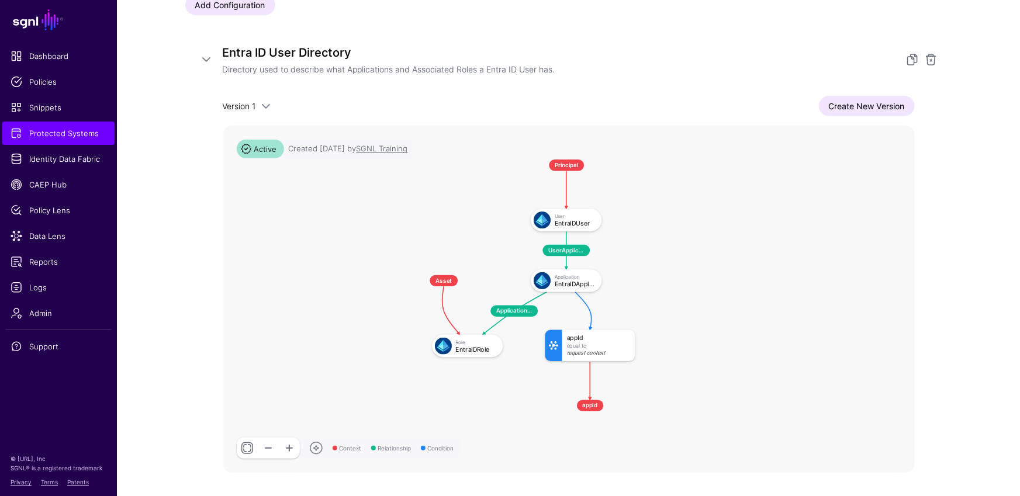
click at [684, 278] on rect at bounding box center [399, 150] width 56039 height 28114
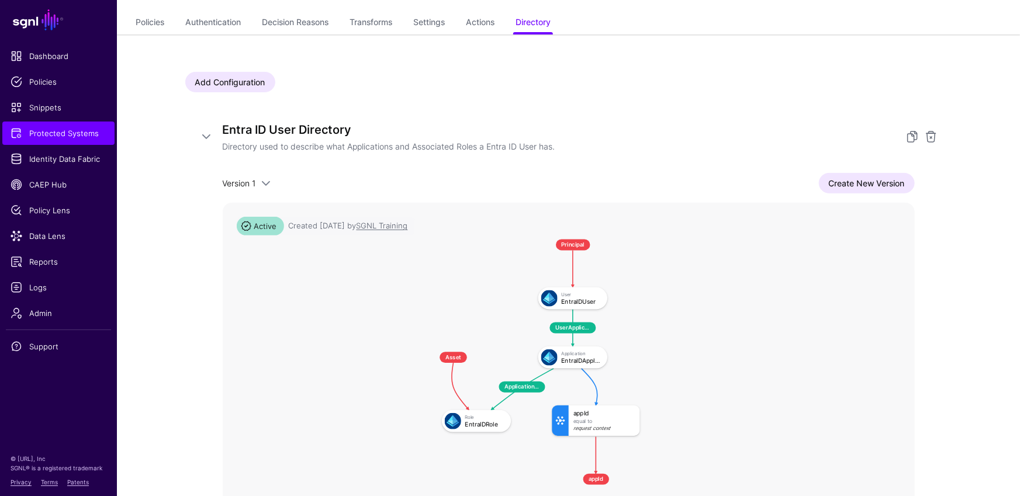
scroll to position [0, 0]
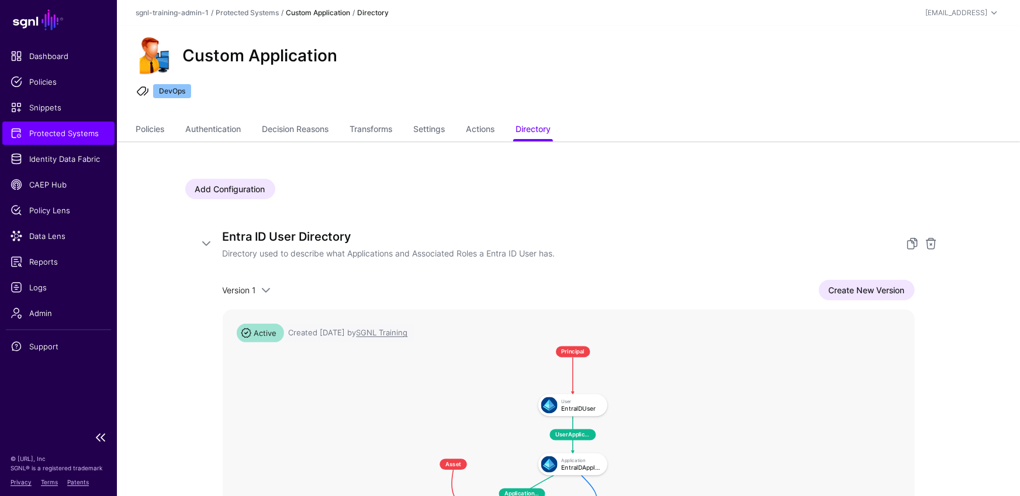
click at [69, 134] on span "Protected Systems" at bounding box center [59, 133] width 96 height 12
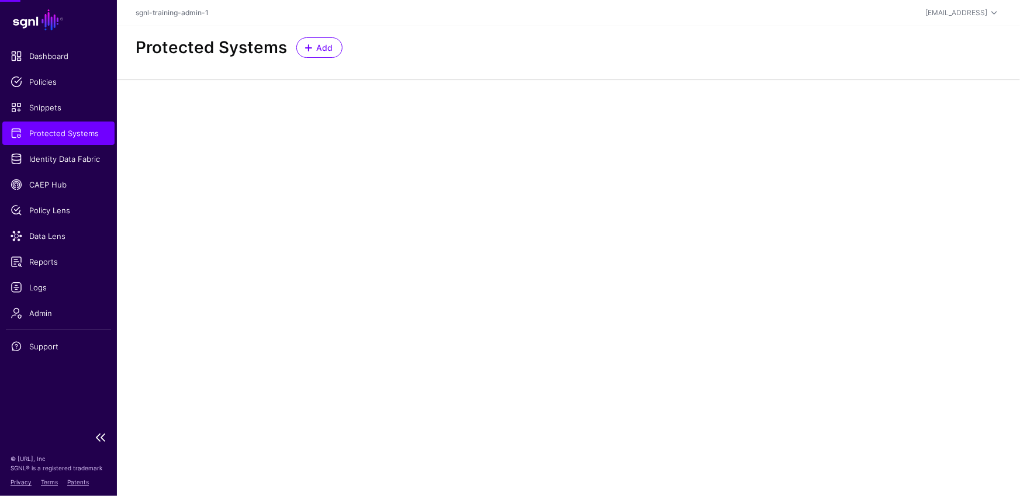
click at [69, 134] on span "Protected Systems" at bounding box center [59, 133] width 96 height 12
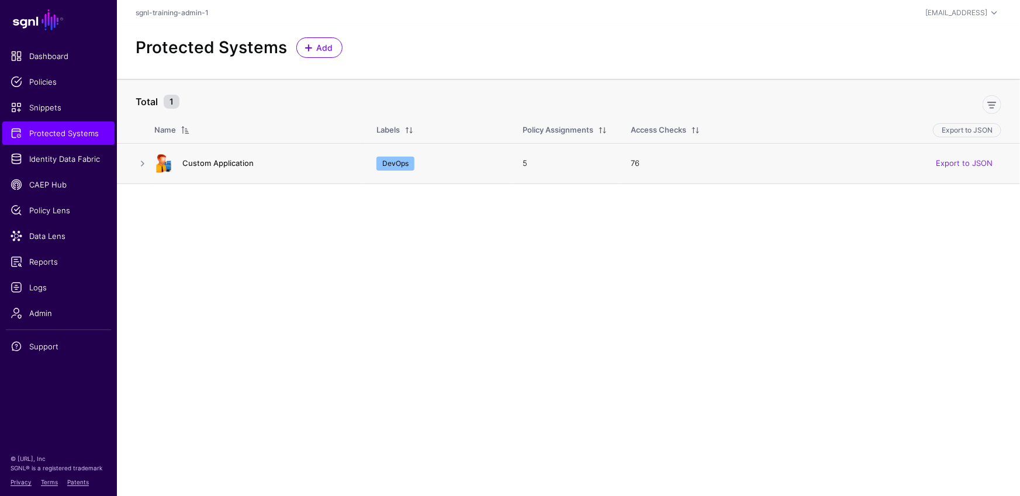
click at [216, 160] on link "Custom Application" at bounding box center [217, 162] width 71 height 9
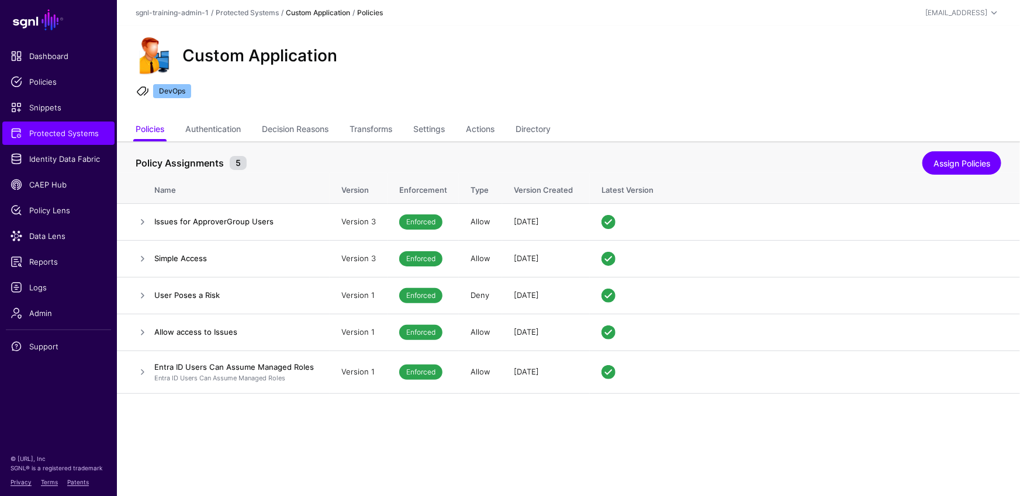
click at [521, 124] on ul "Policies Authentication Decision Reasons Transforms Settings Actions Directory" at bounding box center [568, 130] width 865 height 22
click at [534, 128] on link "Directory" at bounding box center [532, 130] width 35 height 22
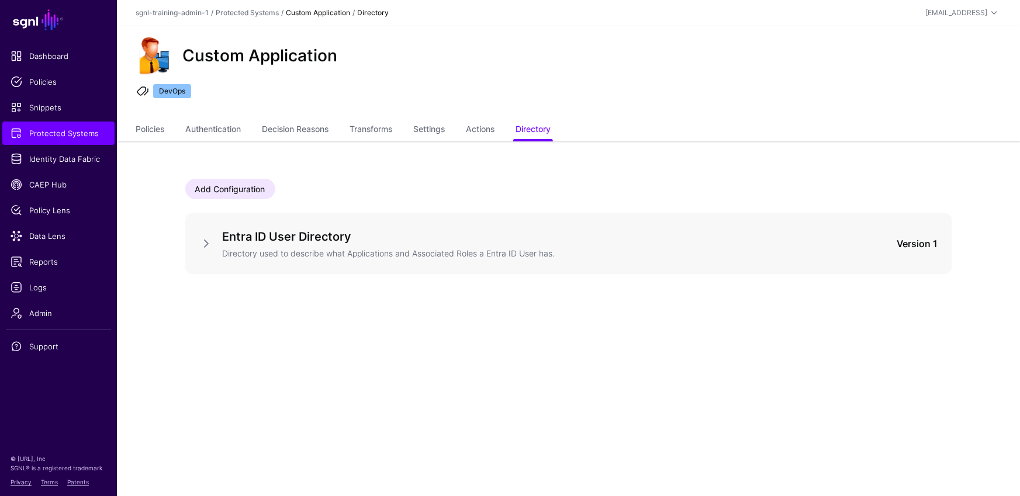
click at [196, 242] on div "Entra ID User Directory Directory used to describe what Applications and Associ…" at bounding box center [568, 243] width 767 height 61
click at [199, 242] on link at bounding box center [206, 244] width 14 height 14
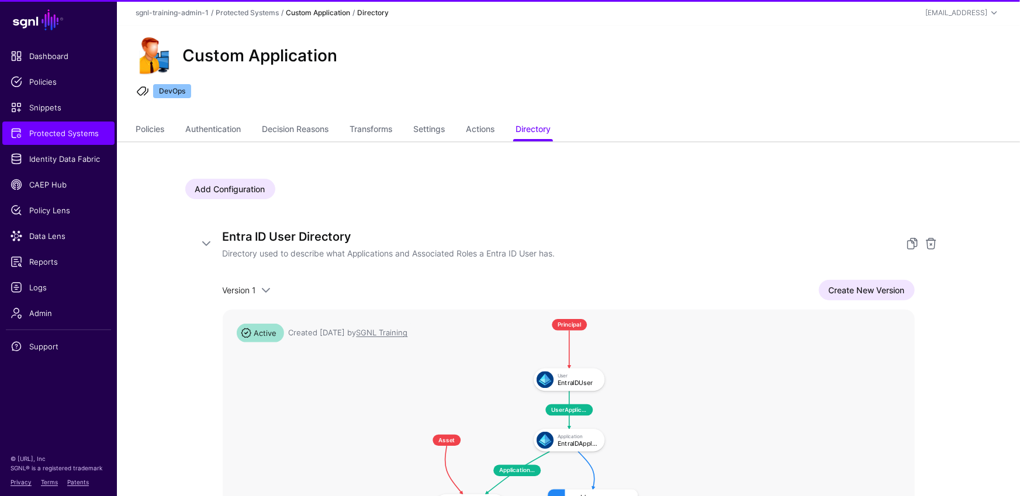
scroll to position [169, 0]
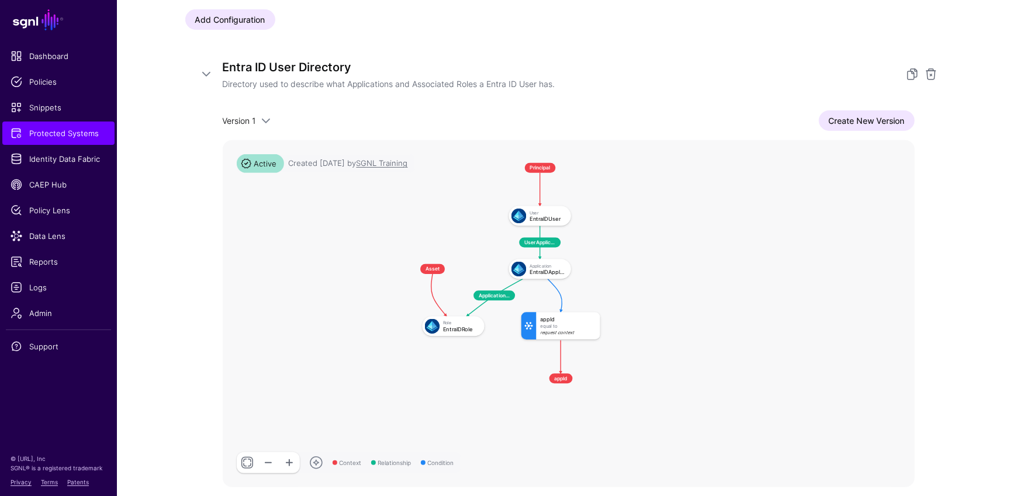
drag, startPoint x: 954, startPoint y: 221, endPoint x: 956, endPoint y: 246, distance: 25.2
click at [955, 250] on div "Add Configuration Entra ID User Directory Directory used to describe what Appli…" at bounding box center [568, 267] width 841 height 590
click at [692, 91] on div "Entra ID User Directory Directory used to describe what Applications and Associ…" at bounding box center [568, 273] width 767 height 458
click at [854, 123] on link "Create New Version" at bounding box center [867, 120] width 96 height 20
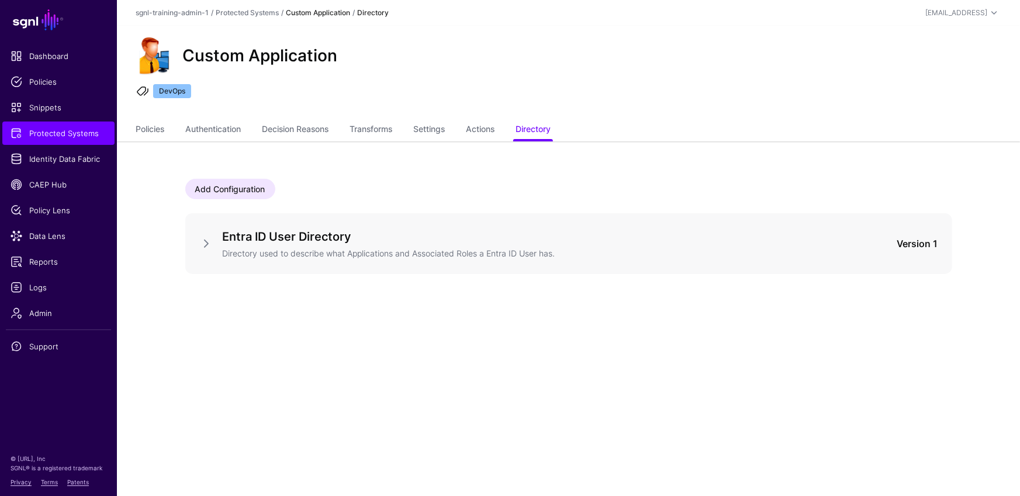
click at [214, 245] on div at bounding box center [210, 244] width 23 height 14
click at [218, 241] on div at bounding box center [210, 244] width 23 height 14
click at [212, 239] on link at bounding box center [206, 244] width 14 height 14
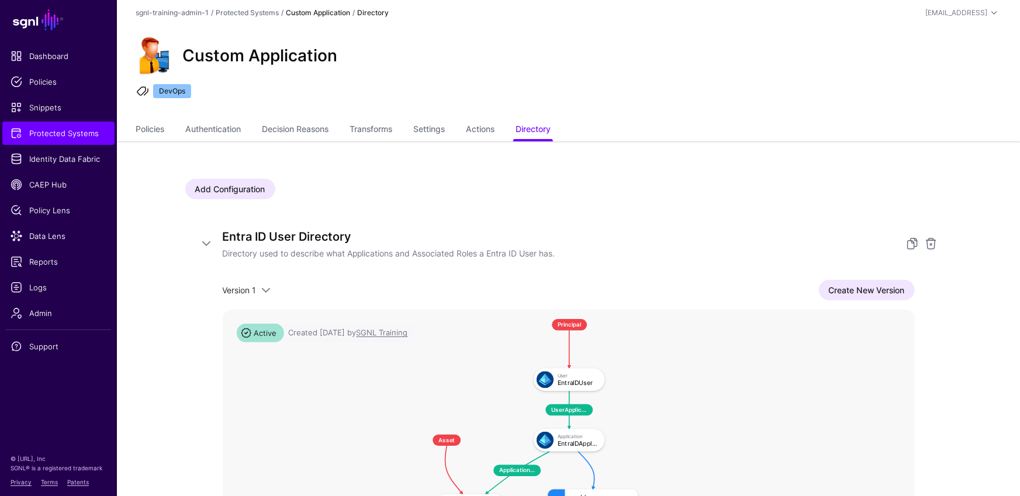
scroll to position [91, 0]
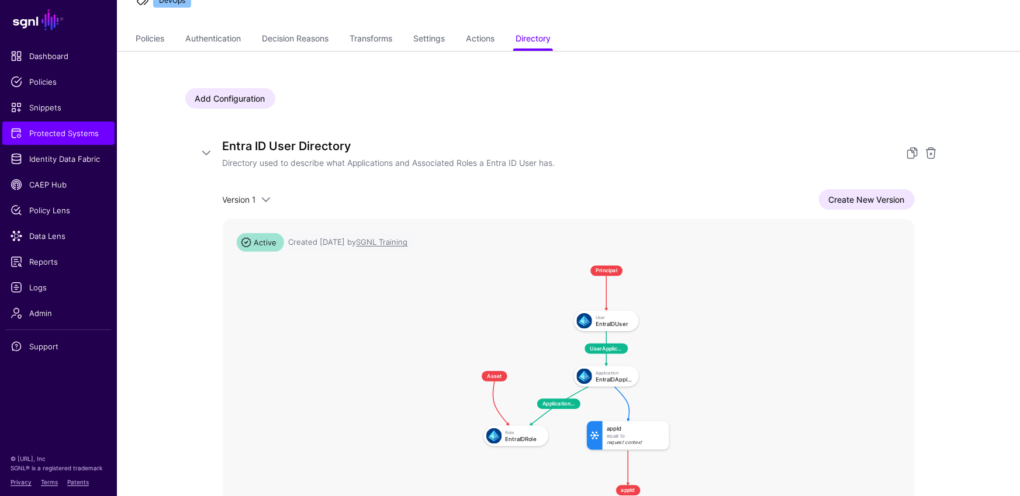
drag, startPoint x: 692, startPoint y: 339, endPoint x: 789, endPoint y: 363, distance: 99.5
click at [782, 363] on rect at bounding box center [454, 257] width 51196 height 25684
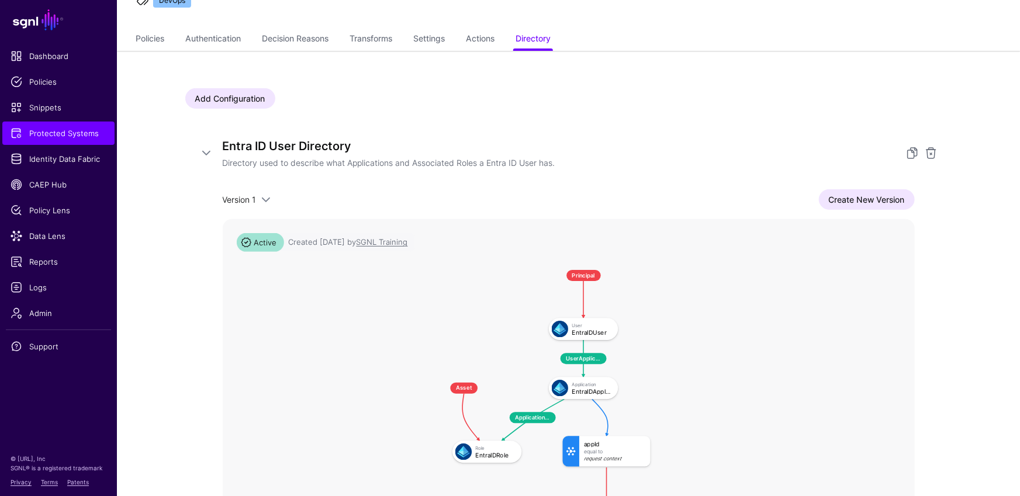
click at [928, 260] on div "Entra ID User Directory Directory used to describe what Applications and Associ…" at bounding box center [568, 352] width 767 height 458
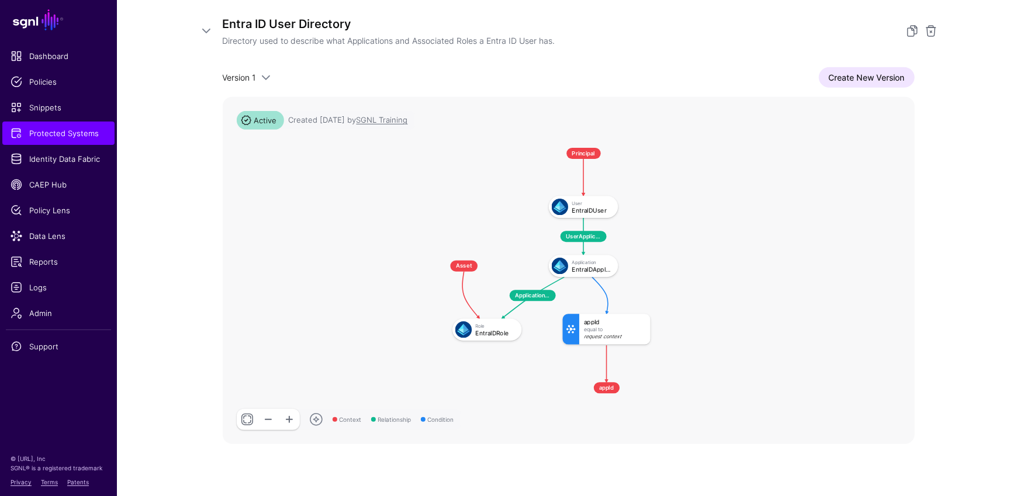
scroll to position [235, 0]
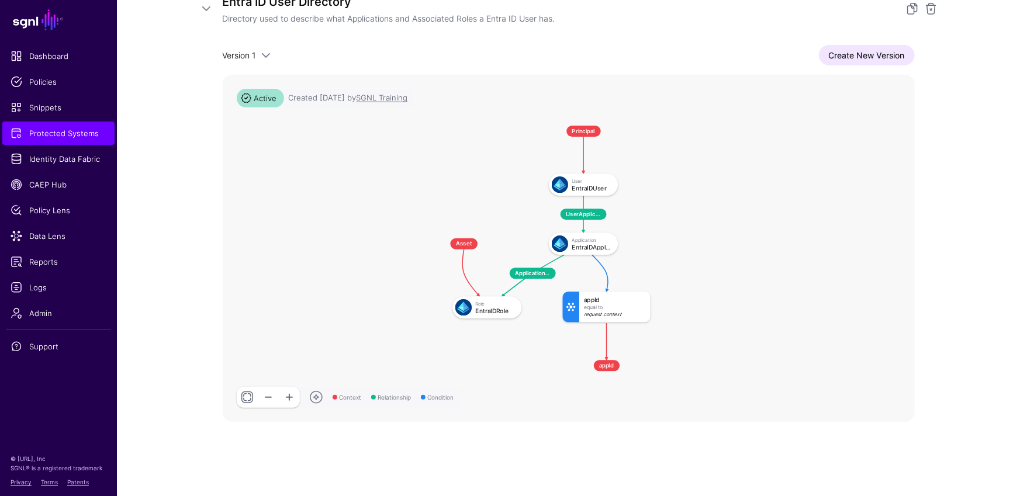
click at [247, 398] on link at bounding box center [247, 397] width 21 height 21
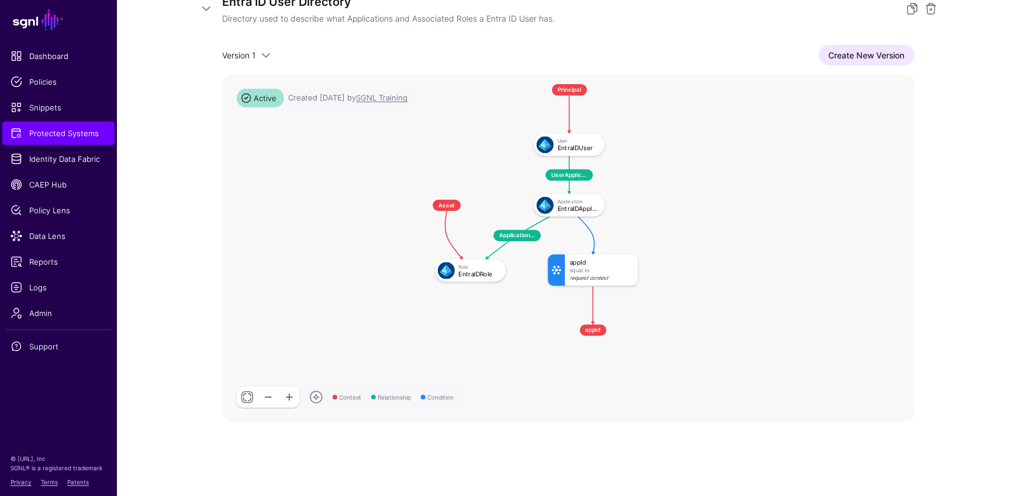
click at [247, 398] on link at bounding box center [247, 397] width 21 height 21
click at [316, 397] on span at bounding box center [316, 397] width 14 height 14
click at [316, 396] on span at bounding box center [316, 397] width 14 height 14
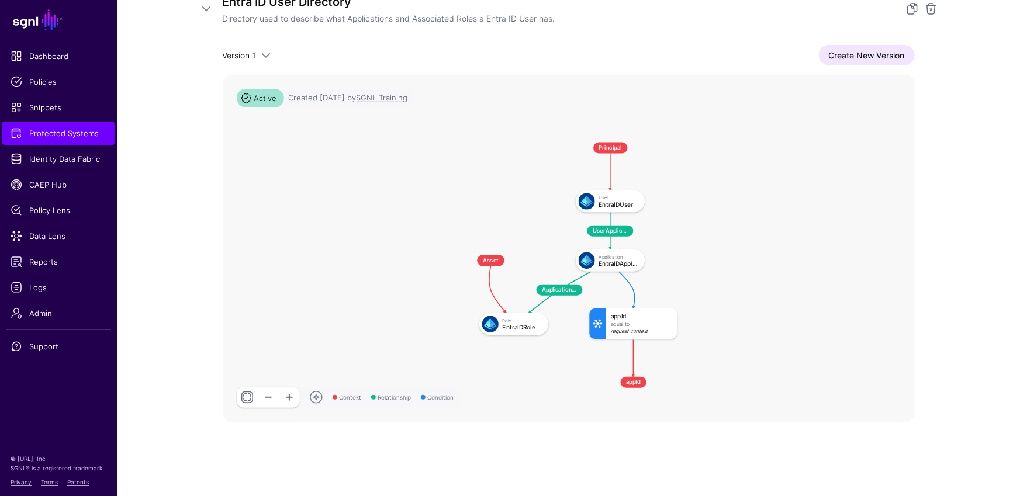
drag, startPoint x: 715, startPoint y: 300, endPoint x: 738, endPoint y: 322, distance: 31.8
click at [742, 342] on rect at bounding box center [447, 133] width 54655 height 27420
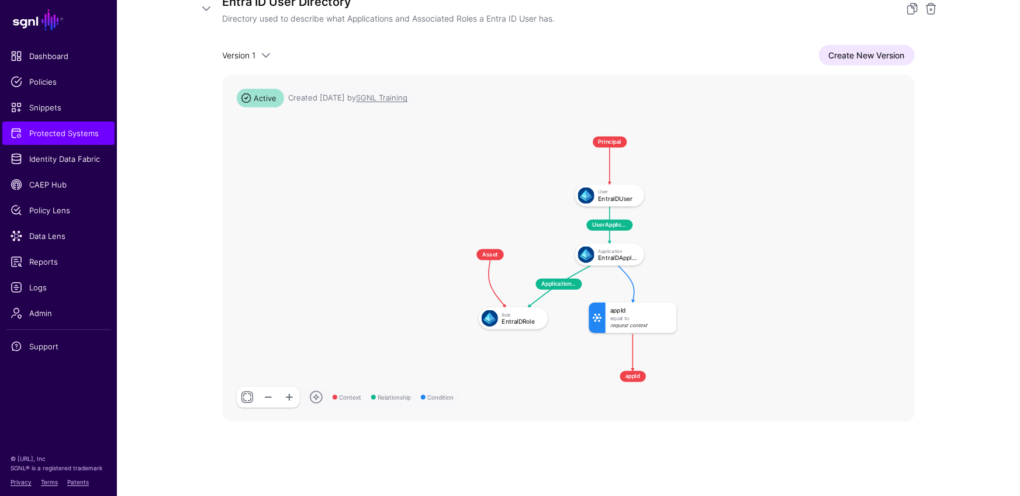
click at [860, 209] on rect at bounding box center [446, 127] width 54655 height 27420
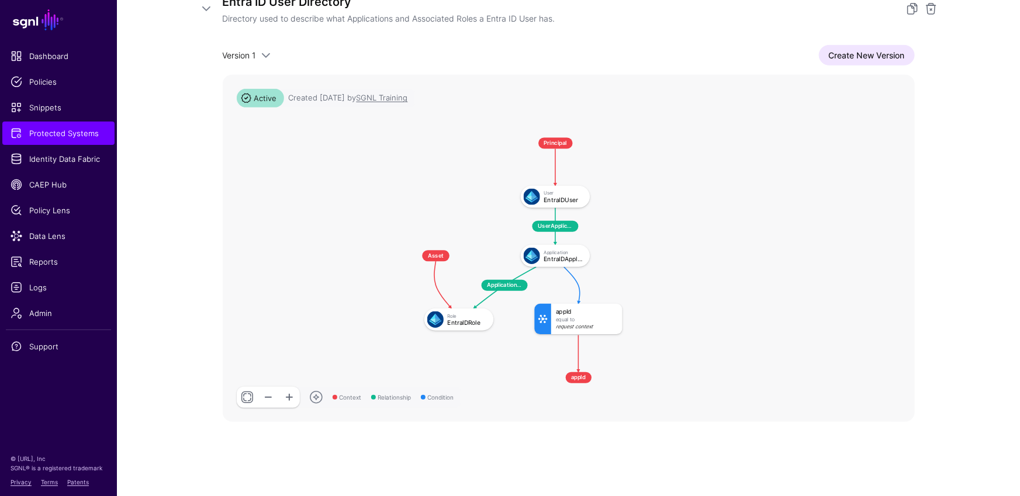
click at [735, 228] on rect at bounding box center [392, 129] width 54655 height 27420
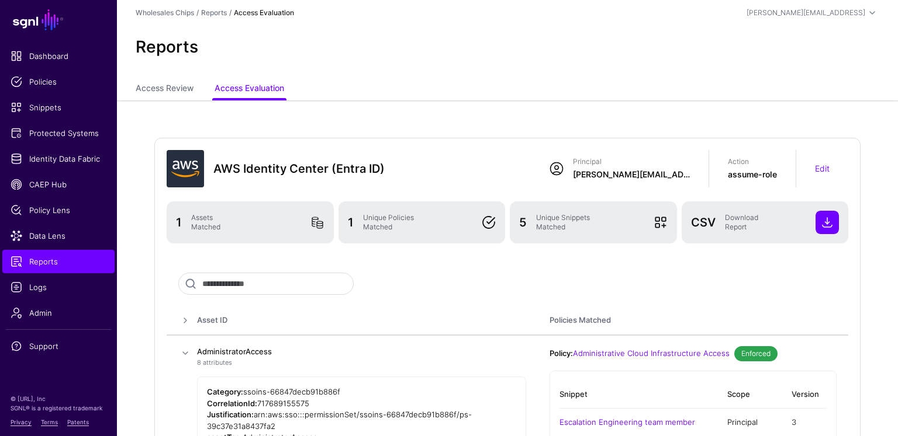
scroll to position [154, 0]
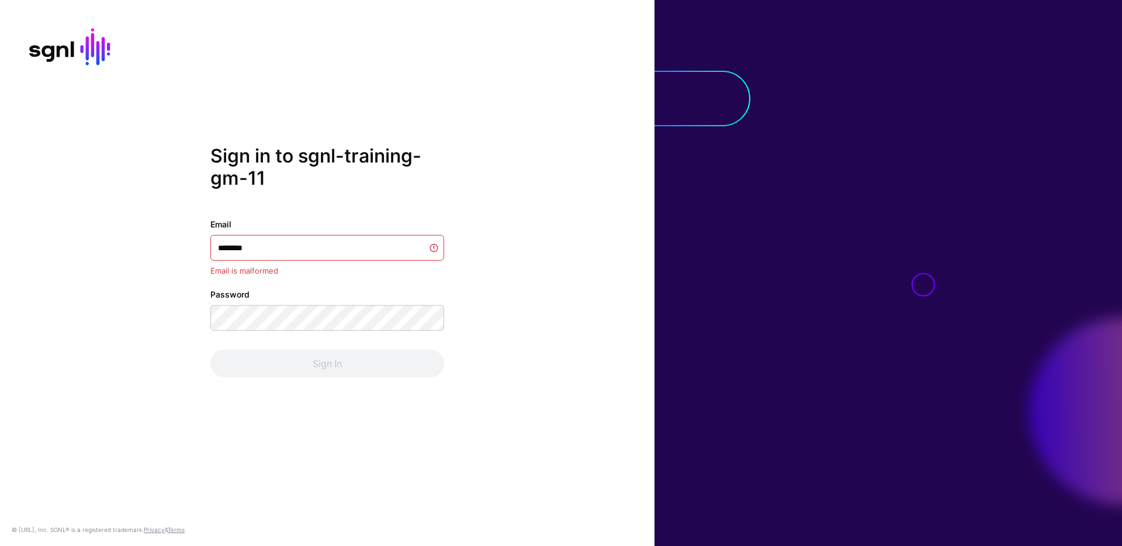
type input "********"
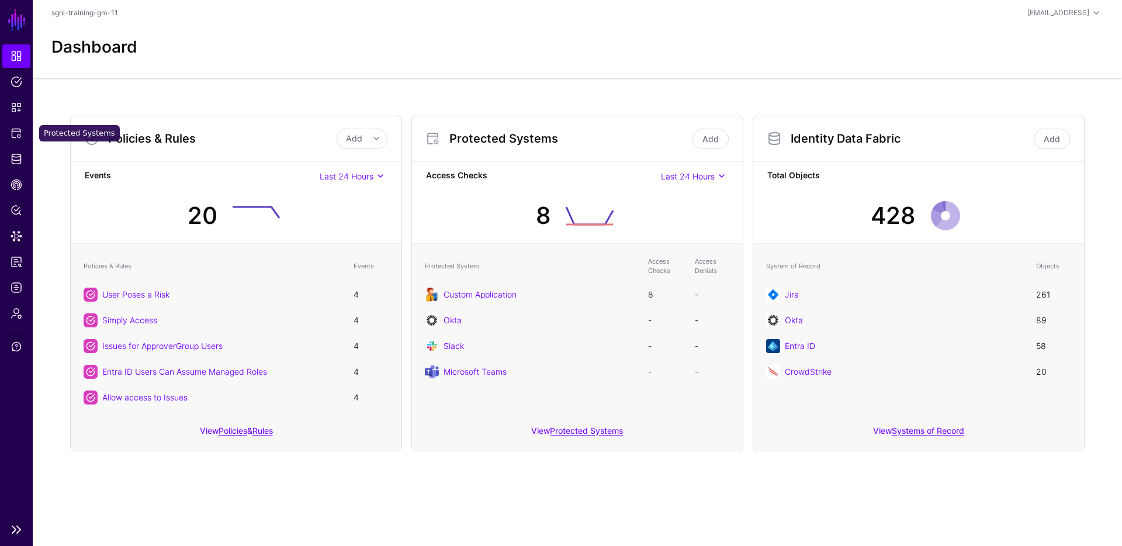
drag, startPoint x: 19, startPoint y: 127, endPoint x: 32, endPoint y: 125, distance: 12.4
click at [19, 127] on span "Protected Systems" at bounding box center [17, 133] width 12 height 12
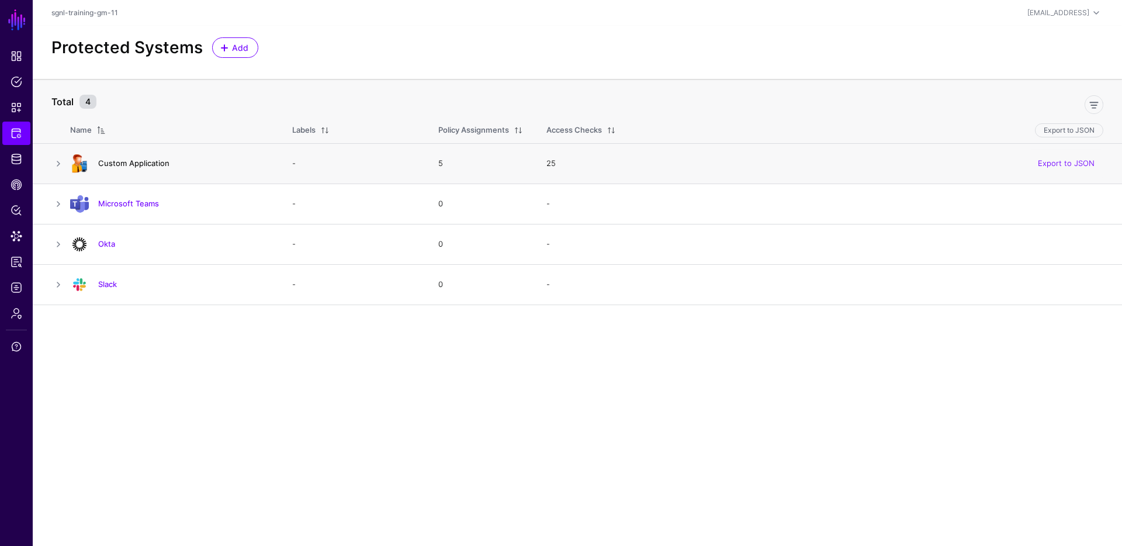
click at [126, 159] on link "Custom Application" at bounding box center [133, 162] width 71 height 9
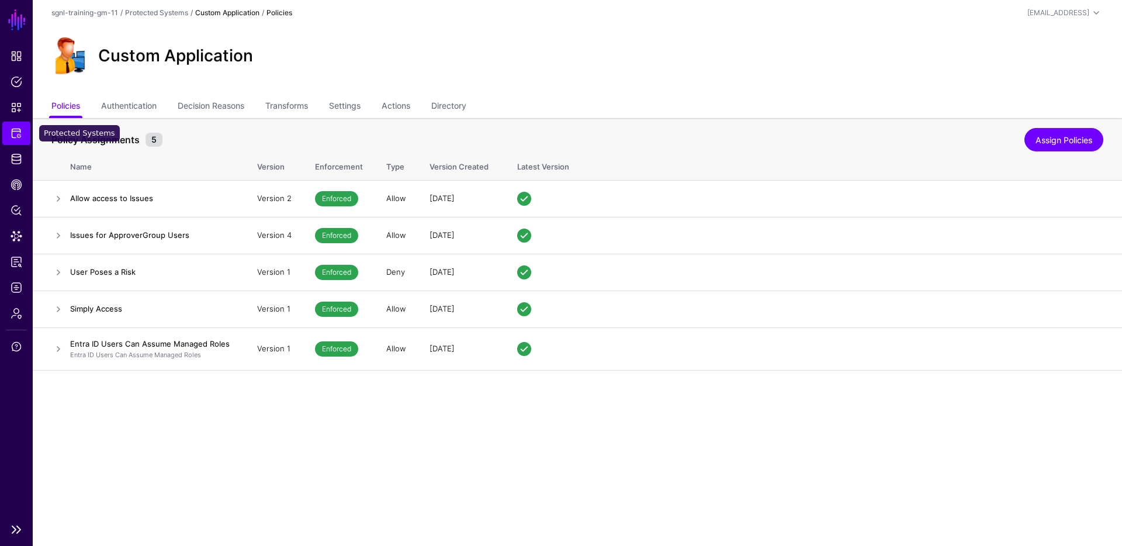
click at [26, 133] on link "Protected Systems" at bounding box center [16, 133] width 28 height 23
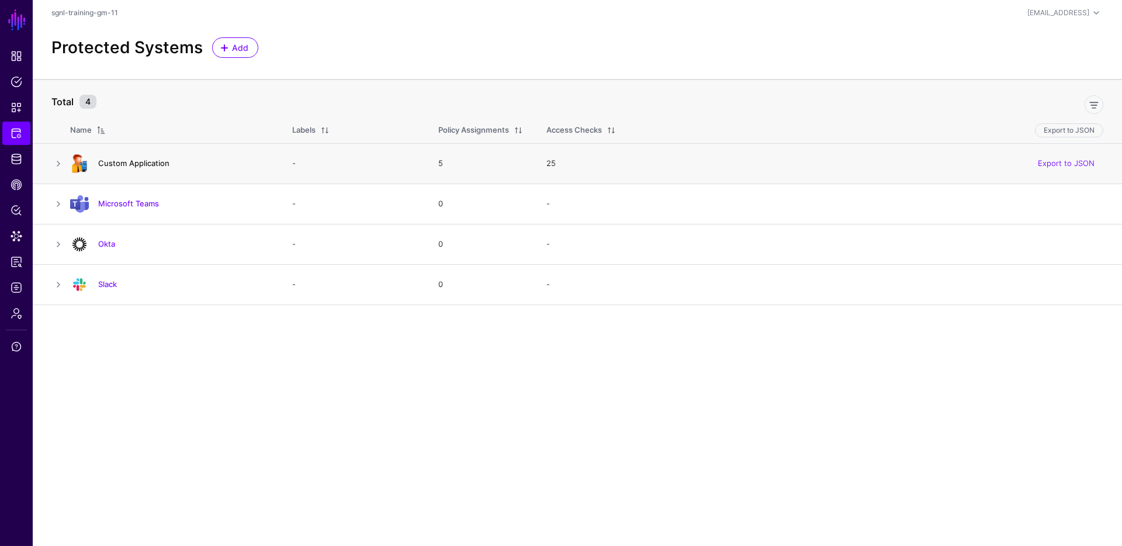
click at [147, 165] on link "Custom Application" at bounding box center [133, 162] width 71 height 9
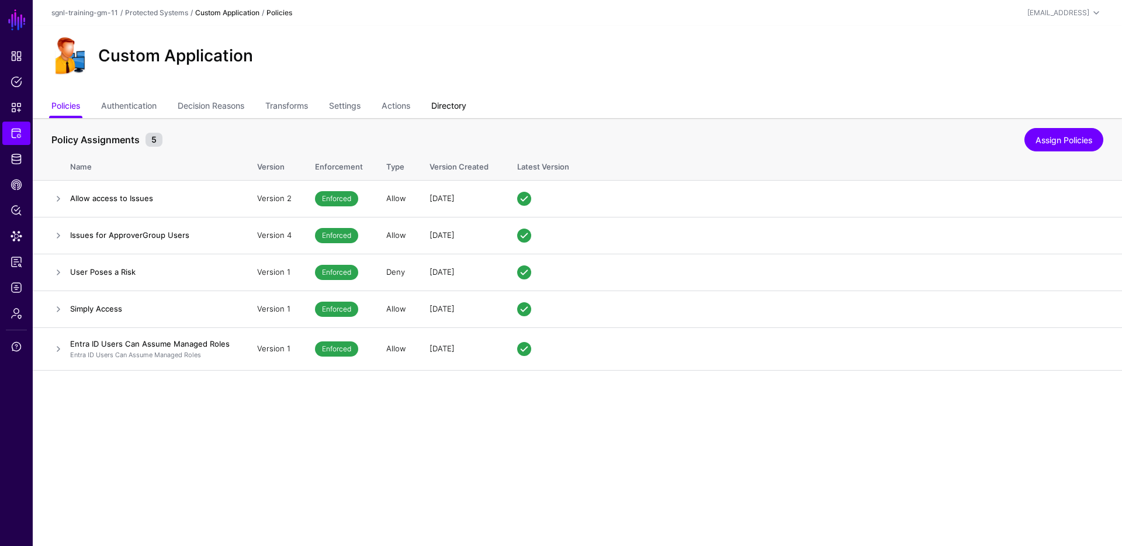
click at [466, 109] on link "Directory" at bounding box center [448, 107] width 35 height 22
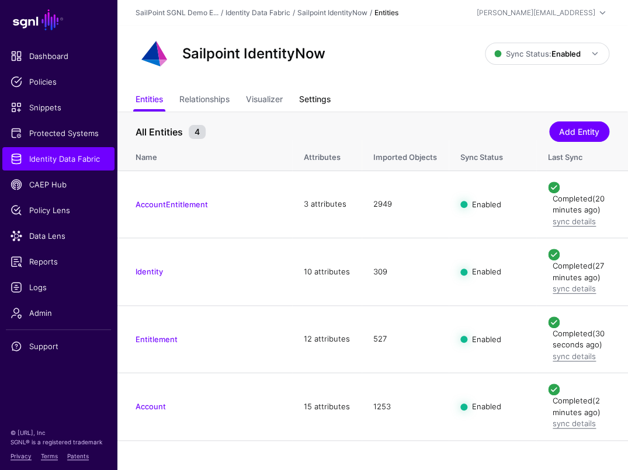
drag, startPoint x: 150, startPoint y: 242, endPoint x: 334, endPoint y: 101, distance: 232.1
click at [331, 101] on link "Settings" at bounding box center [315, 100] width 32 height 22
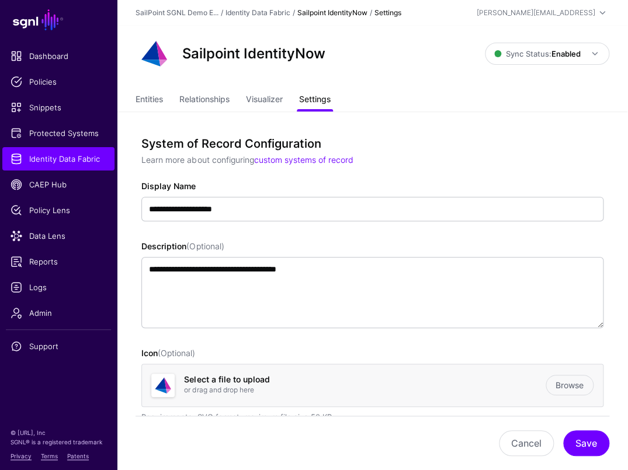
click at [89, 154] on span "Identity Data Fabric" at bounding box center [59, 159] width 96 height 12
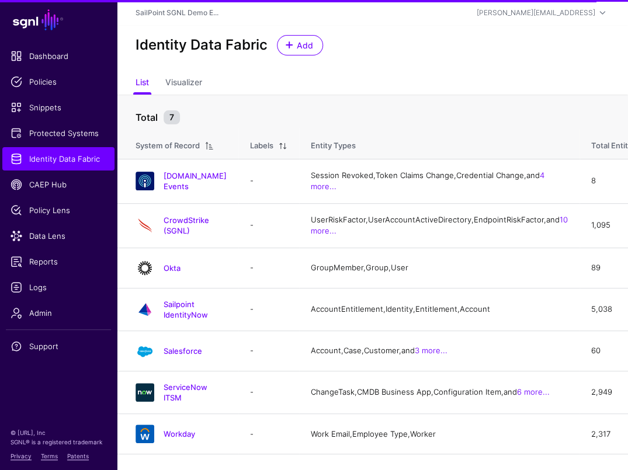
scroll to position [40, 0]
click at [191, 439] on link "Workday" at bounding box center [180, 433] width 32 height 9
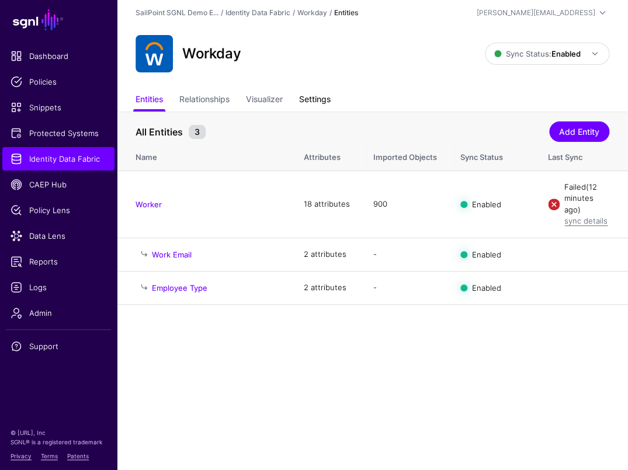
drag, startPoint x: 334, startPoint y: 101, endPoint x: 324, endPoint y: 93, distance: 12.5
click at [324, 93] on link "Settings" at bounding box center [315, 100] width 32 height 22
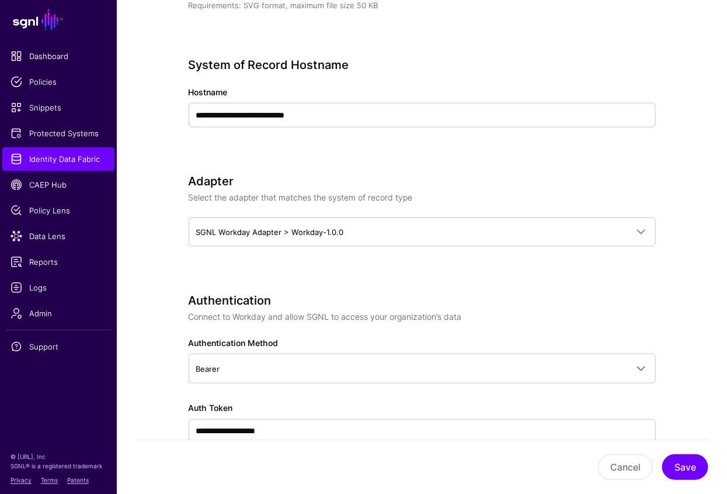
scroll to position [598, 0]
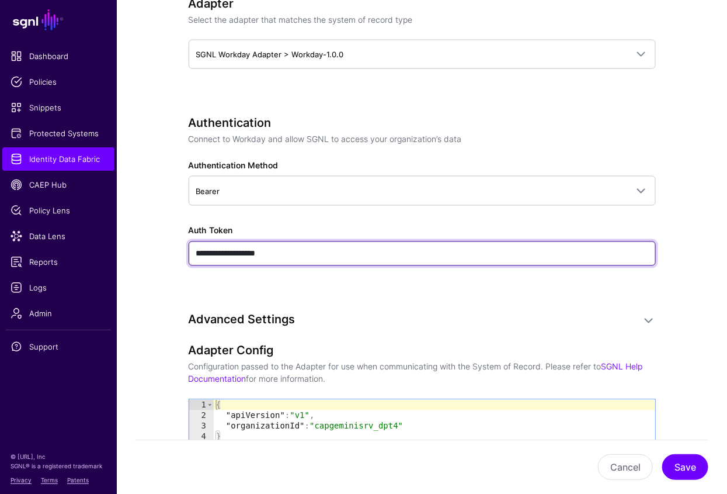
click at [266, 250] on input "**********" at bounding box center [422, 253] width 467 height 25
paste input "**********"
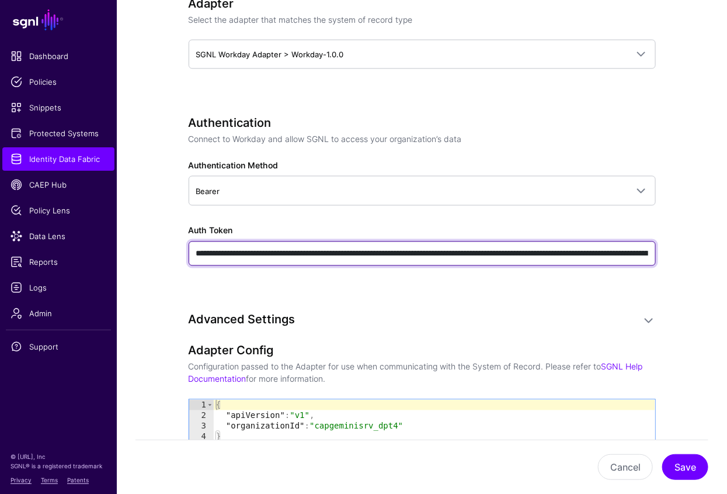
scroll to position [0, 5641]
type input "**********"
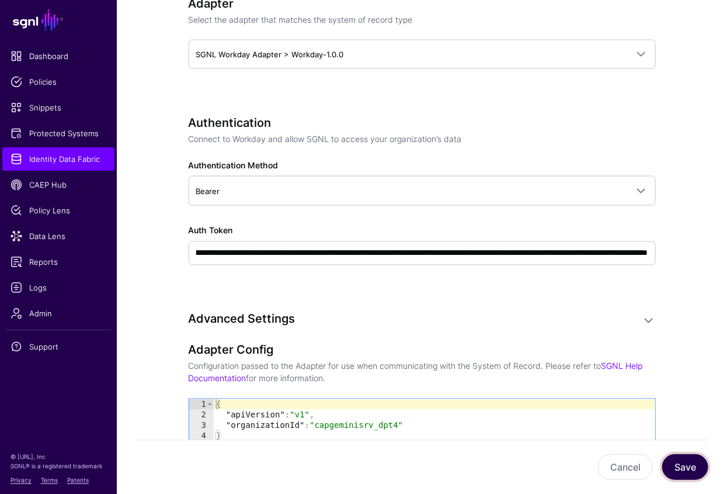
click at [628, 459] on button "Save" at bounding box center [686, 467] width 46 height 26
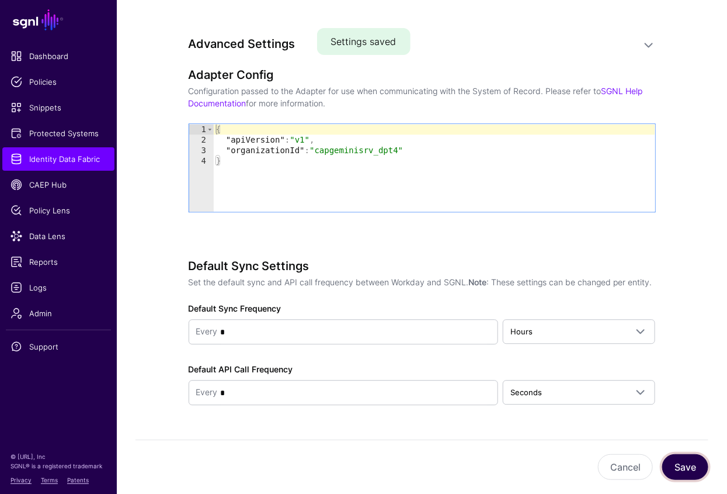
scroll to position [1162, 0]
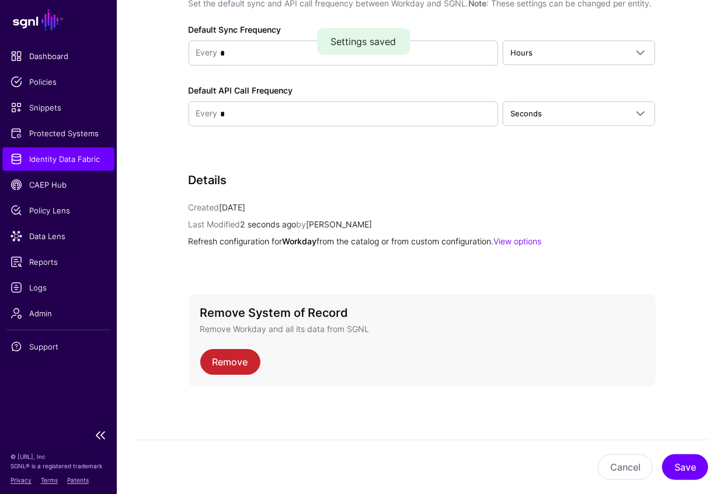
click at [65, 157] on span "Identity Data Fabric" at bounding box center [59, 159] width 96 height 12
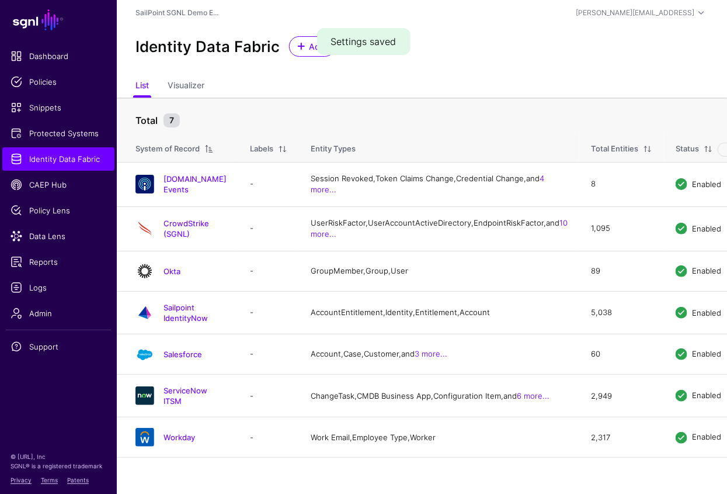
click at [186, 442] on link "Workday" at bounding box center [180, 436] width 32 height 9
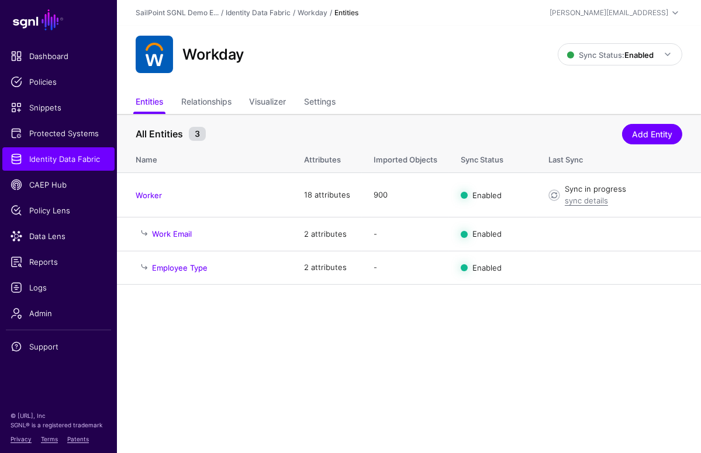
click at [306, 343] on main "SGNL Dashboard Policies Snippets Protected Systems Identity Data Fabric CAEP Hu…" at bounding box center [350, 226] width 701 height 453
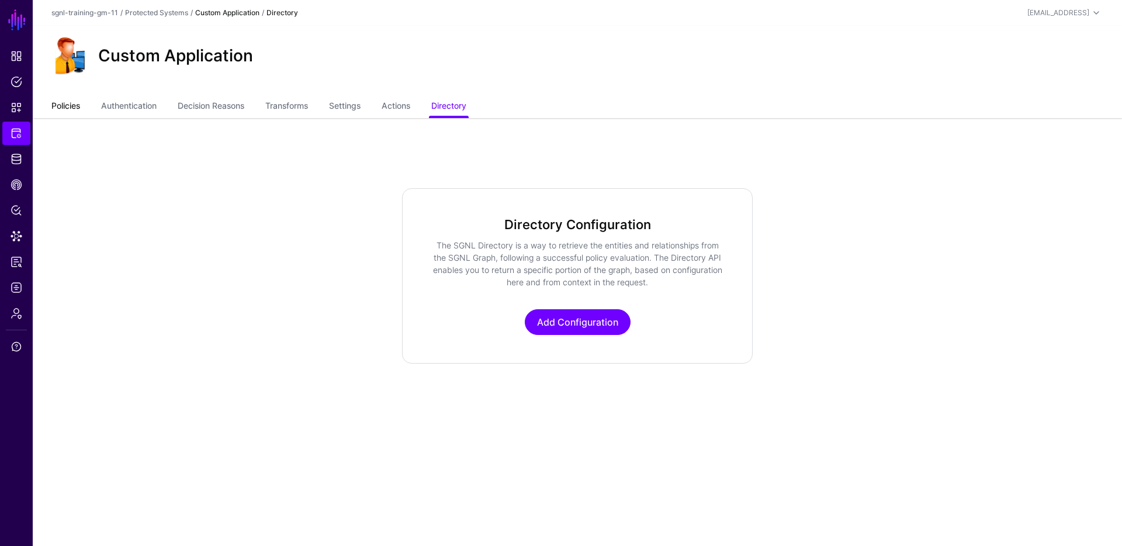
click at [53, 113] on link "Policies" at bounding box center [65, 107] width 29 height 22
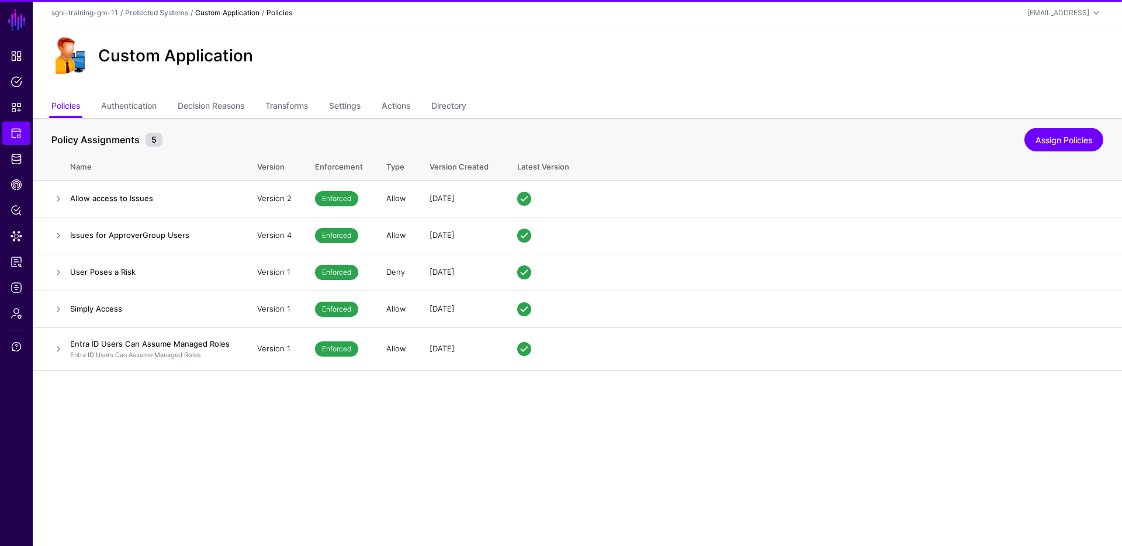
click at [33, 172] on th at bounding box center [51, 165] width 37 height 30
click at [11, 156] on span "Identity Data Fabric" at bounding box center [17, 159] width 12 height 12
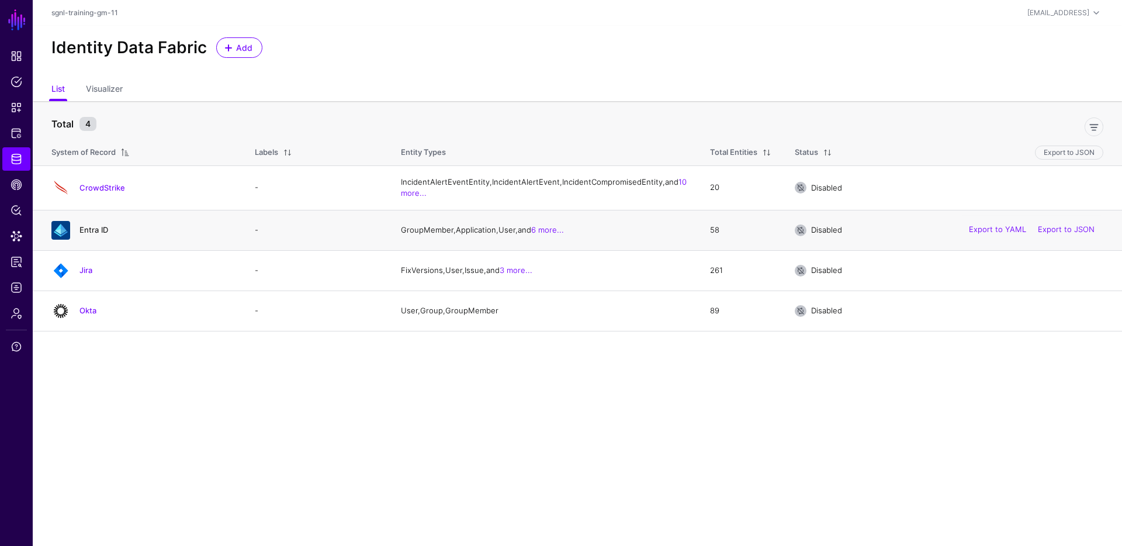
click at [82, 240] on div "Entra ID" at bounding box center [141, 230] width 189 height 19
click at [84, 234] on link "Entra ID" at bounding box center [93, 229] width 29 height 9
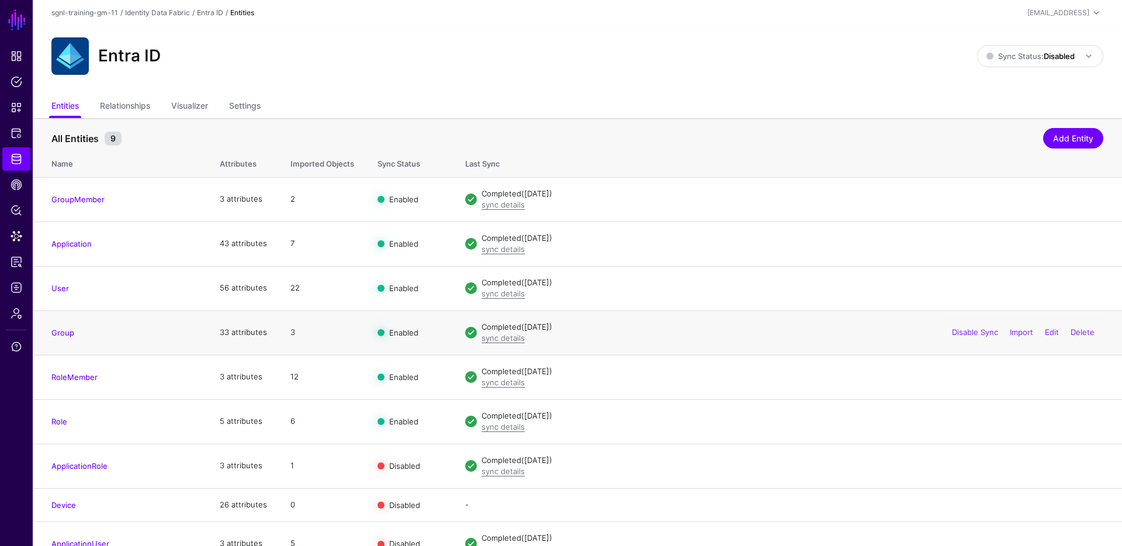
scroll to position [20, 0]
